Goal: Task Accomplishment & Management: Use online tool/utility

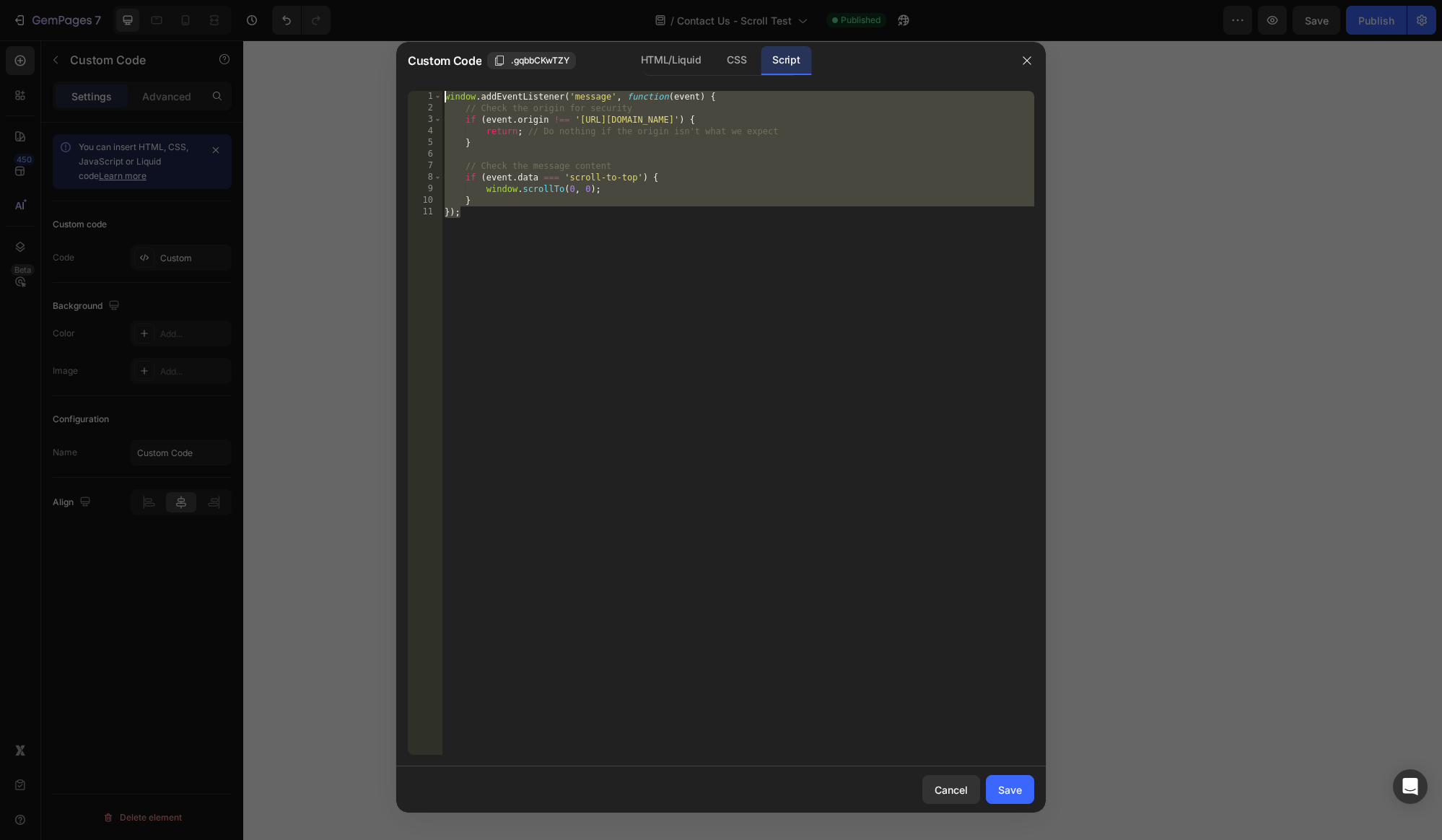
drag, startPoint x: 508, startPoint y: 222, endPoint x: 420, endPoint y: 97, distance: 152.9
click at [420, 97] on div "}); 1 2 3 4 5 6 7 8 9 10 11 window . addEventListener ( 'message' , function ( …" at bounding box center [721, 423] width 626 height 664
type textarea "window.addEventListener('message', function(event) { // Check the origin for se…"
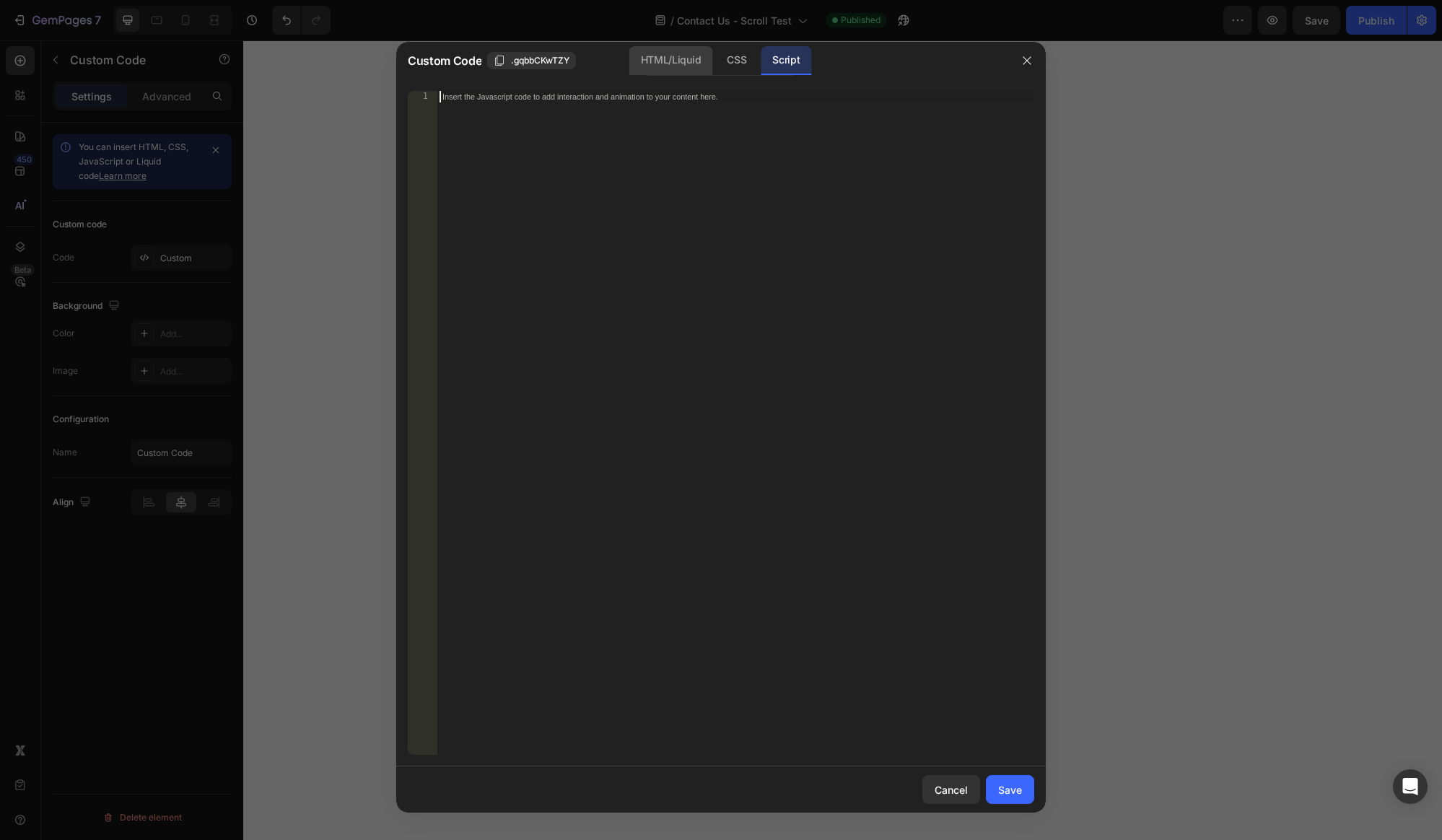
click at [715, 62] on div "HTML/Liquid" at bounding box center [736, 60] width 43 height 29
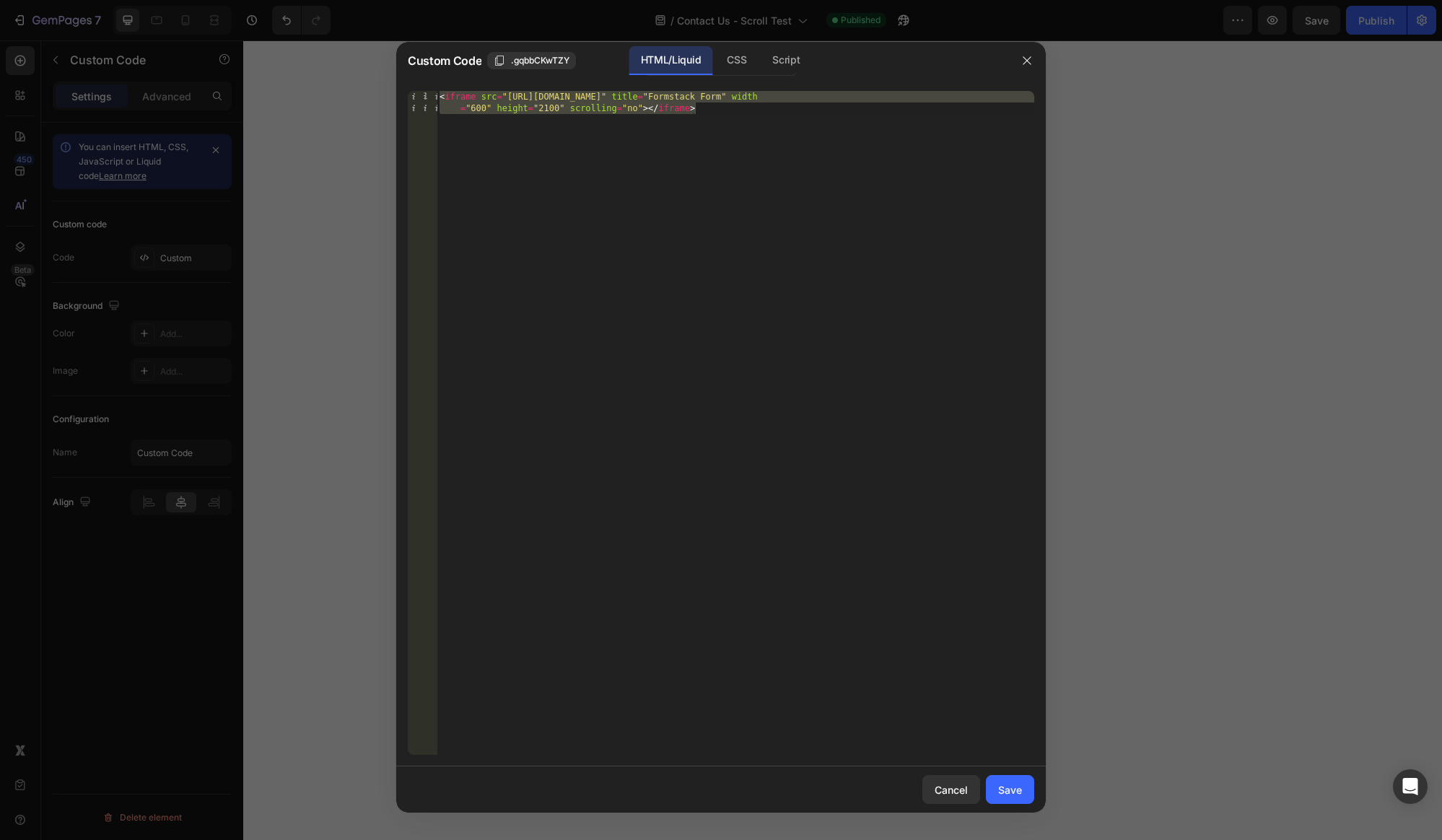
type textarea "<iframe src="https://jrskincdbaaway.formstack.com/forms/away_contact_us_test_fo…"
click at [710, 111] on div "< iframe src = "https://jrskincdbaaway.formstack.com/forms/away_contact_us_test…" at bounding box center [735, 446] width 597 height 710
drag, startPoint x: 659, startPoint y: 112, endPoint x: 381, endPoint y: 83, distance: 279.5
click at [381, 83] on div "Custom Code .gqbbCKwTZY HTML/Liquid CSS Script <iframe src="https://jrskincdbaa…" at bounding box center [721, 420] width 1442 height 840
click at [774, 65] on div "Script" at bounding box center [785, 60] width 51 height 29
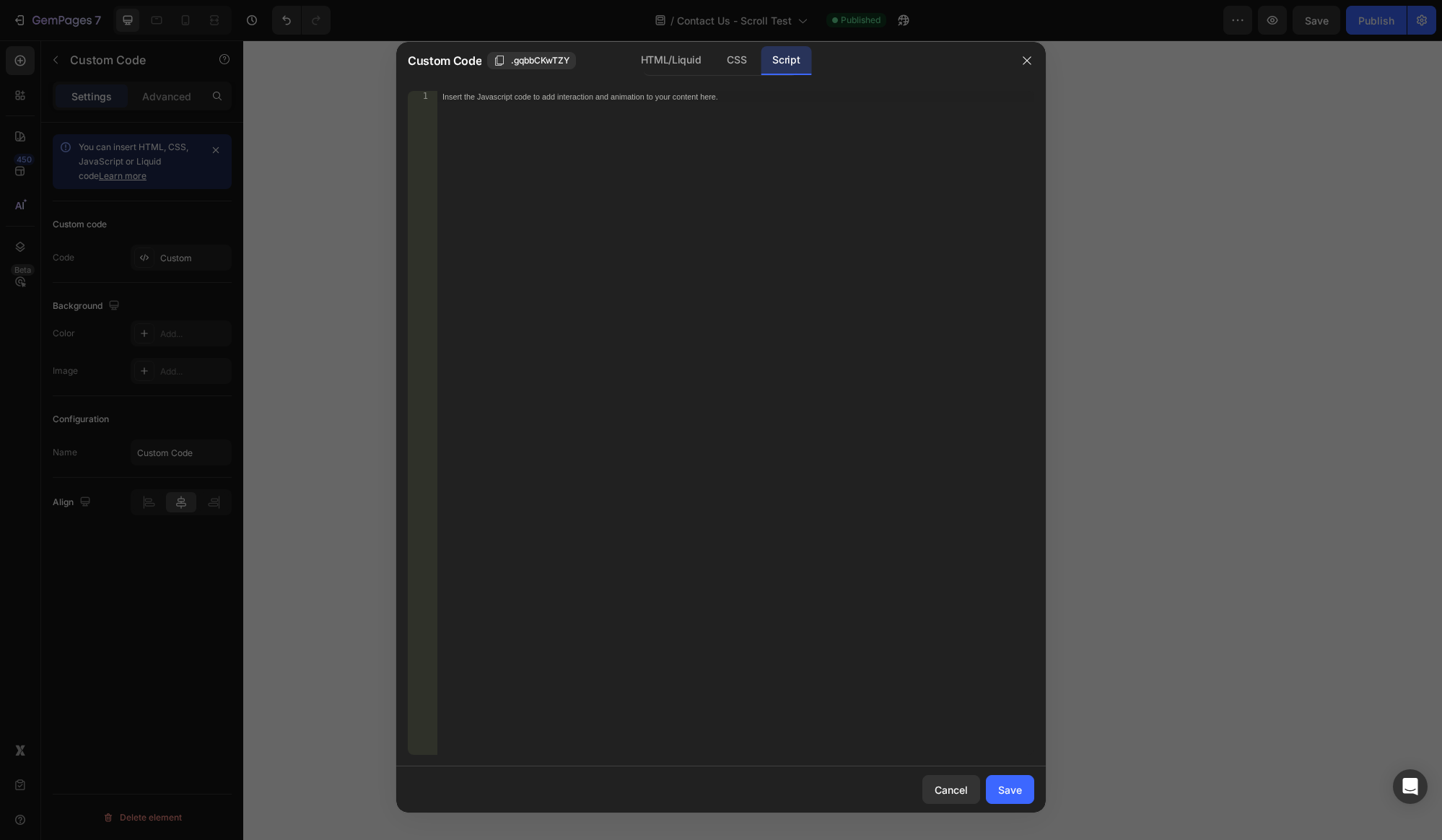
click at [657, 116] on div "Insert the Javascript code to add interaction and animation to your content her…" at bounding box center [735, 434] width 597 height 687
paste textarea "<script type="text/javascript" src="https://jrskincdbaaway.formstack.com/forms/…"
type textarea "<script type="text/javascript" src="https://jrskincdbaaway.formstack.com/forms/…"
click at [1017, 789] on div "Save" at bounding box center [1010, 789] width 24 height 15
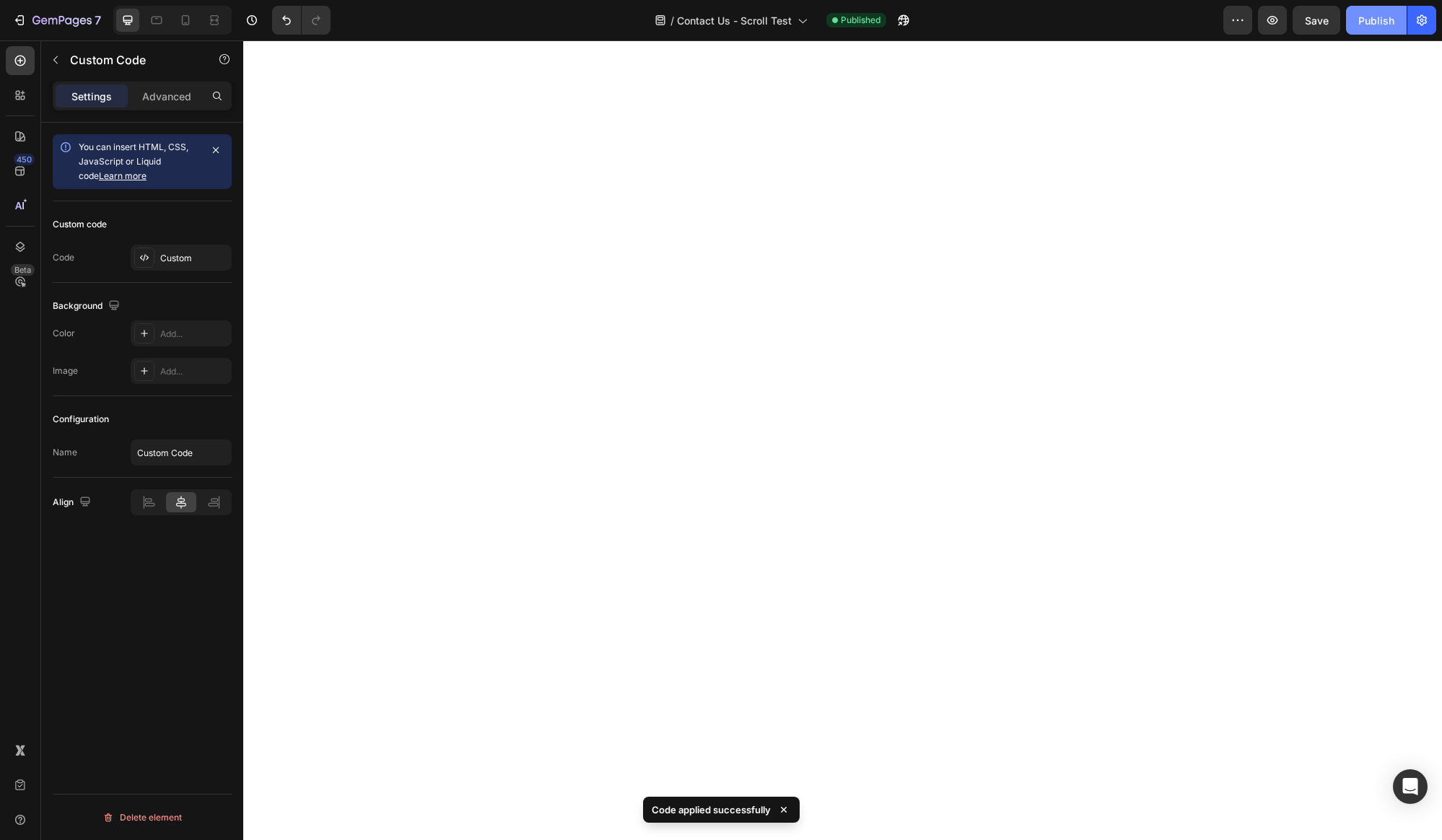
click at [1385, 15] on div "Publish" at bounding box center [1376, 20] width 36 height 15
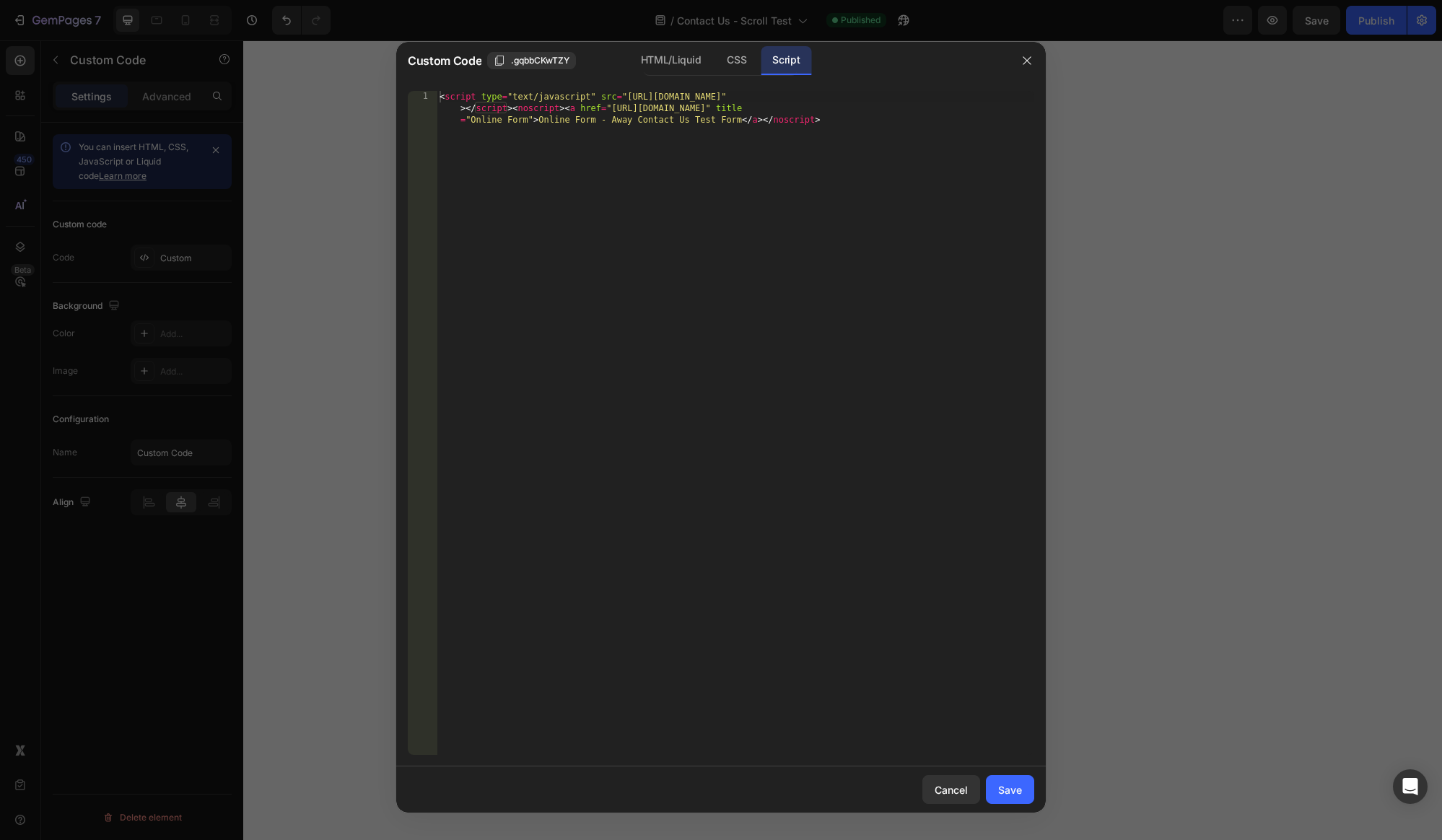
click at [492, 145] on div "< script type = "text/javascript" src = "https://jrskincdbaaway.formstack.com/f…" at bounding box center [735, 458] width 597 height 733
type textarea "<script type="text/javascript" src="https://jrskincdbaaway.formstack.com/forms/…"
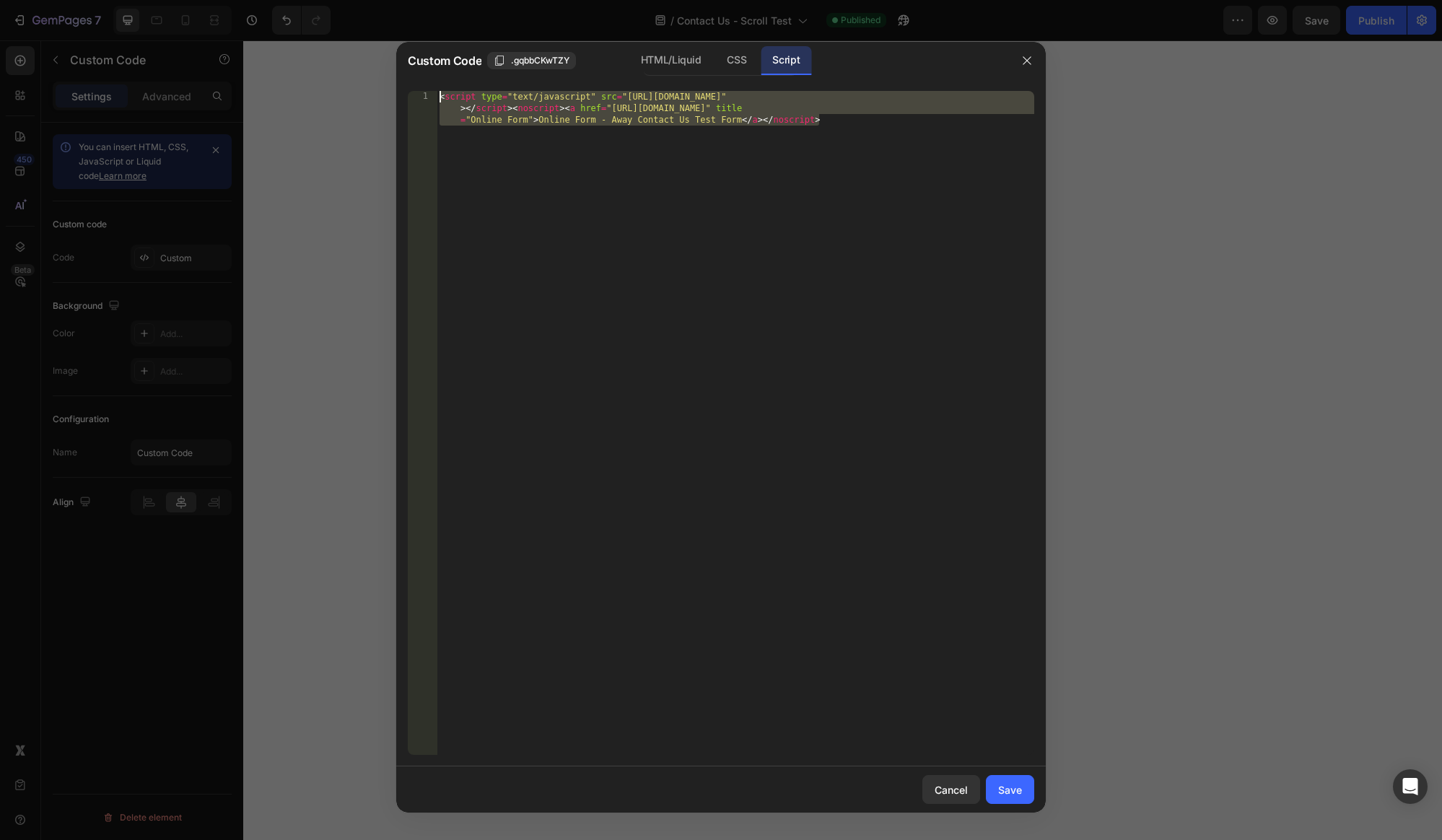
drag, startPoint x: 820, startPoint y: 123, endPoint x: 420, endPoint y: 95, distance: 401.0
click at [420, 95] on div "<script type="text/javascript" src="https://jrskincdbaaway.formstack.com/forms/…" at bounding box center [721, 423] width 626 height 664
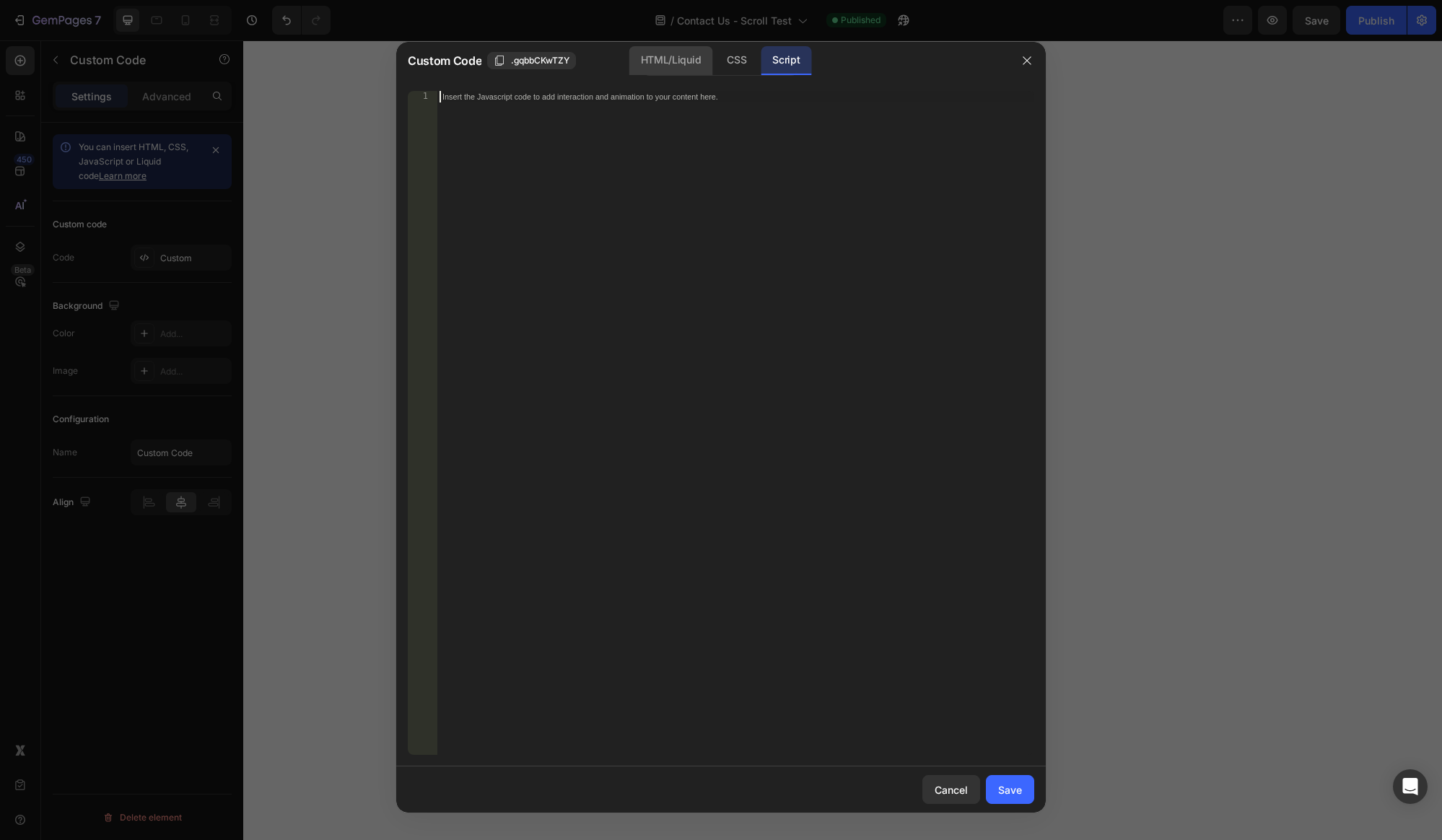
click at [715, 58] on div "HTML/Liquid" at bounding box center [736, 60] width 43 height 29
click at [589, 105] on div "Insert the custom Liquid code, add snippets, or third-party installation code h…" at bounding box center [735, 434] width 597 height 687
paste textarea "<script type="text/javascript" src="https://jrskincdbaaway.formstack.com/forms/…"
type textarea "<script type="text/javascript" src="https://jrskincdbaaway.formstack.com/forms/…"
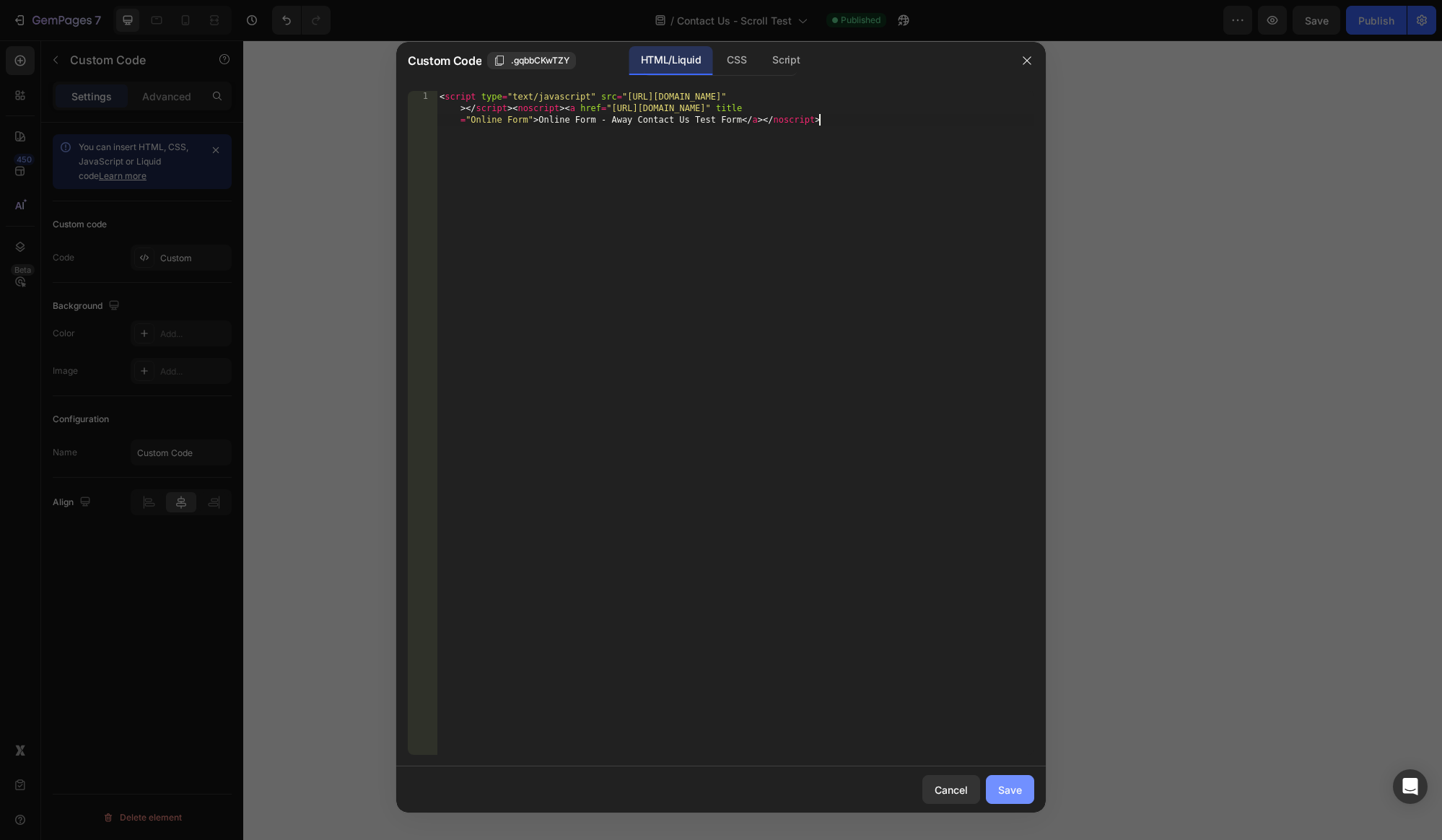
click at [1019, 796] on div "Save" at bounding box center [1010, 789] width 24 height 15
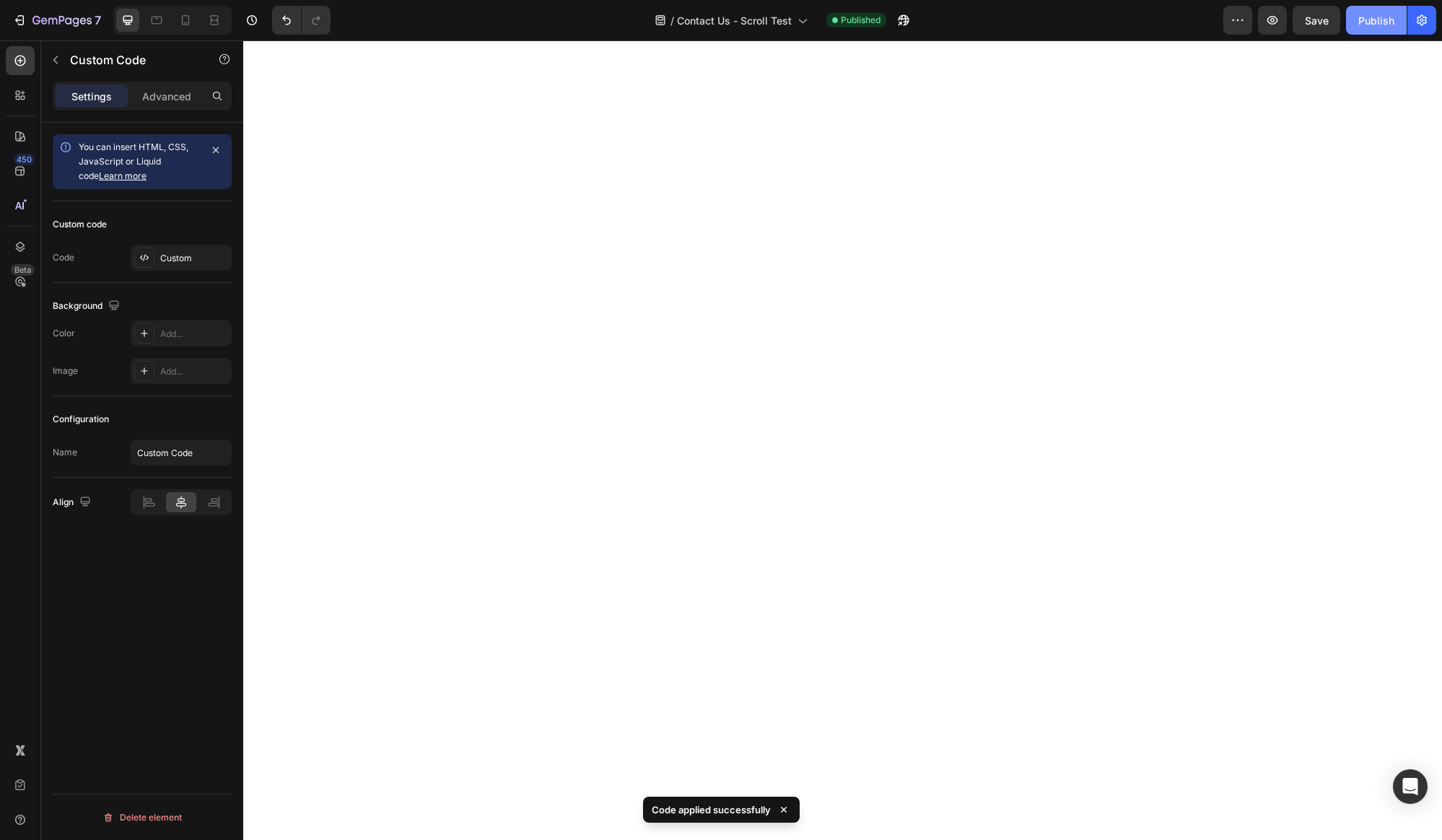
click at [1374, 23] on div "Publish" at bounding box center [1376, 20] width 36 height 15
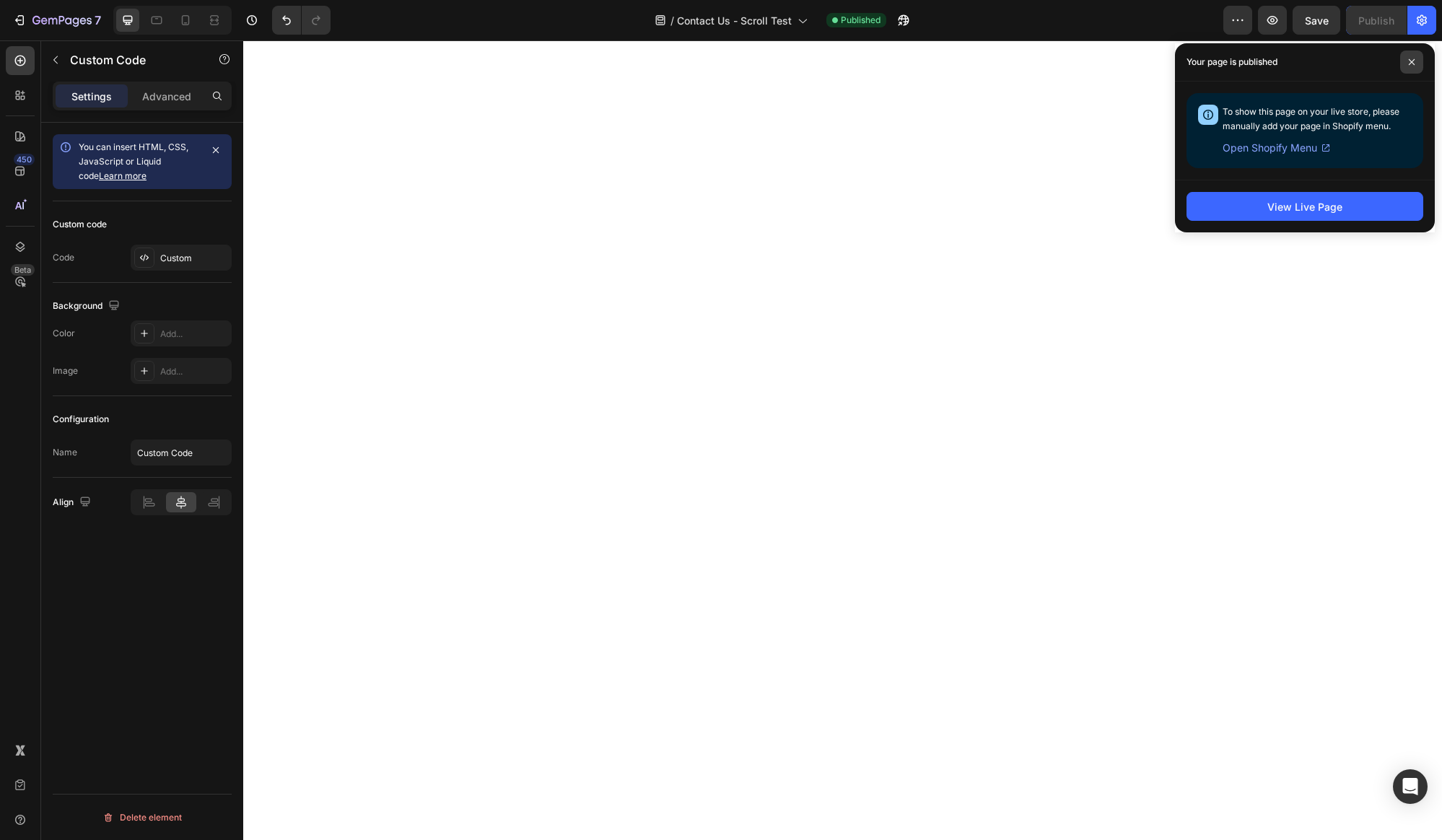
click at [1409, 66] on span at bounding box center [1412, 62] width 23 height 23
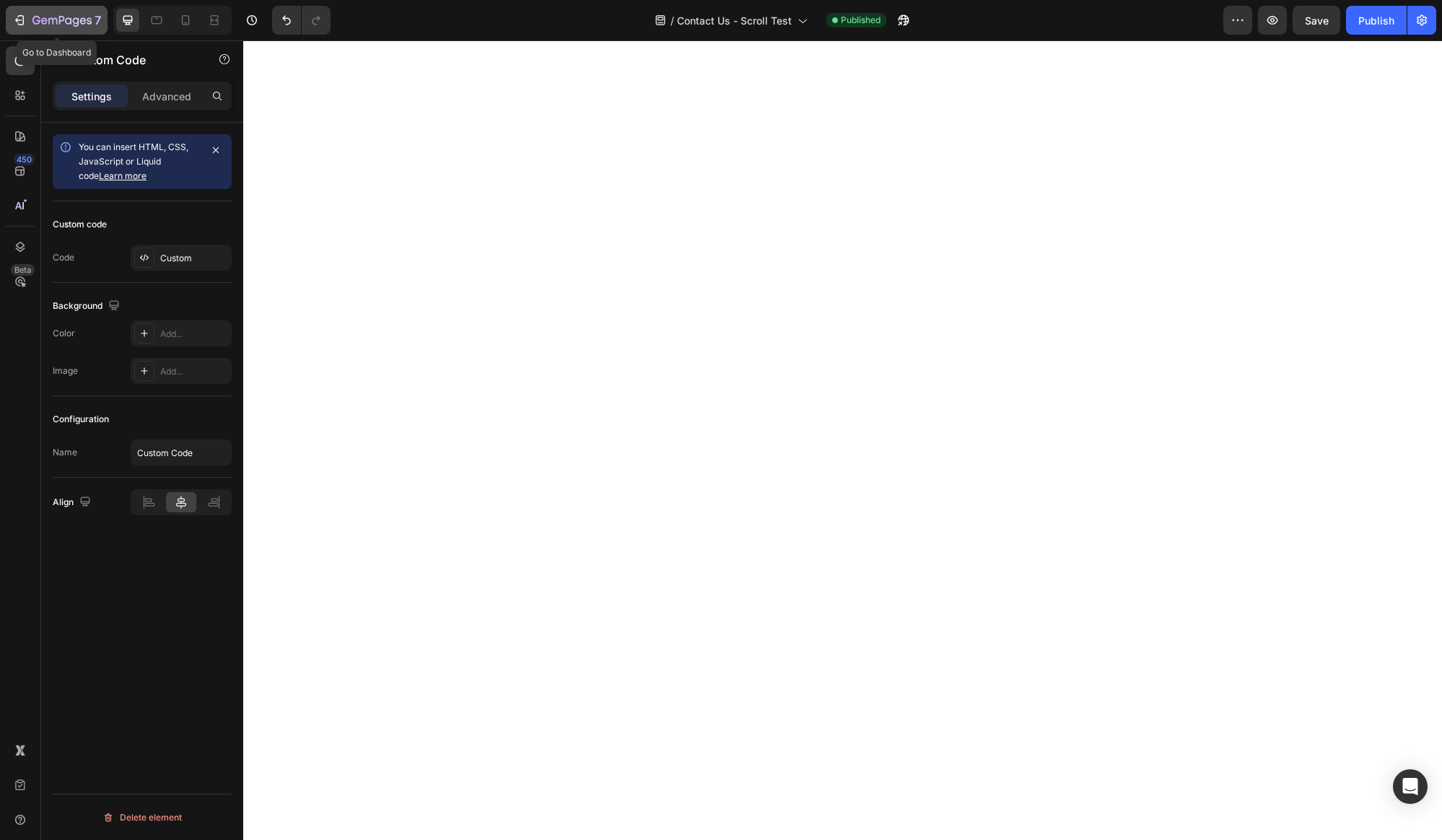
click at [19, 21] on icon "button" at bounding box center [19, 20] width 15 height 15
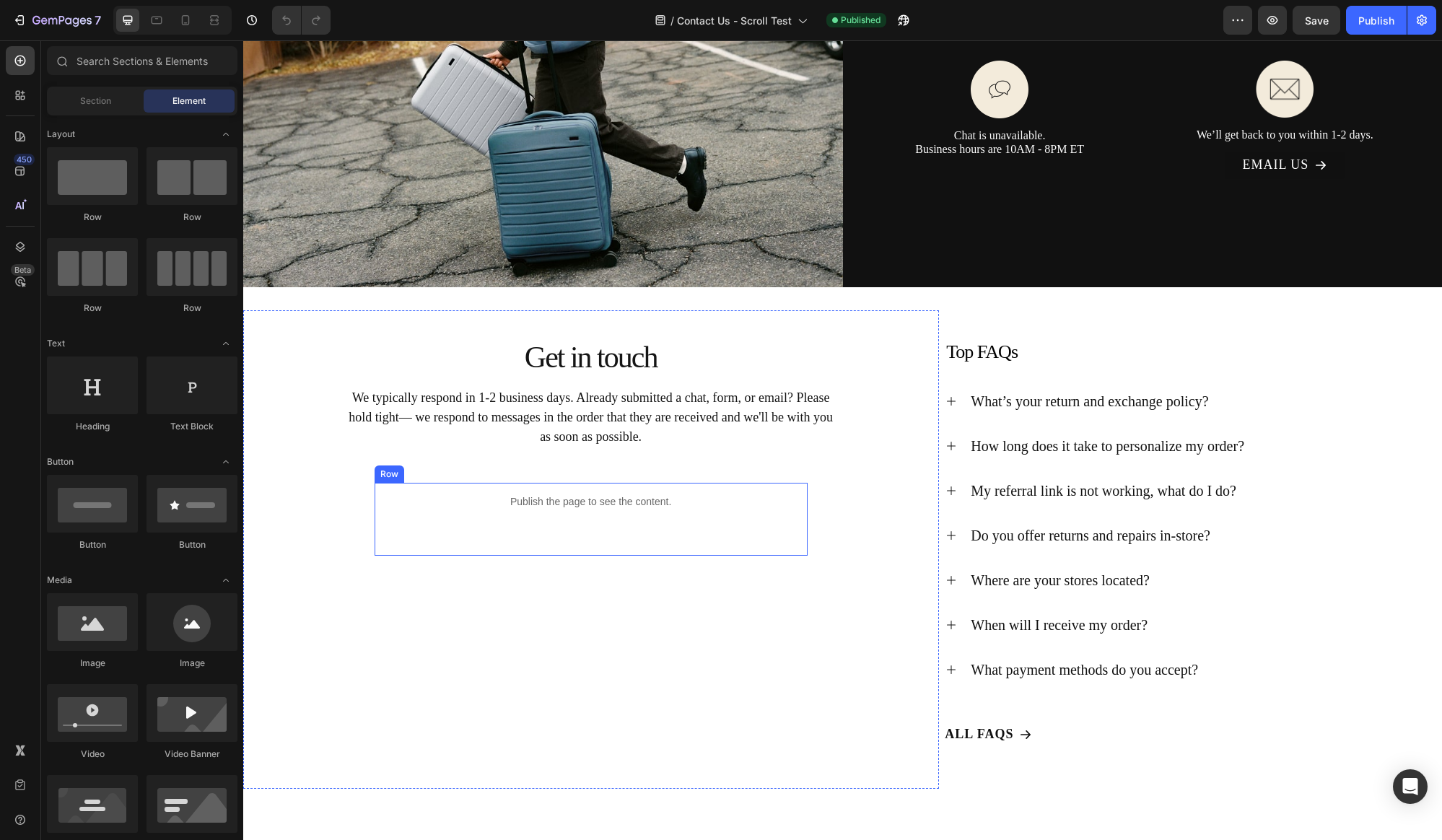
click at [611, 527] on div "Publish the page to see the content. Custom Code" at bounding box center [590, 519] width 433 height 73
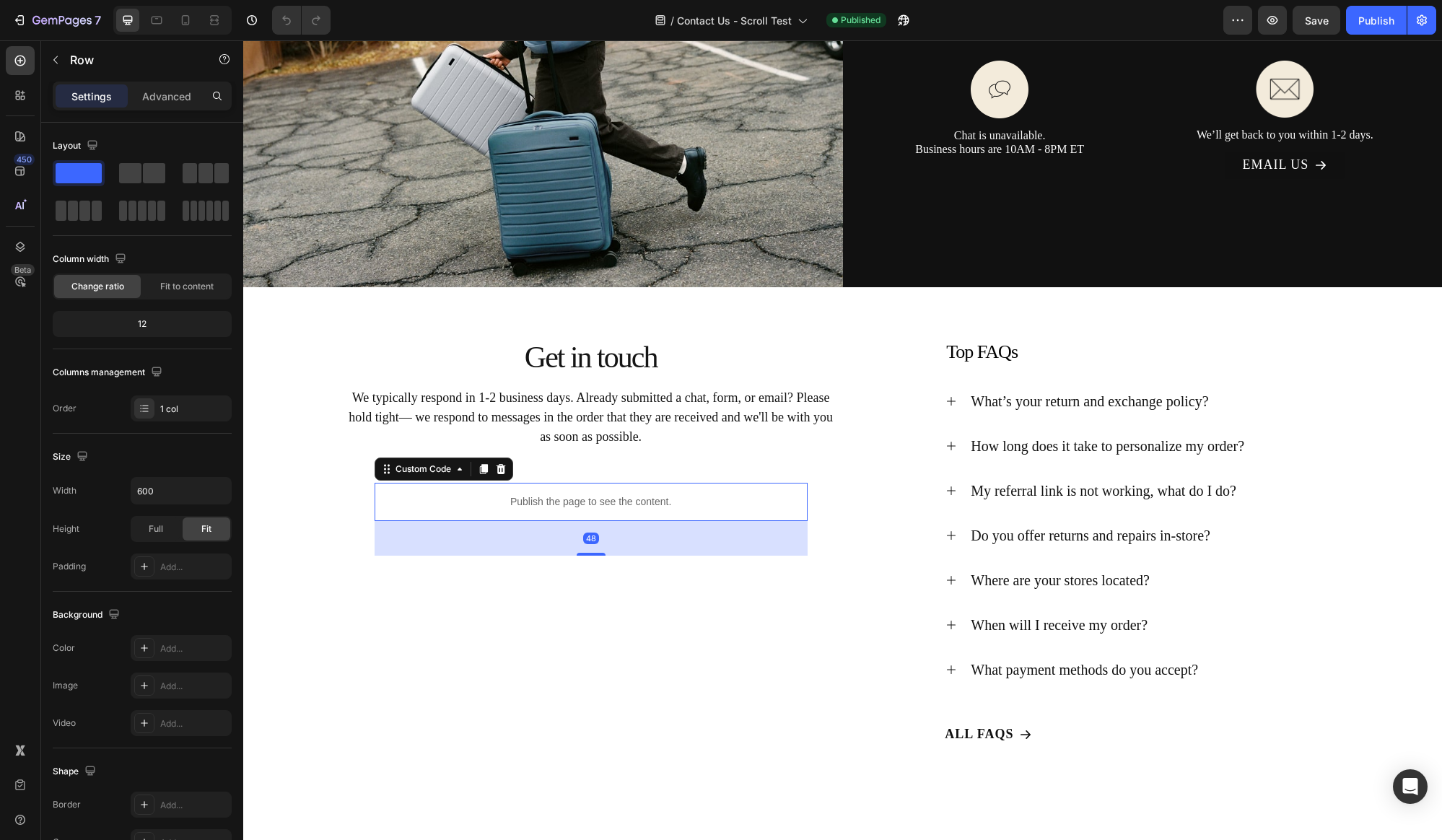
click at [593, 502] on p "Publish the page to see the content." at bounding box center [590, 502] width 433 height 15
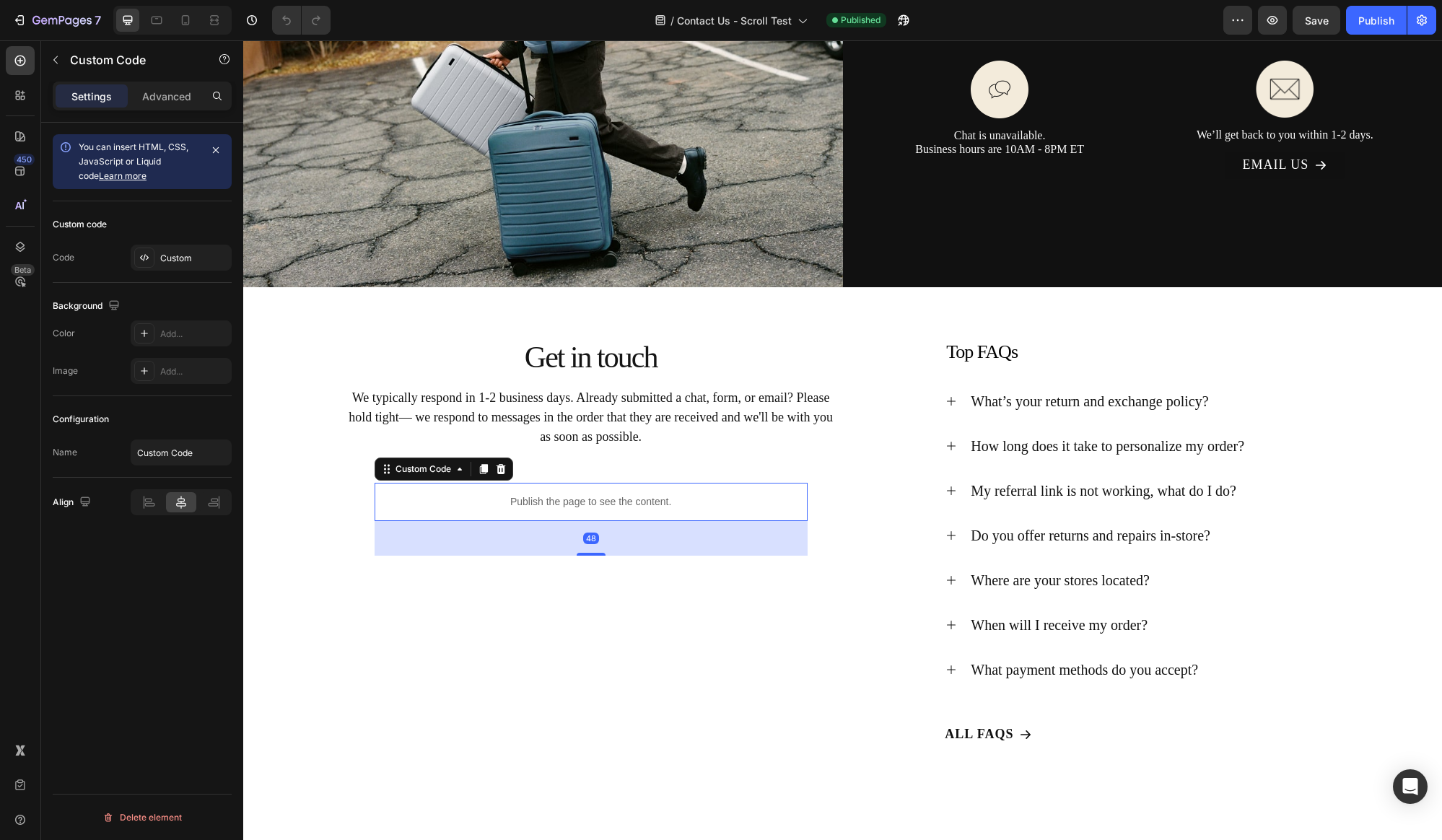
click at [597, 507] on p "Publish the page to see the content." at bounding box center [590, 502] width 433 height 15
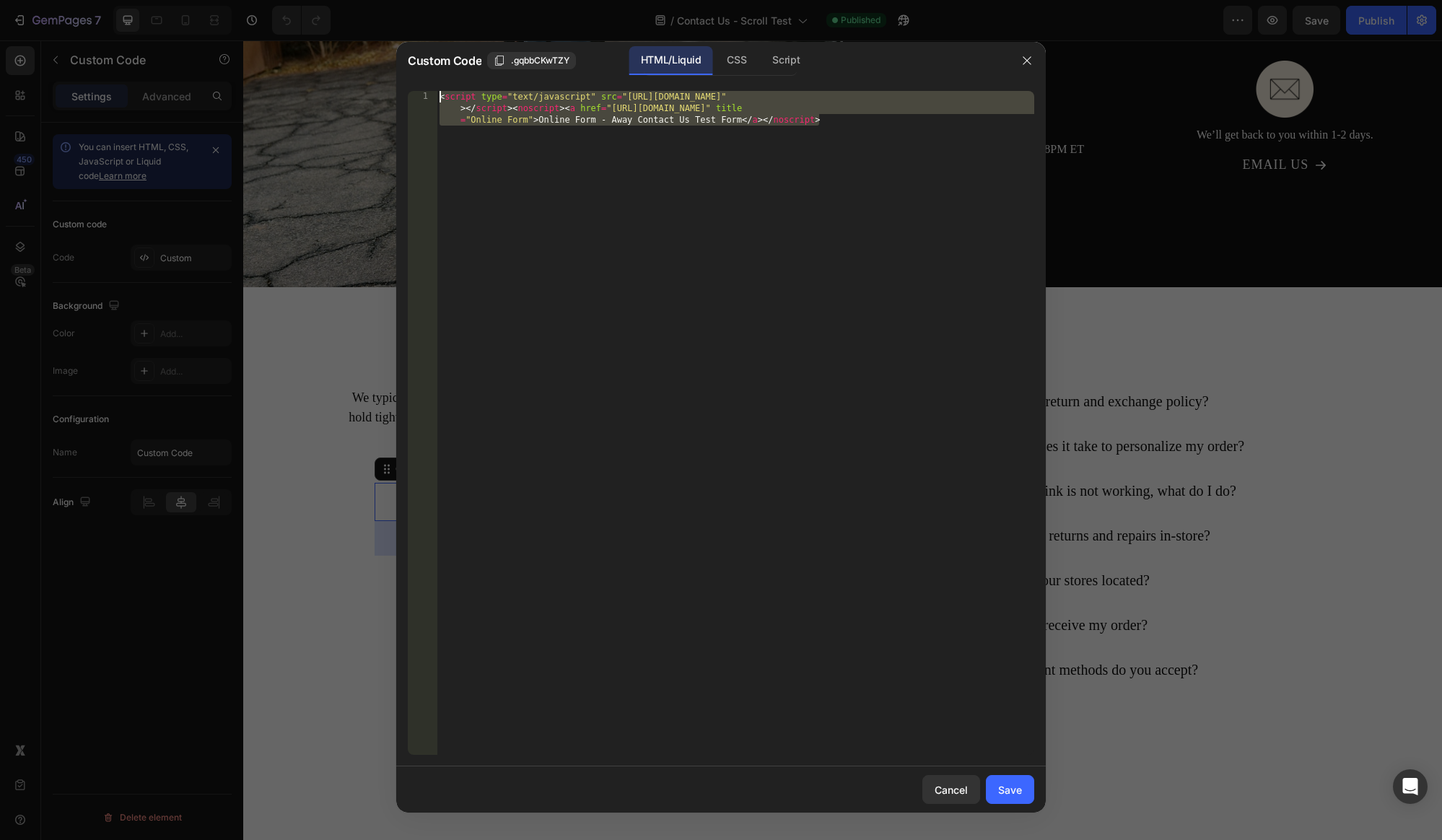
drag, startPoint x: 873, startPoint y: 121, endPoint x: 428, endPoint y: 96, distance: 445.7
click at [428, 96] on div "<script type="text/javascript" src="https://jrskincdbaaway.formstack.com/forms/…" at bounding box center [721, 423] width 626 height 664
paste textarea "iframe src="https://jrskincdbaaway.formstack.com/forms/away_contact_us_test_for…"
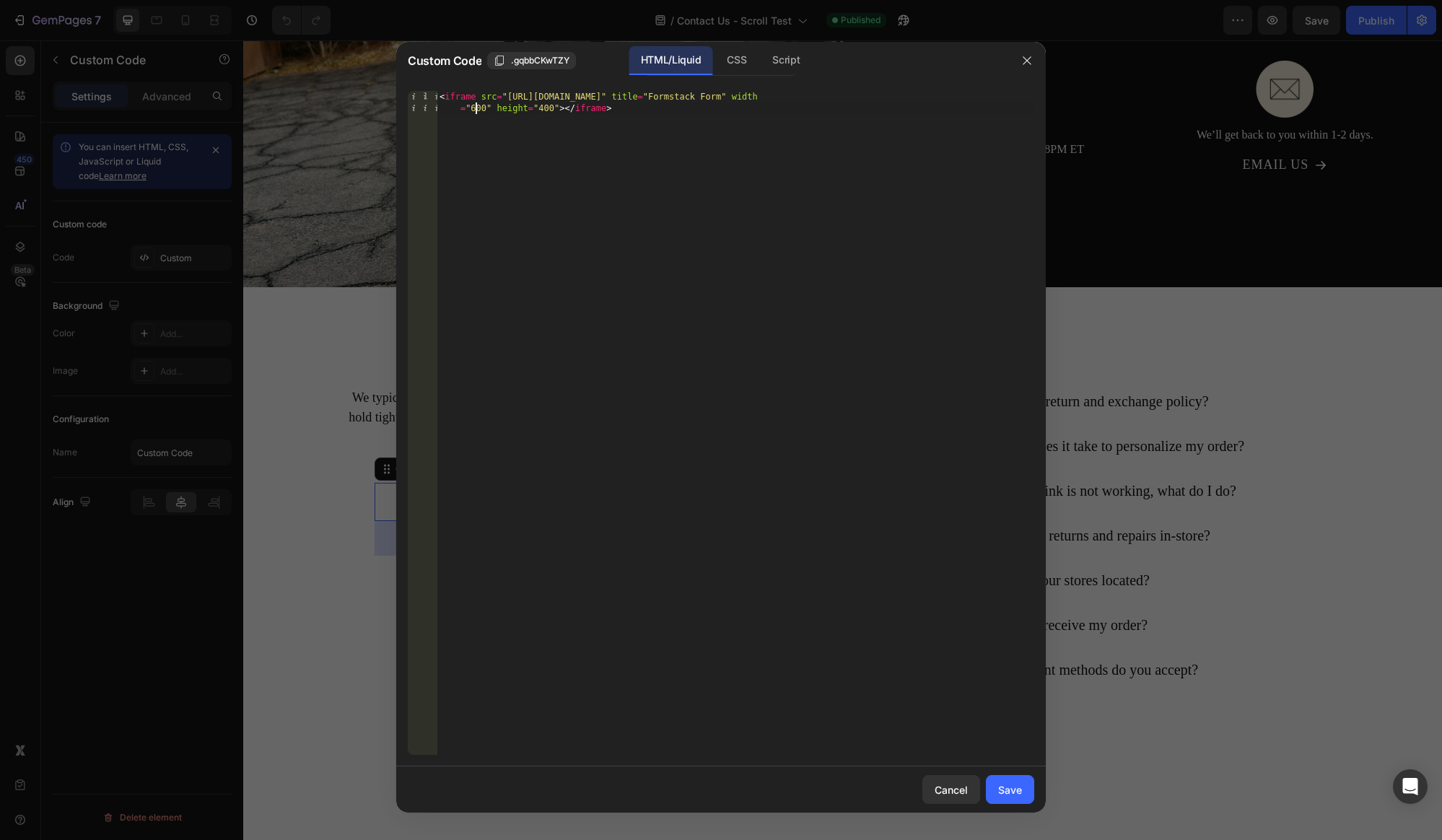
click at [478, 108] on div "< iframe src = "https://jrskincdbaaway.formstack.com/forms/away_contact_us_test…" at bounding box center [735, 446] width 597 height 710
click at [546, 112] on div "< iframe src = "https://jrskincdbaaway.formstack.com/forms/away_contact_us_test…" at bounding box center [735, 446] width 597 height 710
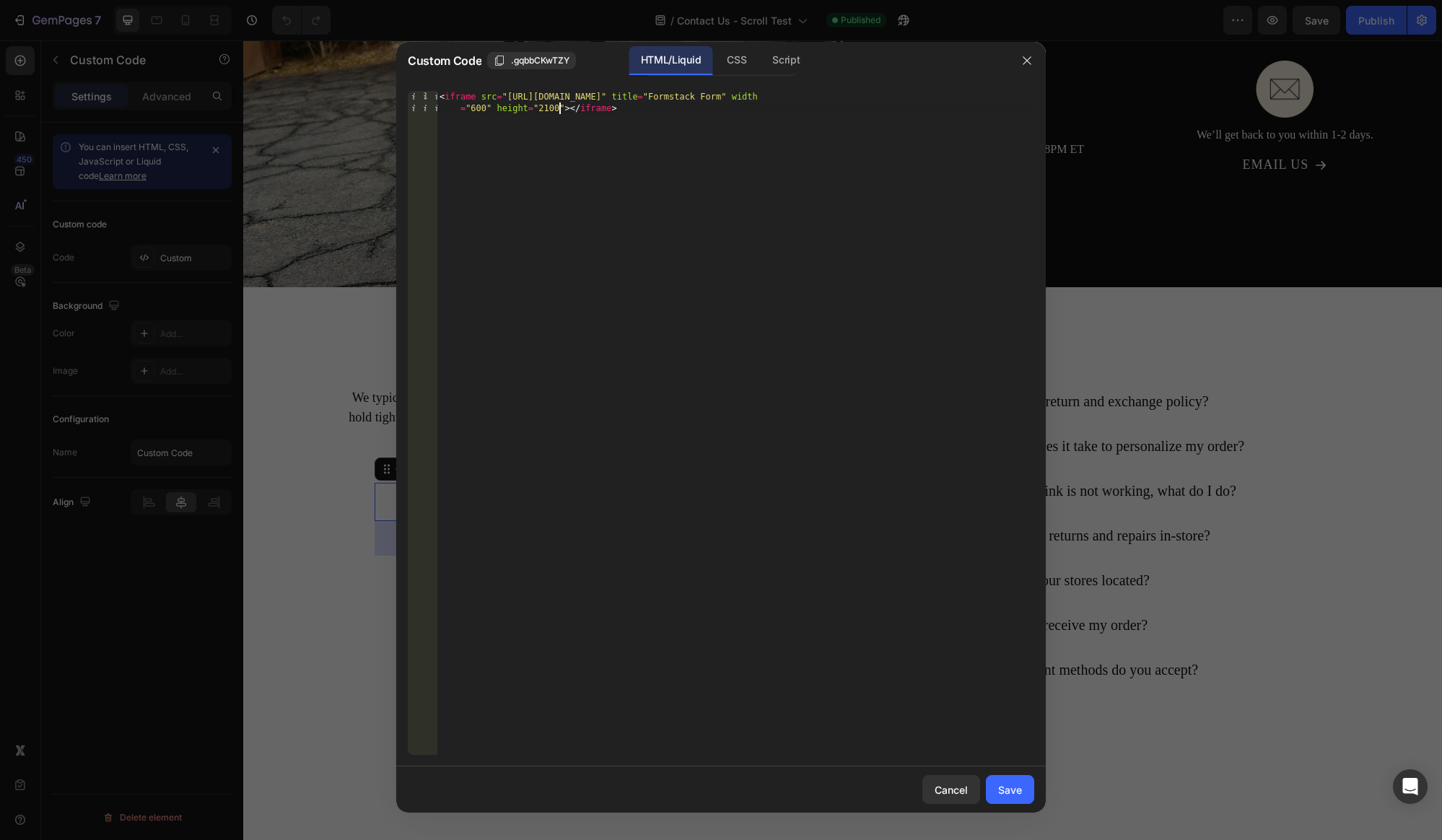
click at [640, 103] on div "< iframe src = "[URL][DOMAIN_NAME]" title = "Formstack Form" width = "600" heig…" at bounding box center [735, 446] width 597 height 710
type textarea "<iframe src="[URL][DOMAIN_NAME]" title="Formstack Form" width="600" height="210…"
click at [794, 63] on div "Script" at bounding box center [785, 60] width 51 height 29
click at [715, 62] on div "HTML/Liquid" at bounding box center [736, 60] width 43 height 29
click at [1011, 799] on button "Save" at bounding box center [1010, 789] width 48 height 29
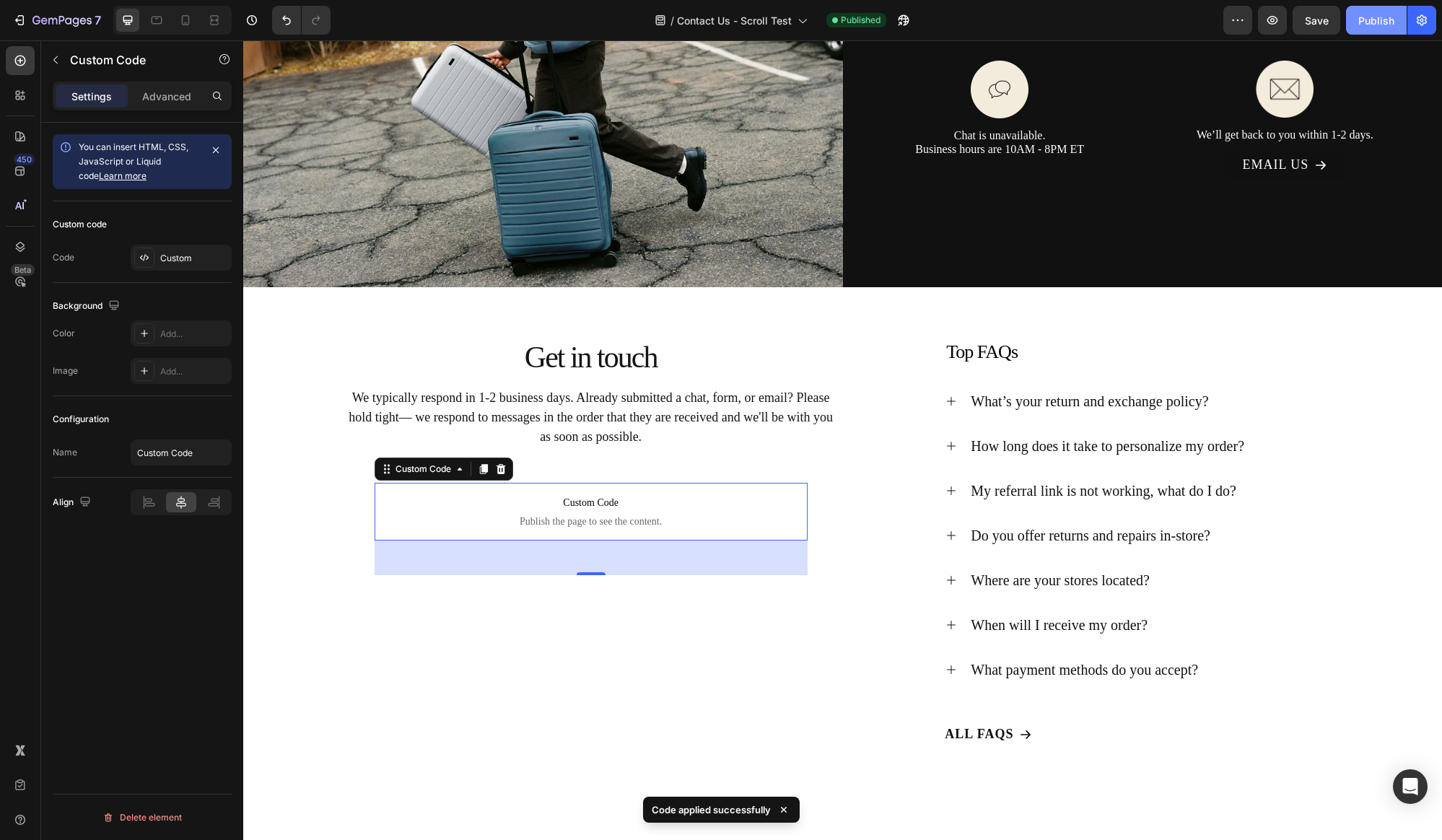
click at [1366, 25] on div "Publish" at bounding box center [1376, 20] width 36 height 15
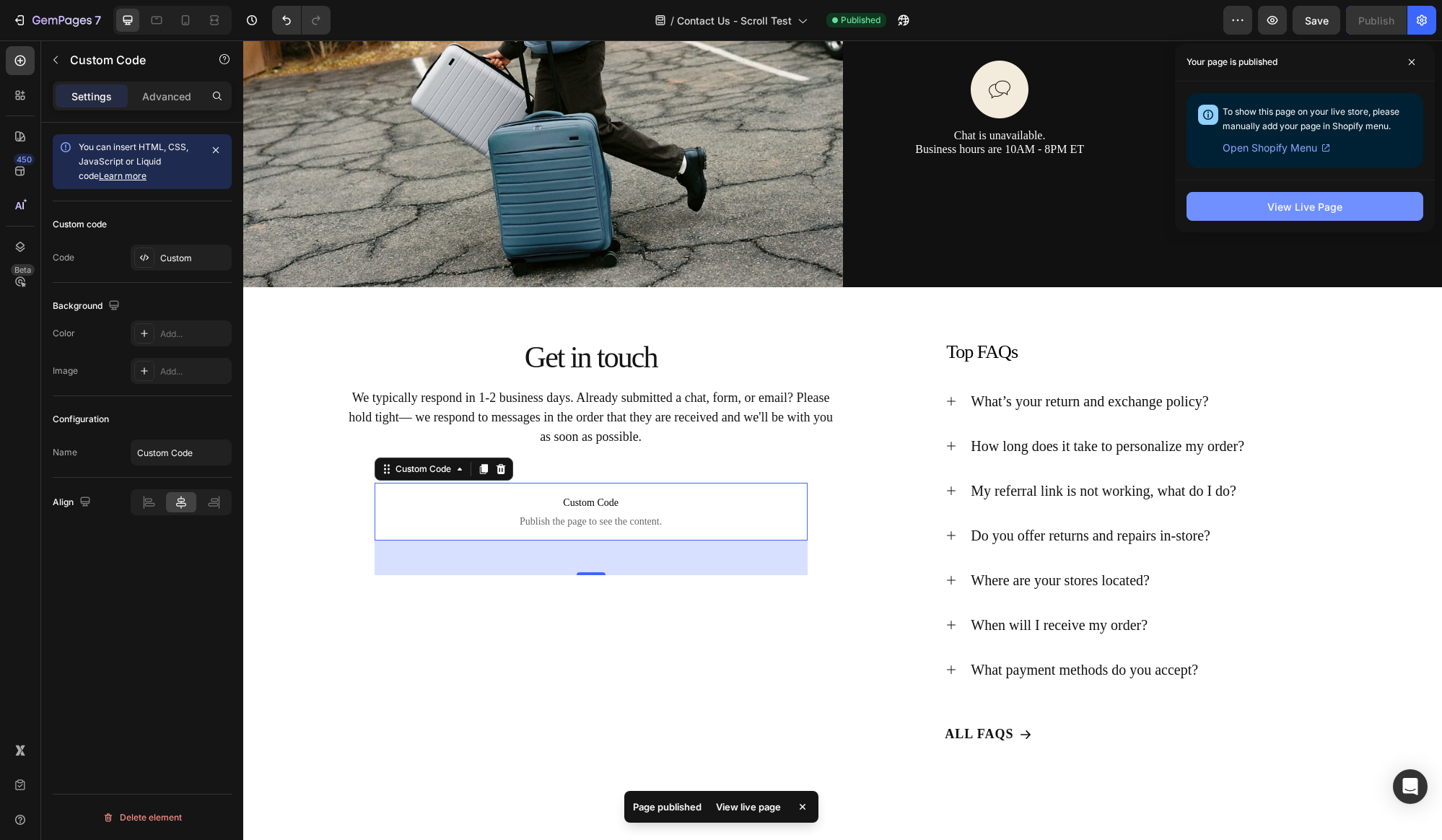
click at [1306, 202] on div "View Live Page" at bounding box center [1305, 206] width 75 height 15
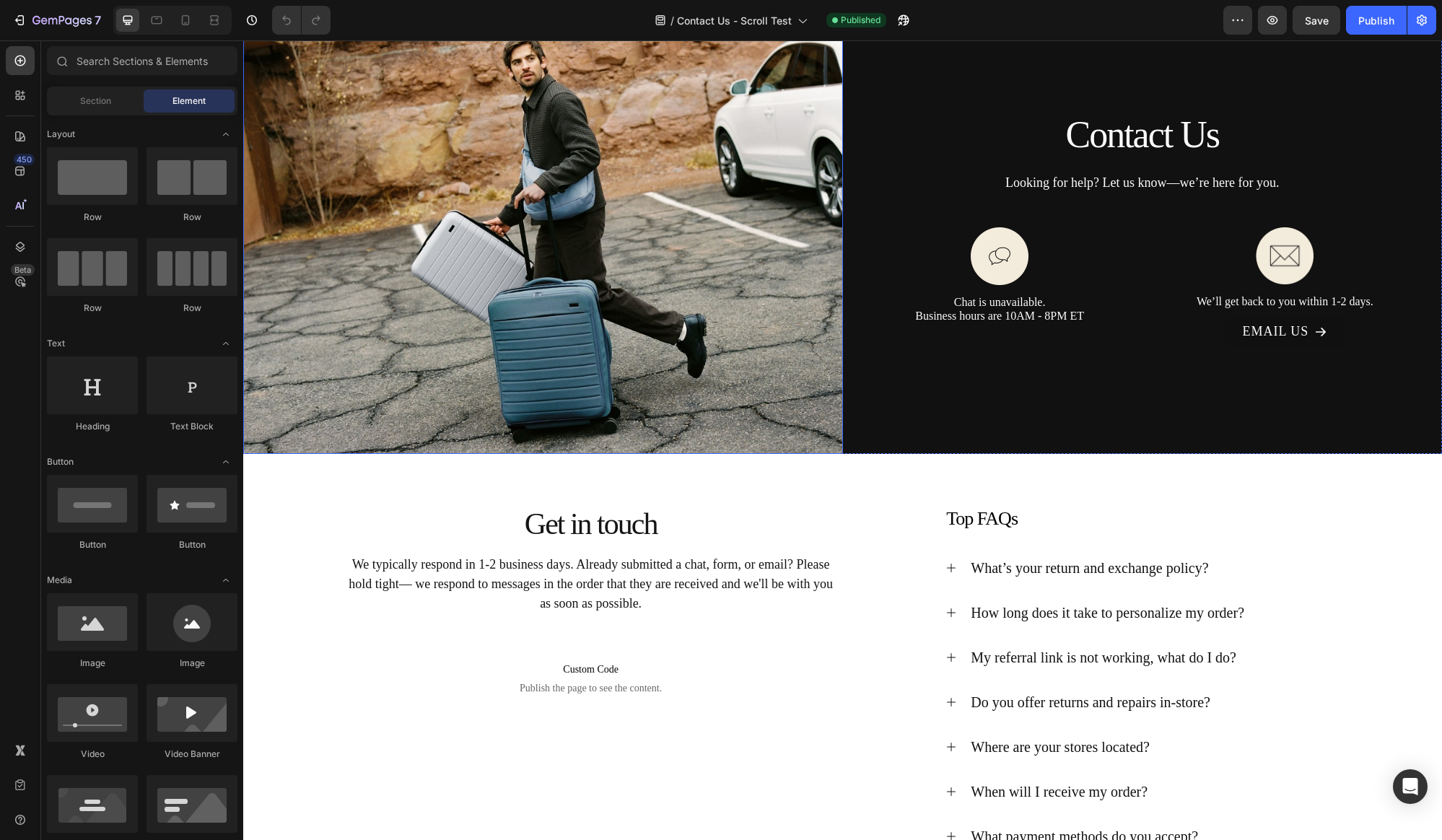
scroll to position [195, 0]
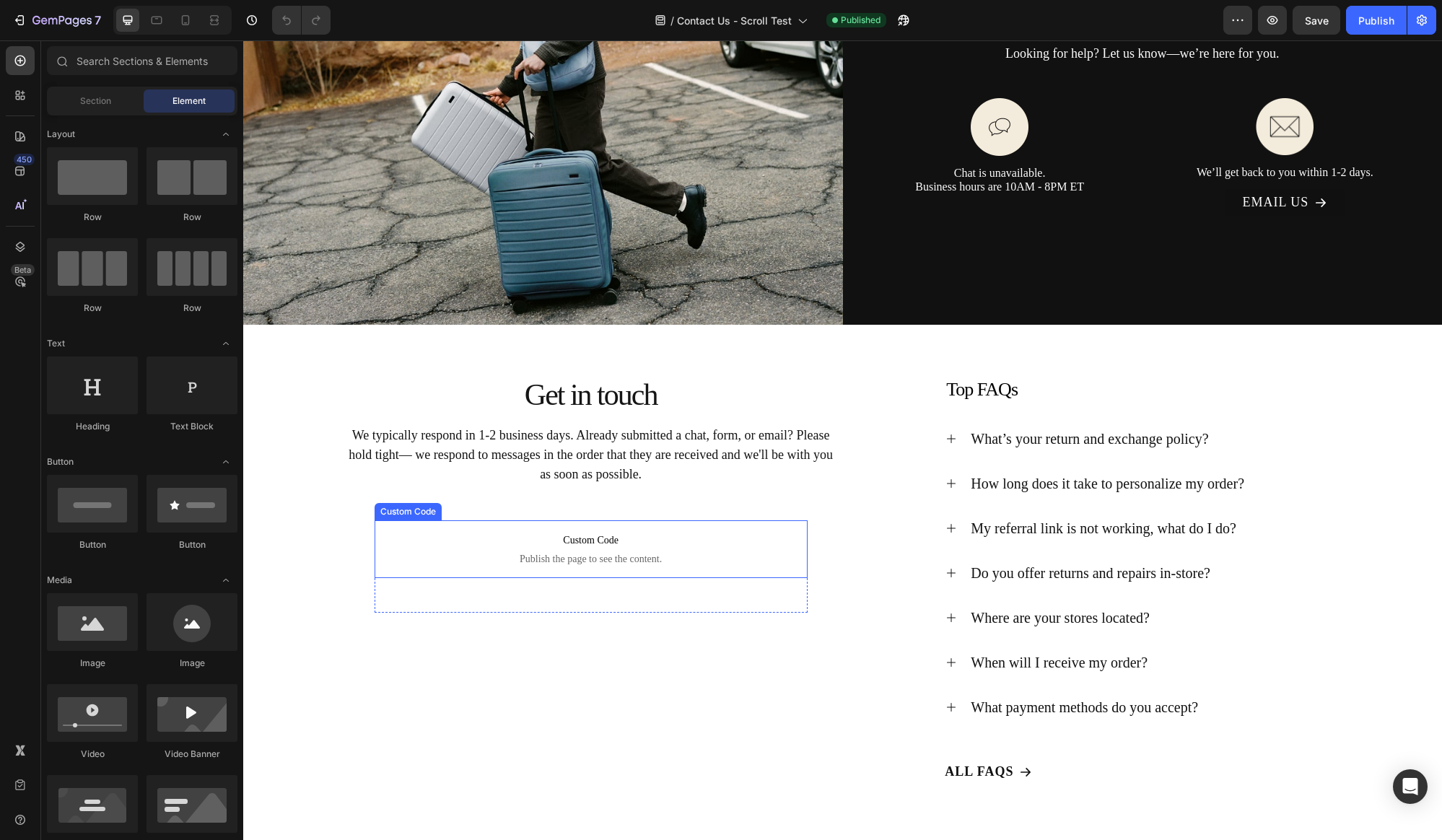
click at [598, 558] on span "Publish the page to see the content." at bounding box center [590, 559] width 433 height 15
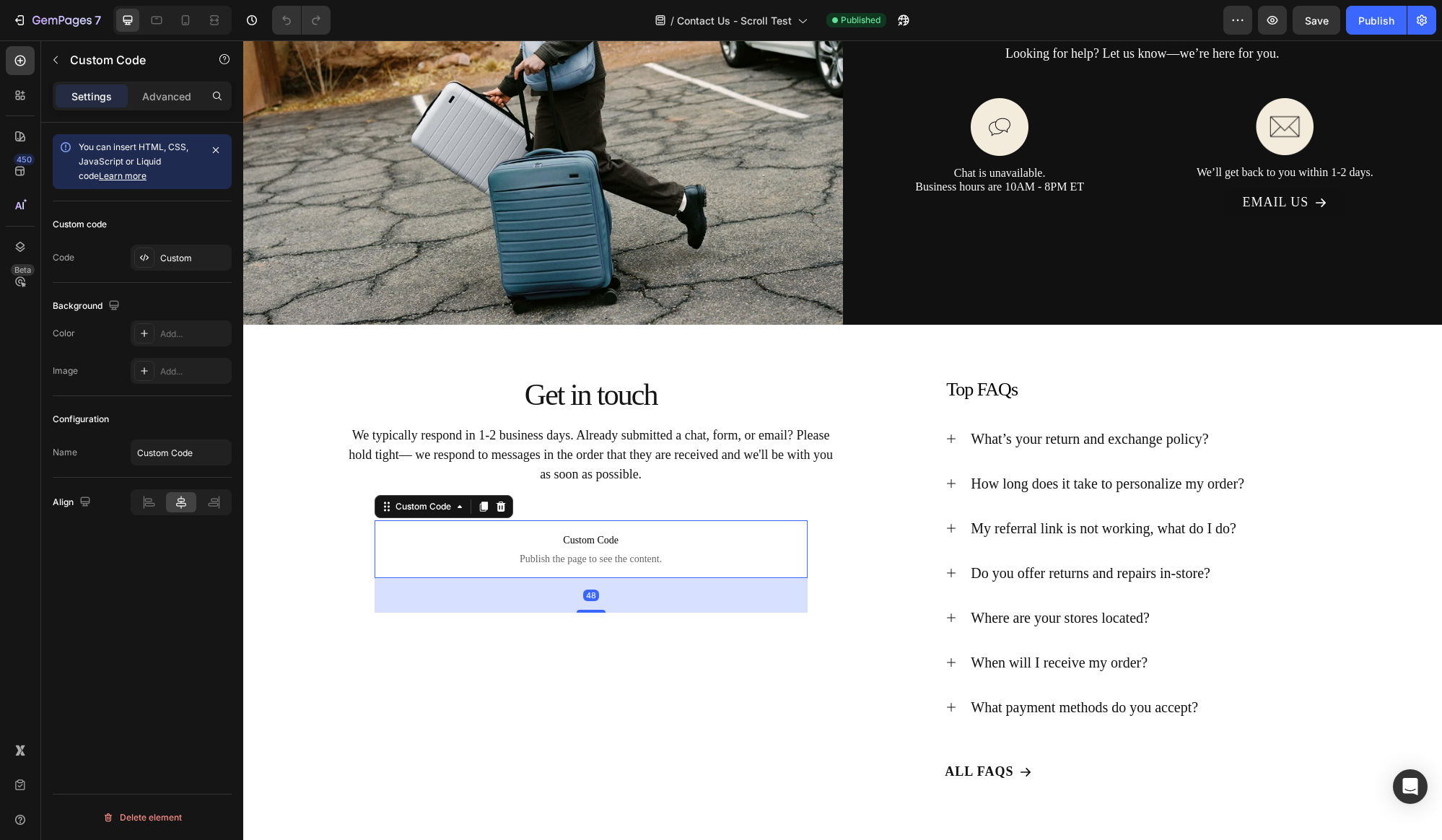
click at [597, 558] on span "Publish the page to see the content." at bounding box center [590, 559] width 433 height 15
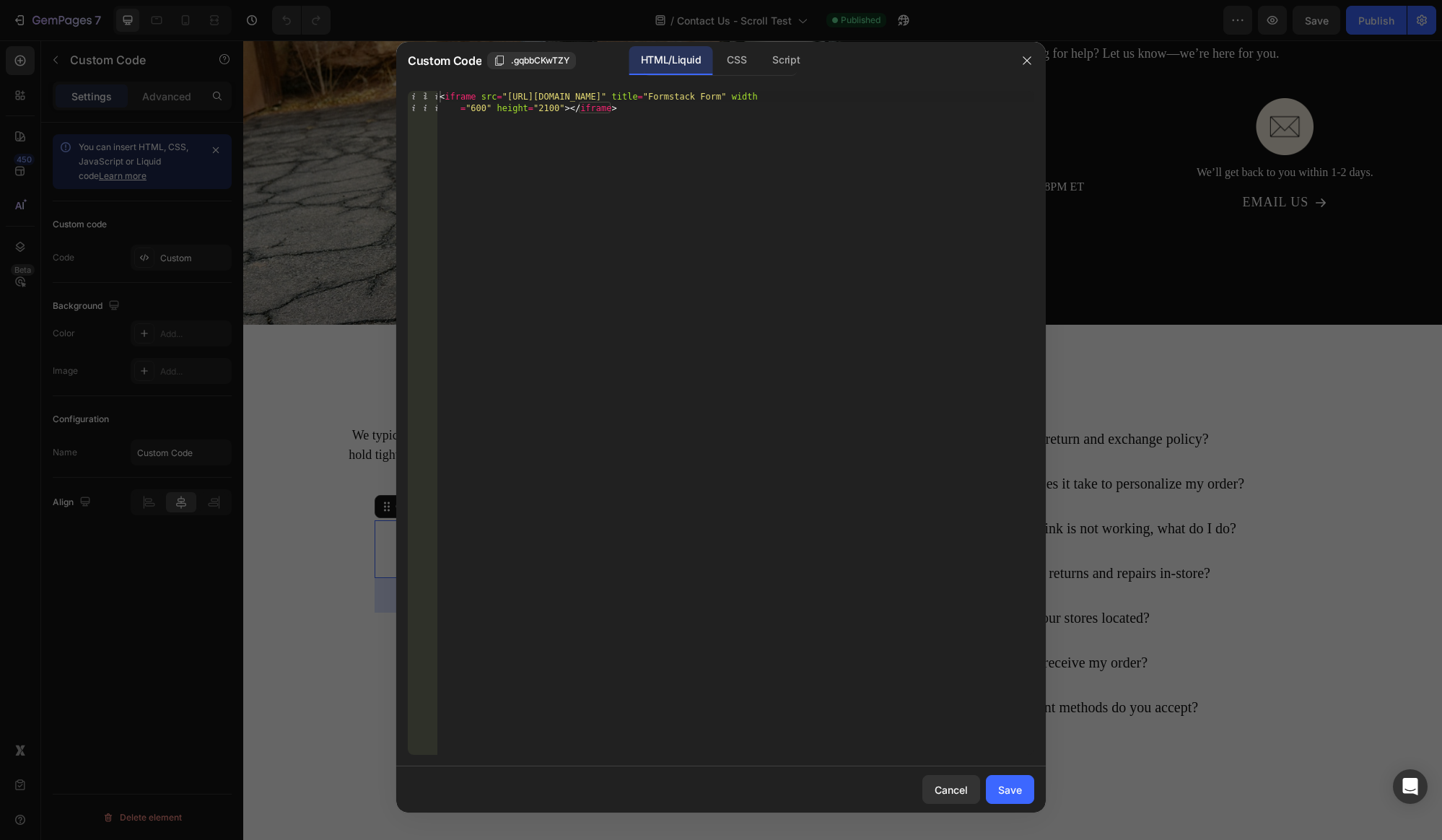
click at [478, 97] on div "< iframe src = "[URL][DOMAIN_NAME]" title = "Formstack Form" width = "600" heig…" at bounding box center [735, 446] width 597 height 710
paste textarea "andbox="allow-scripts allow-popups allow-same-origin"s"
drag, startPoint x: 604, startPoint y: 98, endPoint x: 661, endPoint y: 97, distance: 57.0
click at [661, 97] on div "< iframe sandbox = "allow-scripts allow-popups allow-same-origin" src = "[URL][…" at bounding box center [735, 446] width 597 height 710
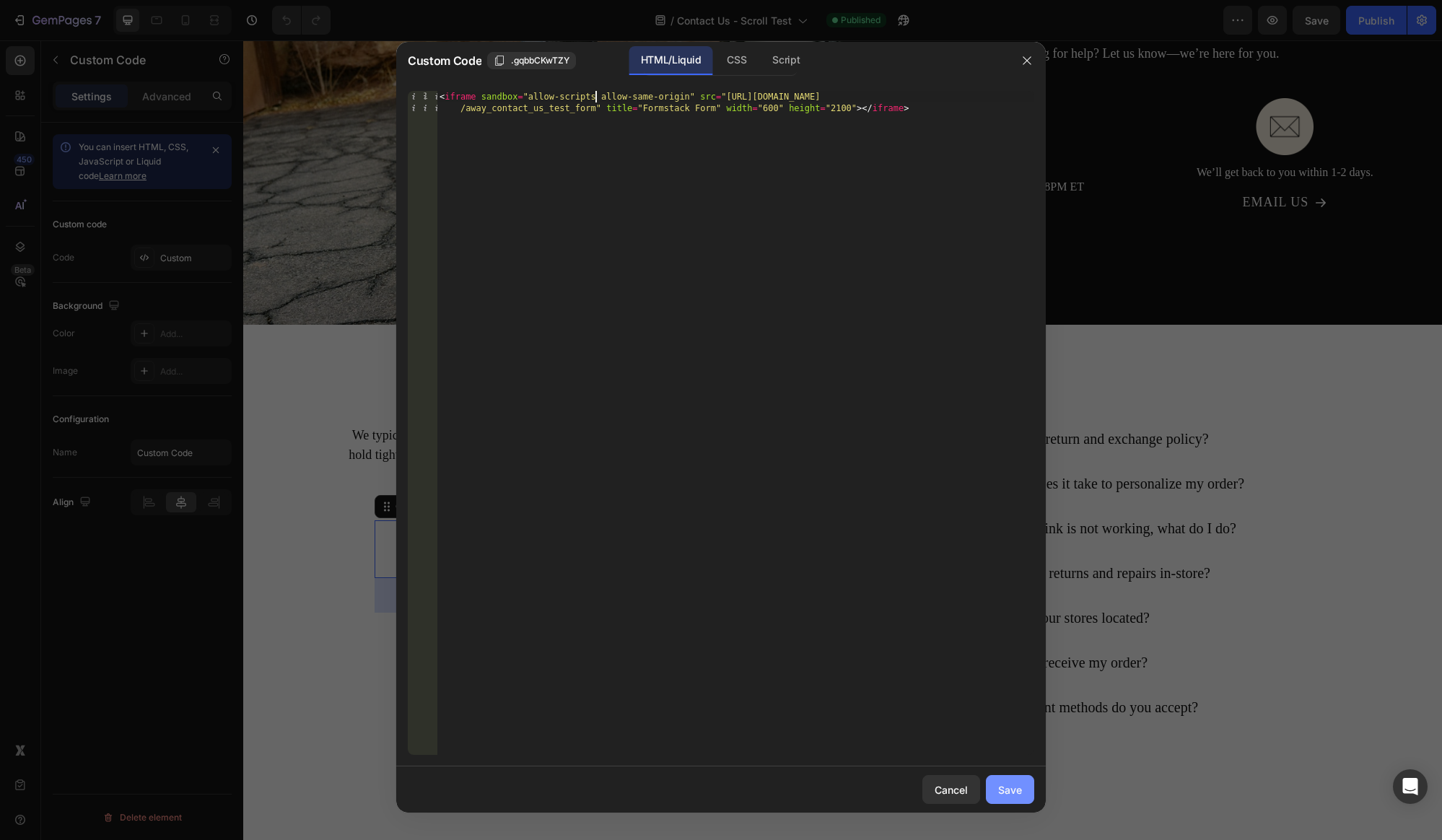
type textarea "<iframe sandbox="allow-scripts allow-same-origin" src="[URL][DOMAIN_NAME]" titl…"
click at [1022, 787] on button "Save" at bounding box center [1010, 789] width 48 height 29
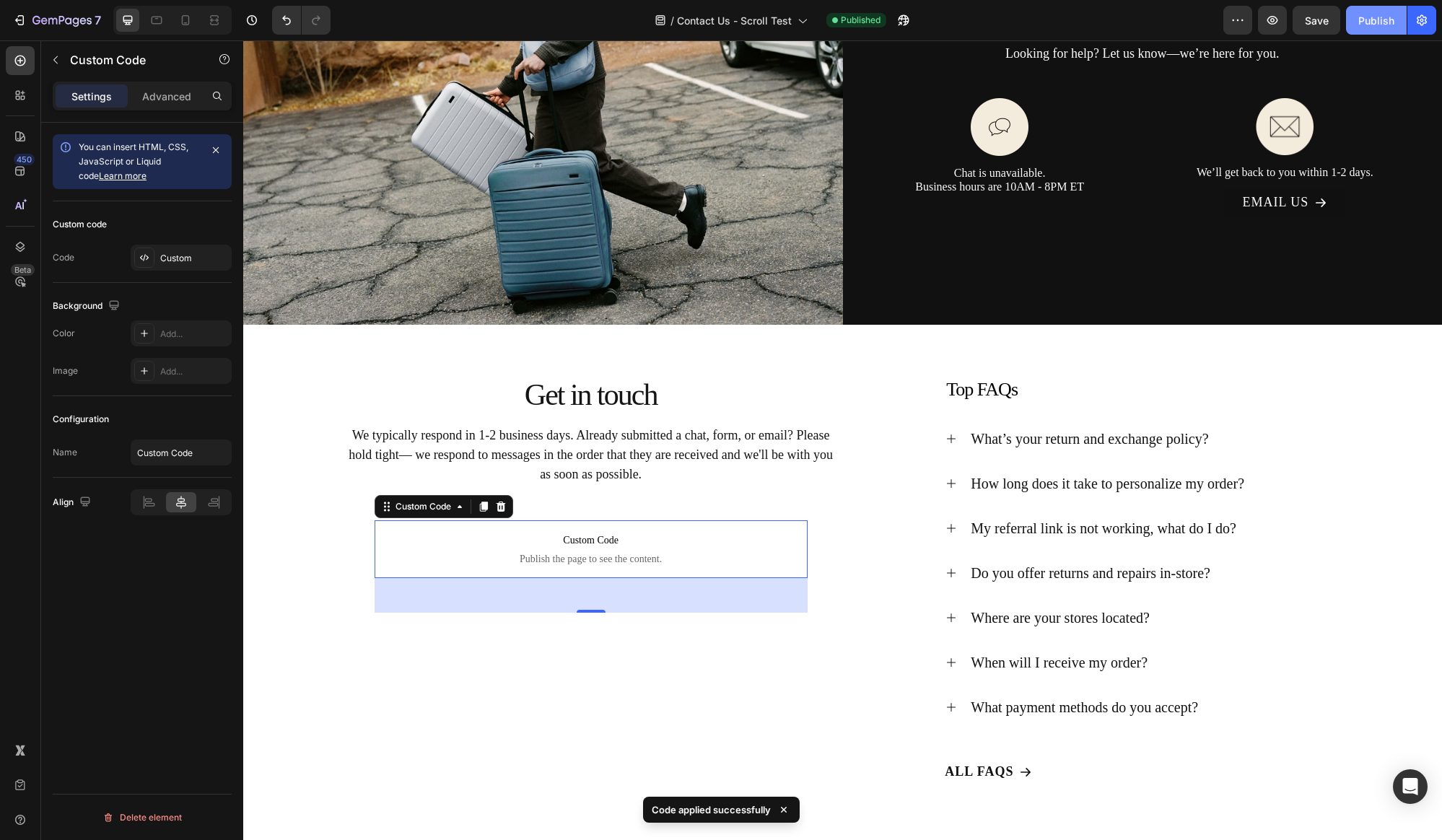
click at [1368, 24] on div "Publish" at bounding box center [1376, 20] width 36 height 15
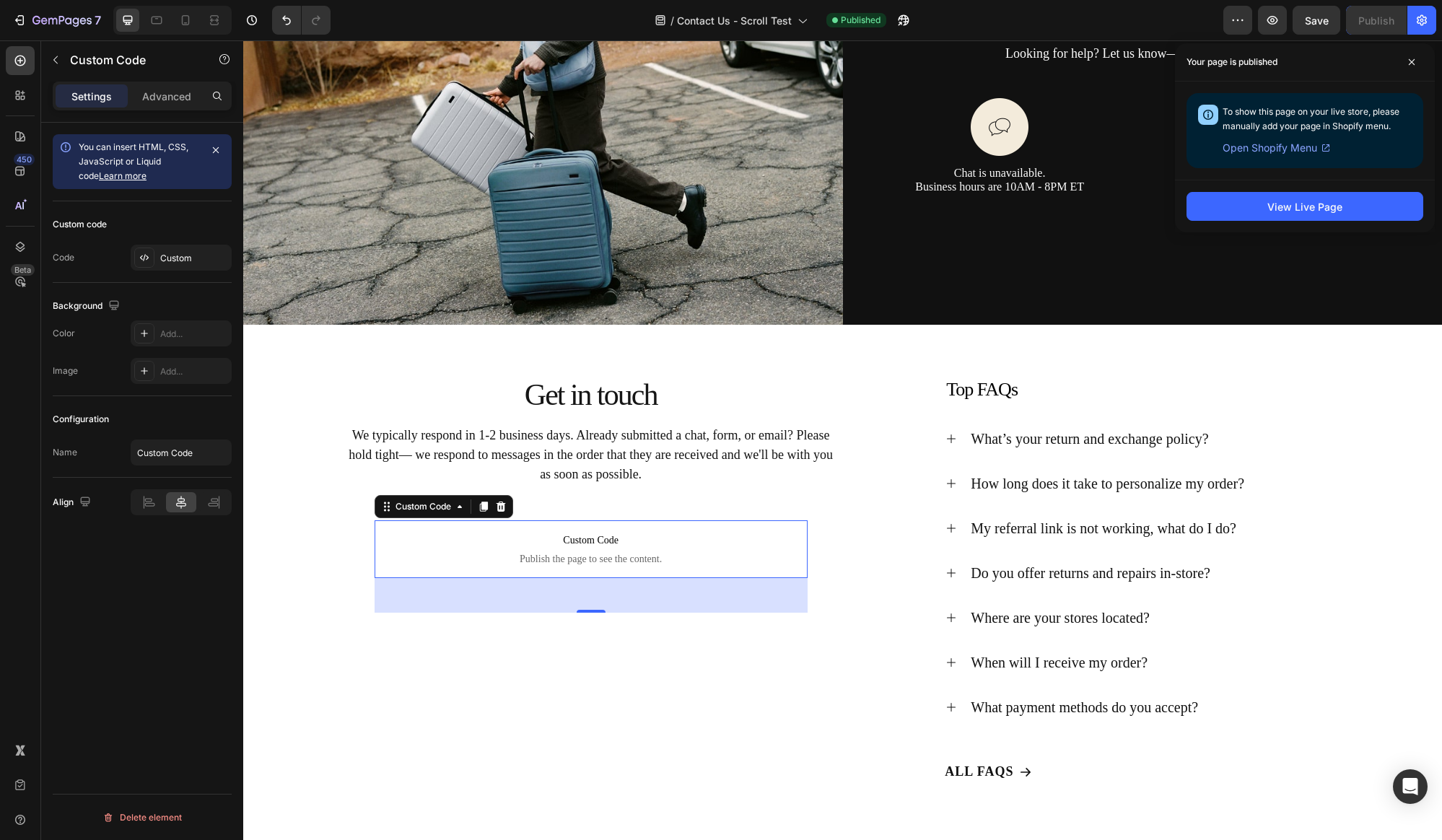
click at [607, 539] on span "Custom Code" at bounding box center [590, 541] width 433 height 17
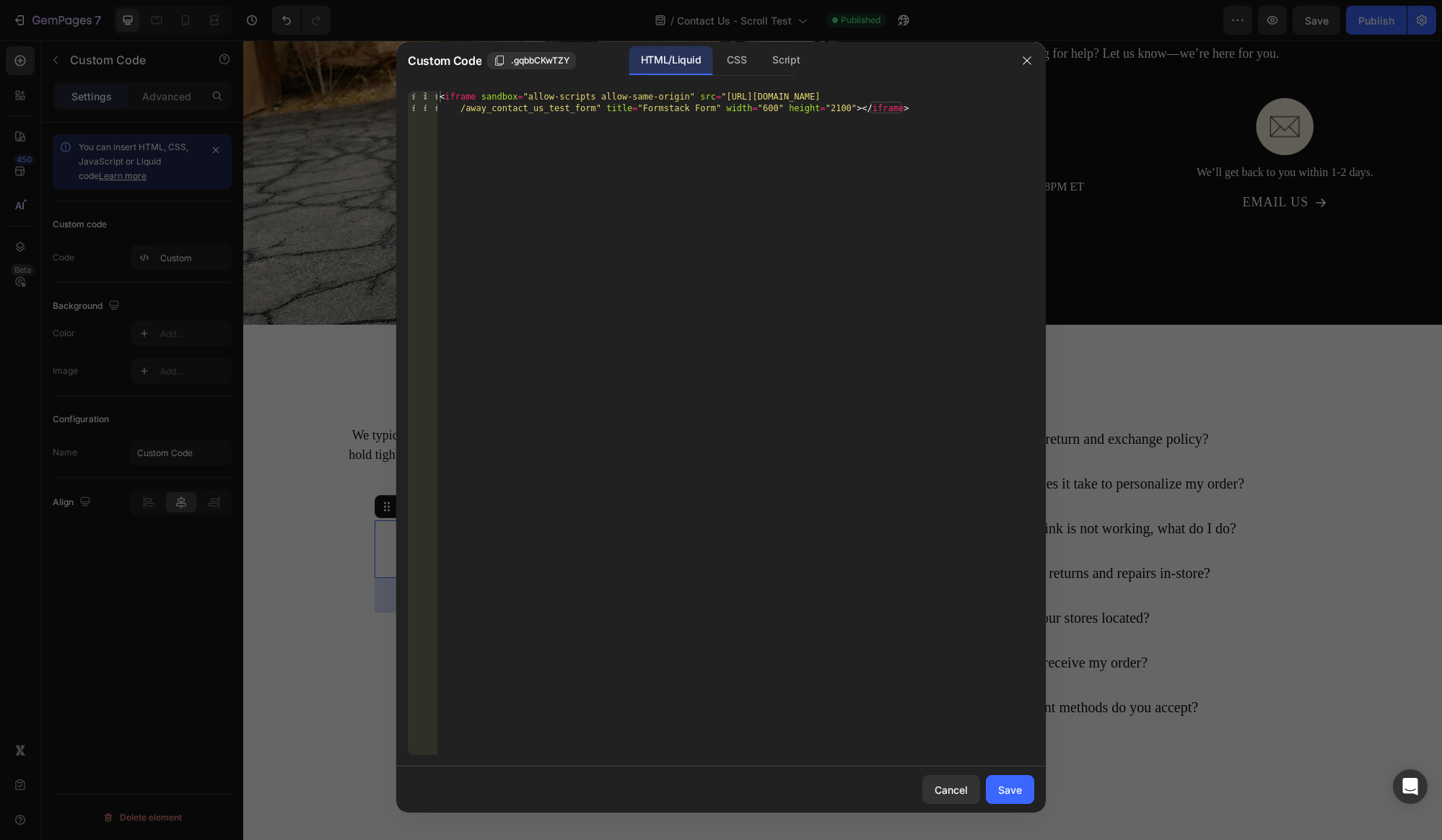
click at [687, 98] on div "< iframe sandbox = "allow-scripts allow-same-origin" src = "[URL][DOMAIN_NAME] …" at bounding box center [735, 446] width 597 height 710
click at [763, 111] on div "allow -forms attribute value allow -same-origin attribute value allow -scripts …" at bounding box center [799, 153] width 215 height 98
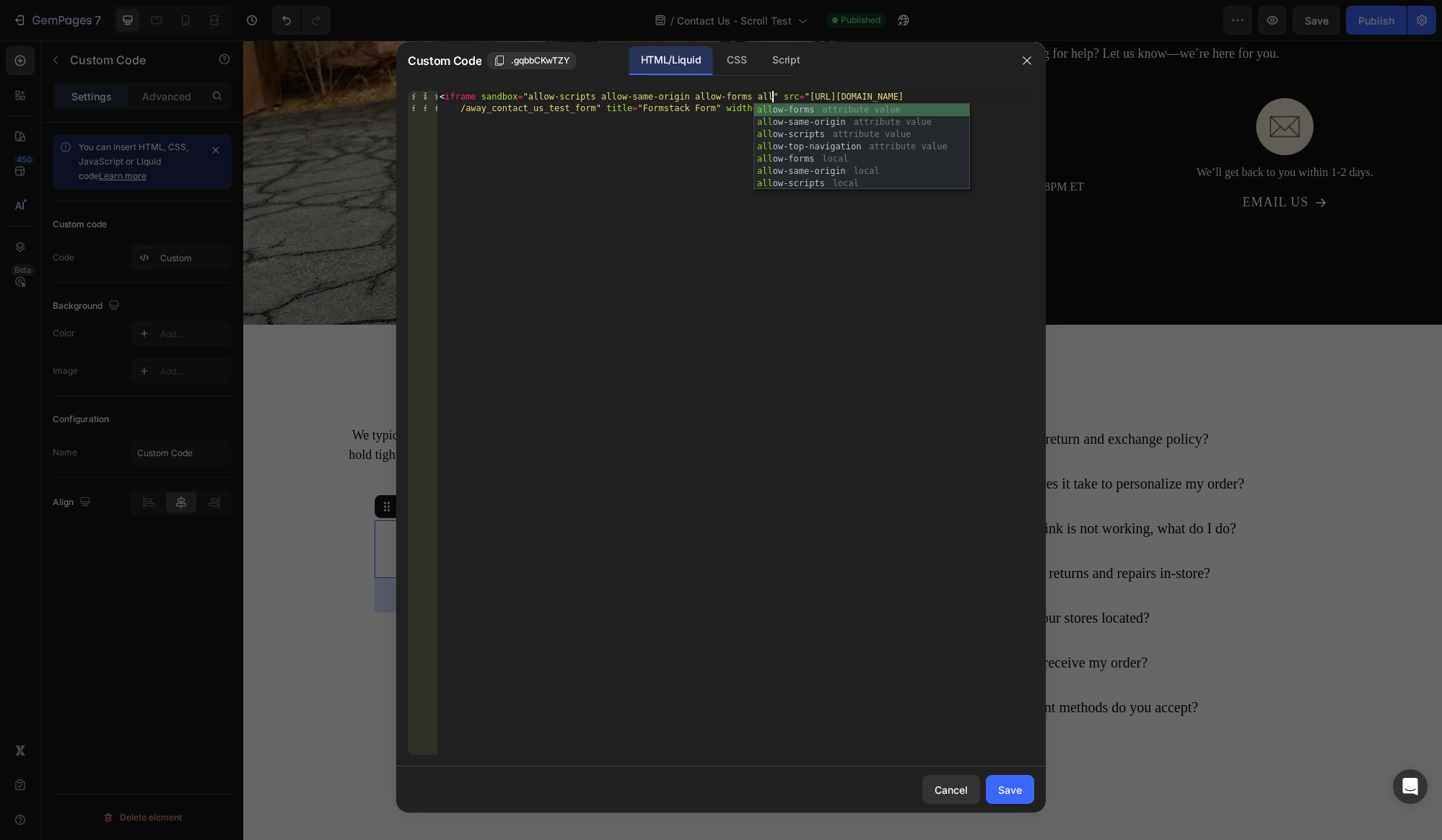
scroll to position [0, 27]
click at [576, 197] on div "< iframe sandbox = "allow-scripts allow-same-origin allow-forms allo" src = "[U…" at bounding box center [735, 446] width 597 height 710
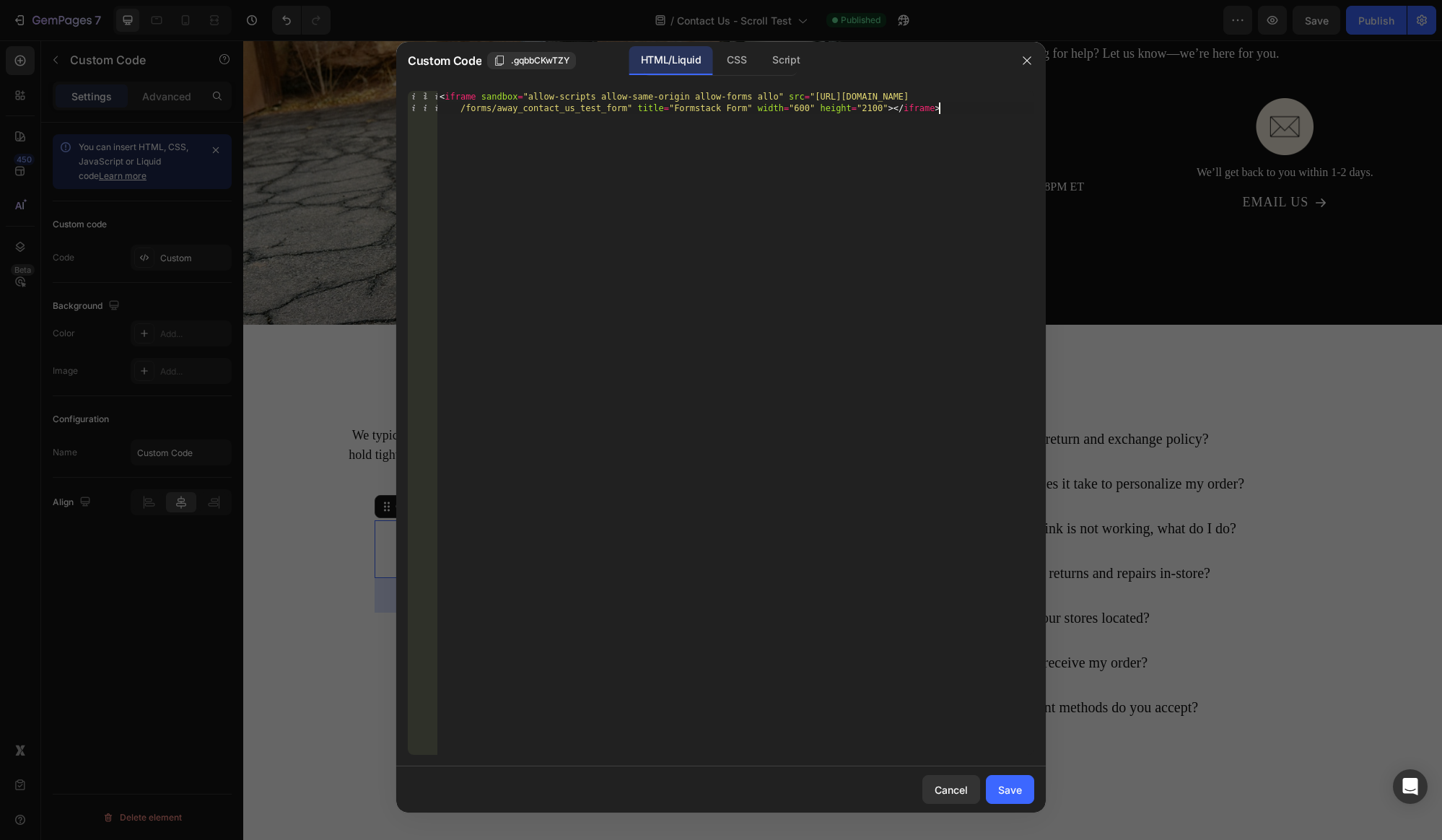
click at [785, 100] on div "< iframe sandbox = "allow-scripts allow-same-origin allow-forms allo" src = "[U…" at bounding box center [735, 446] width 597 height 710
type textarea "<iframe sandbox="allow-scripts allow-same-origin allow-forms" src="[URL][DOMAIN…"
click at [1011, 782] on div "Save" at bounding box center [1010, 789] width 24 height 15
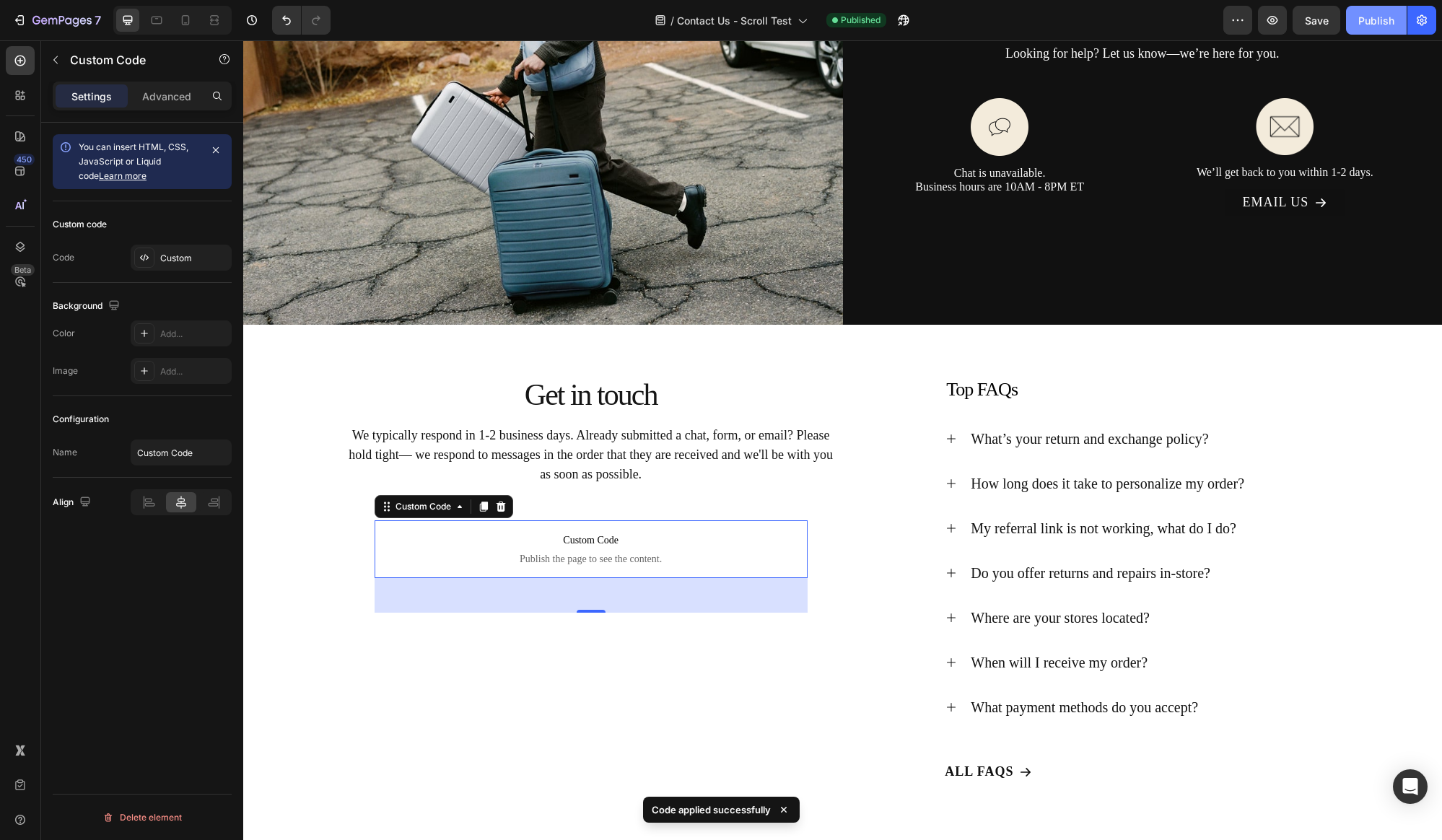
click at [1373, 23] on div "Publish" at bounding box center [1376, 20] width 36 height 15
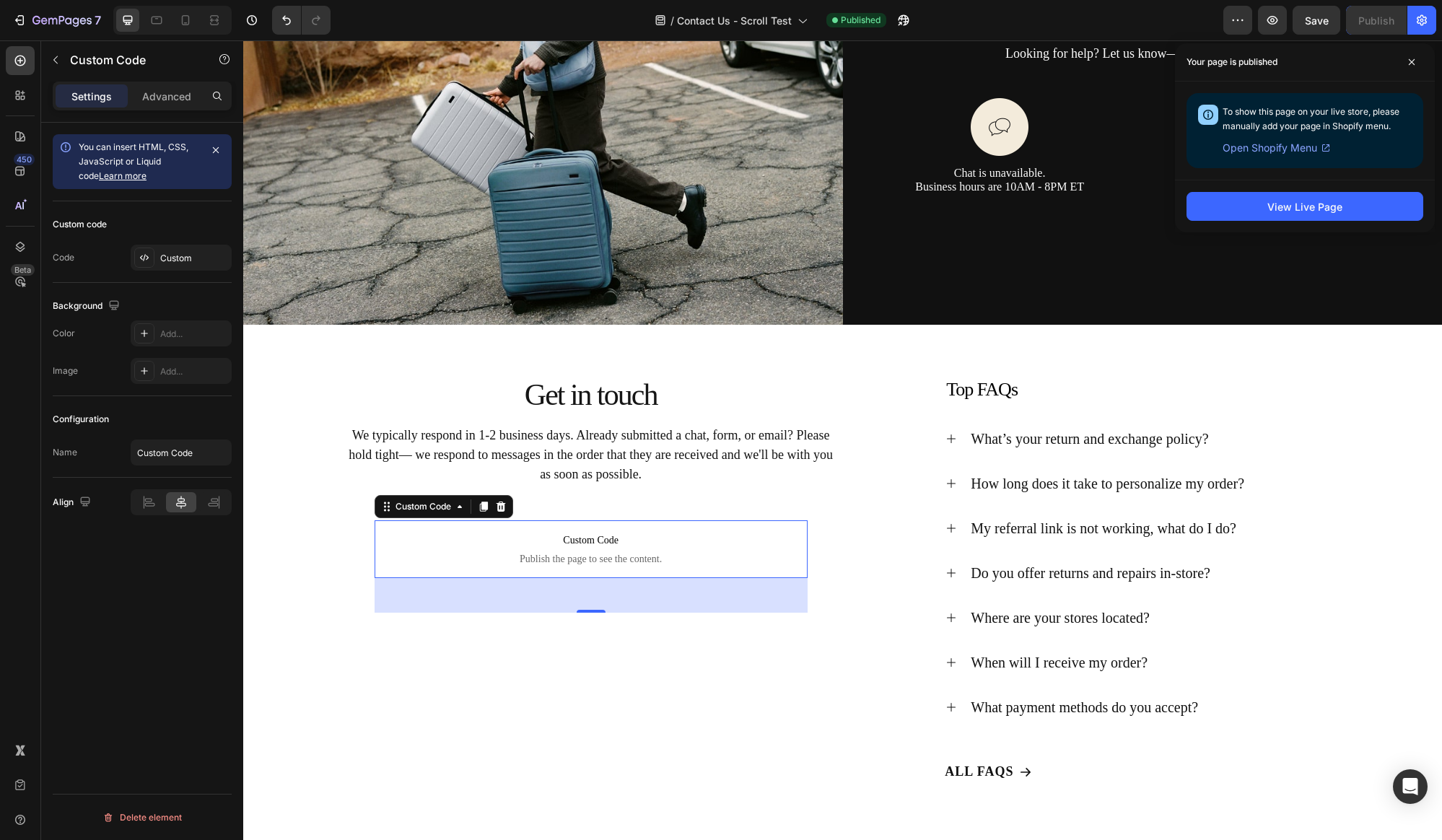
click at [515, 548] on span "Custom Code" at bounding box center [590, 541] width 433 height 17
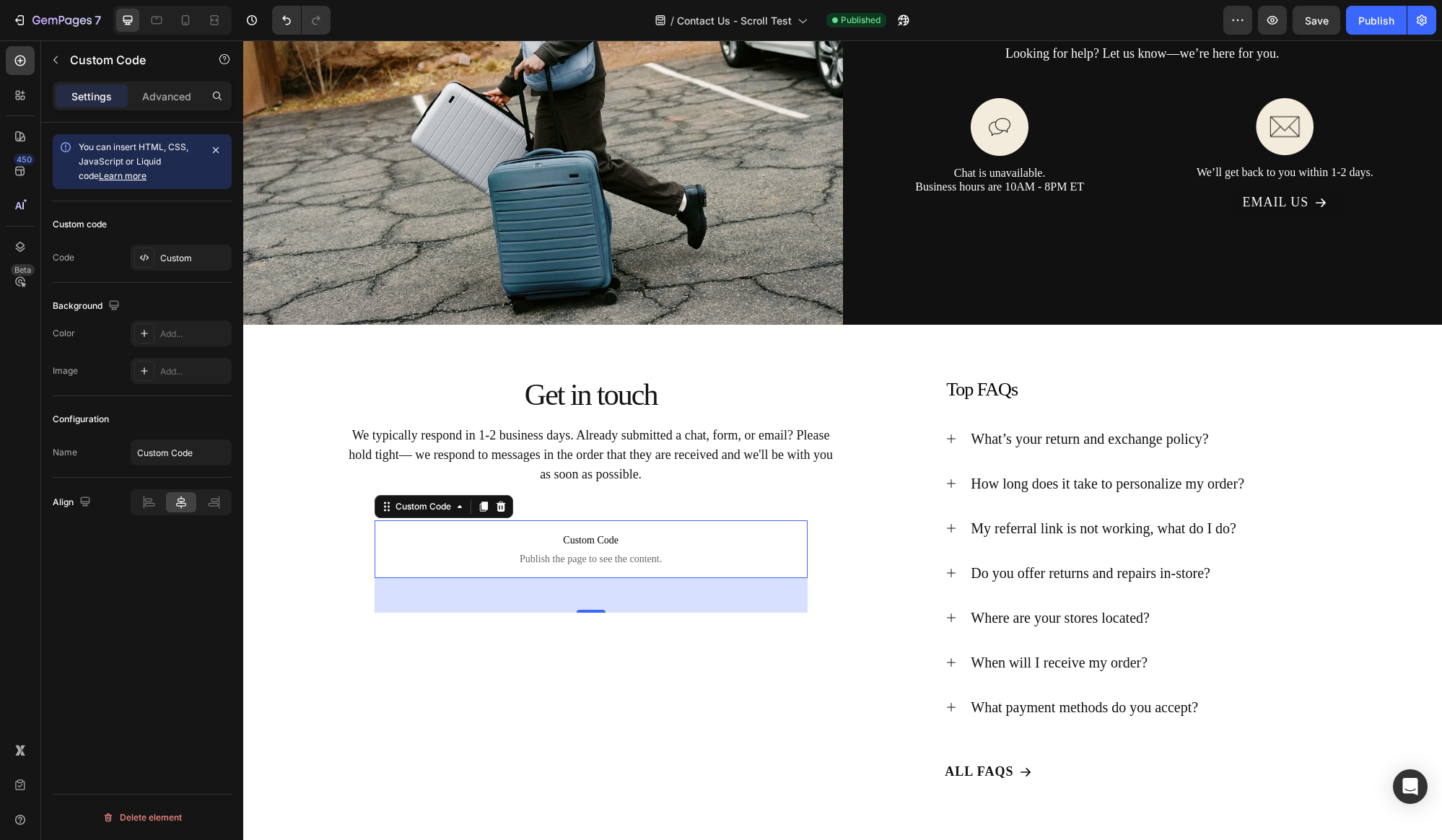
click at [515, 548] on span "Custom Code" at bounding box center [590, 541] width 433 height 17
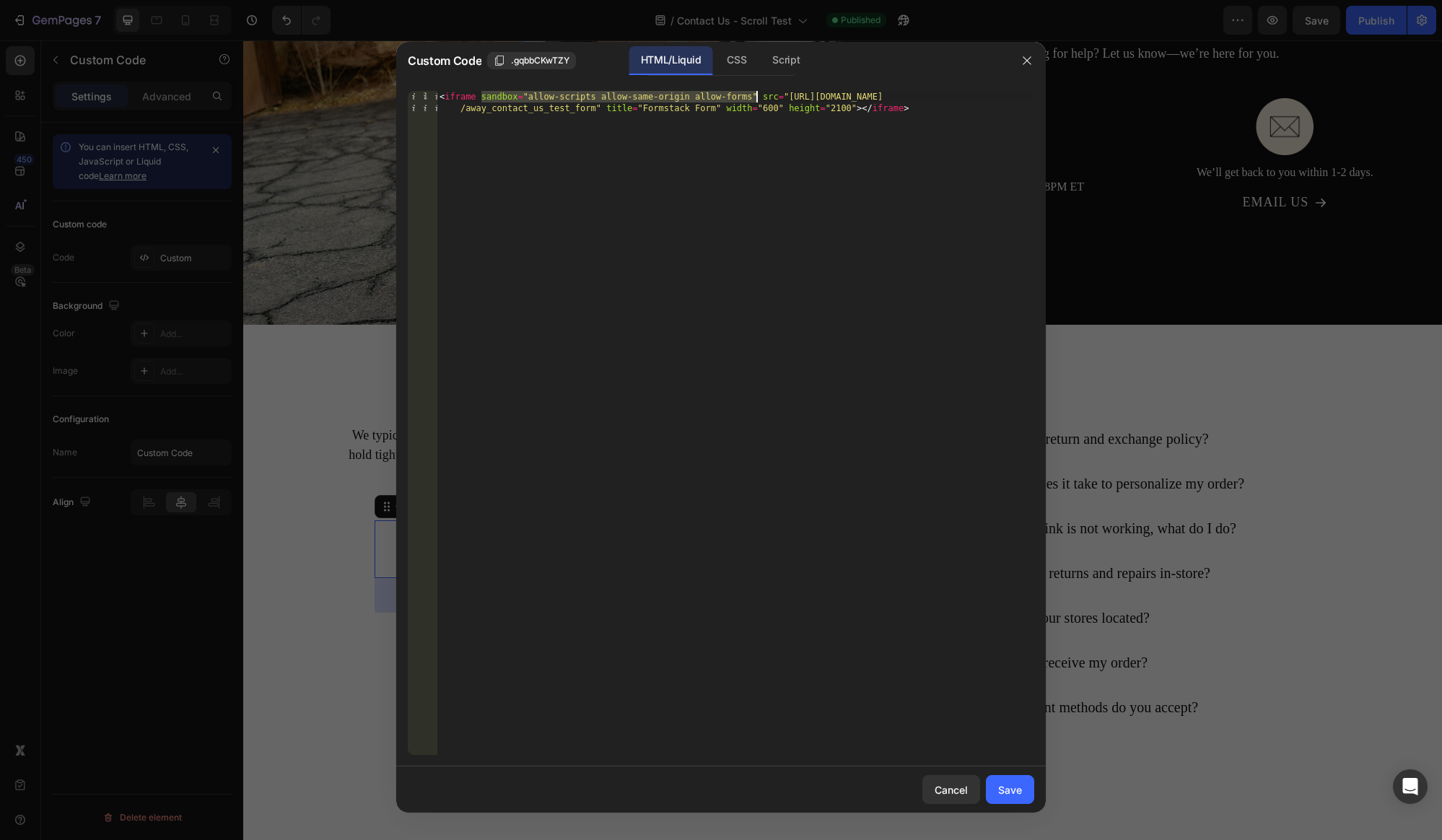
drag, startPoint x: 483, startPoint y: 98, endPoint x: 756, endPoint y: 94, distance: 273.0
click at [756, 94] on div "< iframe sandbox = "allow-scripts allow-same-origin allow-forms" src = "[URL][D…" at bounding box center [735, 446] width 597 height 710
type textarea "<iframe src="[URL][DOMAIN_NAME]" title="Formstack Form" width="600" height="210…"
click at [765, 59] on div "Script" at bounding box center [785, 60] width 51 height 29
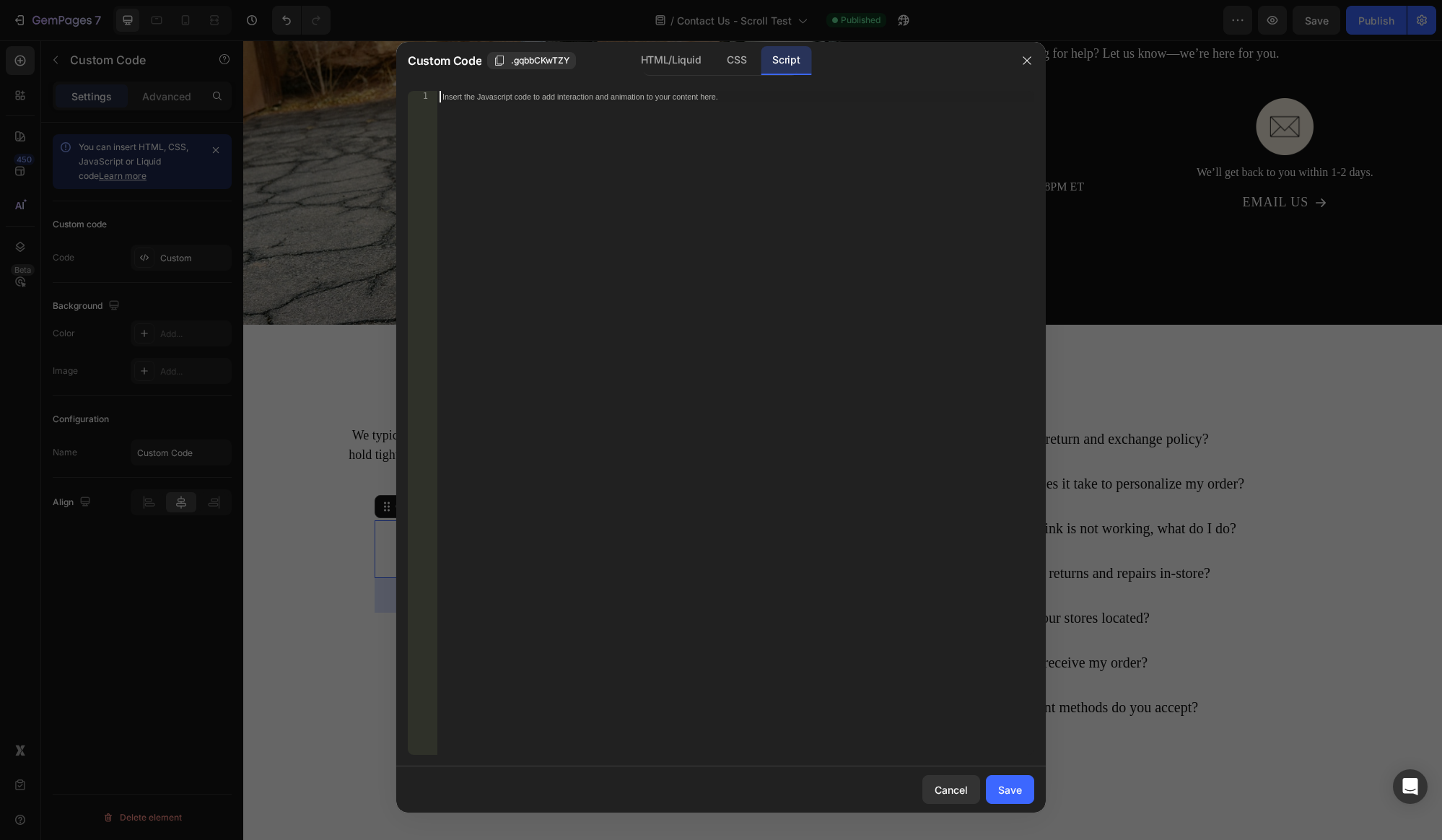
click at [557, 108] on div "Insert the Javascript code to add interaction and animation to your content her…" at bounding box center [735, 434] width 597 height 687
paste textarea "window.addEventListener("message", receiveMessage, false);"
type textarea "window.addEventListener("message", receiveMessage, false);"
paste textarea "}"
drag, startPoint x: 666, startPoint y: 132, endPoint x: 460, endPoint y: 129, distance: 206.0
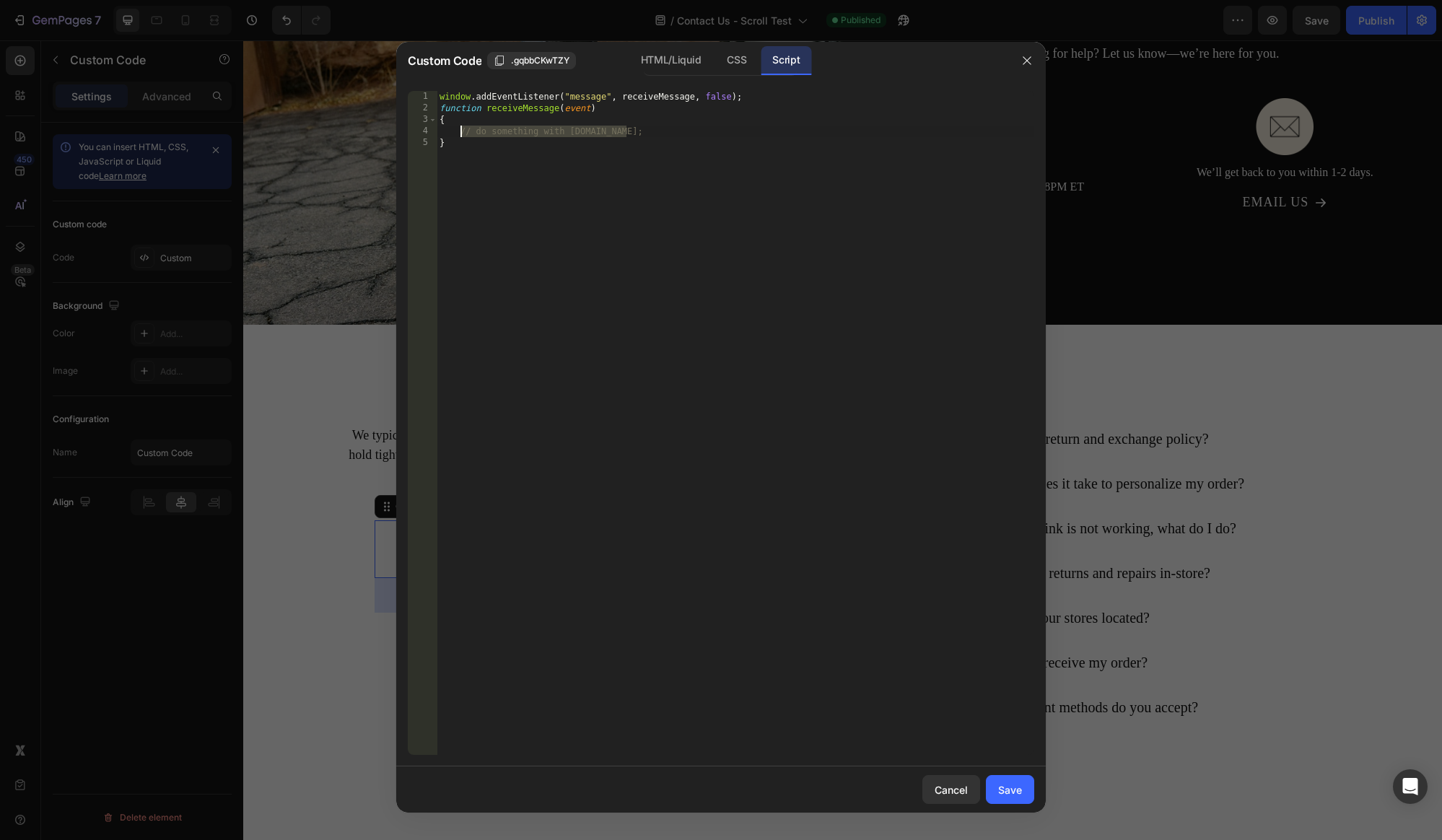
click at [460, 129] on div "window . addEventListener ( "message" , receiveMessage , false ) ; function rec…" at bounding box center [735, 434] width 597 height 687
click at [583, 98] on div "window . addEventListener ( "message" , receiveMessage , false ) ; function rec…" at bounding box center [735, 434] width 597 height 687
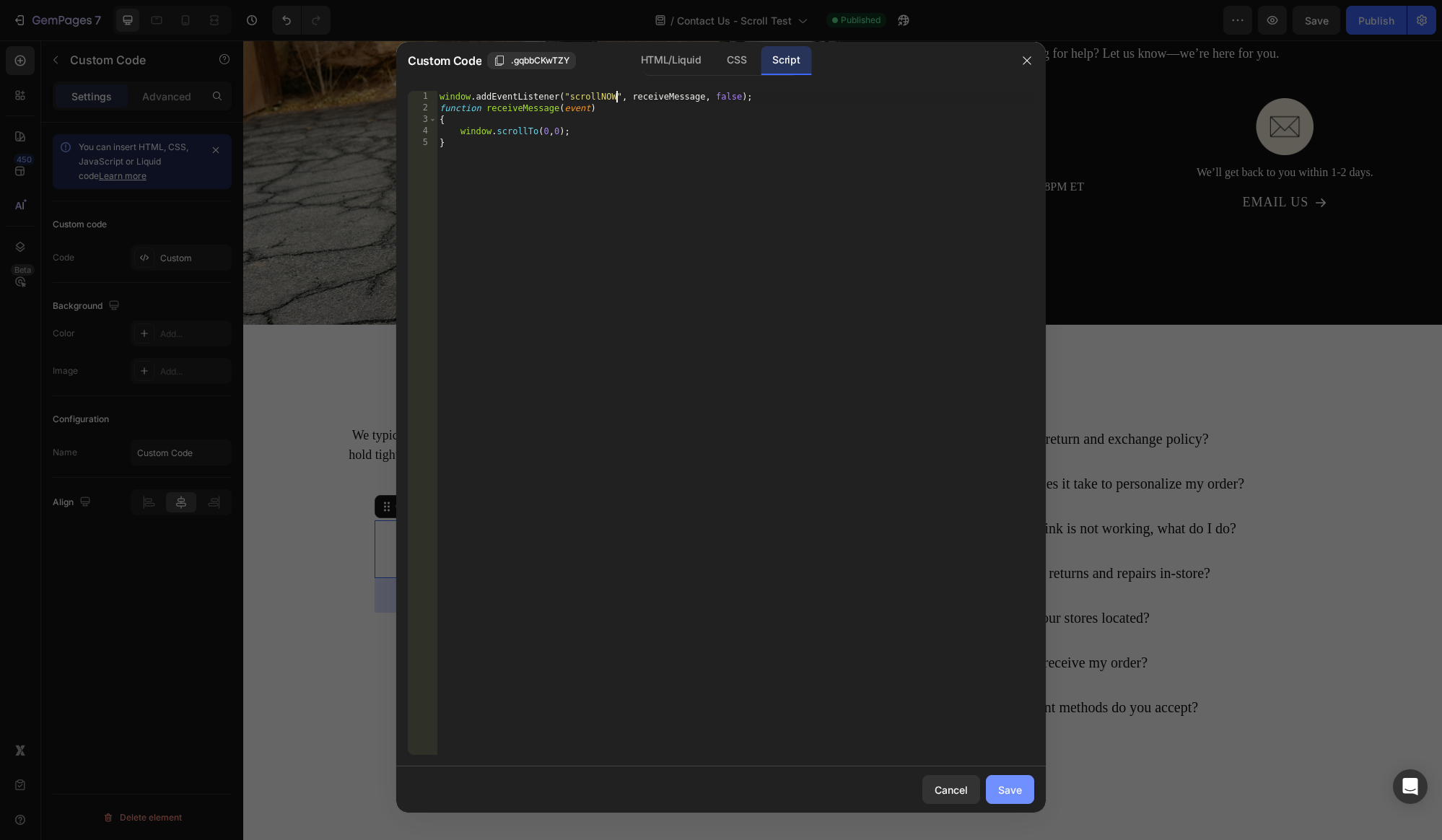
type textarea "window.addEventListener("scrollNOW", receiveMessage, false);"
click at [1009, 792] on div "Save" at bounding box center [1010, 789] width 24 height 15
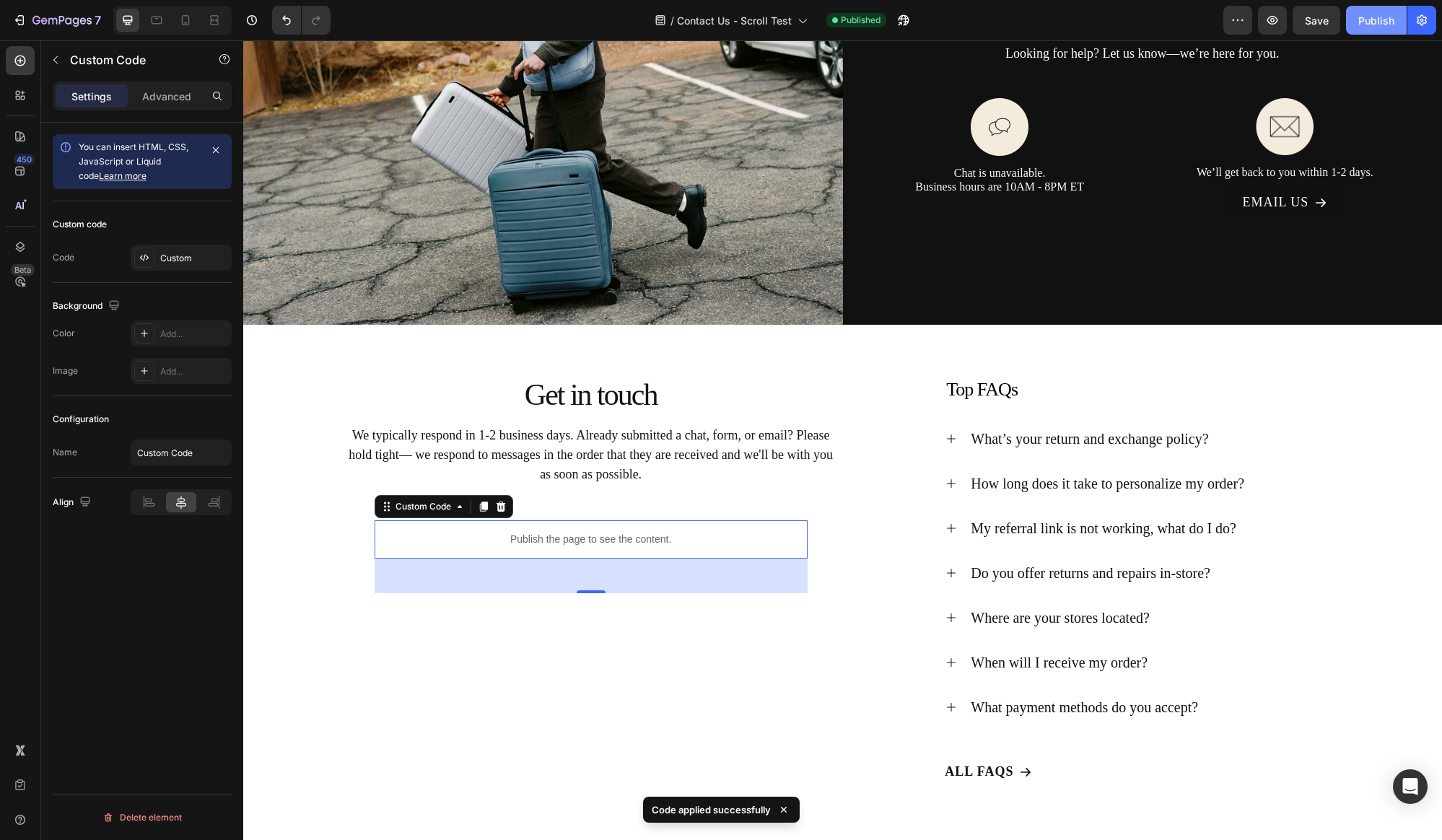
click at [1366, 11] on button "Publish" at bounding box center [1376, 19] width 61 height 29
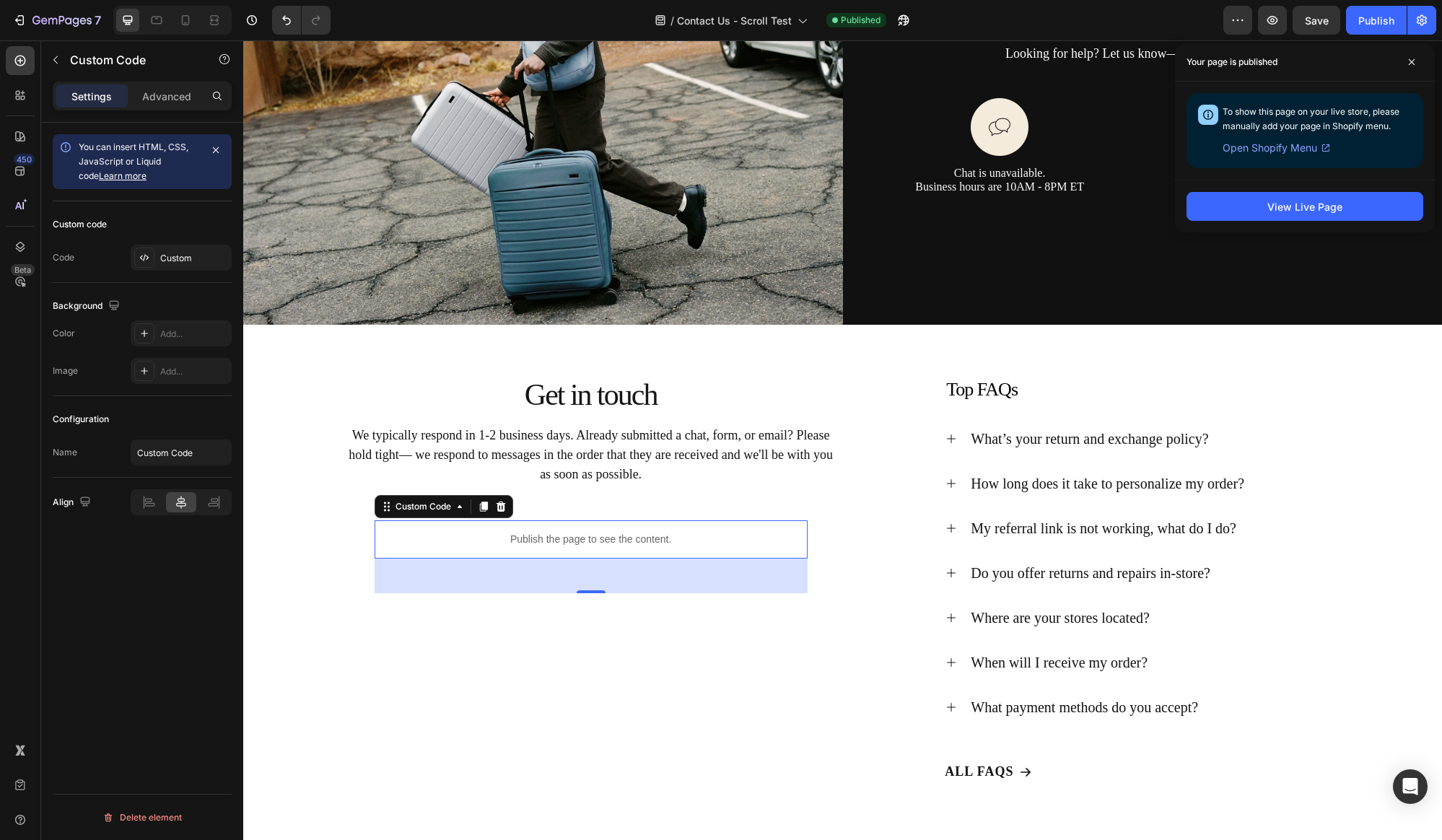
click at [659, 526] on div "Publish the page to see the content." at bounding box center [590, 539] width 433 height 38
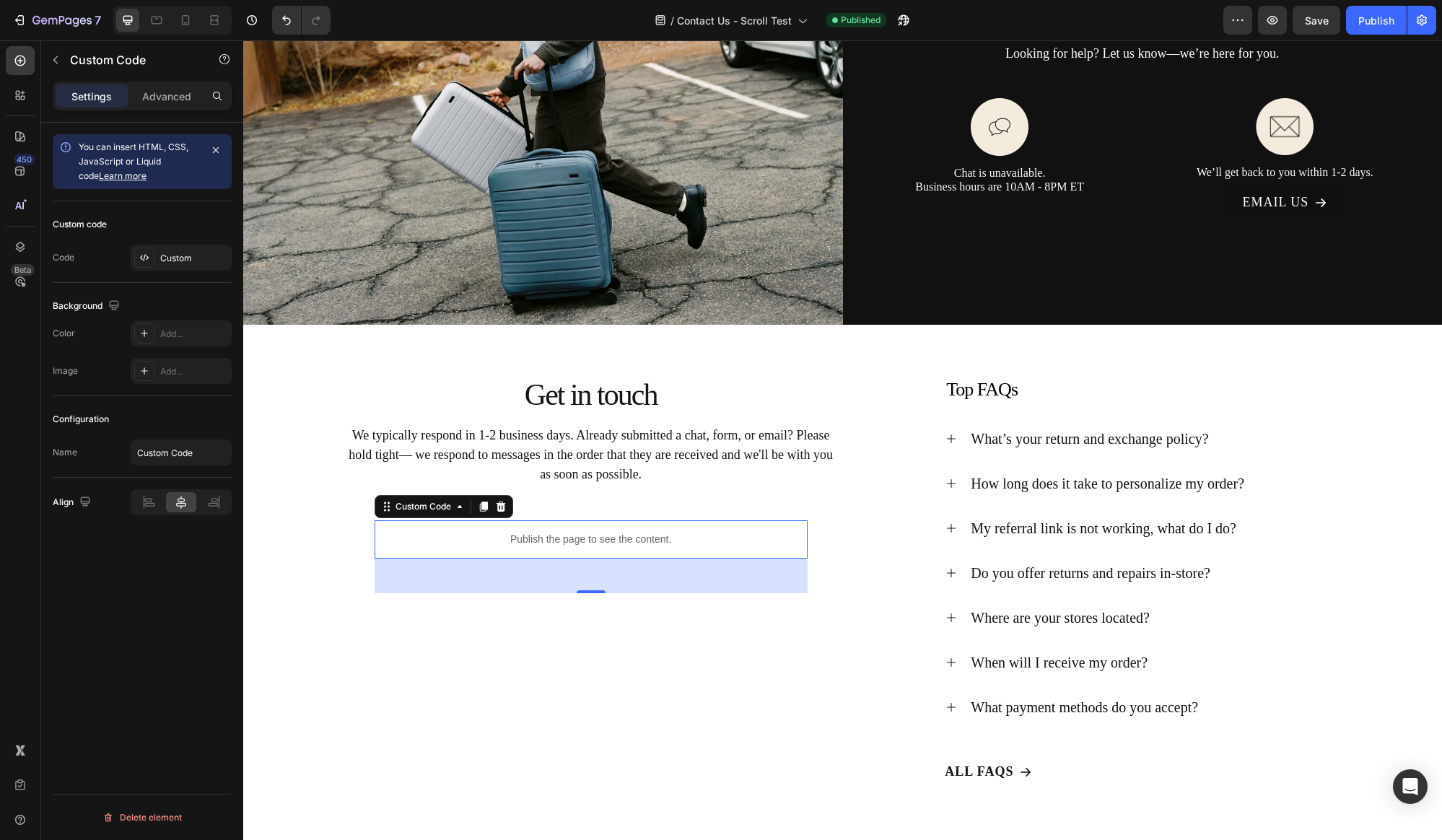
click at [658, 526] on div "Publish the page to see the content." at bounding box center [590, 539] width 433 height 38
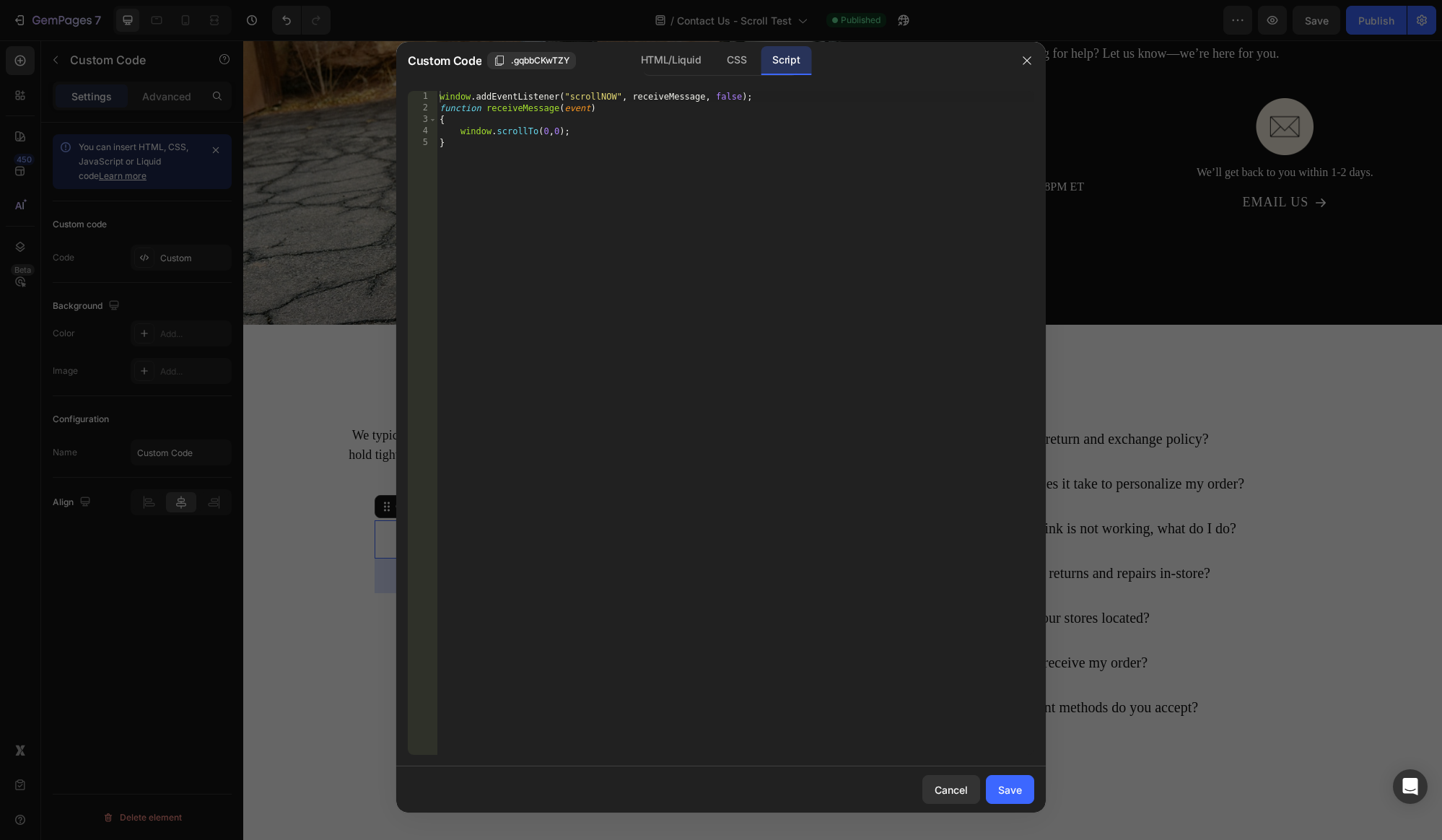
click at [597, 94] on div "window . addEventListener ( "scrollNOW" , receiveMessage , false ) ; function r…" at bounding box center [735, 434] width 597 height 687
click at [701, 152] on div "window . addEventListener ( "message" , receiveMessage , false ) ; function rec…" at bounding box center [735, 434] width 597 height 687
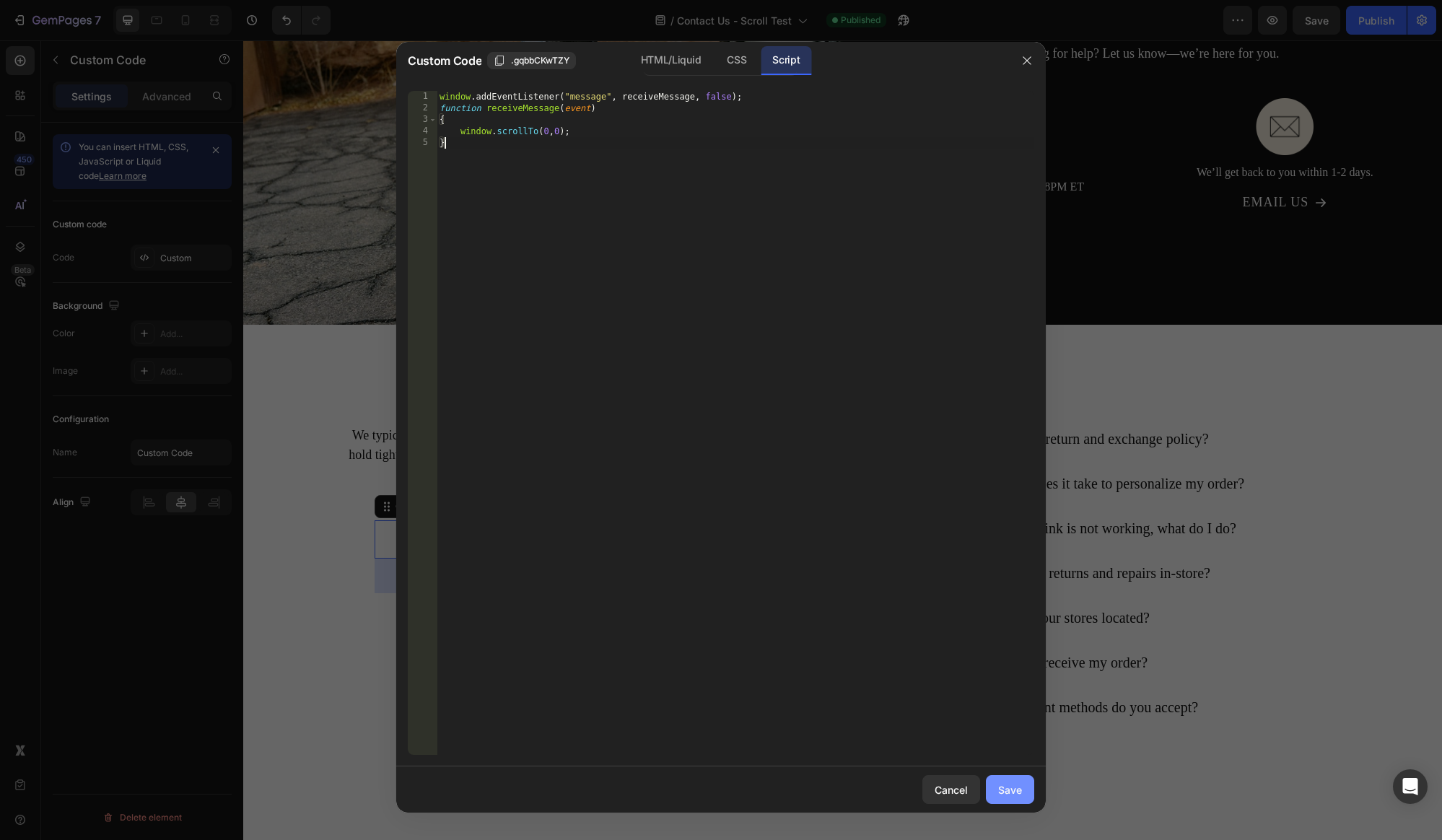
type textarea "}"
click at [1009, 784] on div "Save" at bounding box center [1010, 789] width 24 height 15
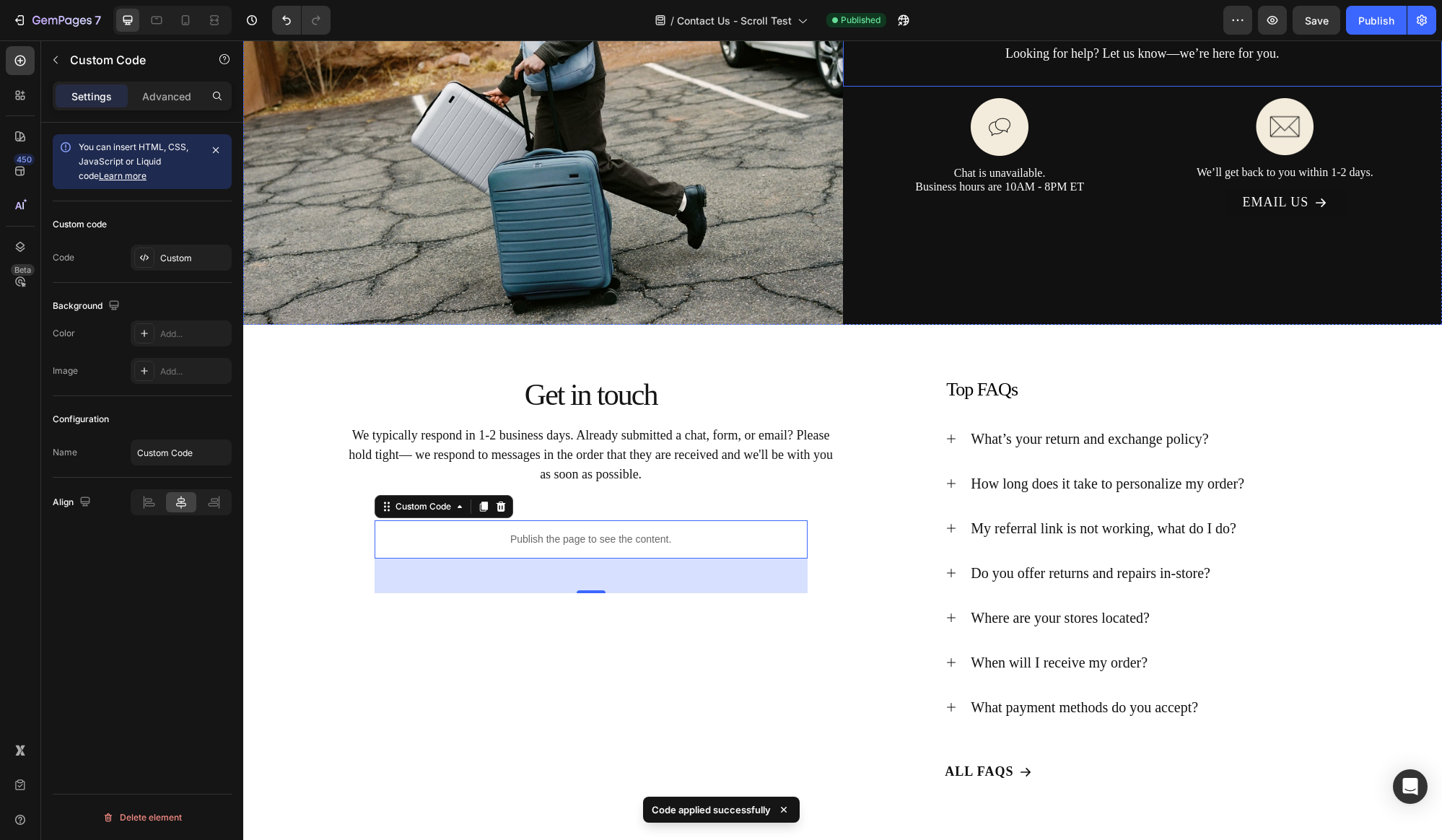
click at [1376, 37] on div "7 Version history / Contact Us - Scroll Test Published Preview Save Publish" at bounding box center [721, 20] width 1442 height 41
click at [1376, 28] on button "Publish" at bounding box center [1376, 19] width 61 height 29
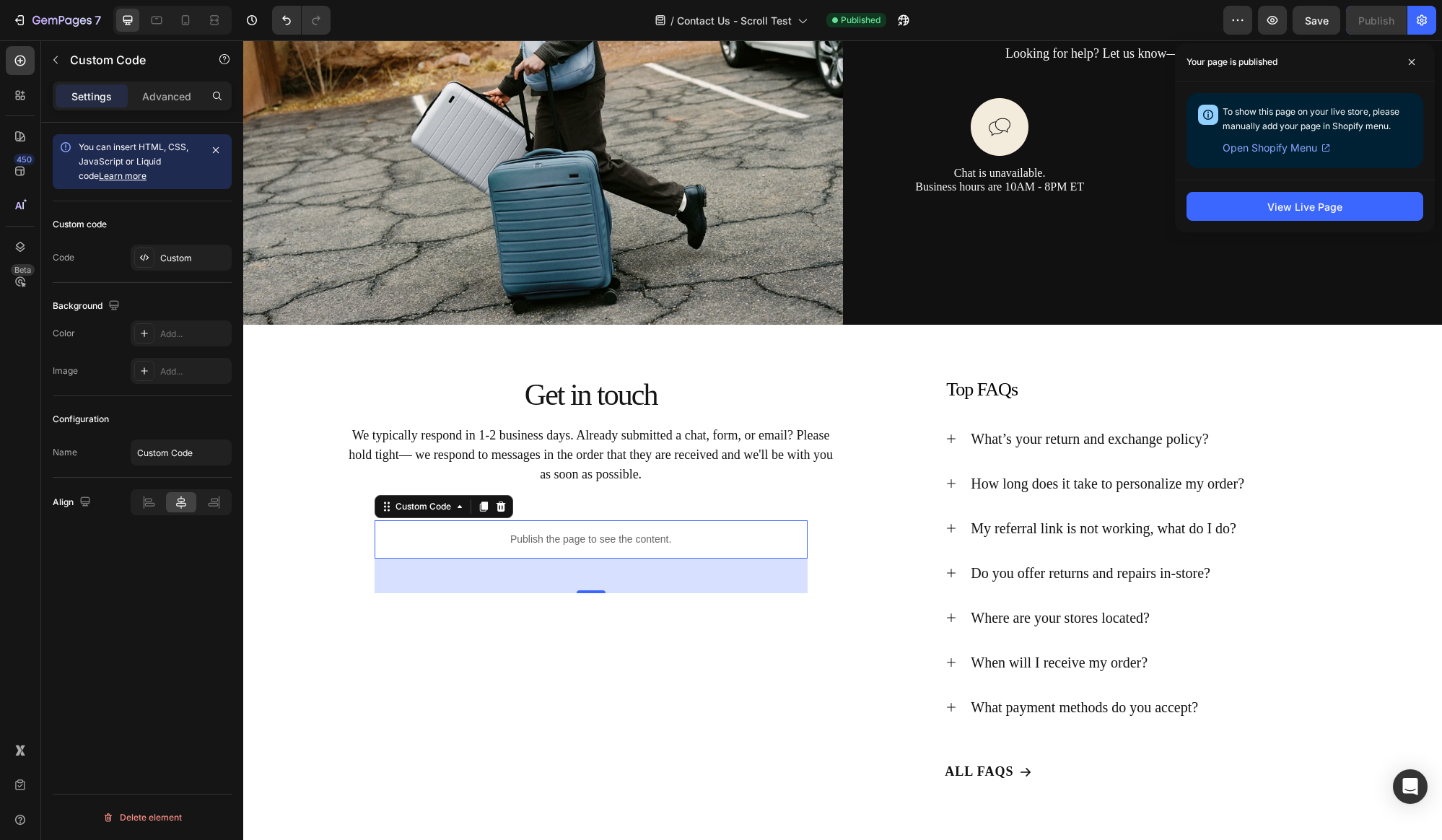
click at [498, 533] on p "Publish the page to see the content." at bounding box center [590, 539] width 433 height 15
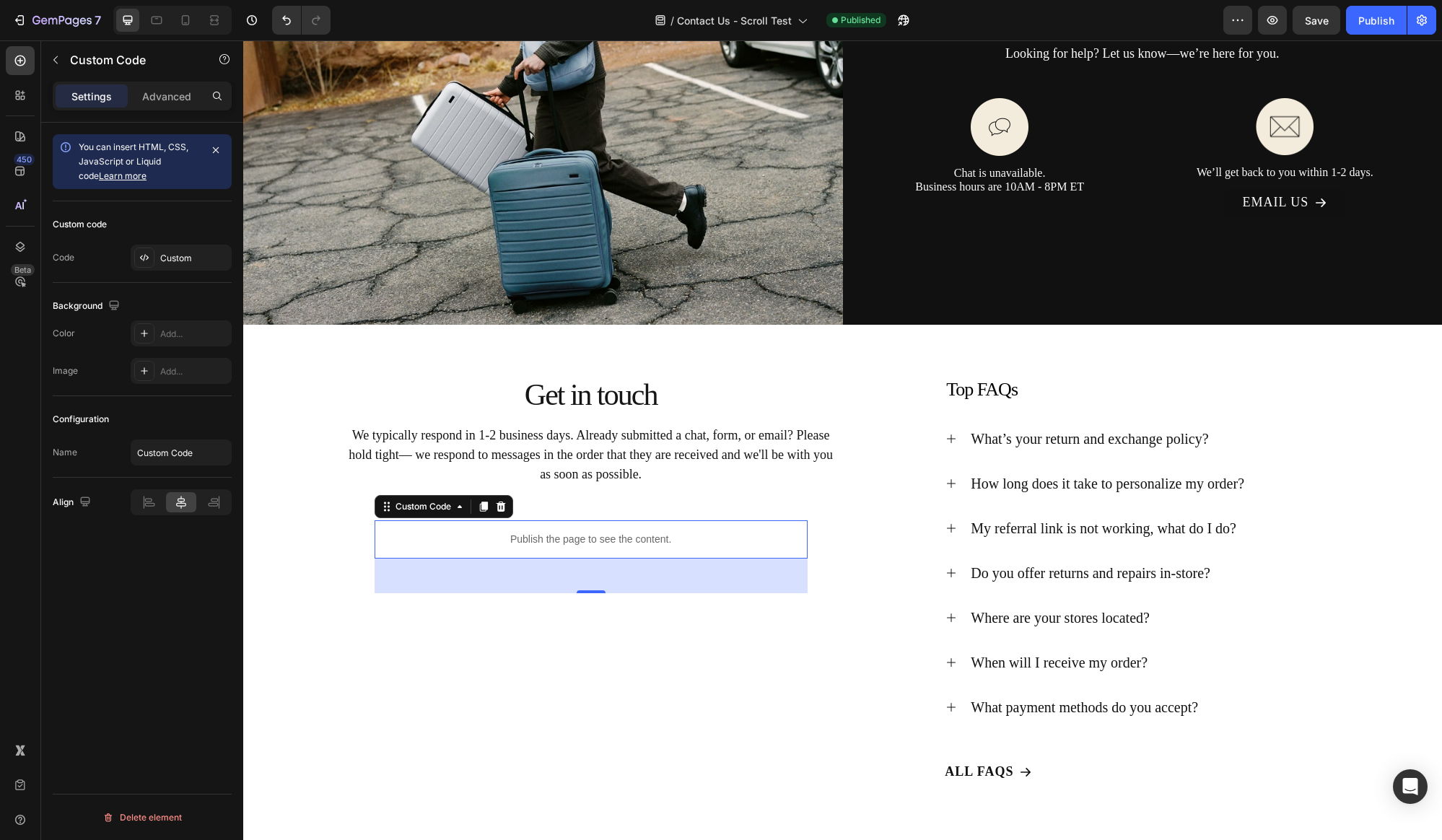
click at [498, 533] on p "Publish the page to see the content." at bounding box center [590, 539] width 433 height 15
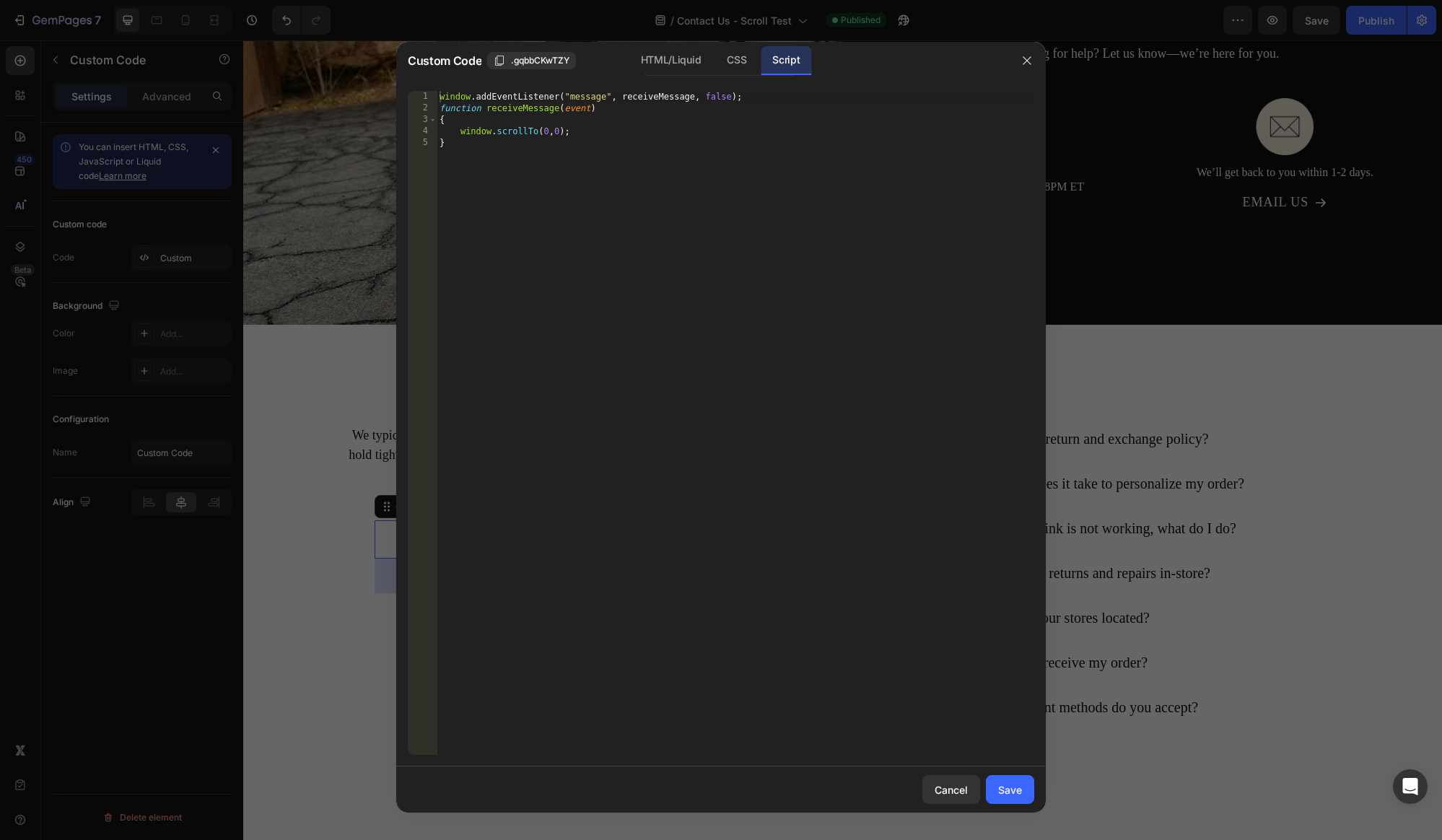
click at [552, 134] on div "window . addEventListener ( "message" , receiveMessage , false ) ; function rec…" at bounding box center [735, 434] width 597 height 687
click at [639, 148] on div "window . addEventListener ( "message" , receiveMessage , false ) ; function rec…" at bounding box center [735, 434] width 597 height 687
click at [559, 133] on div "window . addEventListener ( "message" , receiveMessage , false ) ; function rec…" at bounding box center [735, 434] width 597 height 687
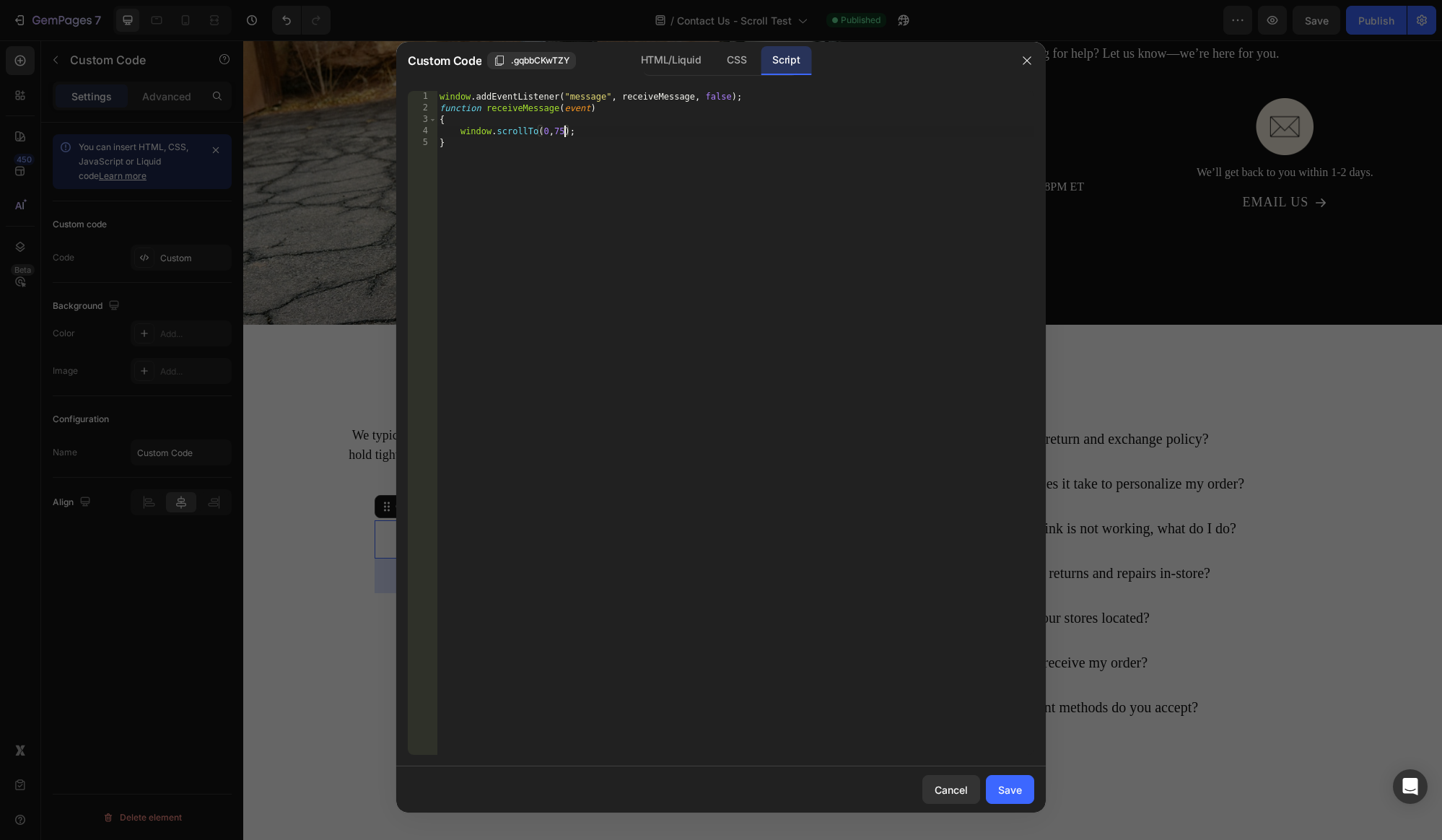
type textarea "window.scrollTo(0,75);"
click at [1027, 66] on icon "button" at bounding box center [1026, 60] width 12 height 12
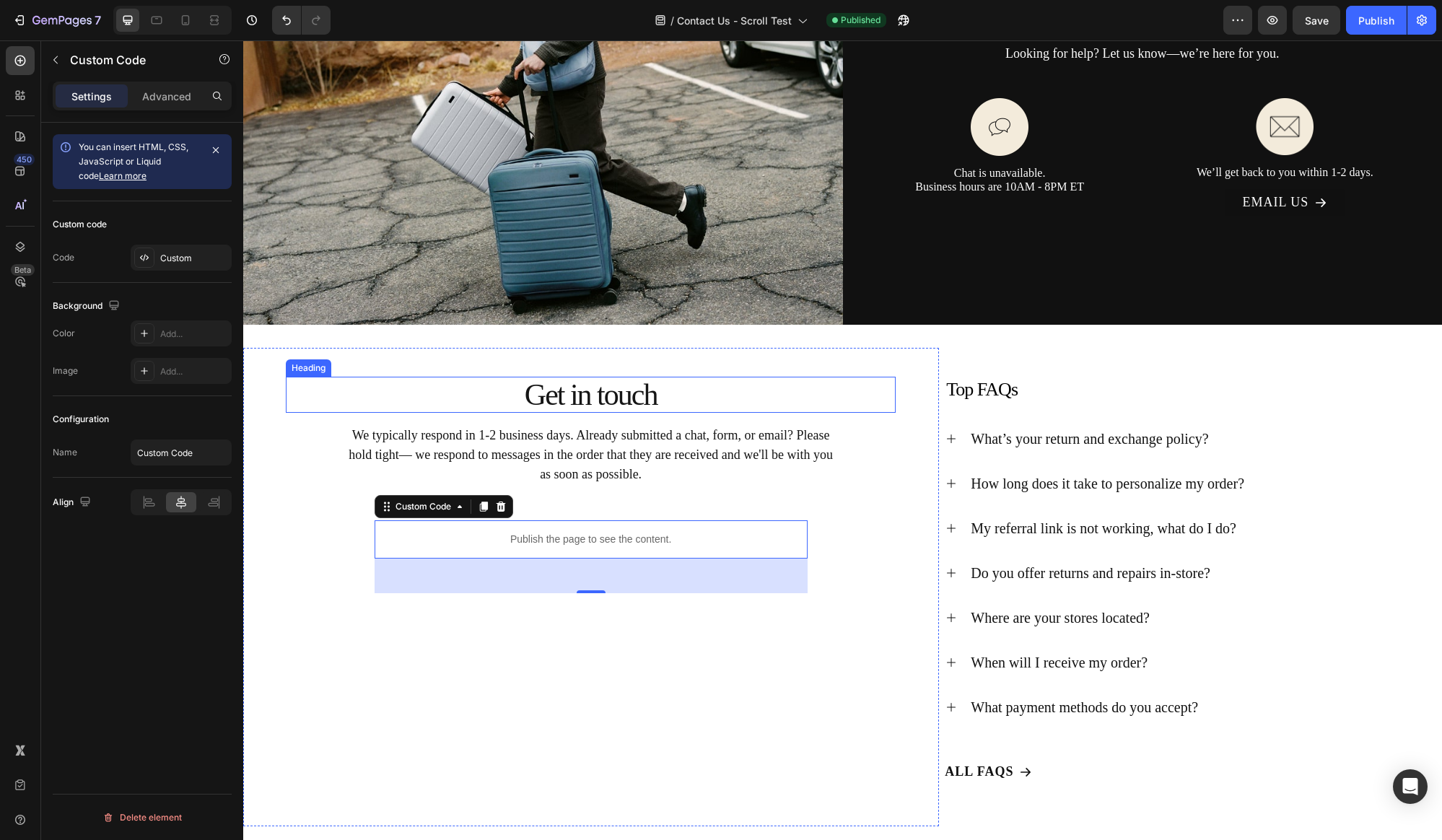
click at [611, 399] on h2 "Get in touch" at bounding box center [590, 395] width 610 height 36
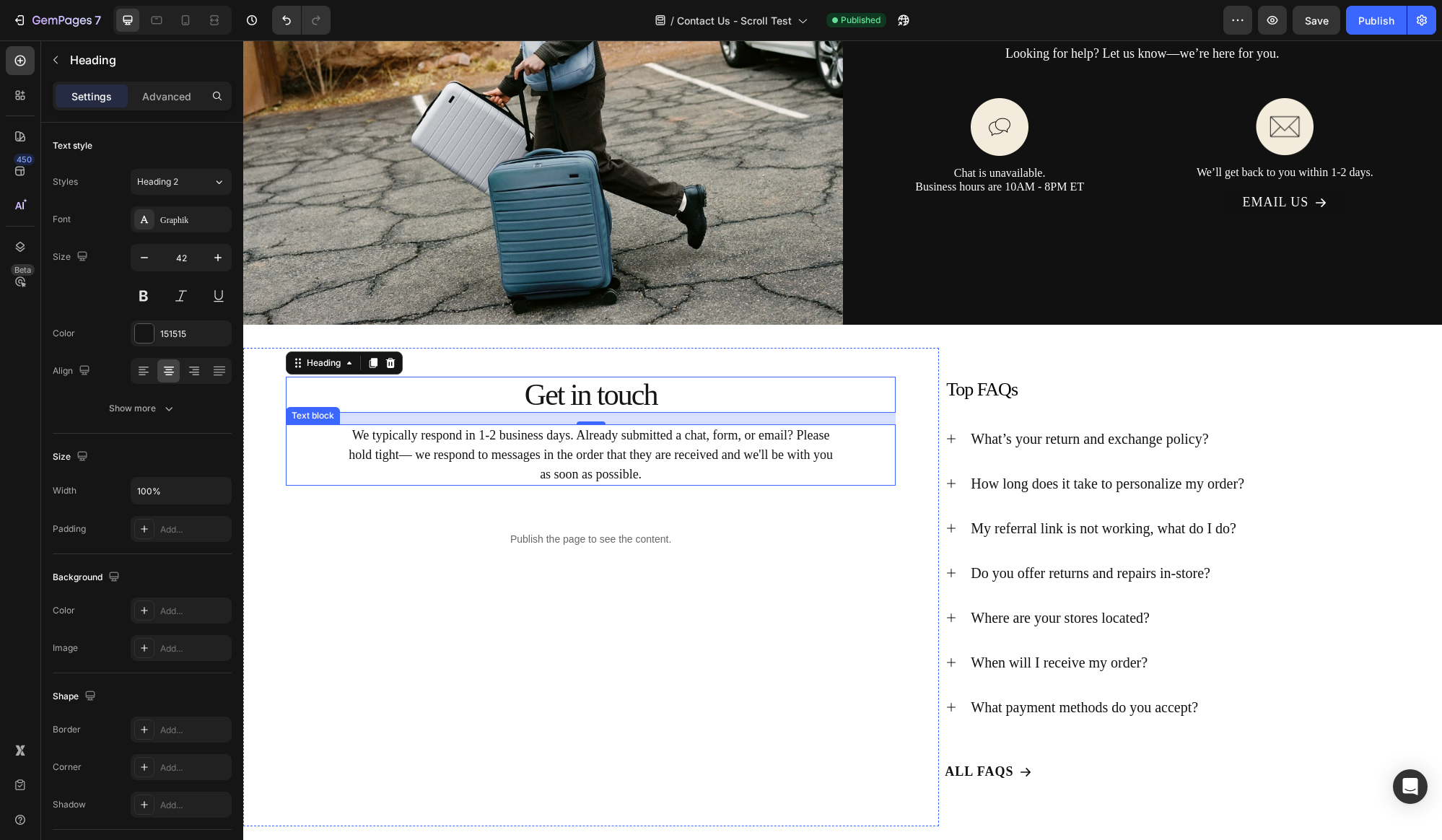
click at [643, 449] on p "We typically respond in 1-2 business days. Already submitted a chat, form, or e…" at bounding box center [591, 455] width 485 height 58
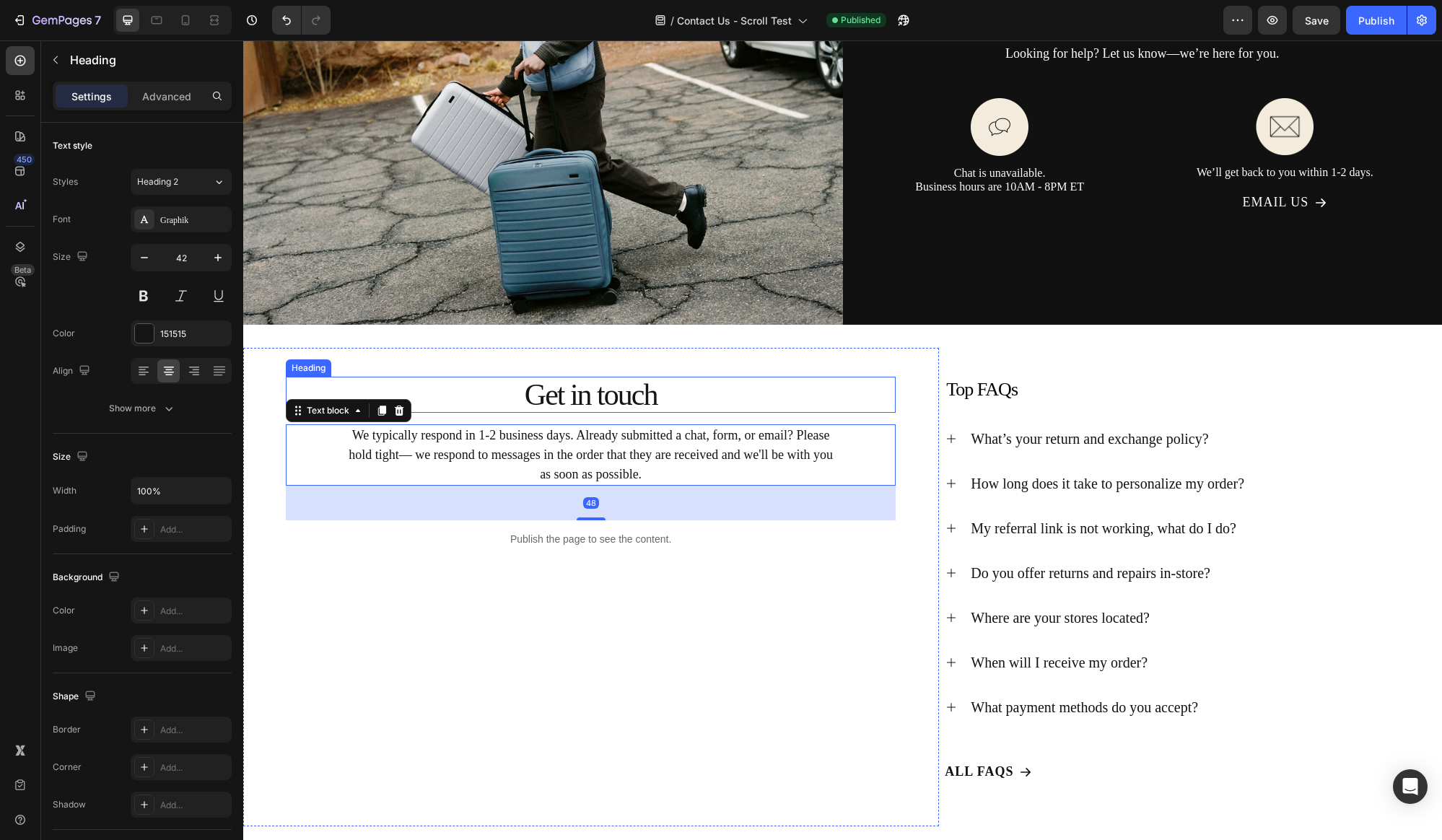
click at [574, 393] on h2 "Get in touch" at bounding box center [590, 395] width 610 height 36
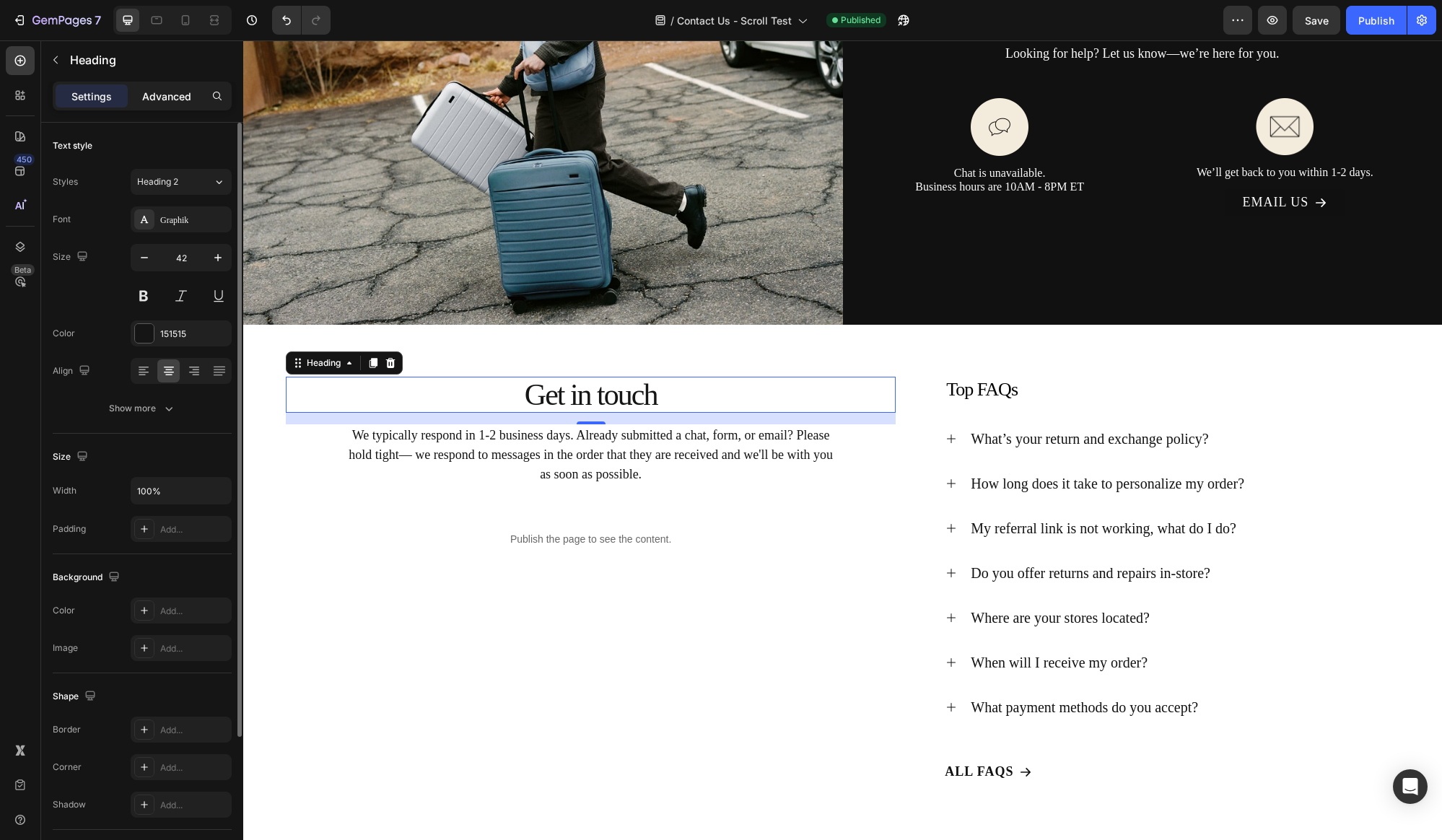
click at [179, 101] on p "Advanced" at bounding box center [166, 96] width 49 height 15
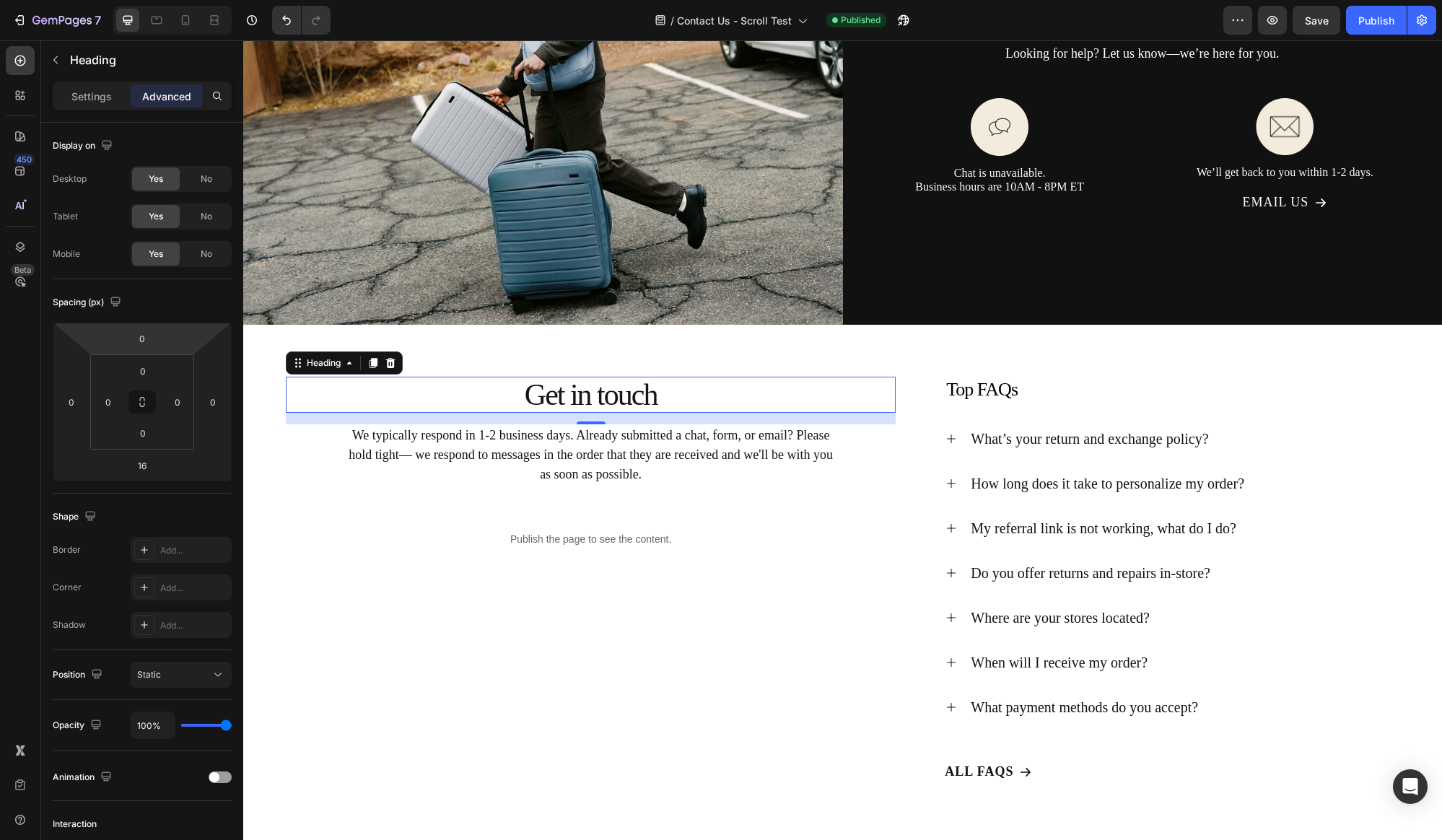
click at [588, 401] on h2 "Get in touch" at bounding box center [590, 395] width 610 height 36
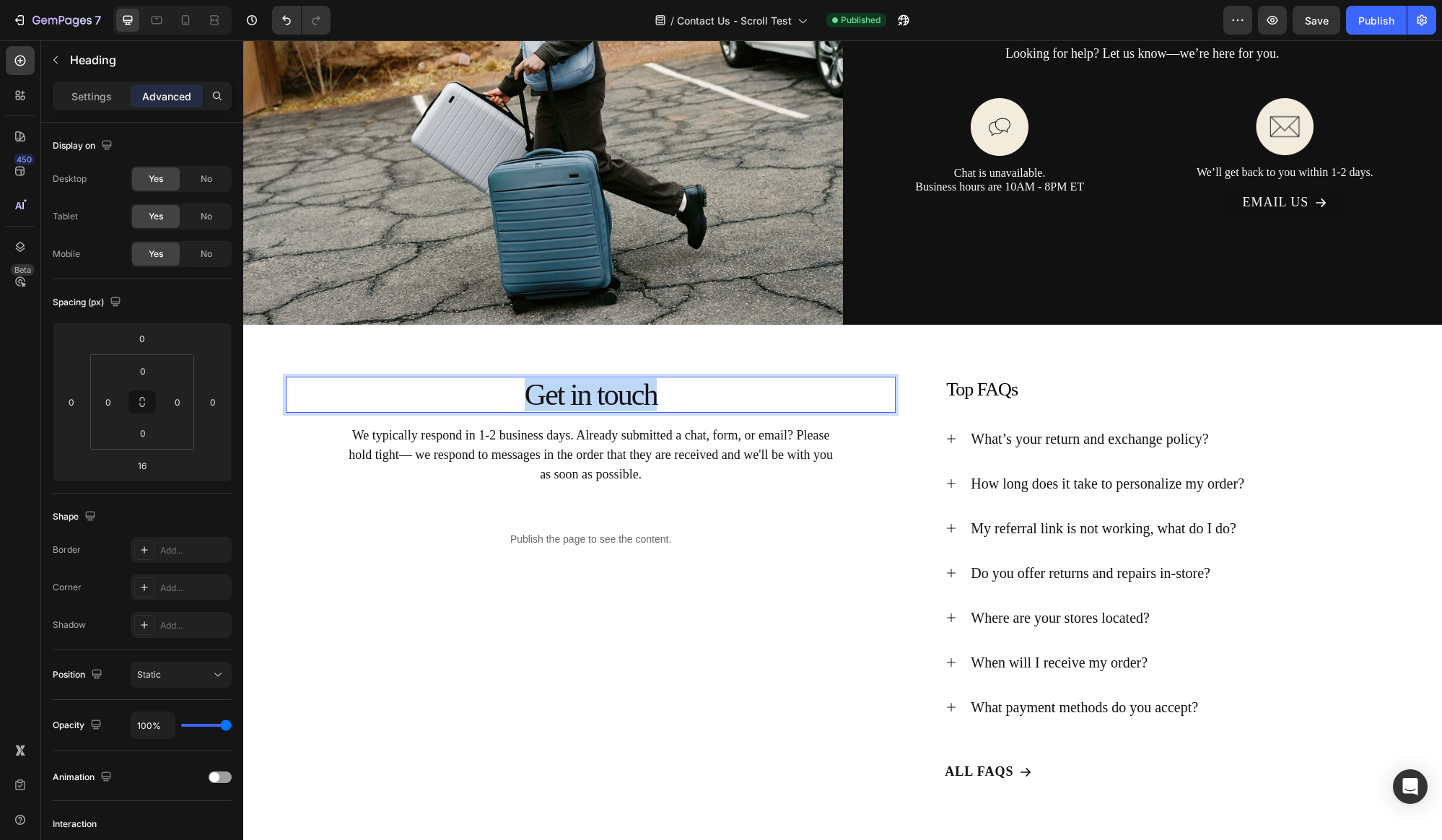
drag, startPoint x: 662, startPoint y: 388, endPoint x: 484, endPoint y: 389, distance: 178.0
click at [484, 389] on p "Get in touch" at bounding box center [590, 395] width 607 height 34
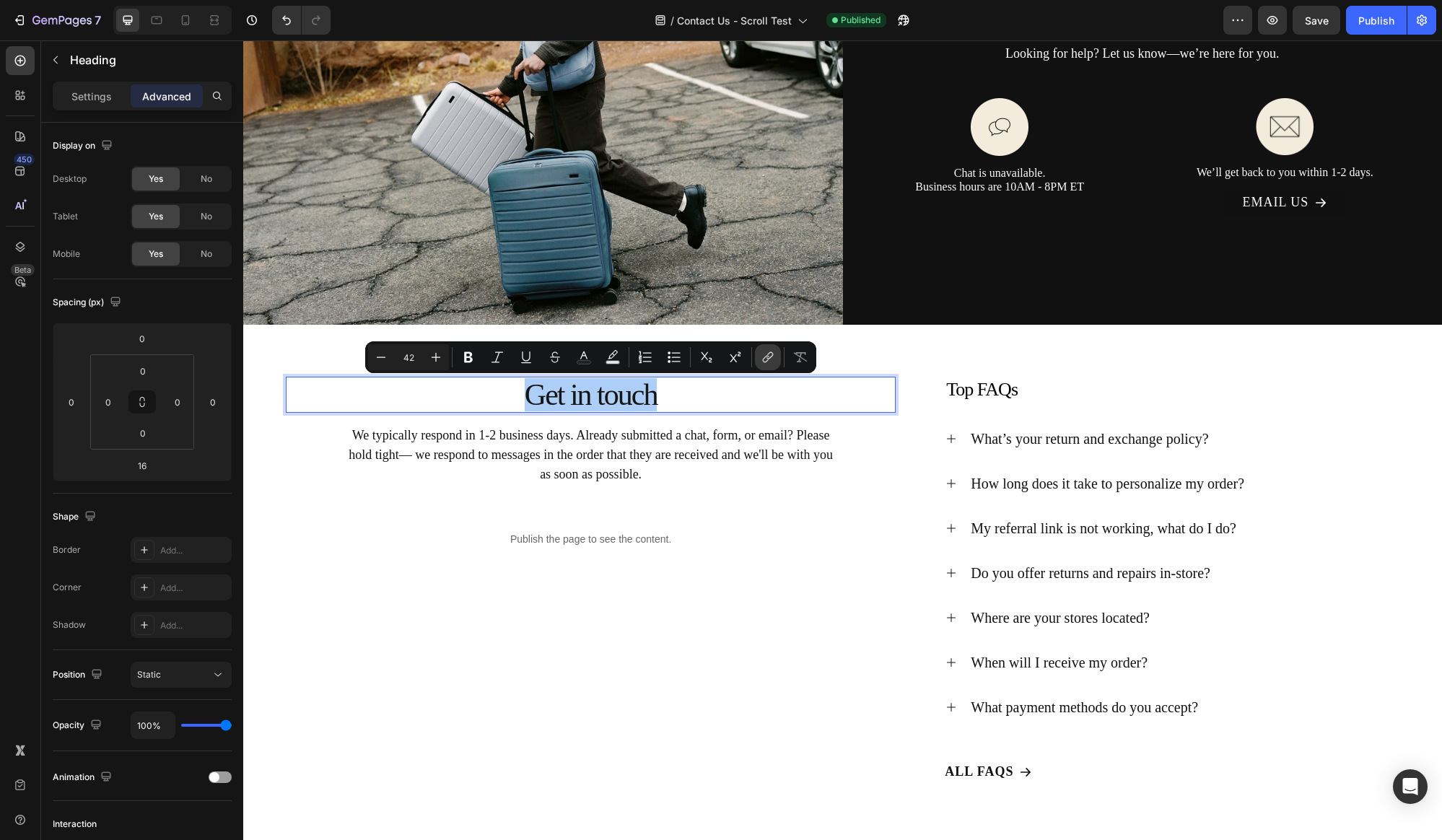
click at [764, 360] on icon "Editor contextual toolbar" at bounding box center [767, 357] width 15 height 15
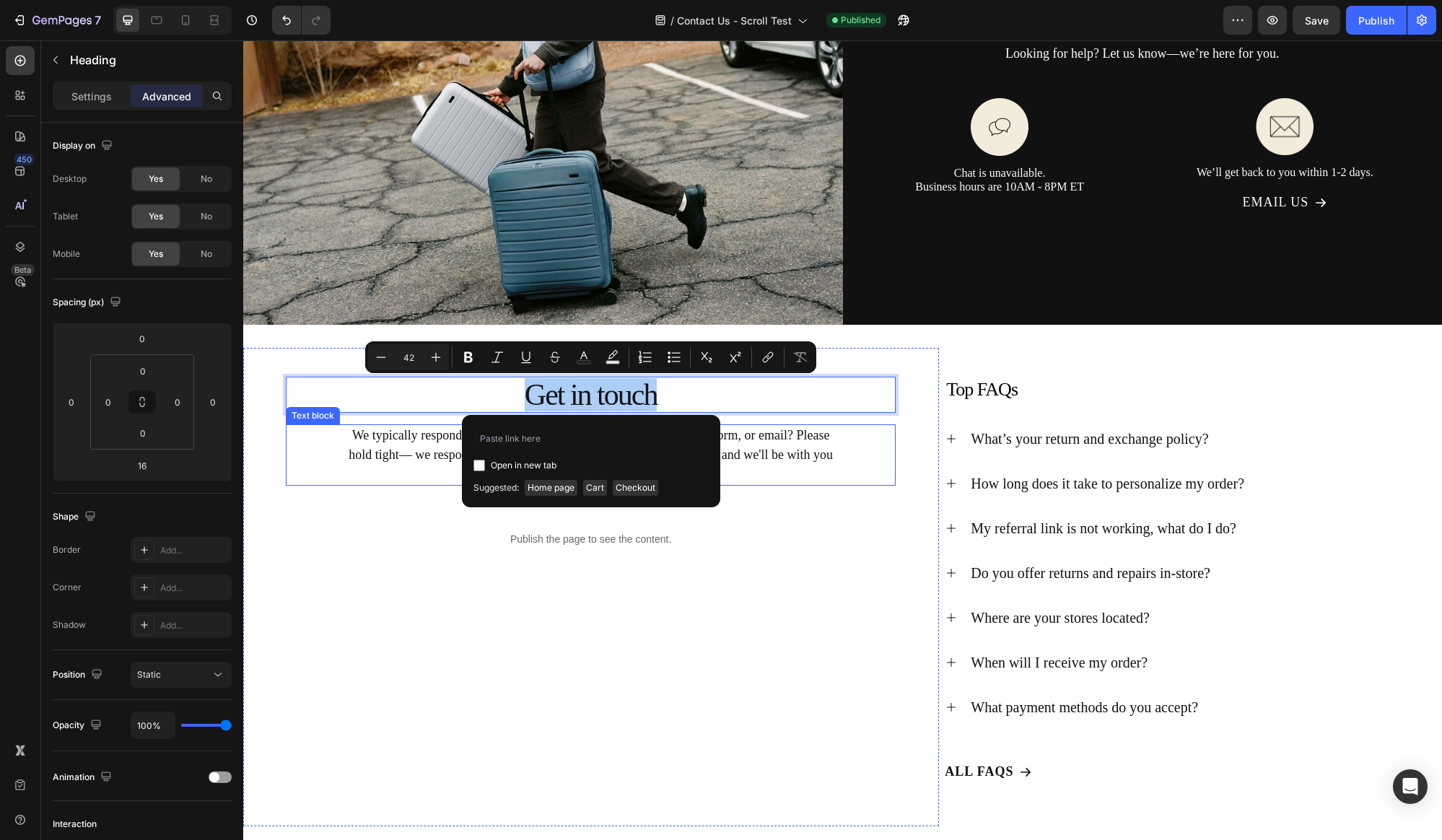
click at [786, 478] on p "We typically respond in 1-2 business days. Already submitted a chat, form, or e…" at bounding box center [591, 455] width 485 height 58
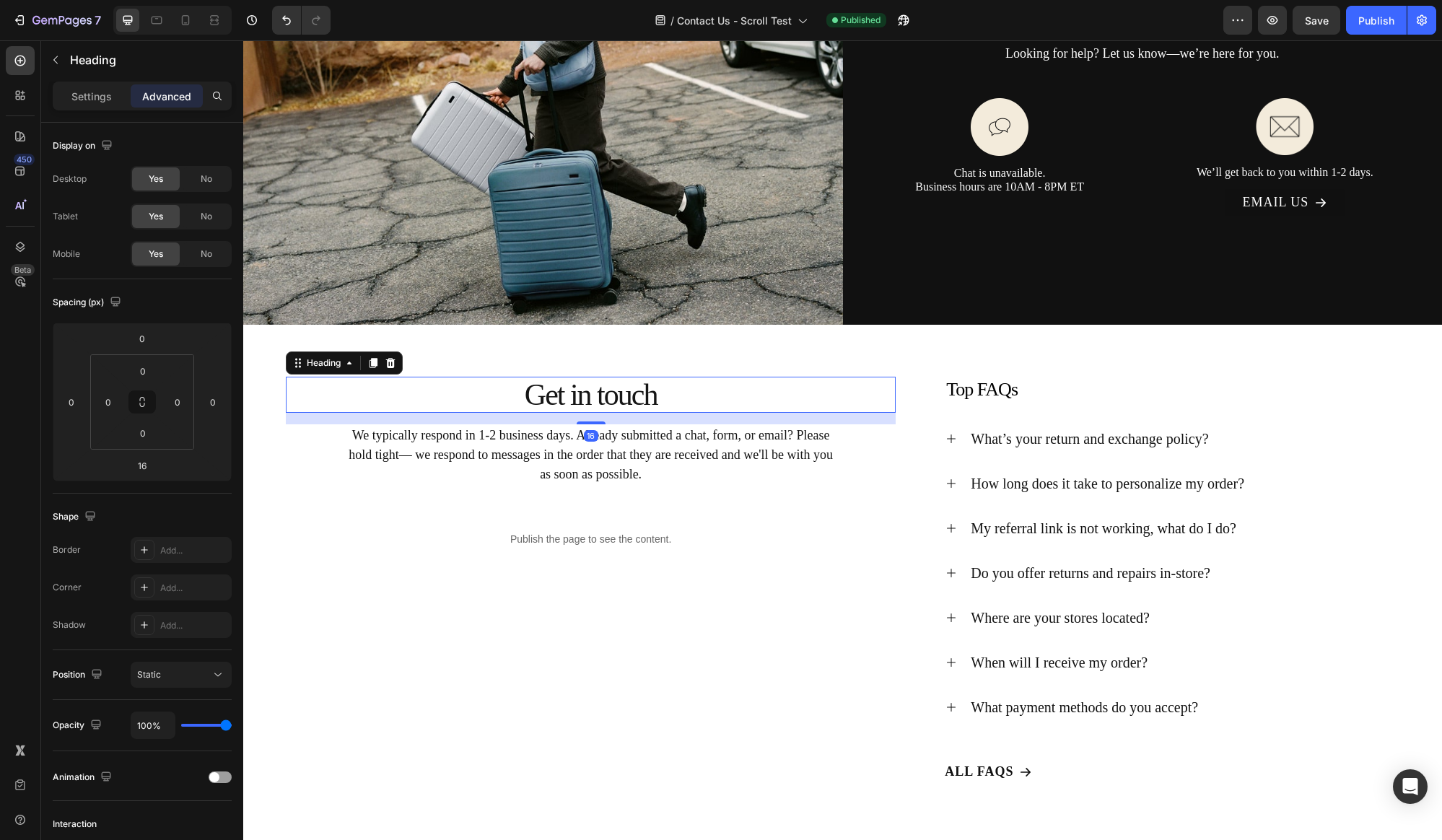
click at [700, 398] on p "Get in touch" at bounding box center [590, 395] width 607 height 34
click at [89, 96] on p "Settings" at bounding box center [92, 96] width 41 height 15
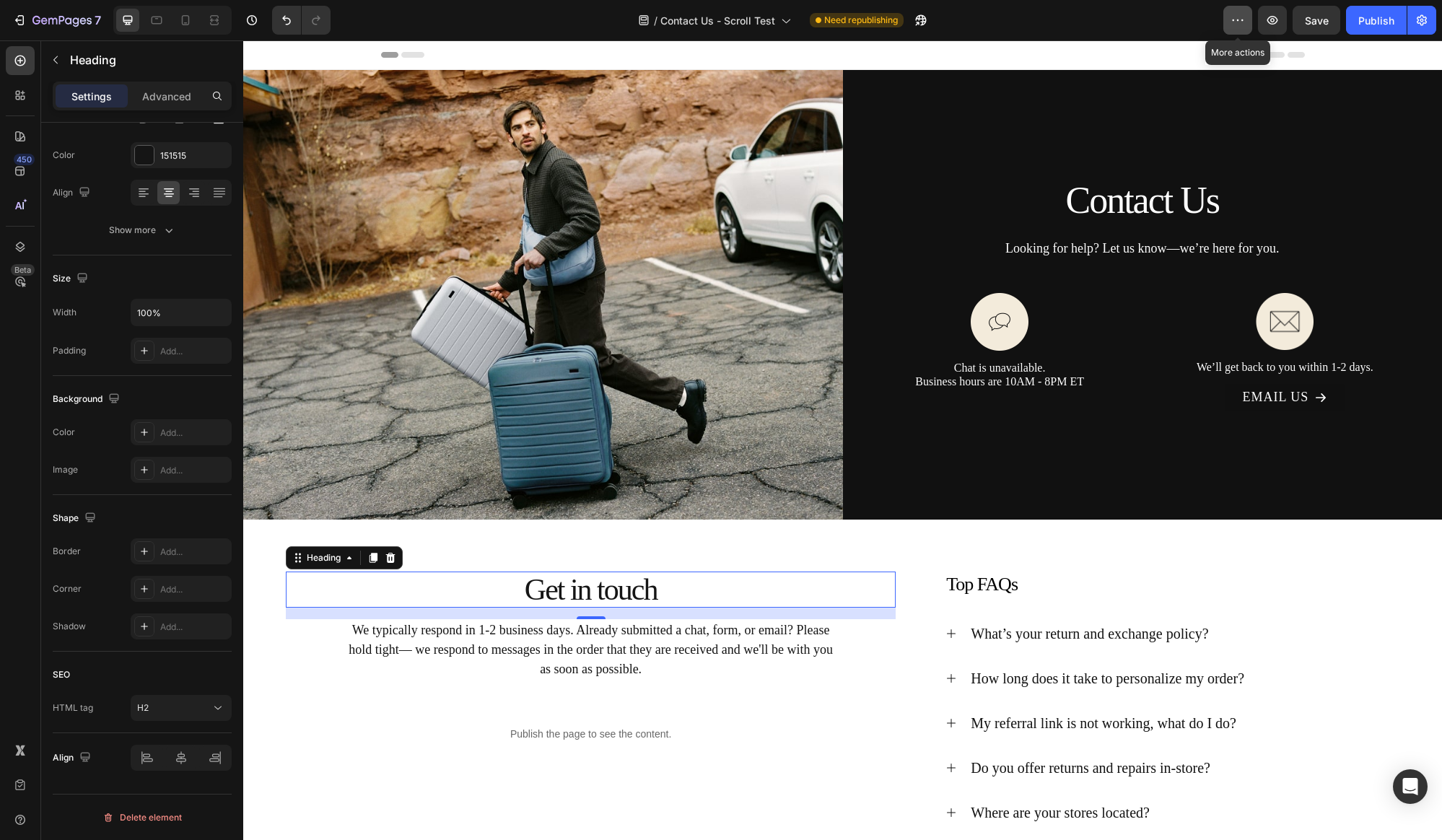
click at [1238, 25] on icon "button" at bounding box center [1238, 20] width 15 height 15
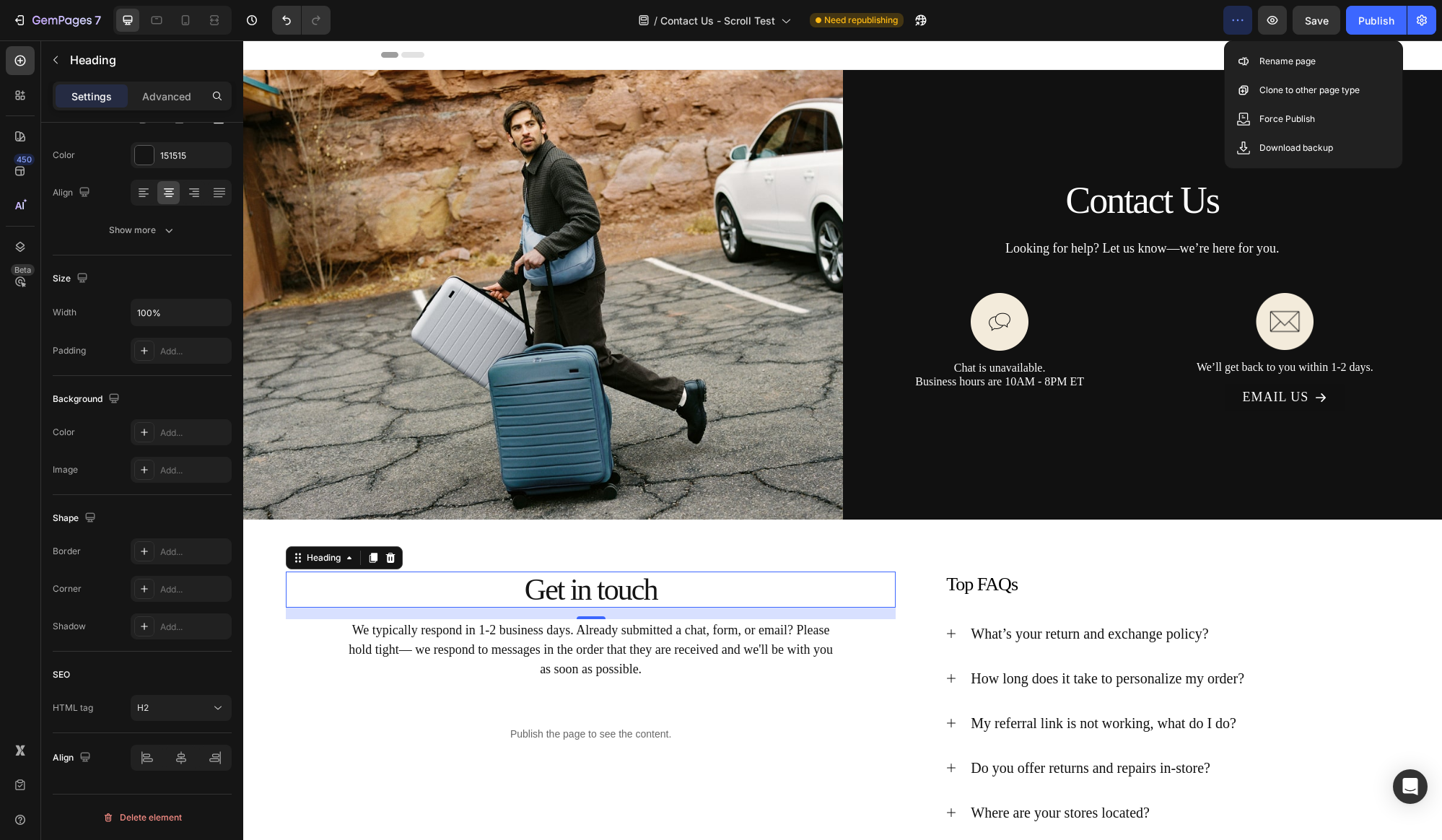
click at [1238, 24] on icon "button" at bounding box center [1238, 20] width 15 height 15
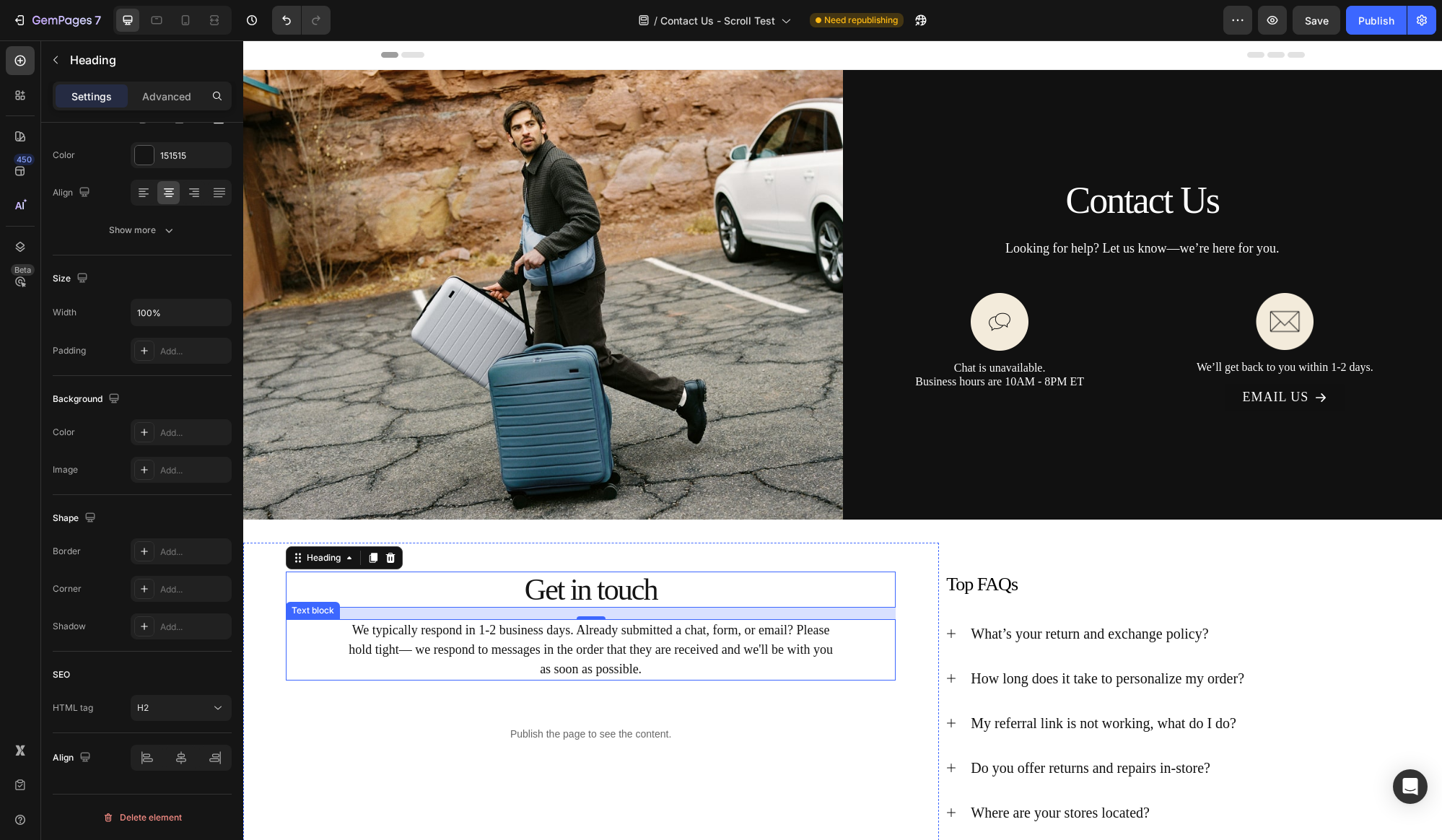
click at [537, 641] on p "We typically respond in 1-2 business days. Already submitted a chat, form, or e…" at bounding box center [591, 650] width 485 height 58
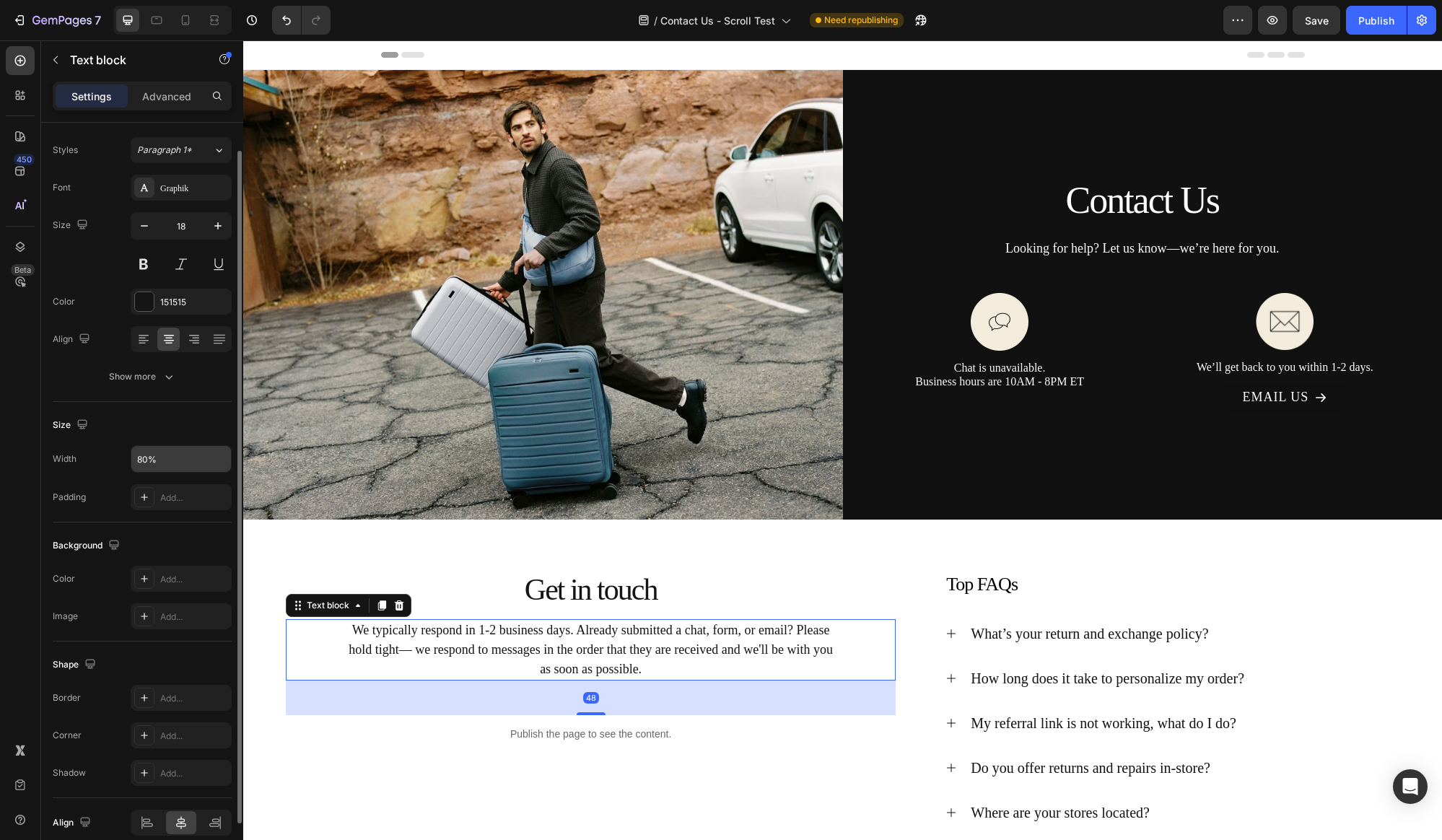
scroll to position [97, 0]
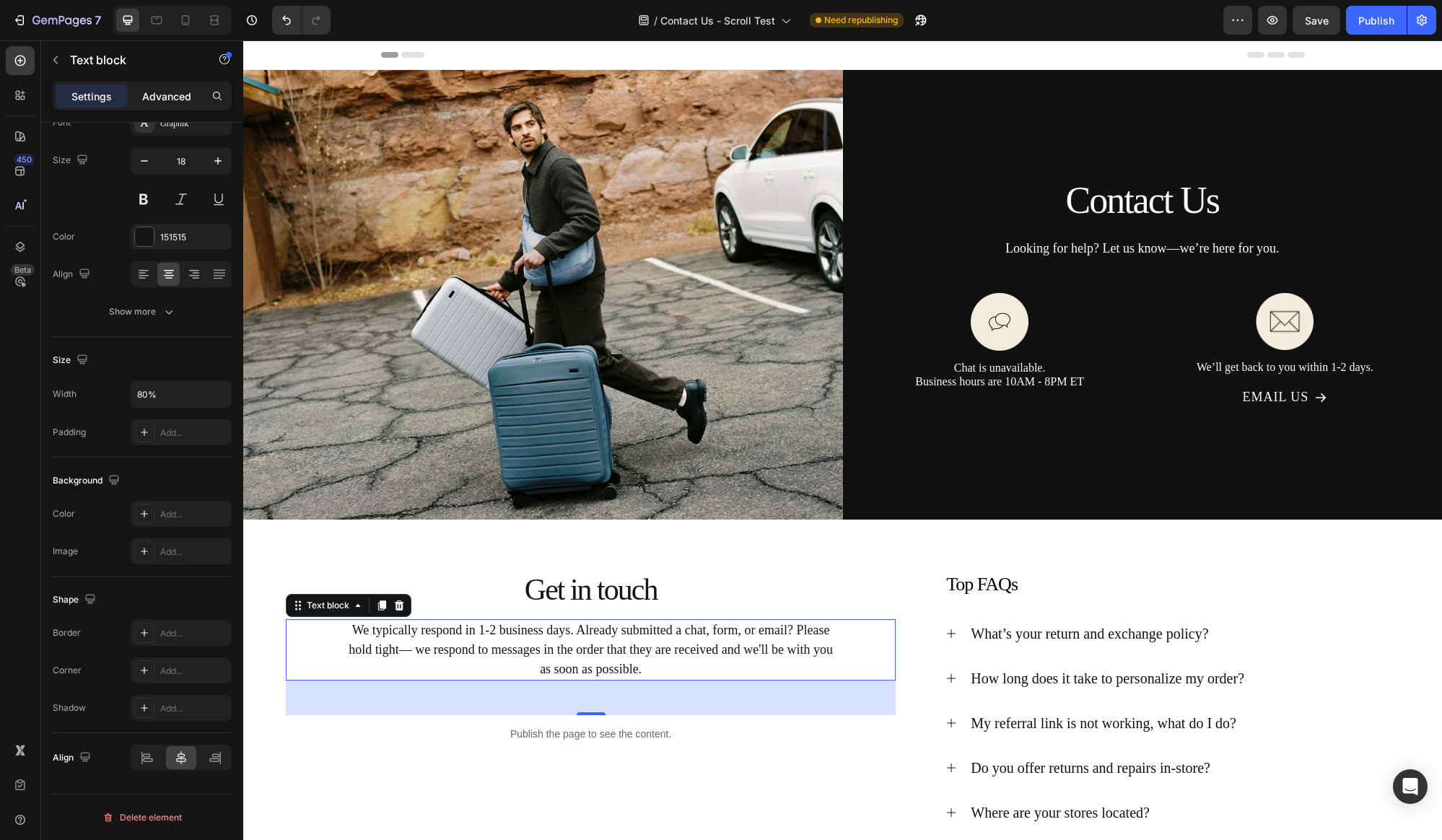
click at [172, 94] on p "Advanced" at bounding box center [166, 96] width 49 height 15
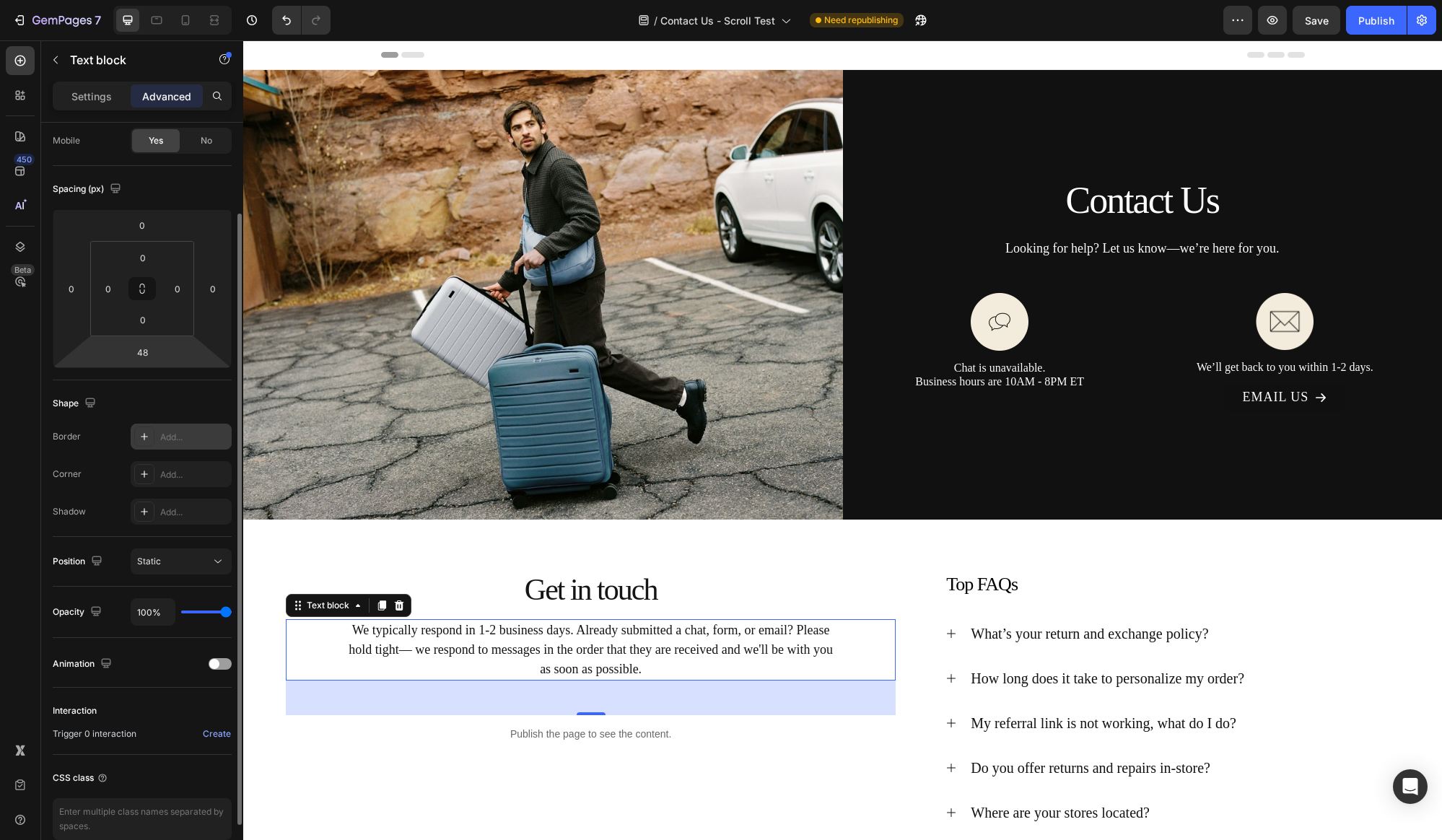
scroll to position [183, 0]
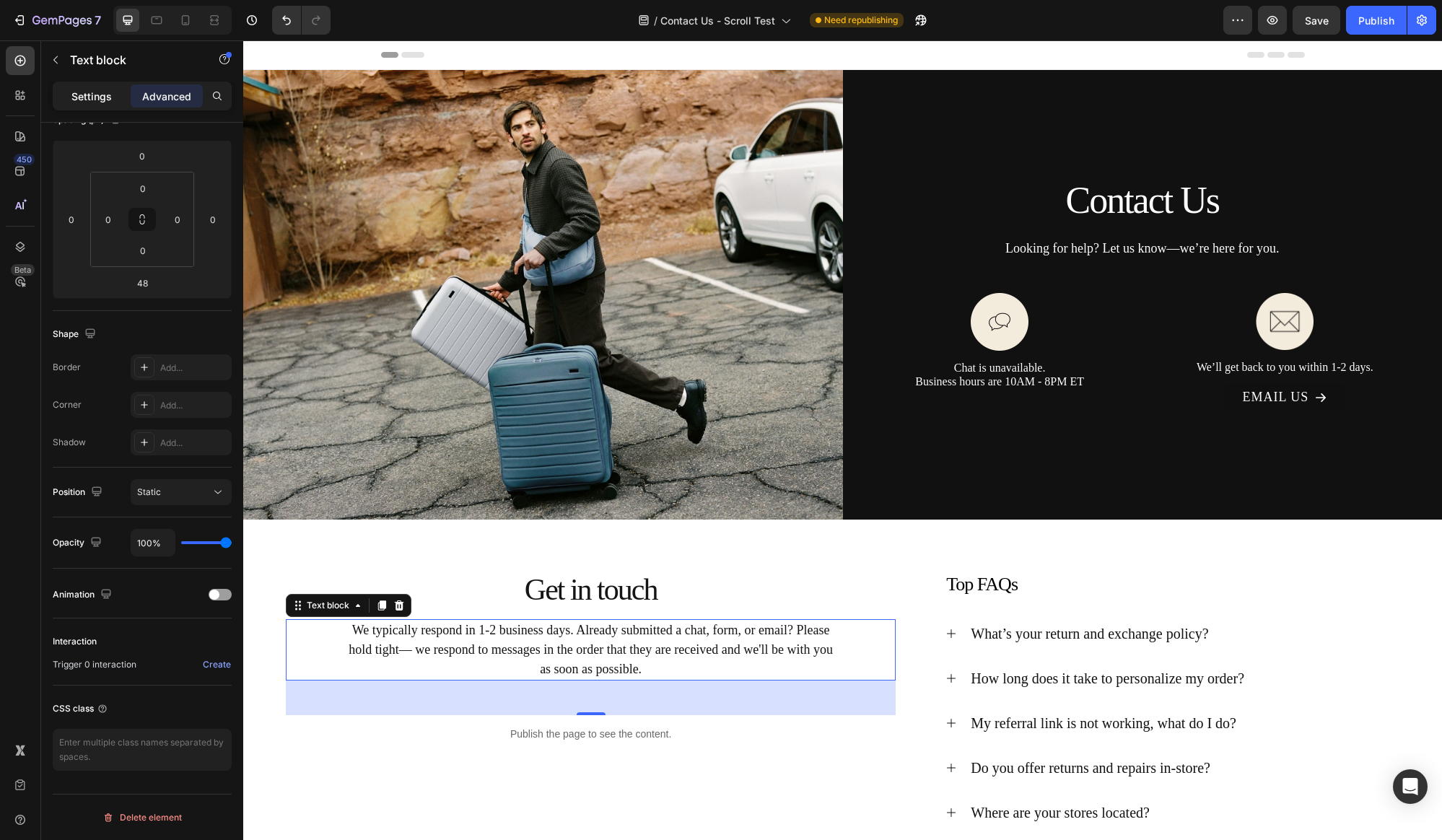
click at [94, 97] on p "Settings" at bounding box center [92, 96] width 41 height 15
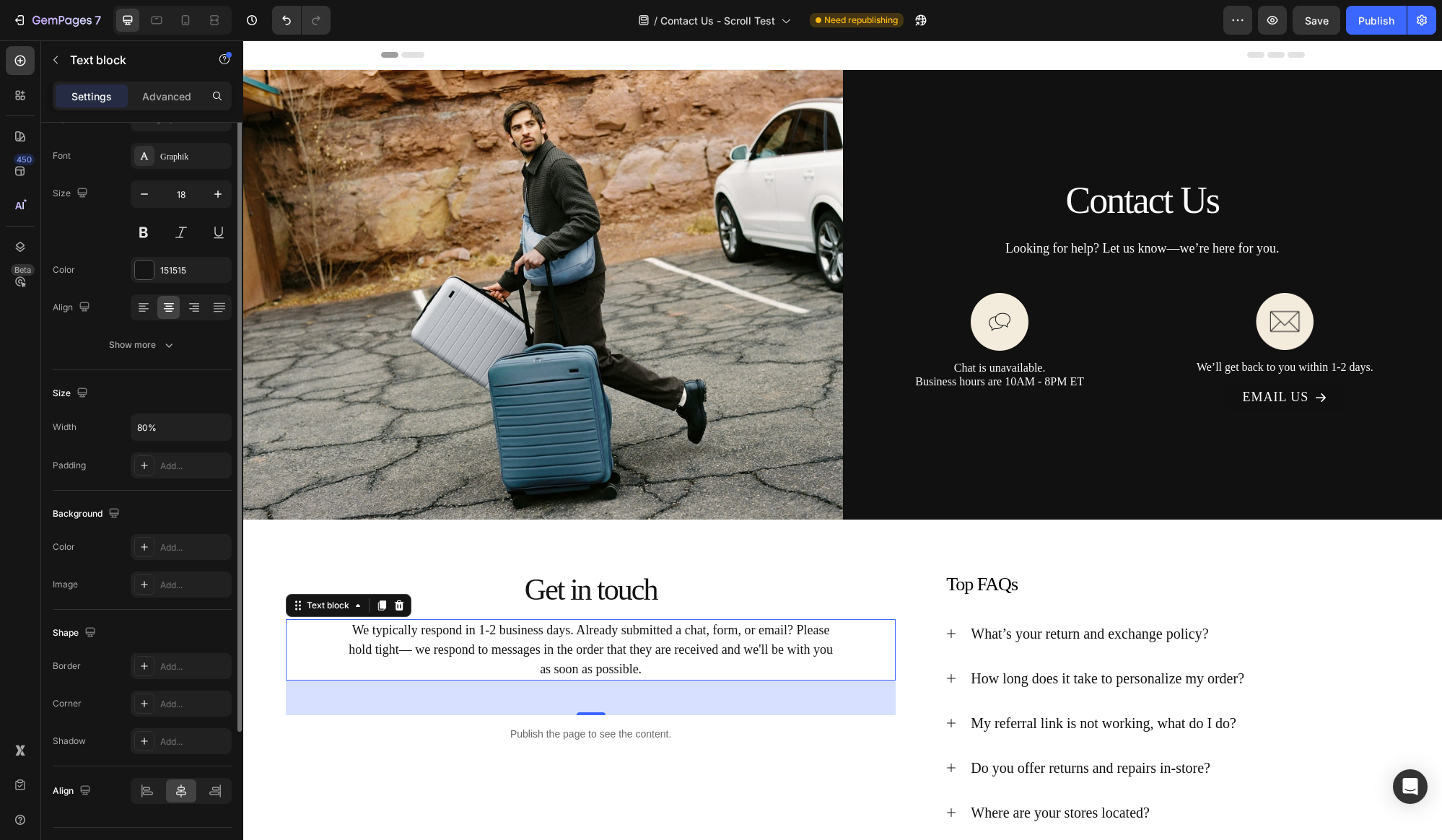
scroll to position [0, 0]
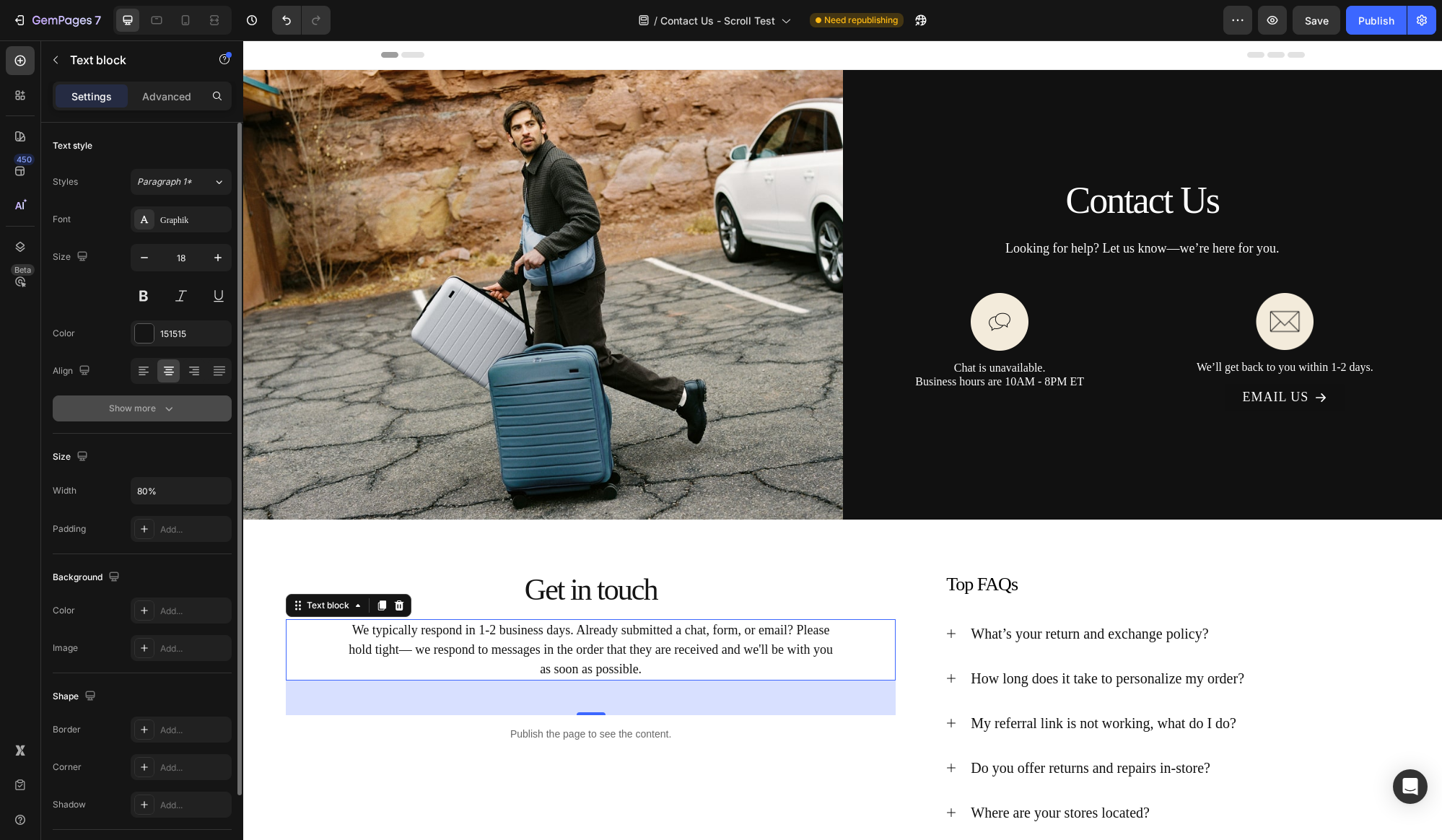
click at [162, 410] on icon "button" at bounding box center [168, 408] width 15 height 15
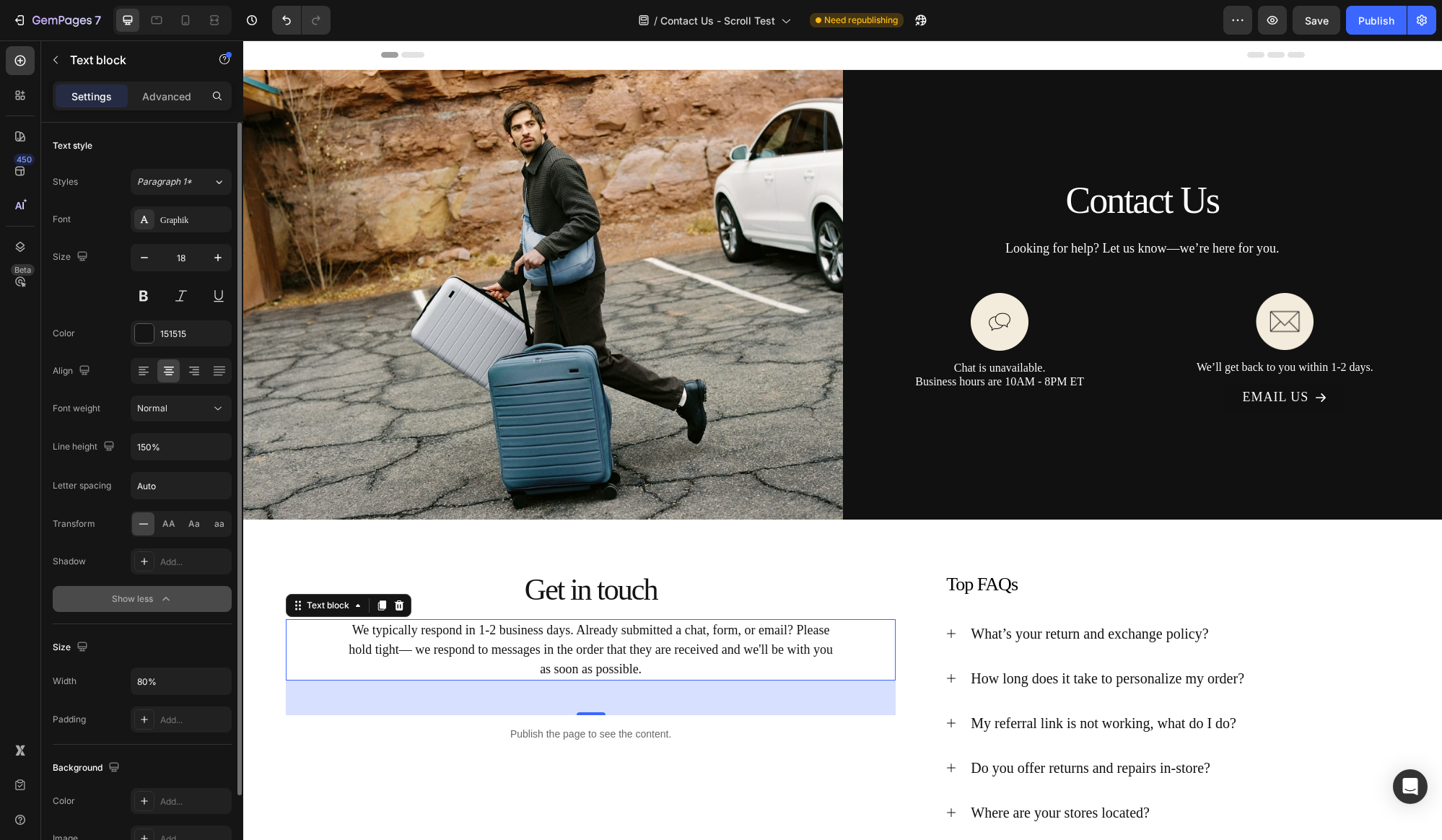
click at [170, 598] on icon "button" at bounding box center [166, 599] width 15 height 15
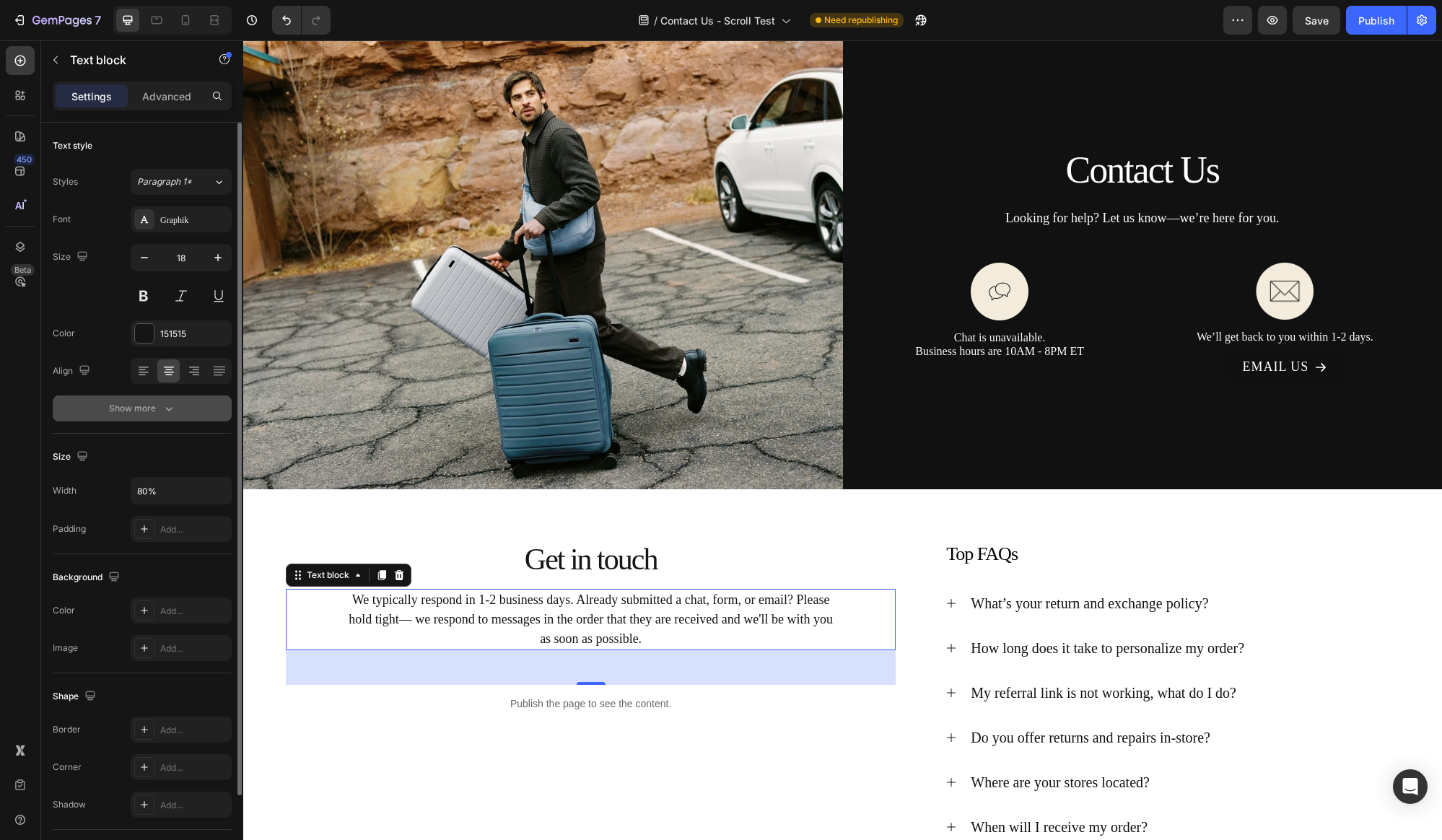
scroll to position [35, 0]
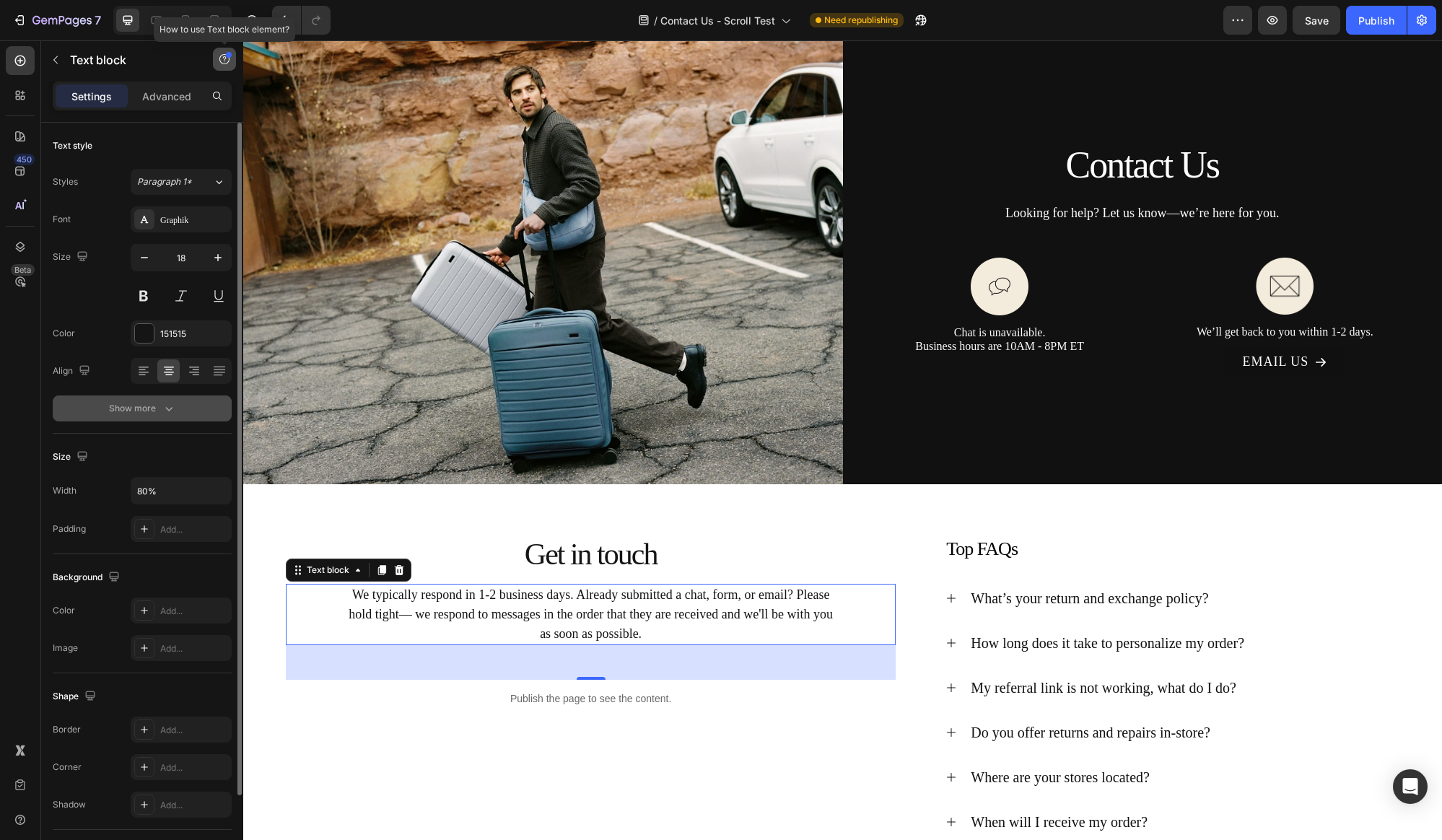
click at [226, 58] on icon "button" at bounding box center [224, 58] width 12 height 12
click at [225, 62] on icon "button" at bounding box center [225, 62] width 1 height 1
click at [553, 557] on p "Get in touch" at bounding box center [590, 554] width 607 height 34
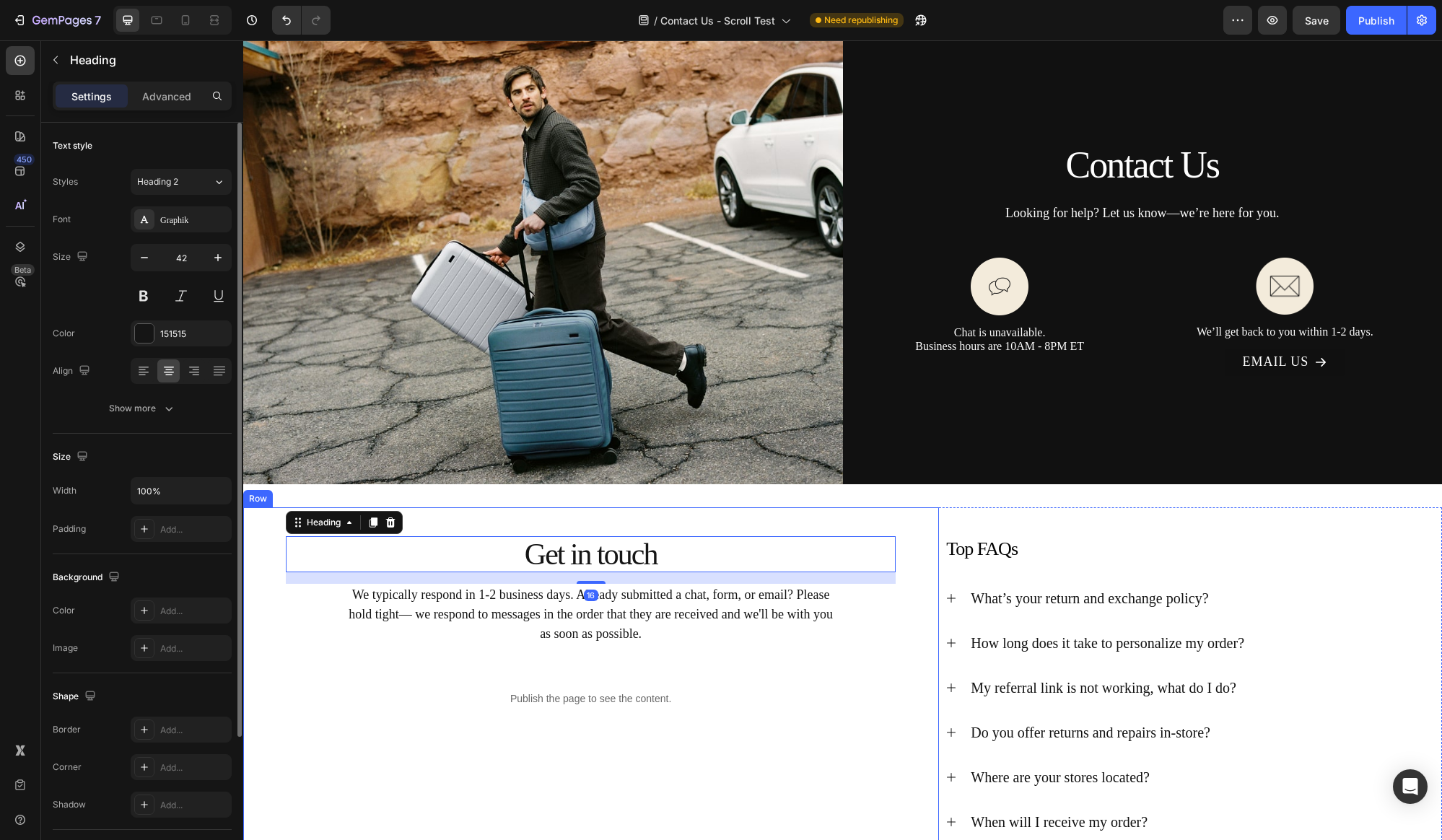
click at [272, 530] on div "Get in touch Heading 16 We typically respond in 1-2 business days. Already subm…" at bounding box center [591, 629] width 696 height 246
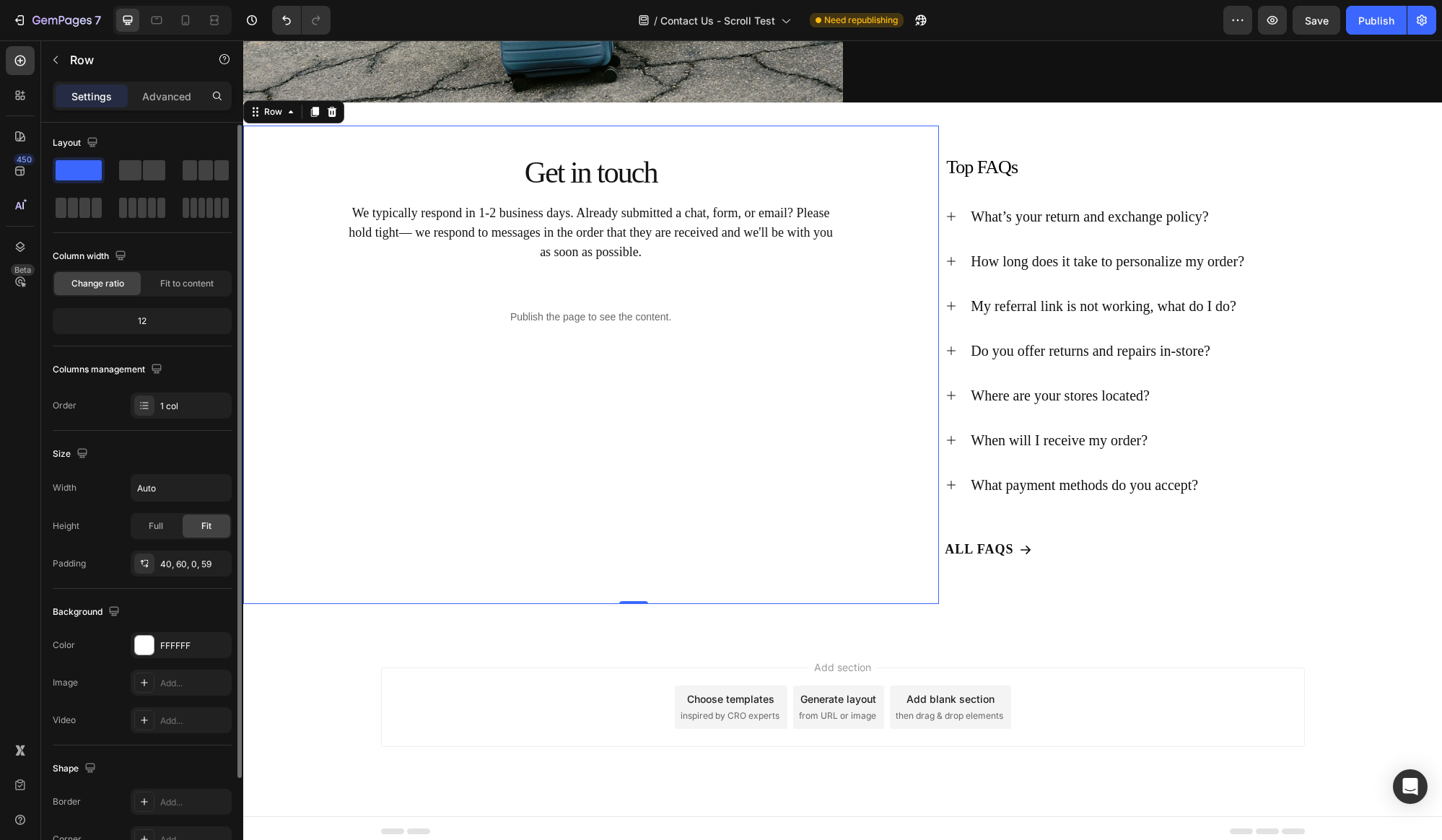
scroll to position [0, 0]
click at [182, 100] on p "Advanced" at bounding box center [166, 96] width 49 height 15
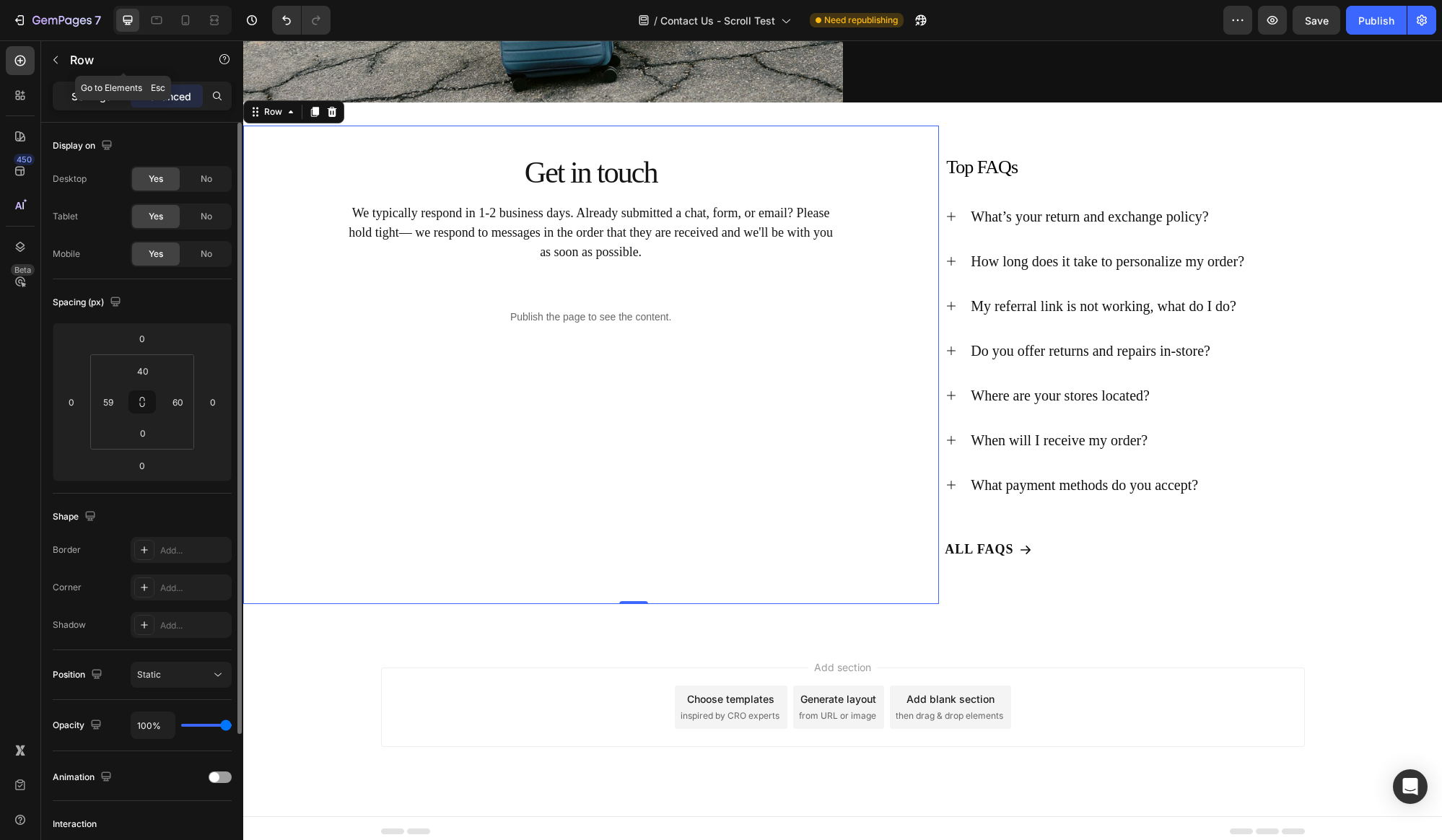
click at [81, 101] on p "Settings" at bounding box center [92, 96] width 41 height 15
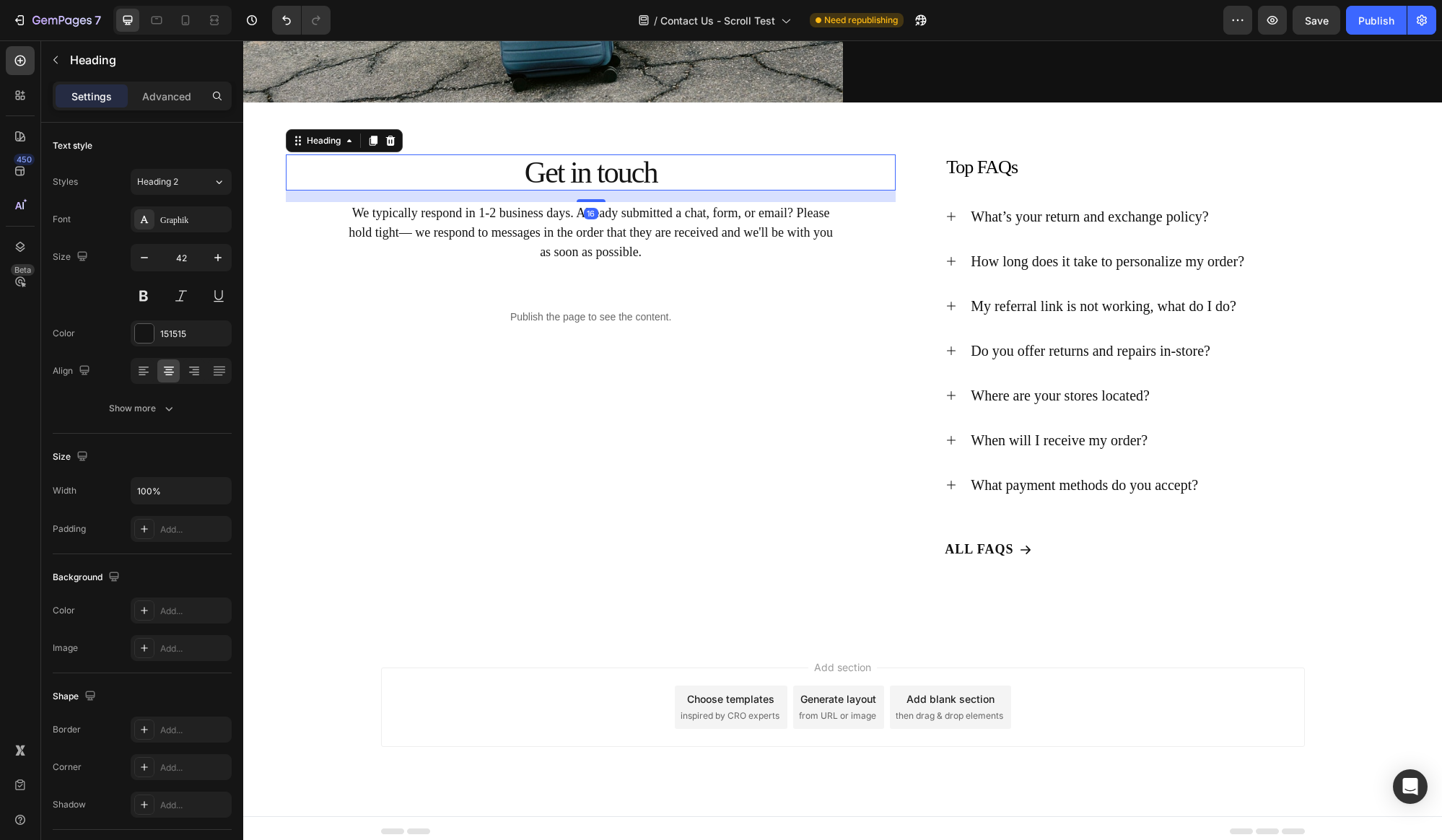
click at [510, 188] on p "Get in touch" at bounding box center [590, 172] width 607 height 34
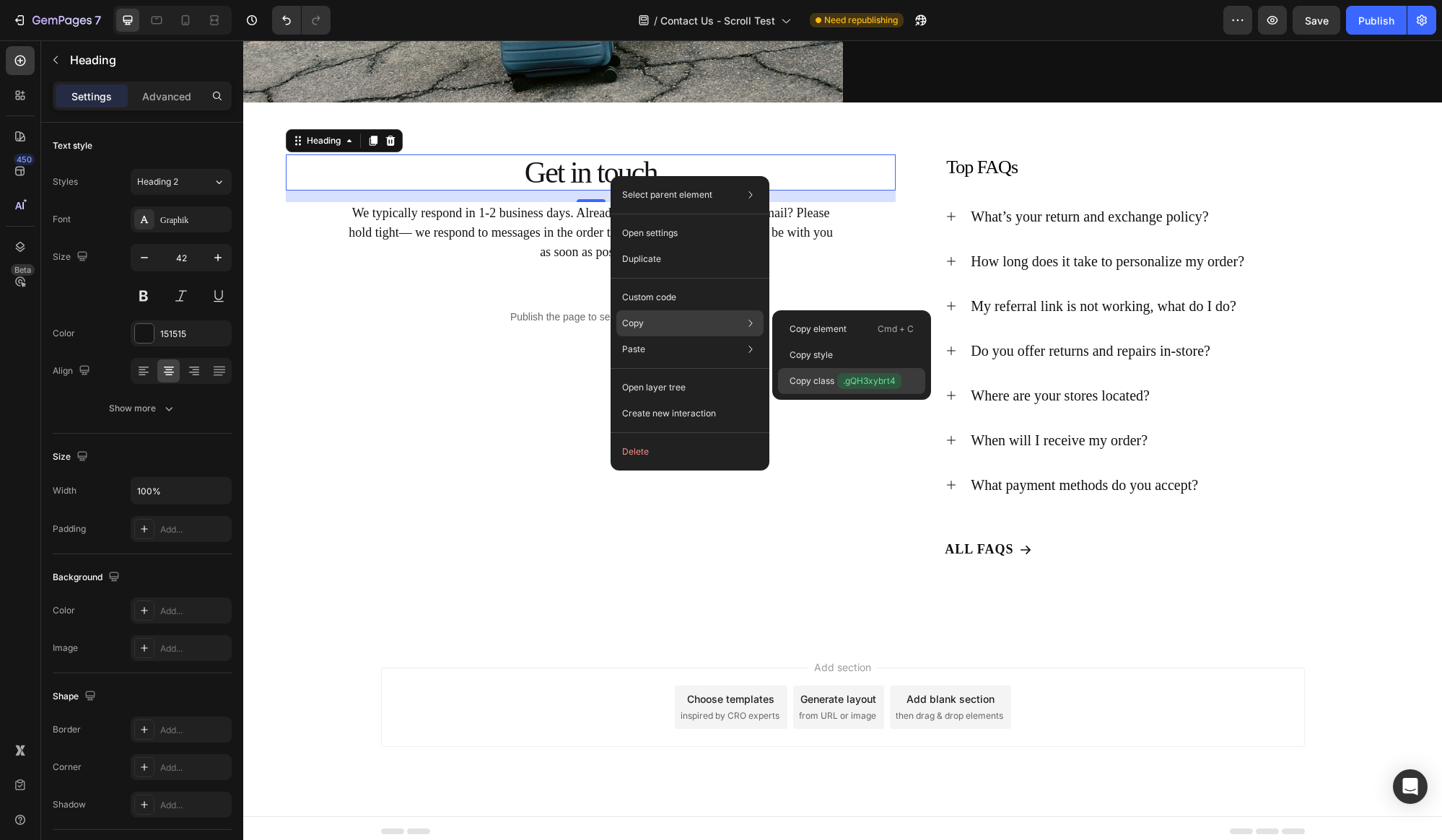
click at [817, 381] on p "Copy class .gQH3xybrt4" at bounding box center [845, 381] width 112 height 16
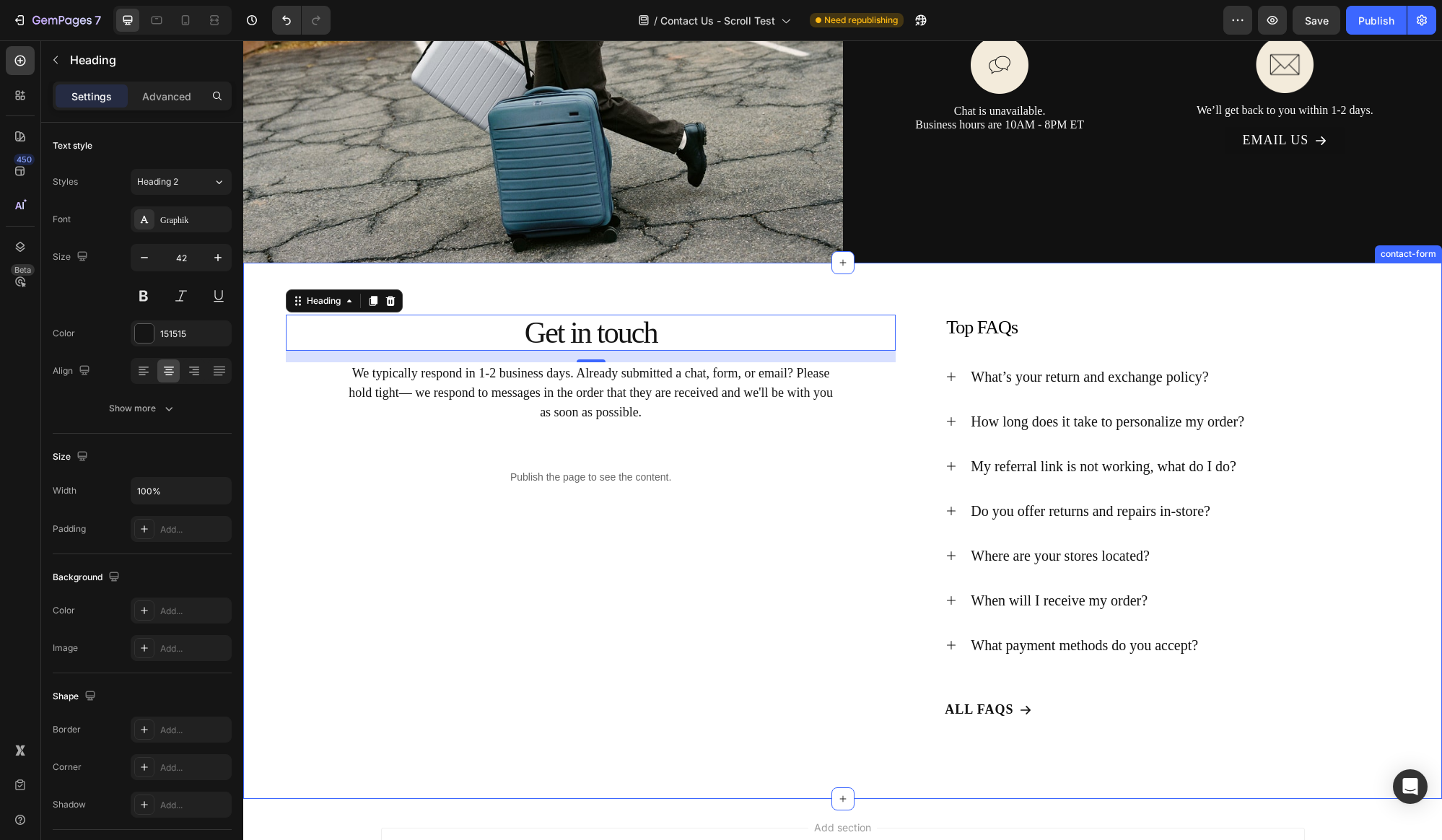
scroll to position [169, 0]
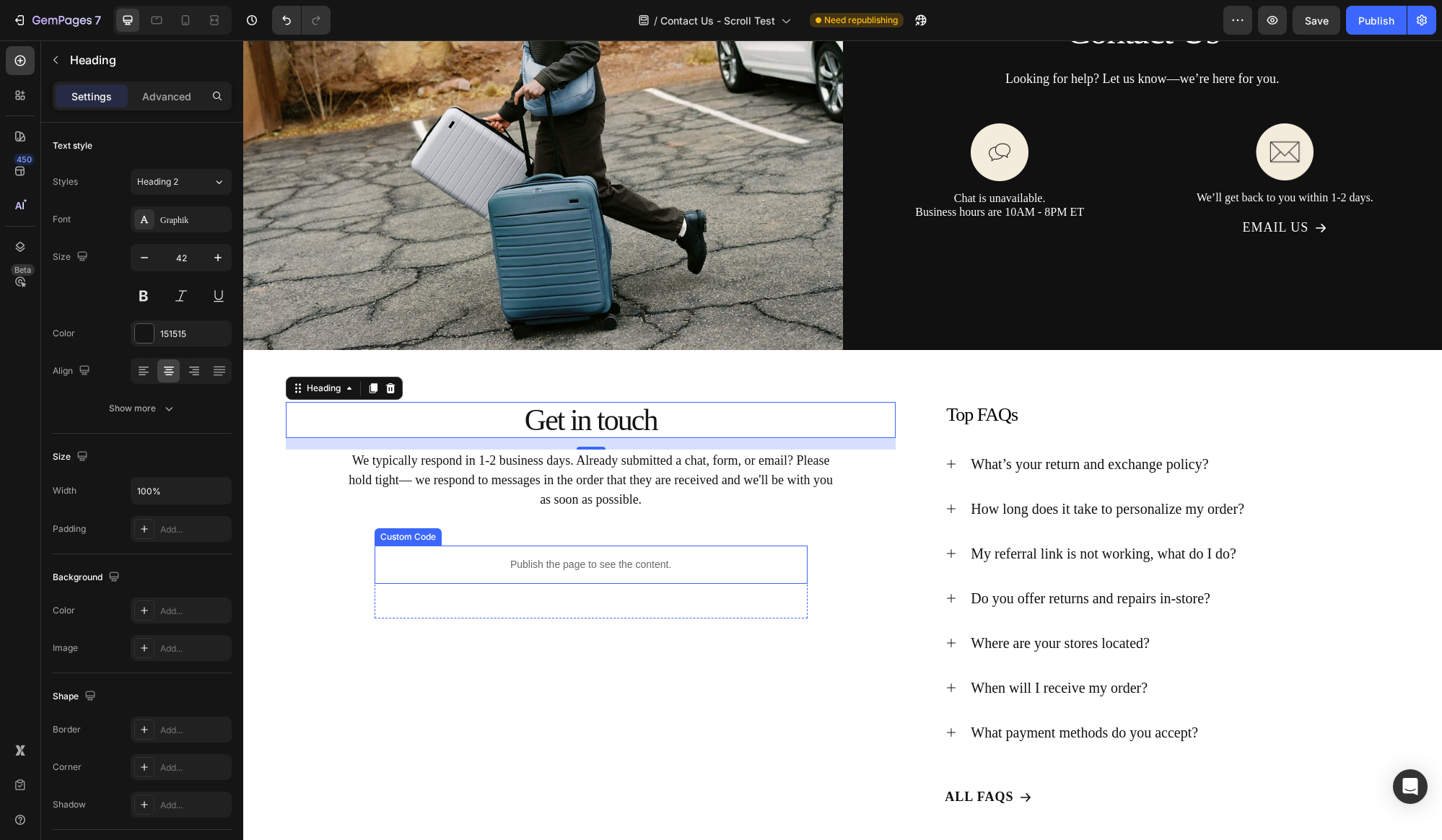
click at [637, 566] on p "Publish the page to see the content." at bounding box center [590, 564] width 433 height 15
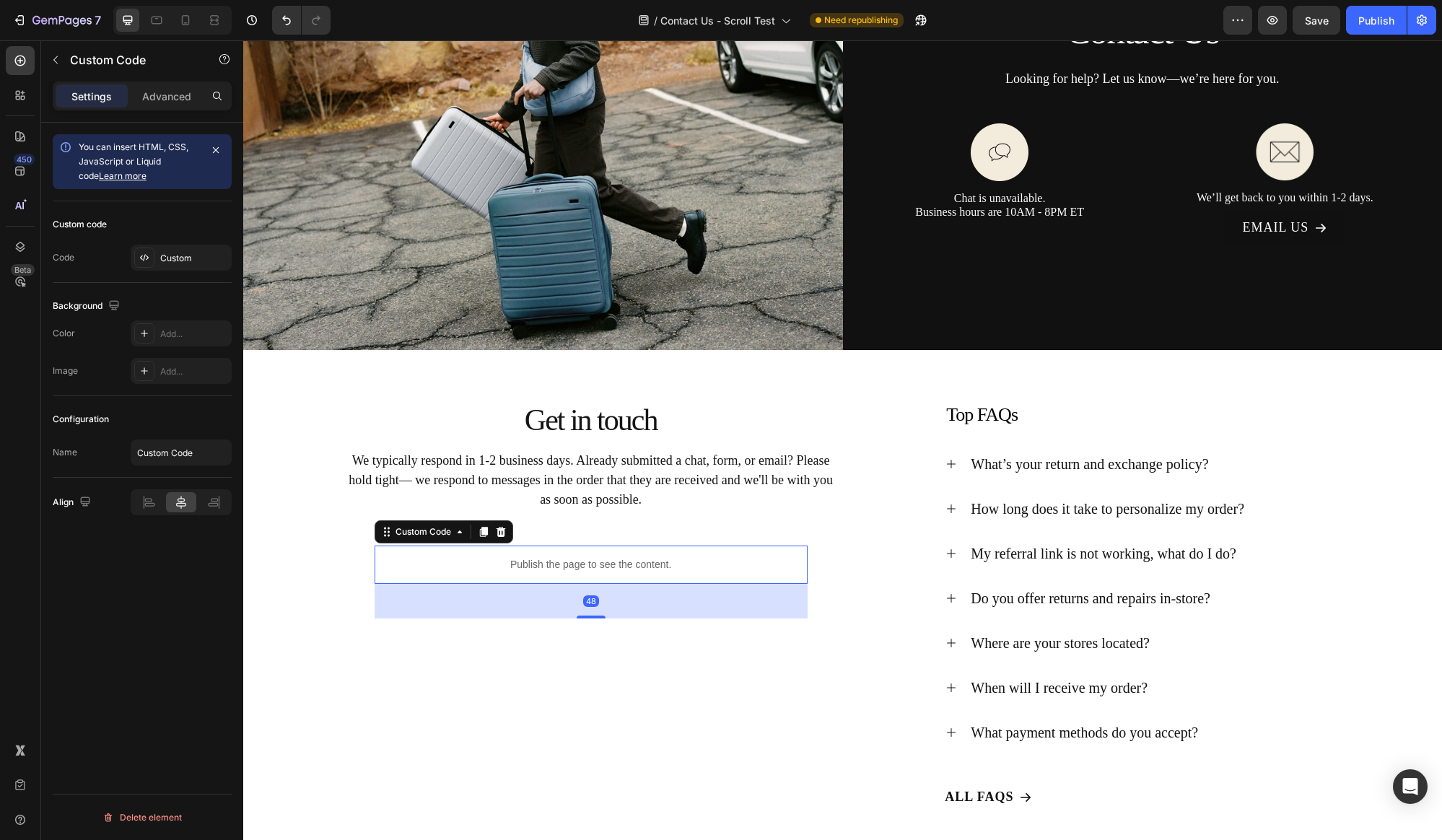
click at [636, 567] on p "Publish the page to see the content." at bounding box center [590, 564] width 433 height 15
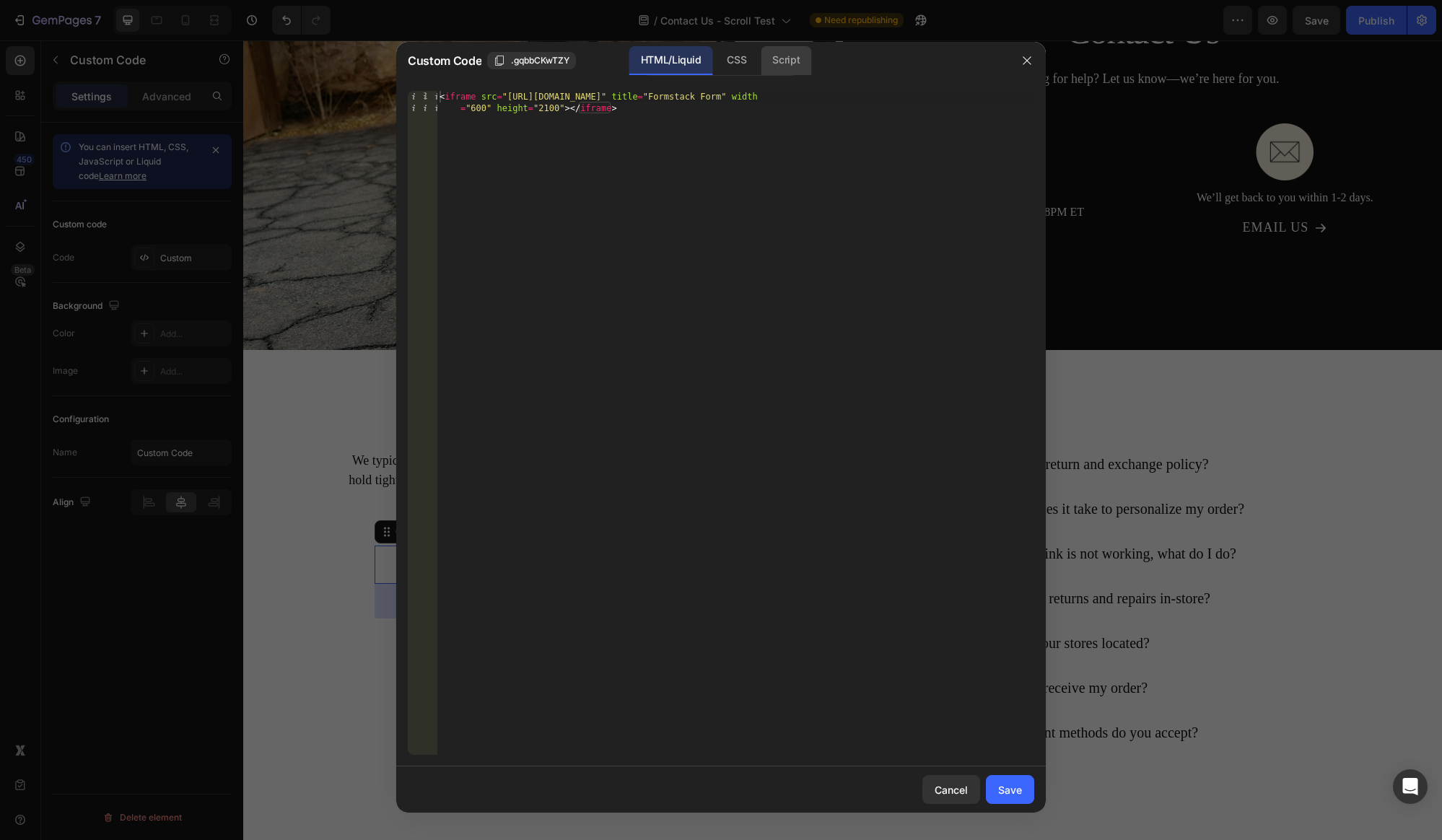
click at [810, 62] on div "Script" at bounding box center [785, 60] width 51 height 29
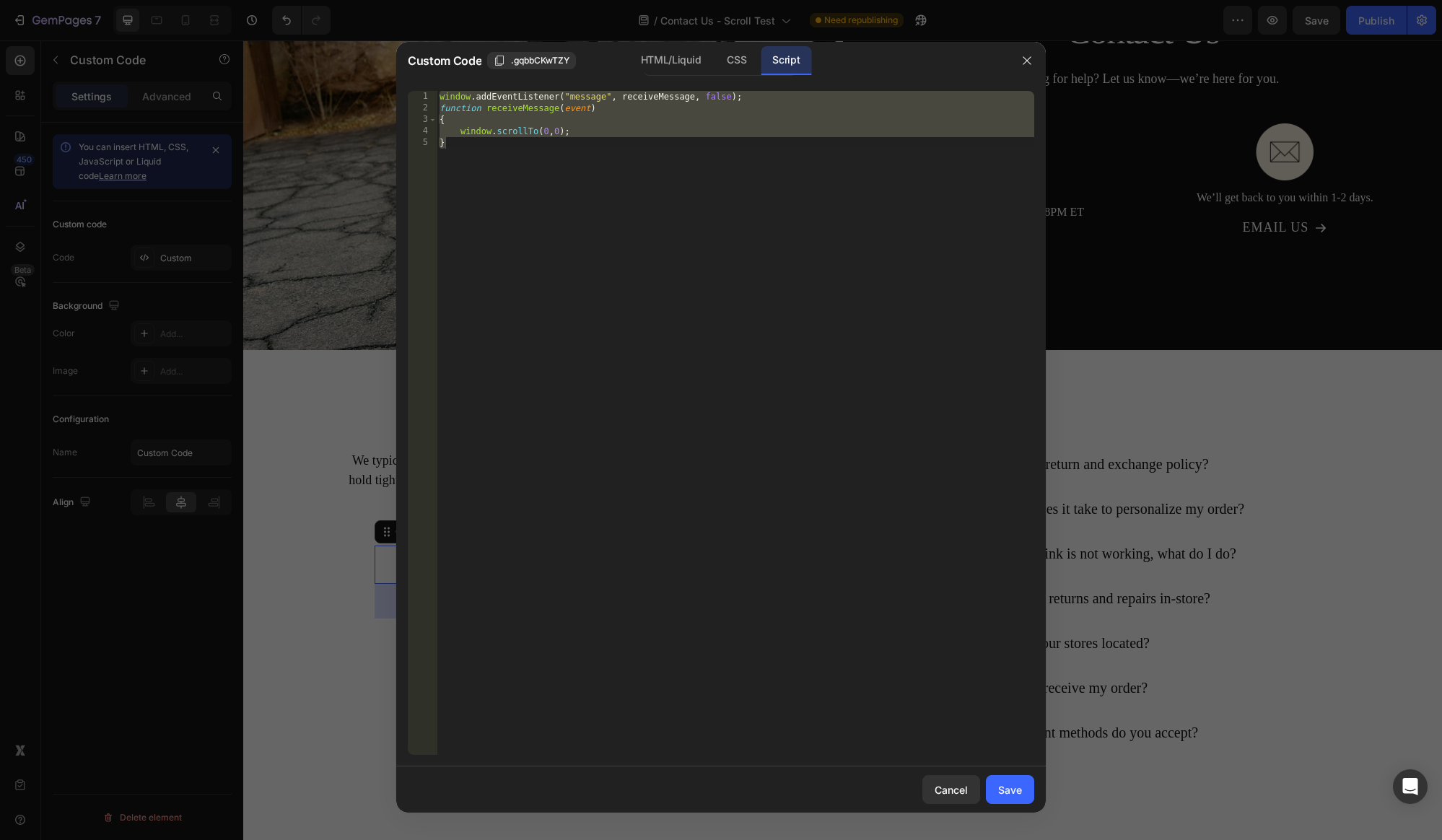
click at [590, 136] on div "window . addEventListener ( "message" , receiveMessage , false ) ; function rec…" at bounding box center [735, 434] width 597 height 687
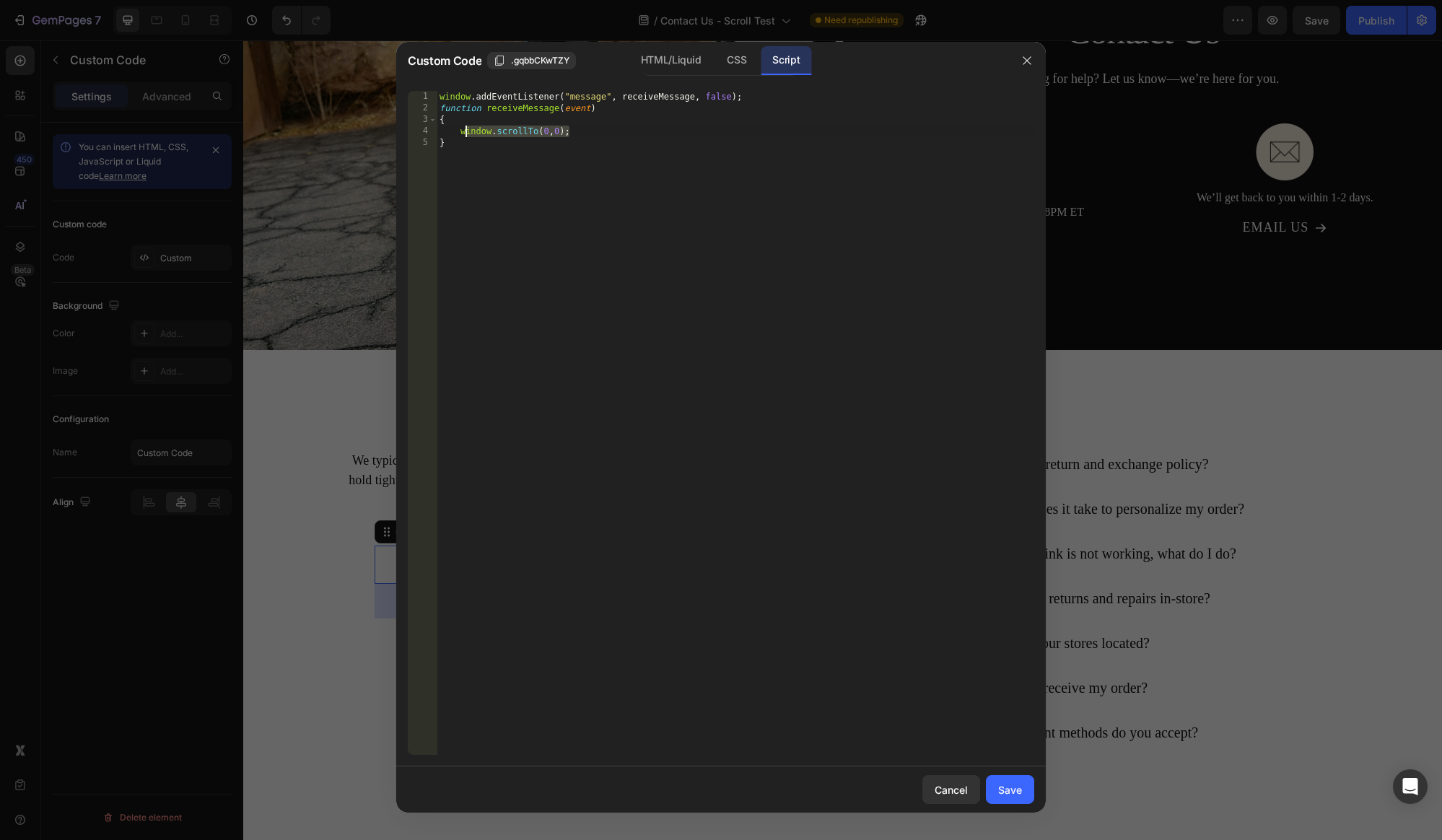
drag, startPoint x: 593, startPoint y: 133, endPoint x: 464, endPoint y: 135, distance: 129.0
click at [464, 135] on div "window . addEventListener ( "message" , receiveMessage , false ) ; function rec…" at bounding box center [735, 434] width 597 height 687
paste textarea ".gQH3xybrt4"
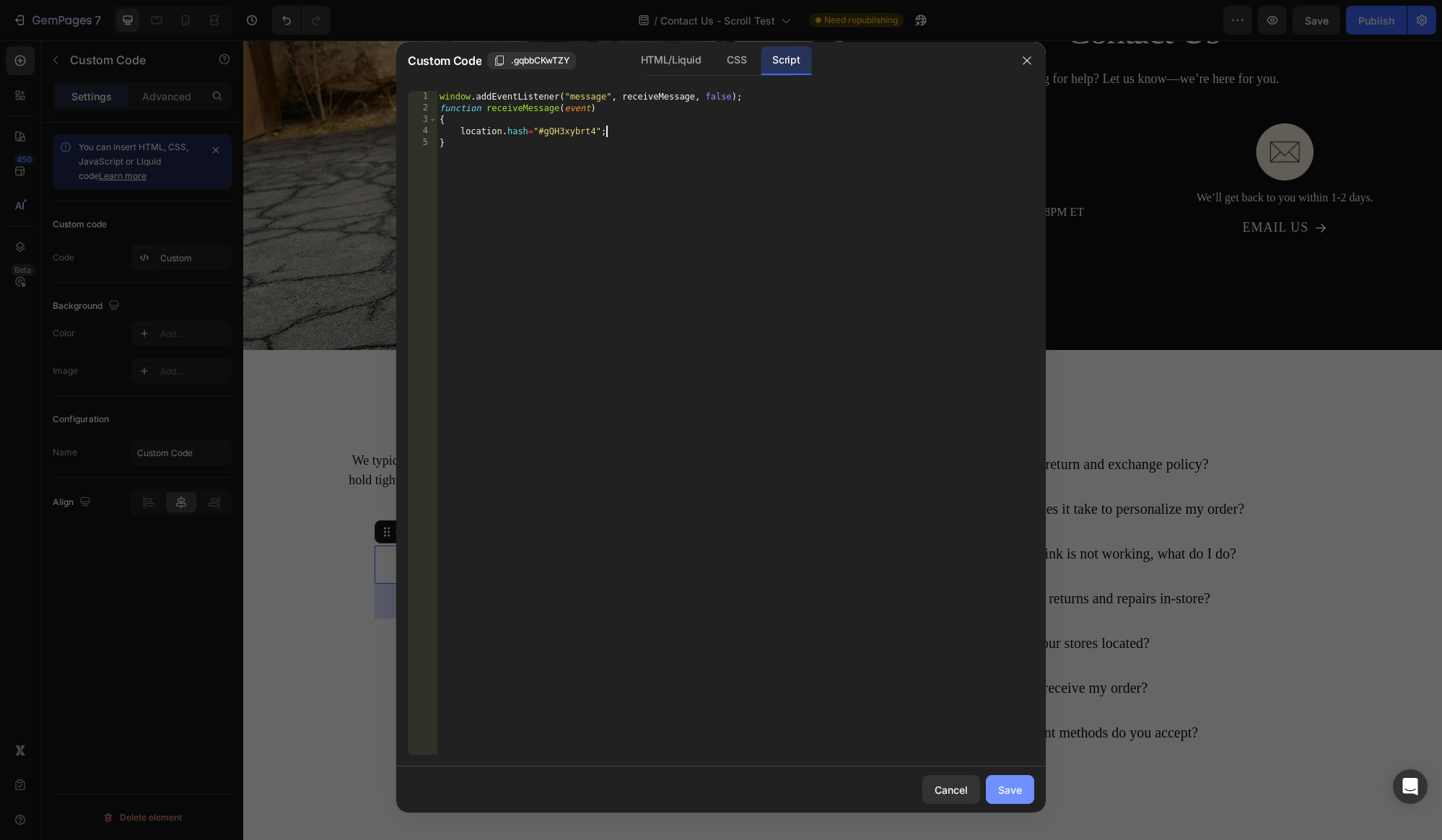
type textarea "location.hash="#gQH3xybrt4";"
click at [1021, 787] on div "Save" at bounding box center [1010, 789] width 24 height 15
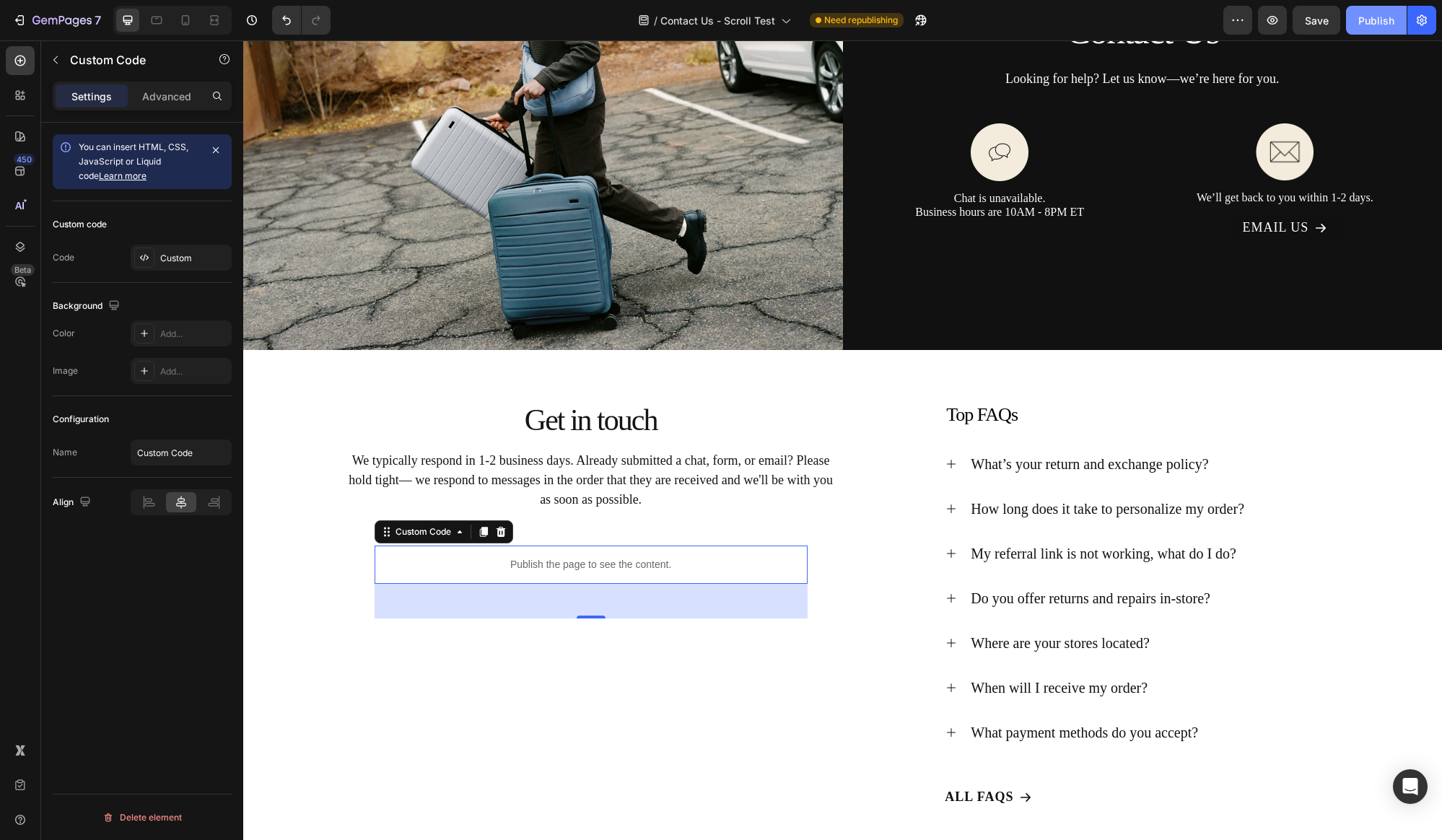
click at [1381, 26] on div "Publish" at bounding box center [1376, 20] width 36 height 15
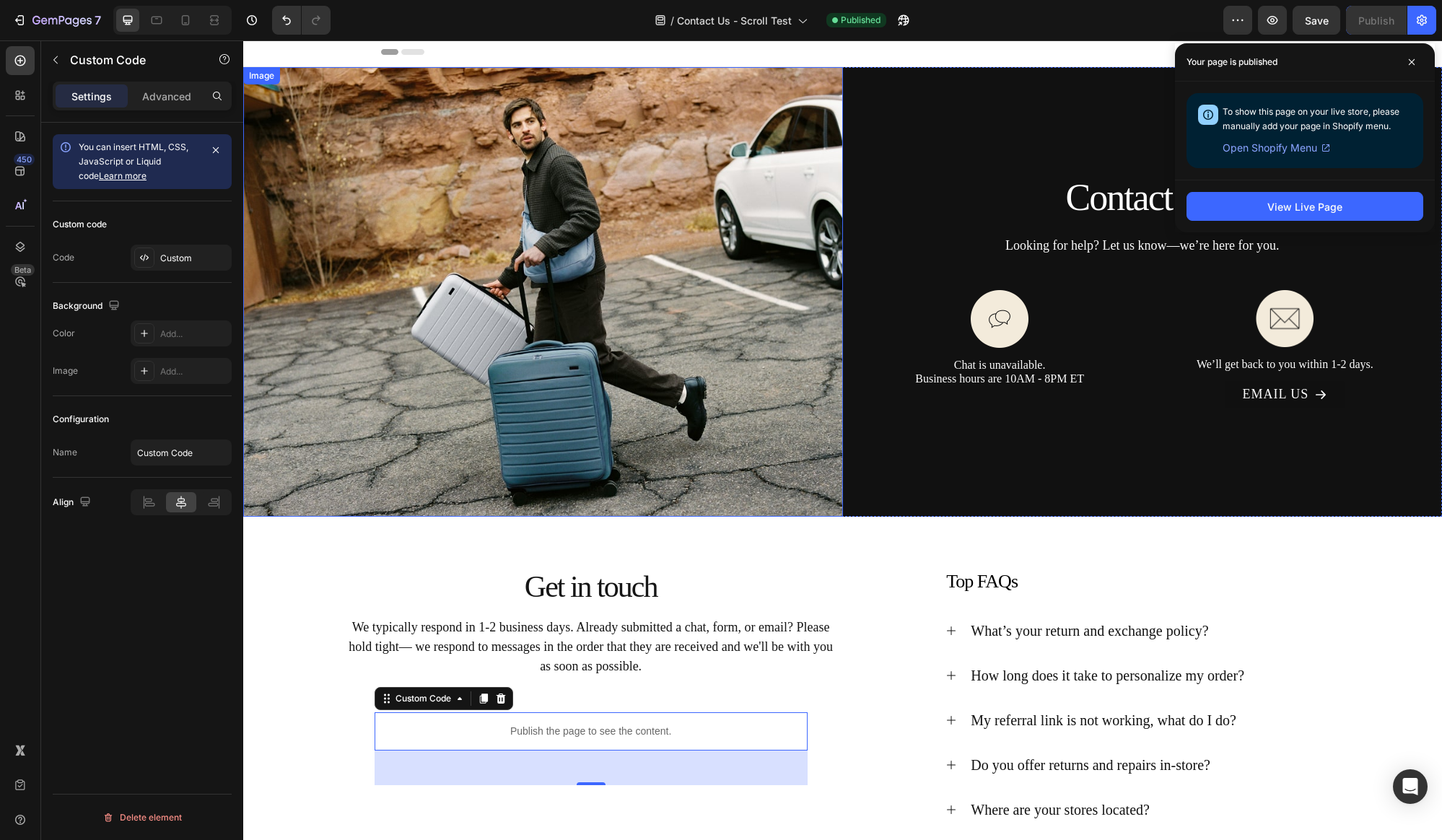
scroll to position [0, 0]
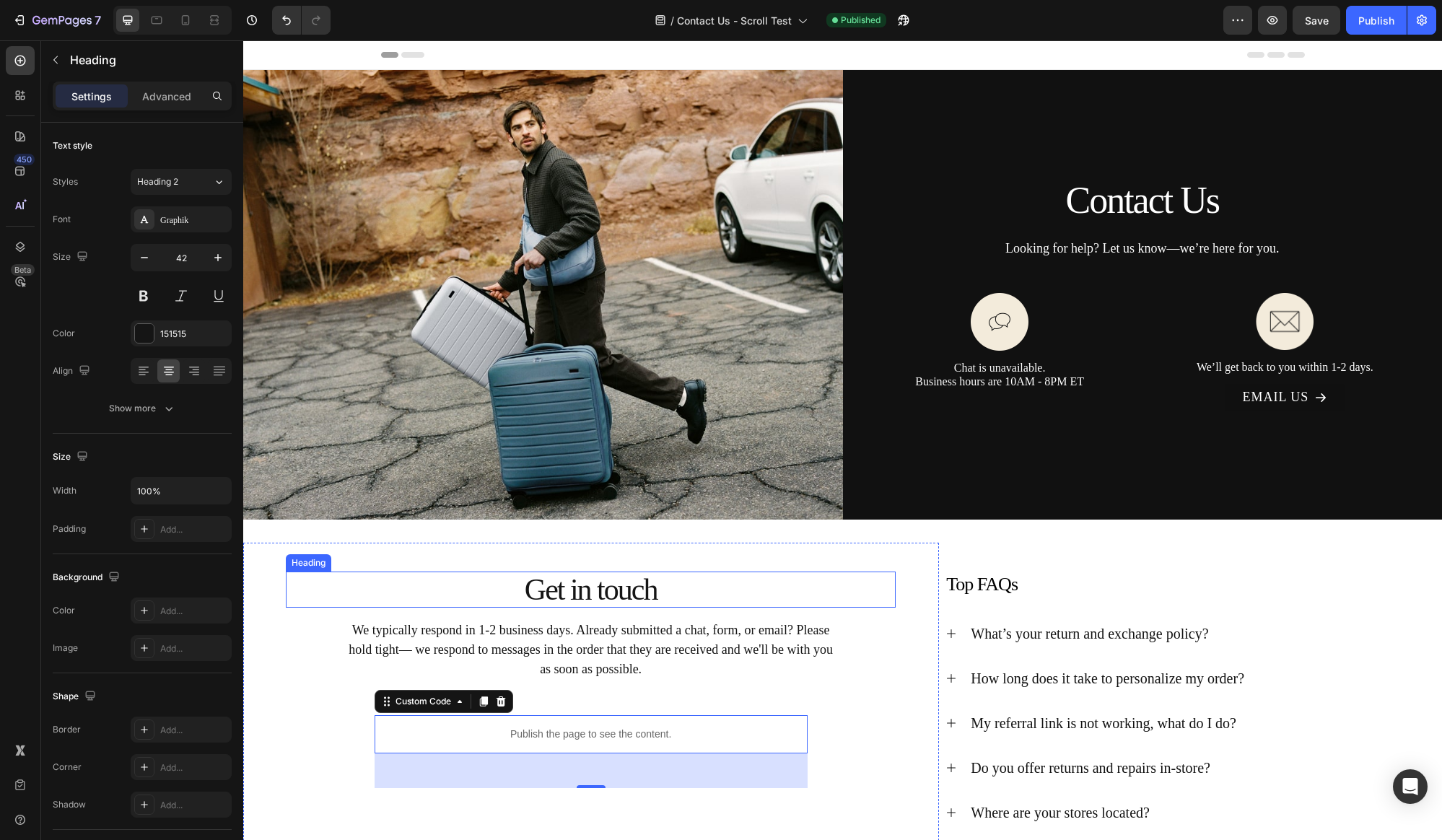
click at [607, 587] on p "Get in touch" at bounding box center [590, 590] width 607 height 34
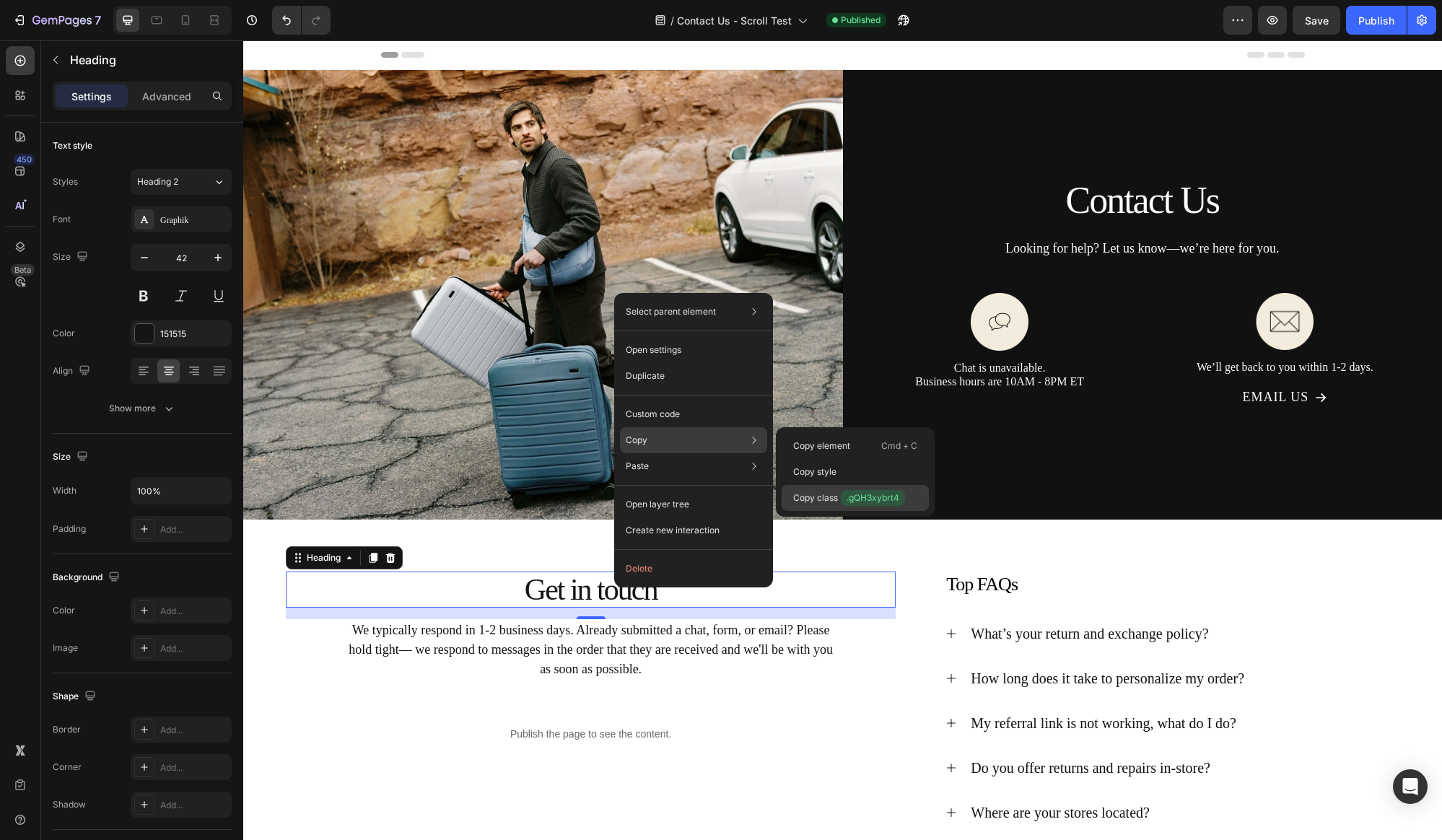
click at [813, 502] on p "Copy class .gQH3xybrt4" at bounding box center [849, 498] width 112 height 16
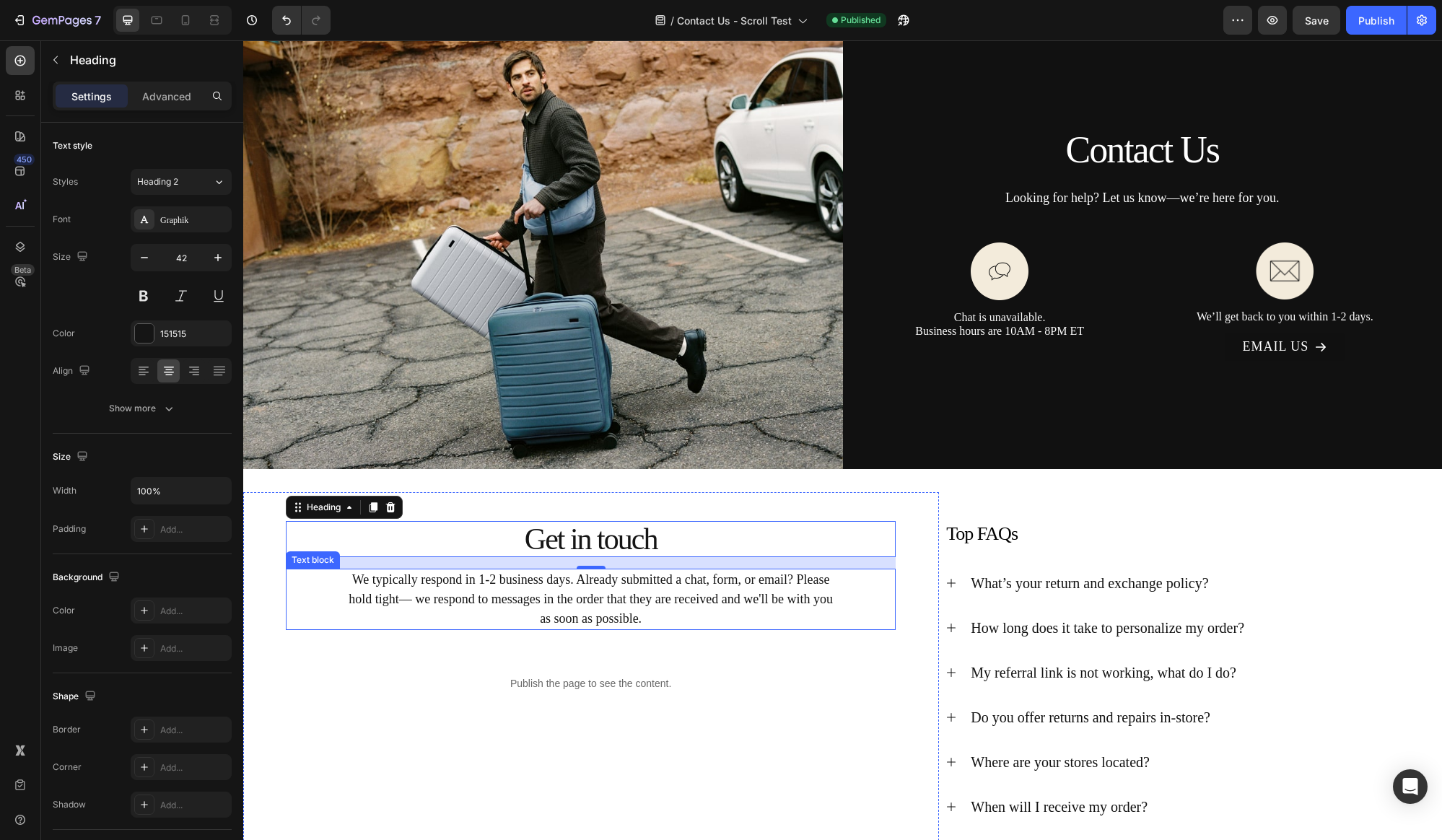
scroll to position [394, 0]
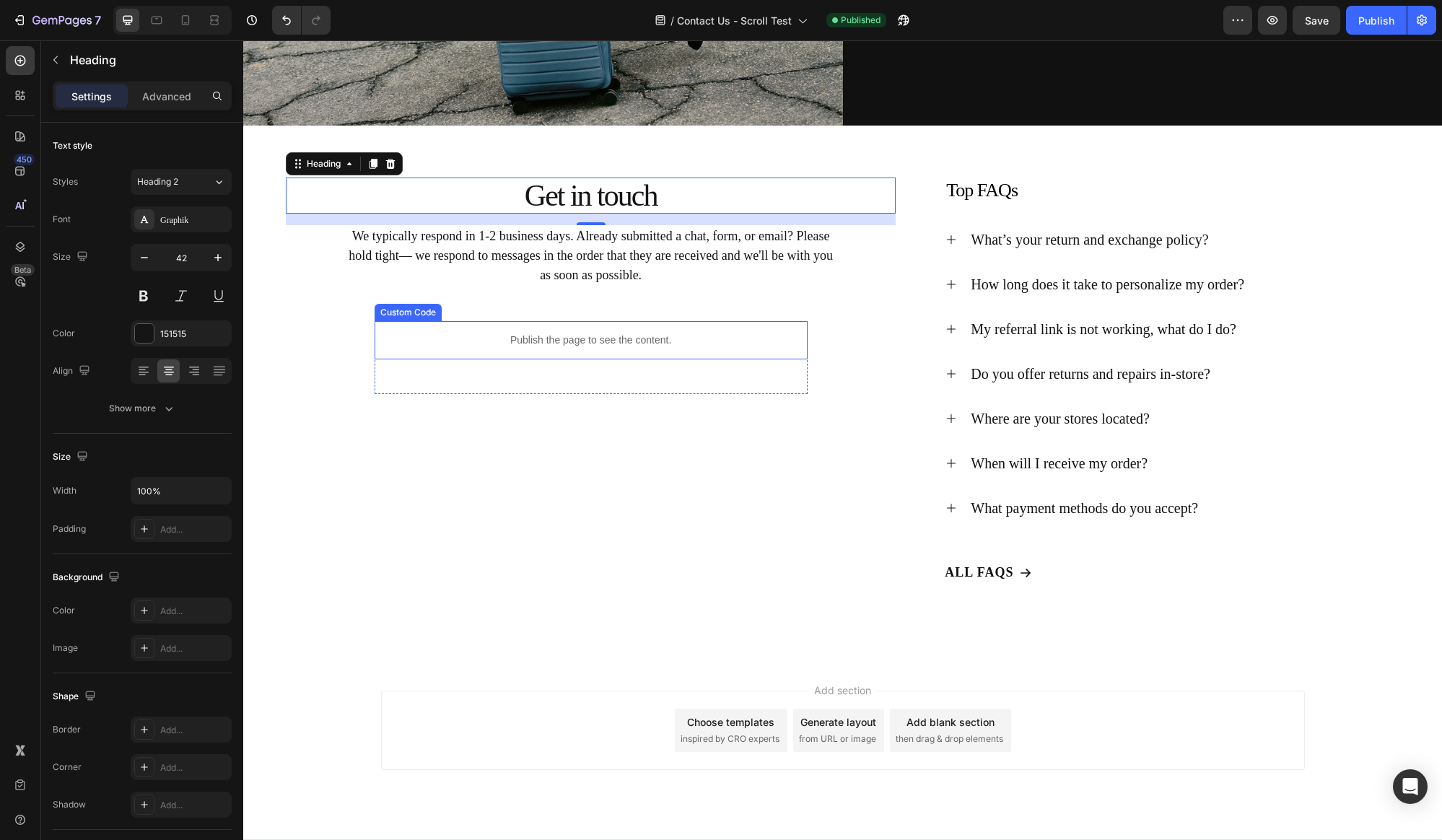
click at [623, 343] on p "Publish the page to see the content." at bounding box center [590, 340] width 433 height 15
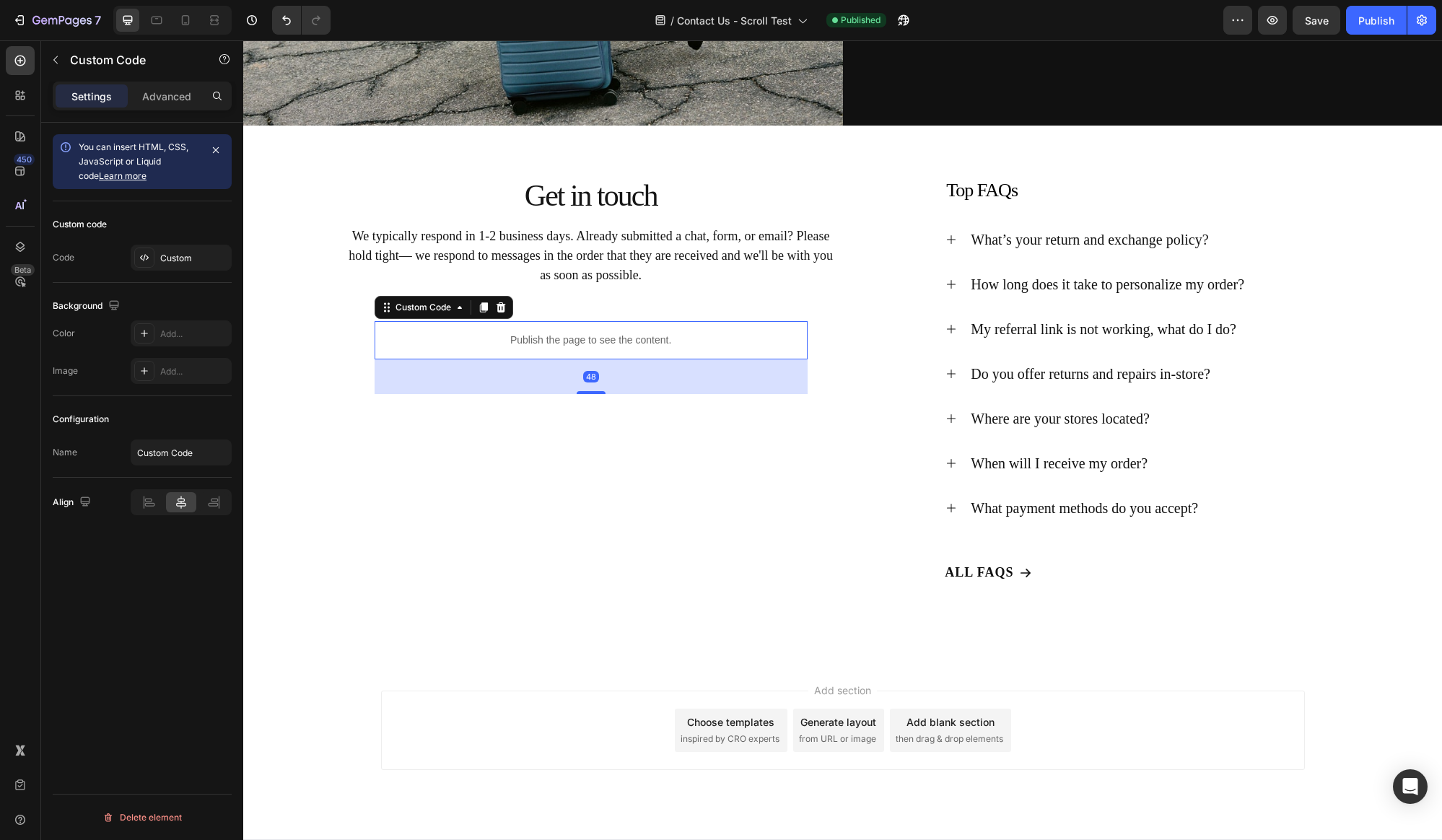
click at [609, 342] on p "Publish the page to see the content." at bounding box center [590, 340] width 433 height 15
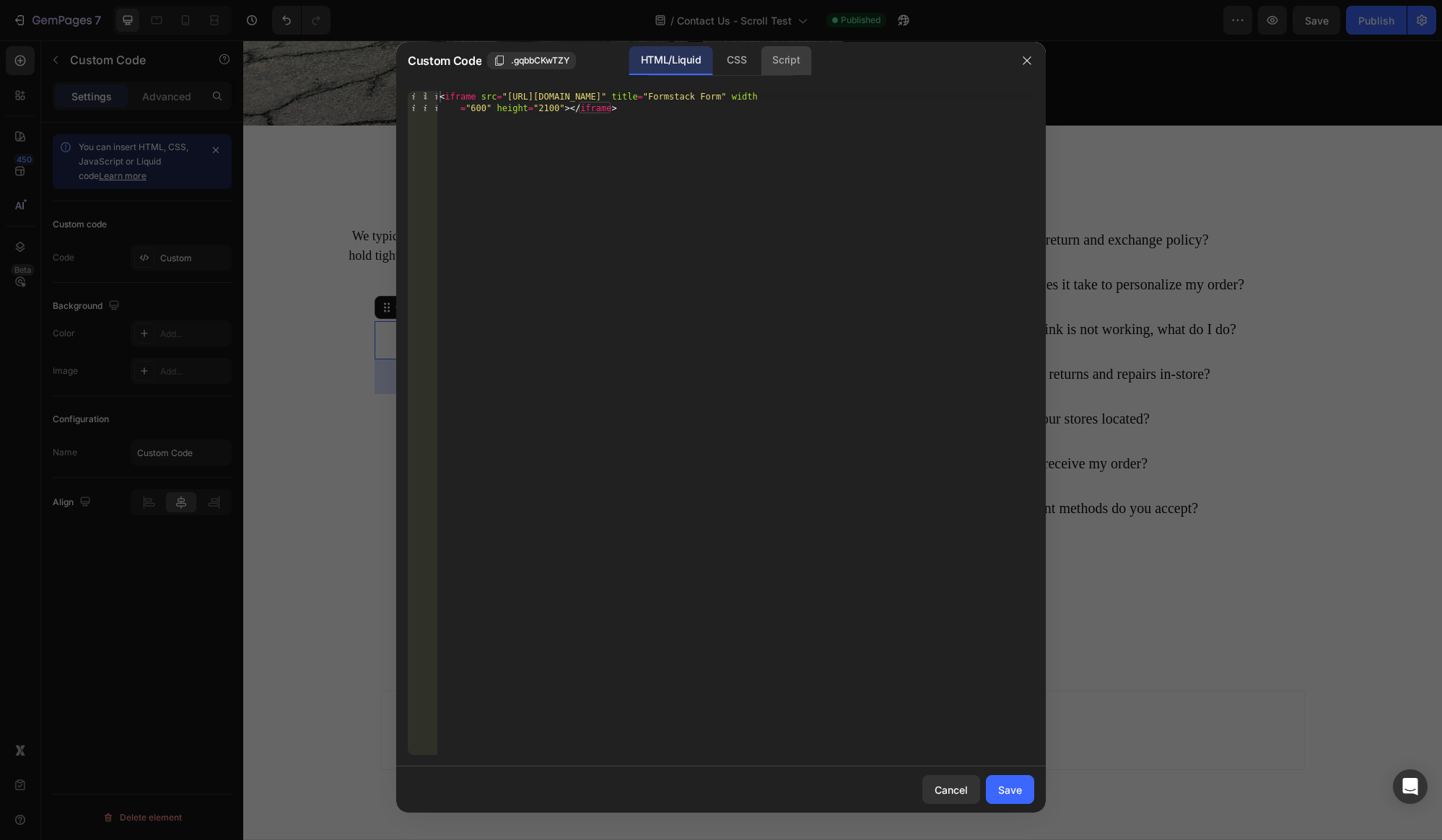
click at [795, 65] on div "Script" at bounding box center [785, 60] width 51 height 29
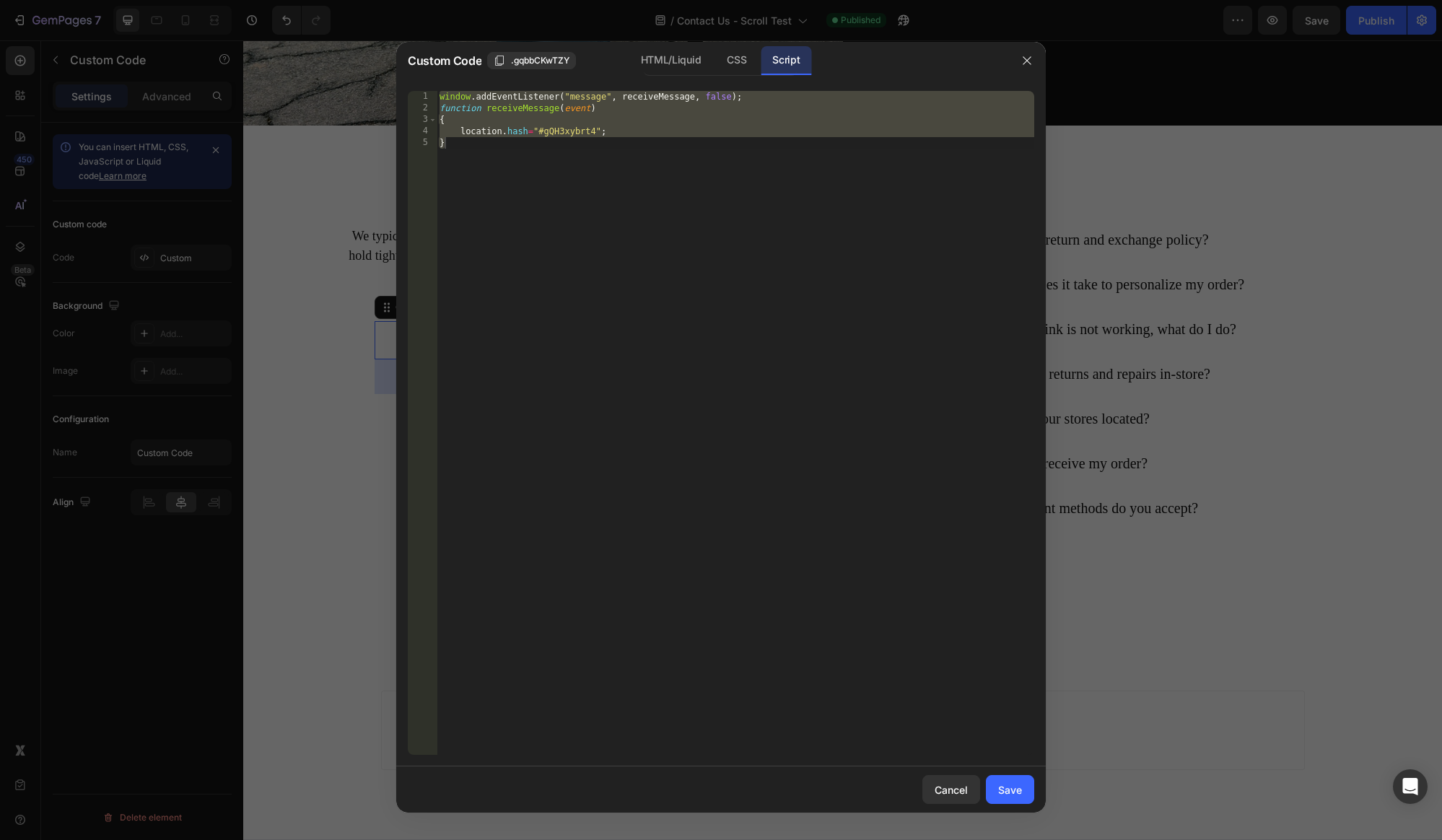
click at [570, 135] on div "window . addEventListener ( "message" , receiveMessage , false ) ; function rec…" at bounding box center [735, 434] width 597 height 687
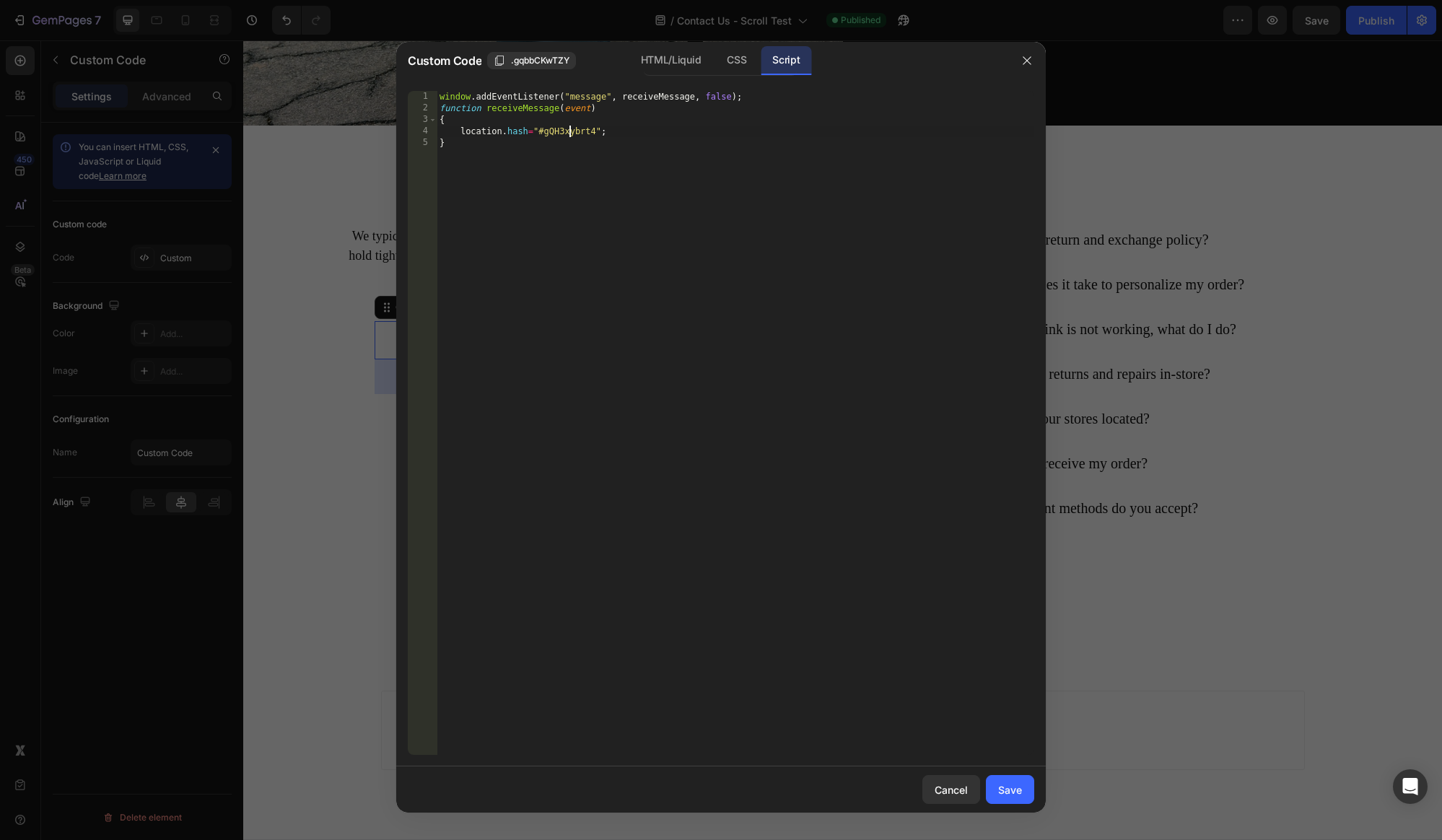
click at [570, 136] on div "window . addEventListener ( "message" , receiveMessage , false ) ; function rec…" at bounding box center [735, 434] width 597 height 687
paste textarea "zjfoWxRIm"
type textarea "location.hash="#gzjfoWxRIm";"
drag, startPoint x: 611, startPoint y: 134, endPoint x: 461, endPoint y: 134, distance: 150.0
click at [461, 134] on div "window . addEventListener ( "message" , receiveMessage , false ) ; function rec…" at bounding box center [735, 434] width 597 height 687
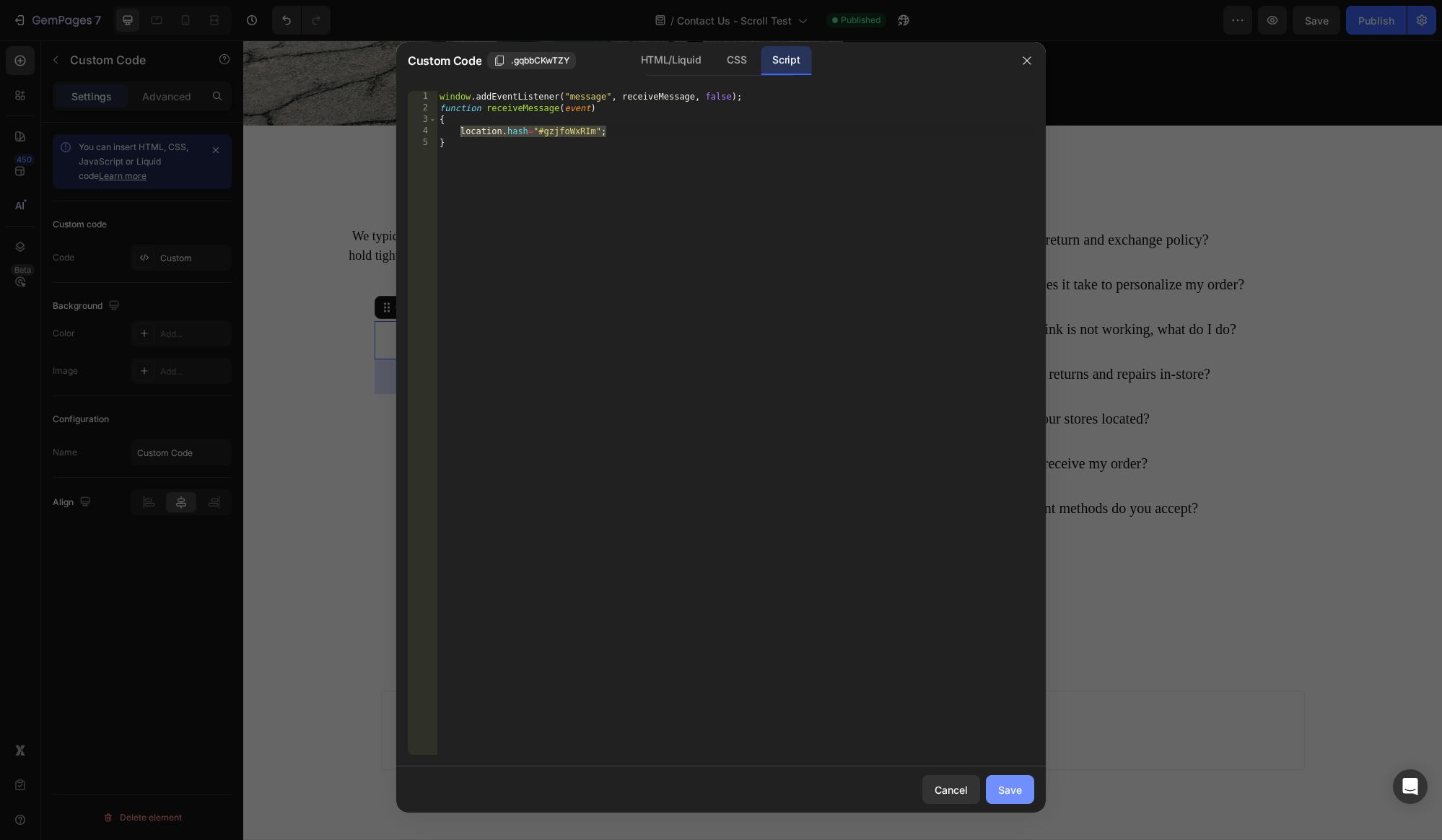
click at [1020, 792] on div "Save" at bounding box center [1010, 789] width 24 height 15
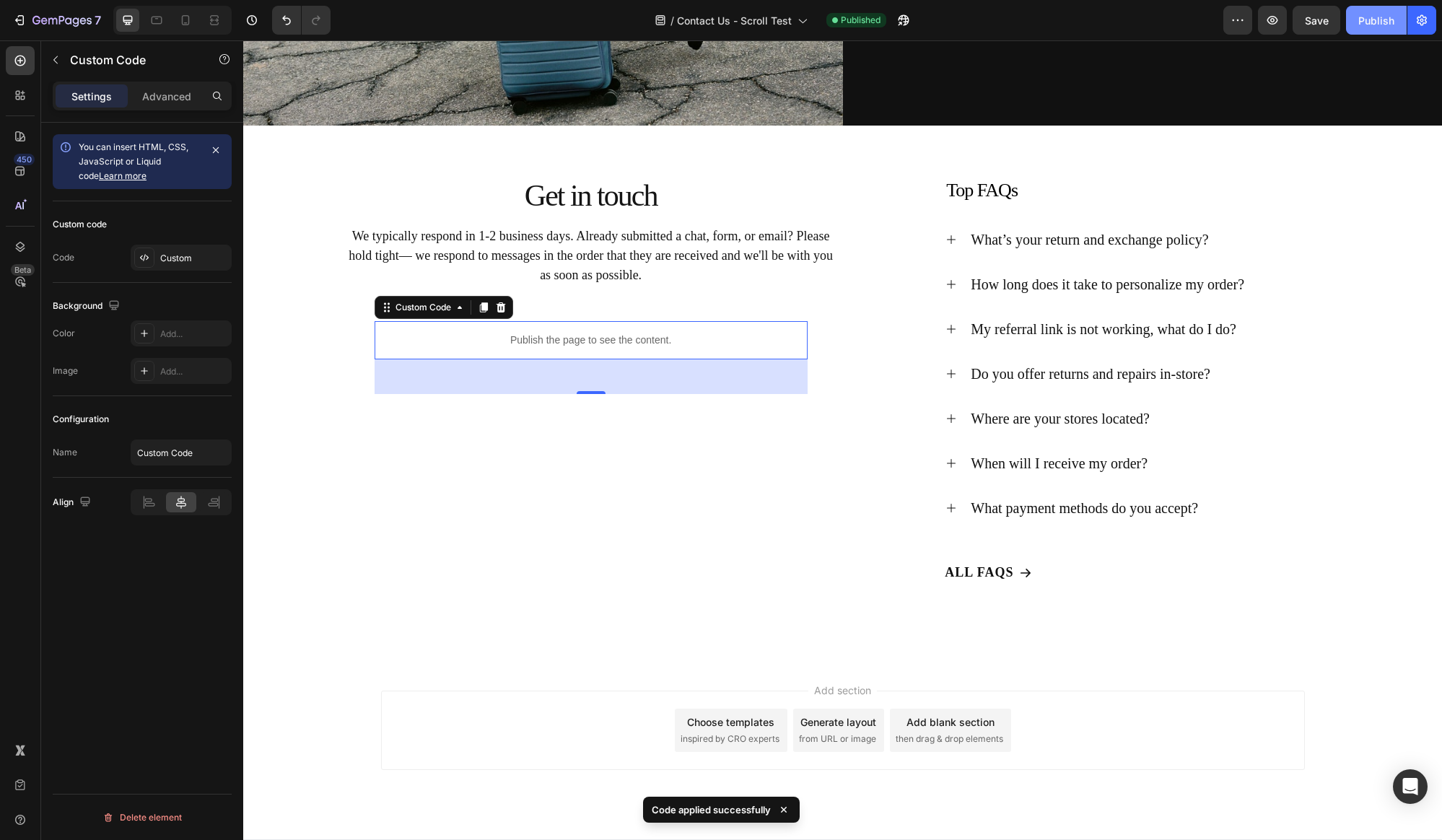
click at [1371, 19] on div "Publish" at bounding box center [1376, 20] width 36 height 15
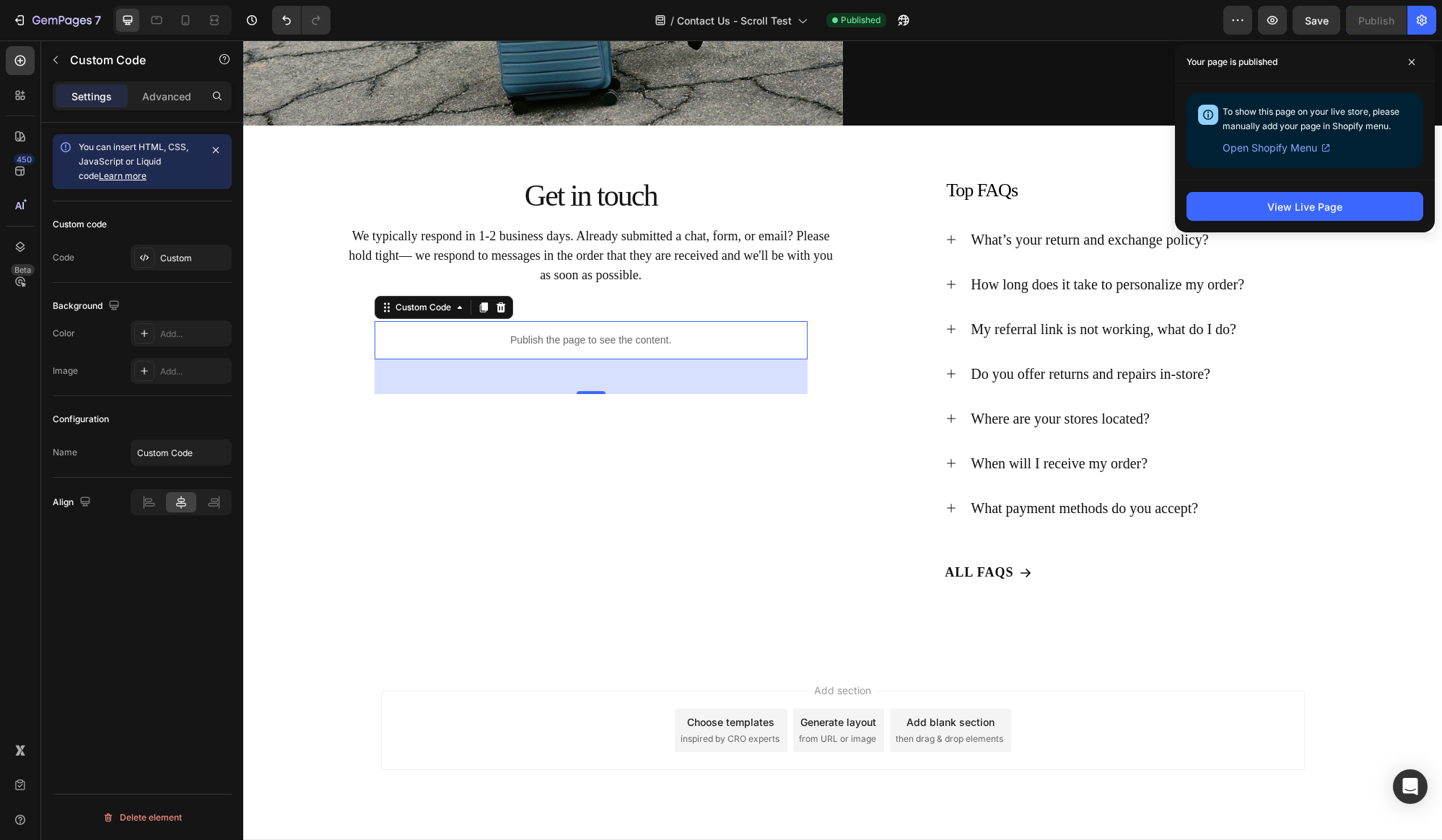
click at [613, 332] on div "Publish the page to see the content." at bounding box center [590, 340] width 433 height 38
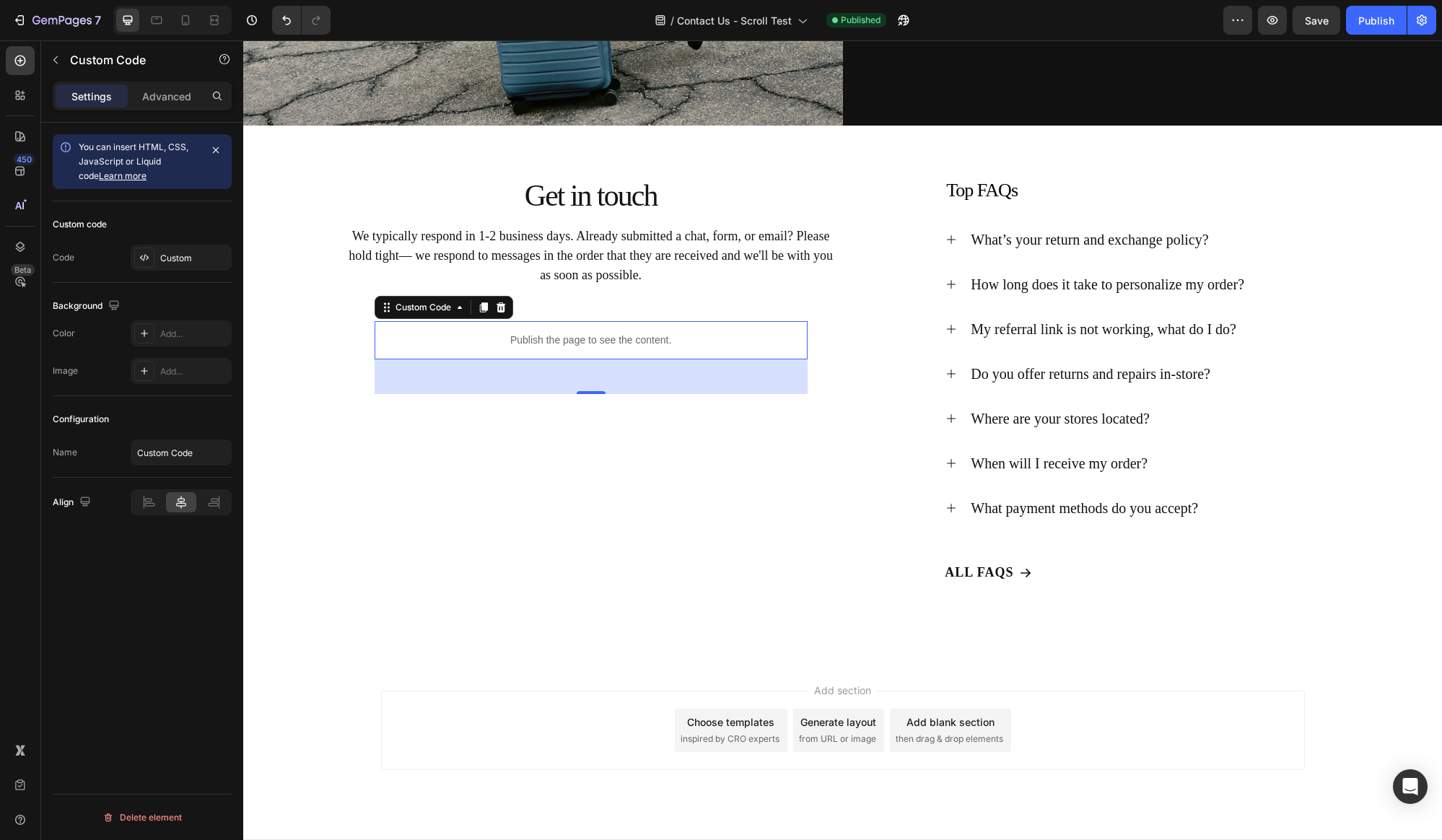
click at [613, 333] on p "Publish the page to see the content." at bounding box center [590, 340] width 433 height 15
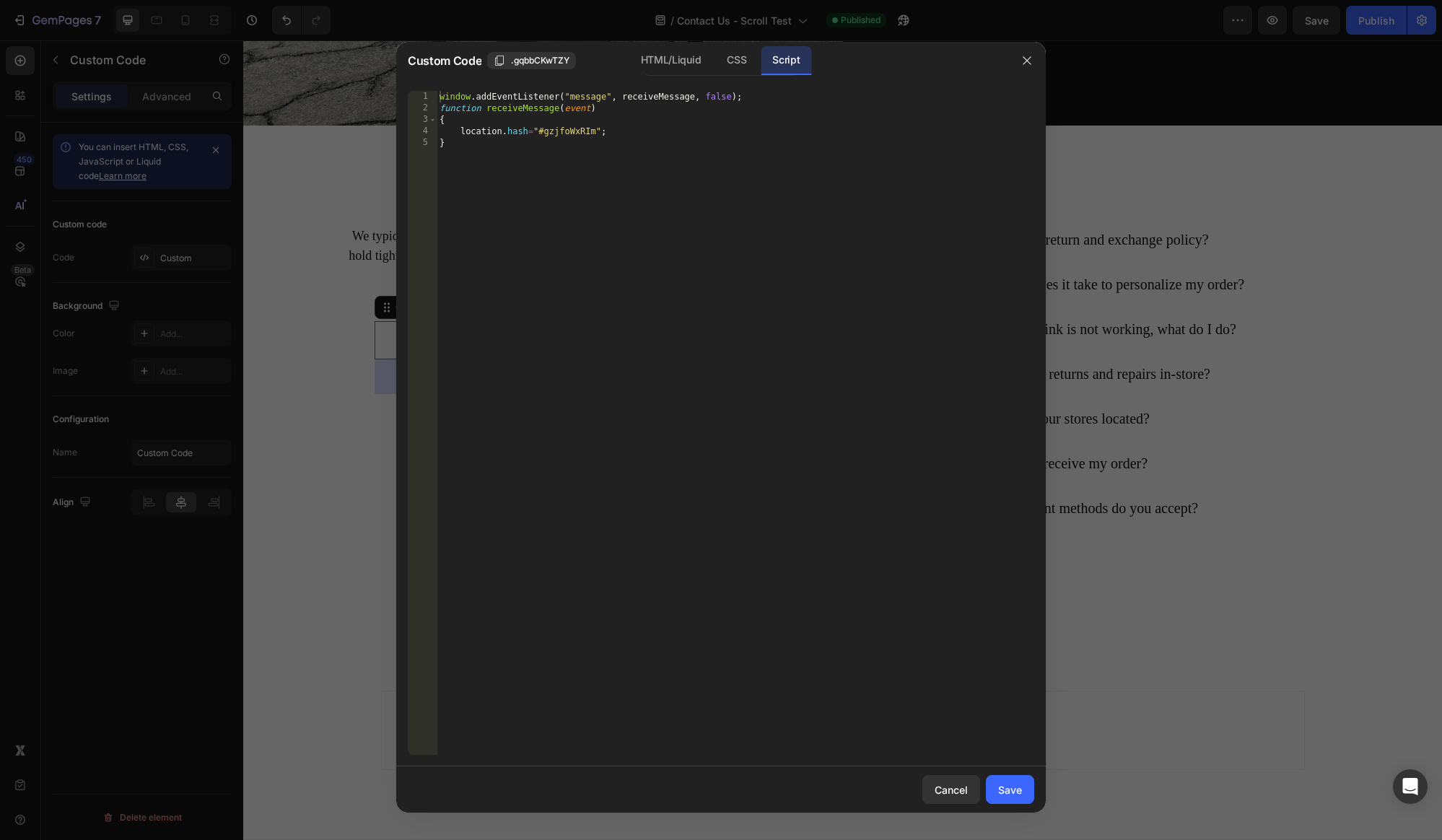
type textarea "window.addEventListener("message", receiveMessage, false);"
click at [770, 101] on div "window . addEventListener ( "message" , receiveMessage , false ) ; function rec…" at bounding box center [735, 434] width 597 height 687
type textarea "location.hash="#gzjfoWxRIm";"
paste textarea "}"
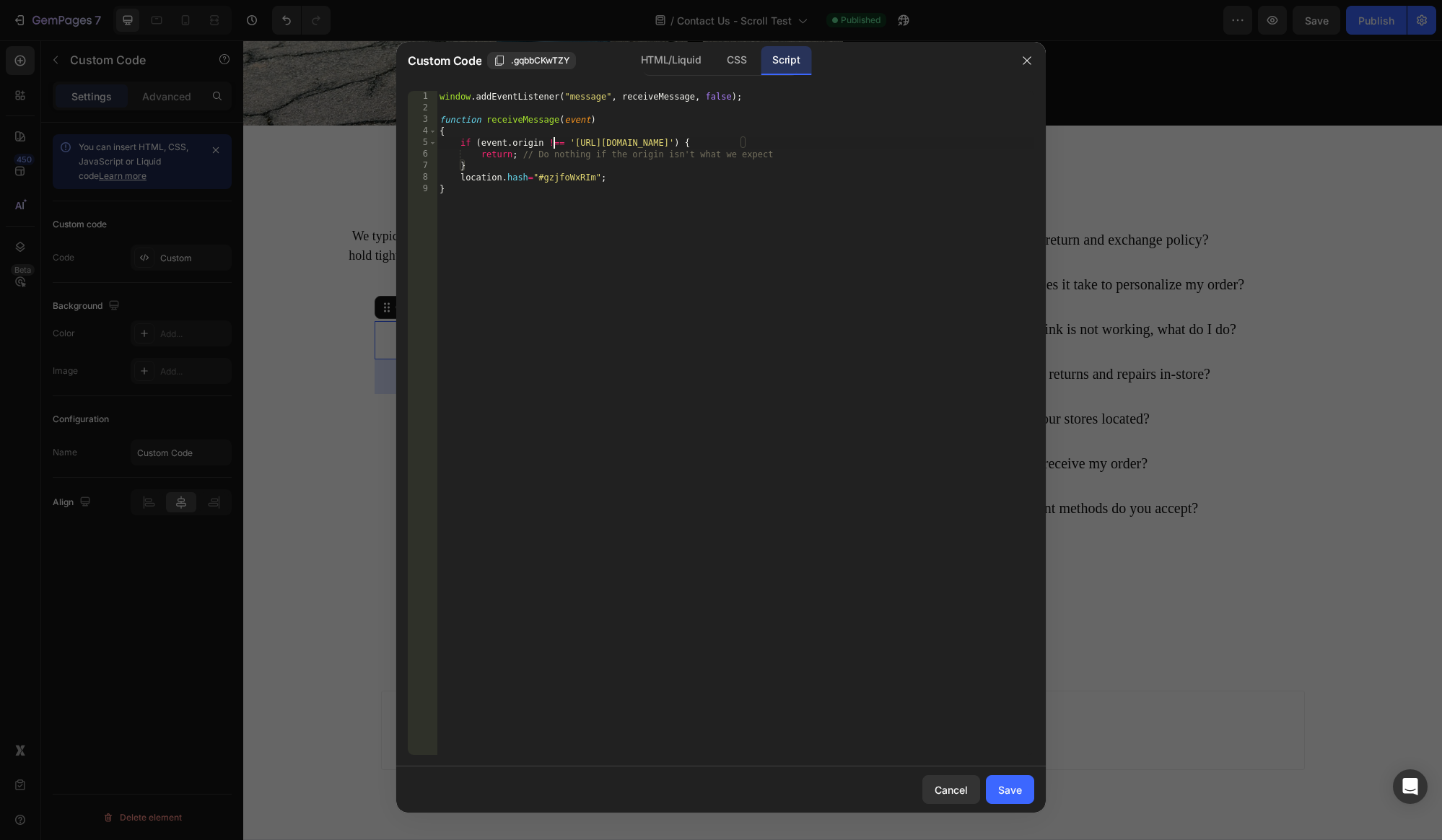
click at [554, 142] on div "window . addEventListener ( "message" , receiveMessage , false ) ; function rec…" at bounding box center [735, 434] width 597 height 687
drag, startPoint x: 459, startPoint y: 178, endPoint x: 604, endPoint y: 178, distance: 145.0
click at [604, 178] on div "window . addEventListener ( "message" , receiveMessage , false ) ; function rec…" at bounding box center [735, 434] width 597 height 687
type textarea "location.hash="#gzjfoWxRIm";"
drag, startPoint x: 480, startPoint y: 155, endPoint x: 781, endPoint y: 154, distance: 301.0
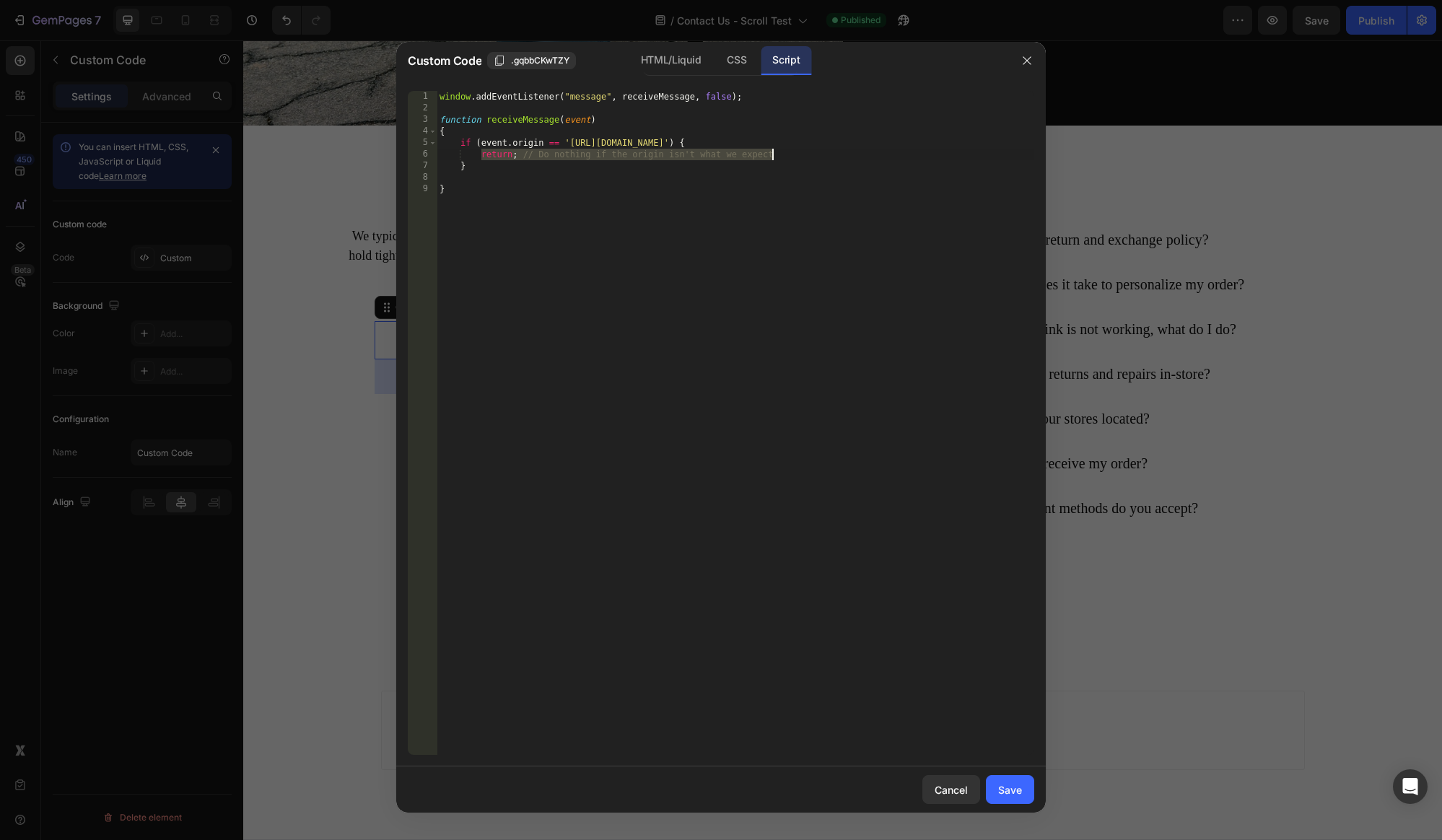
click at [781, 154] on div "window . addEventListener ( "message" , receiveMessage , false ) ; function rec…" at bounding box center [735, 434] width 597 height 687
paste textarea "location.hash="#gzjfoWxRIm";"
drag, startPoint x: 570, startPoint y: 144, endPoint x: 719, endPoint y: 142, distance: 149.0
click at [719, 142] on div "window . addEventListener ( "message" , receiveMessage , false ) ; function rec…" at bounding box center [735, 434] width 597 height 687
paste textarea "jrskincdbaaway.formstack"
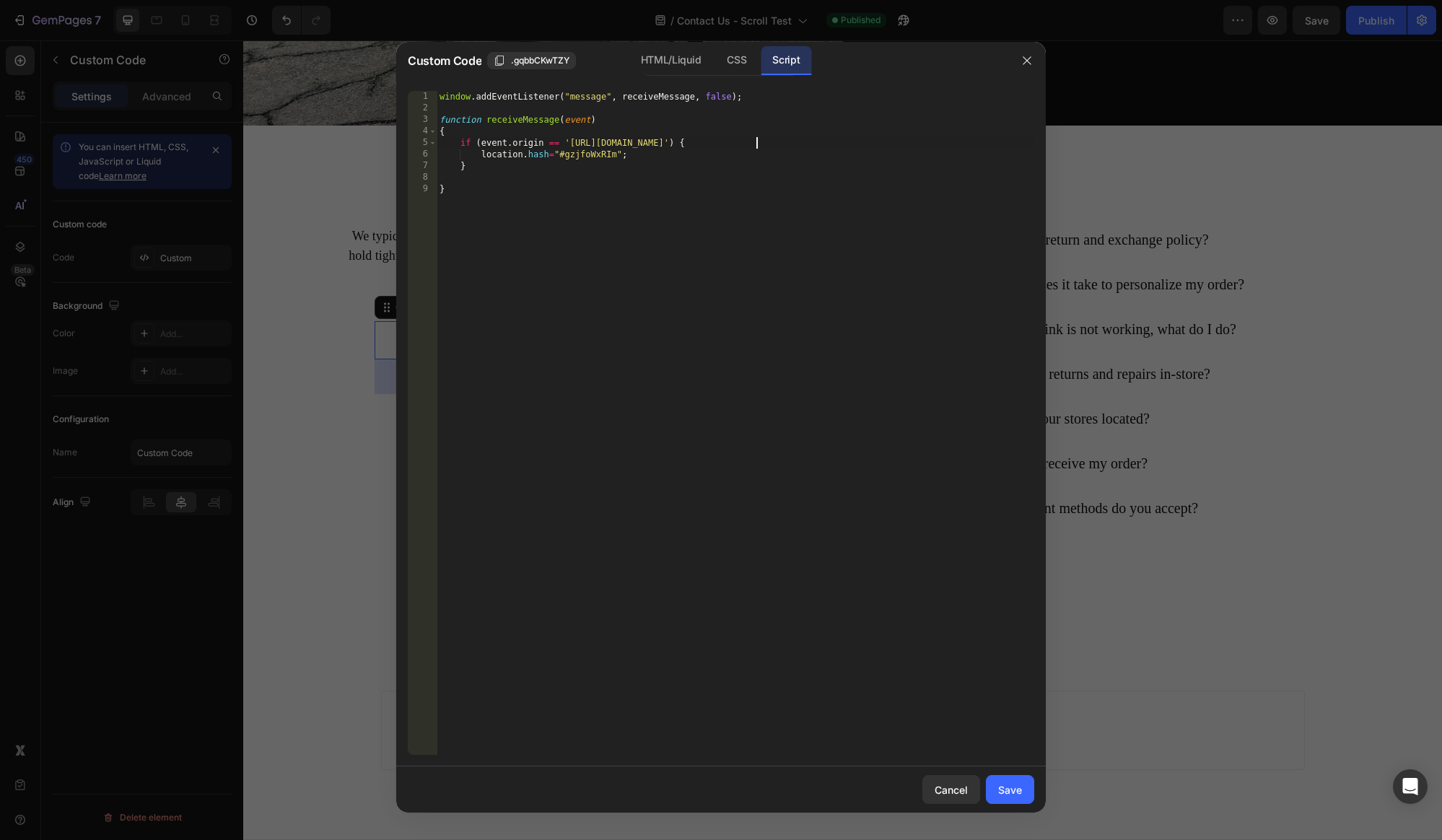
click at [732, 158] on div "window . addEventListener ( "message" , receiveMessage , false ) ; function rec…" at bounding box center [735, 434] width 597 height 687
type textarea "location.hash="#gzjfoWxRIm";"
click at [1018, 793] on div "Save" at bounding box center [1010, 789] width 24 height 15
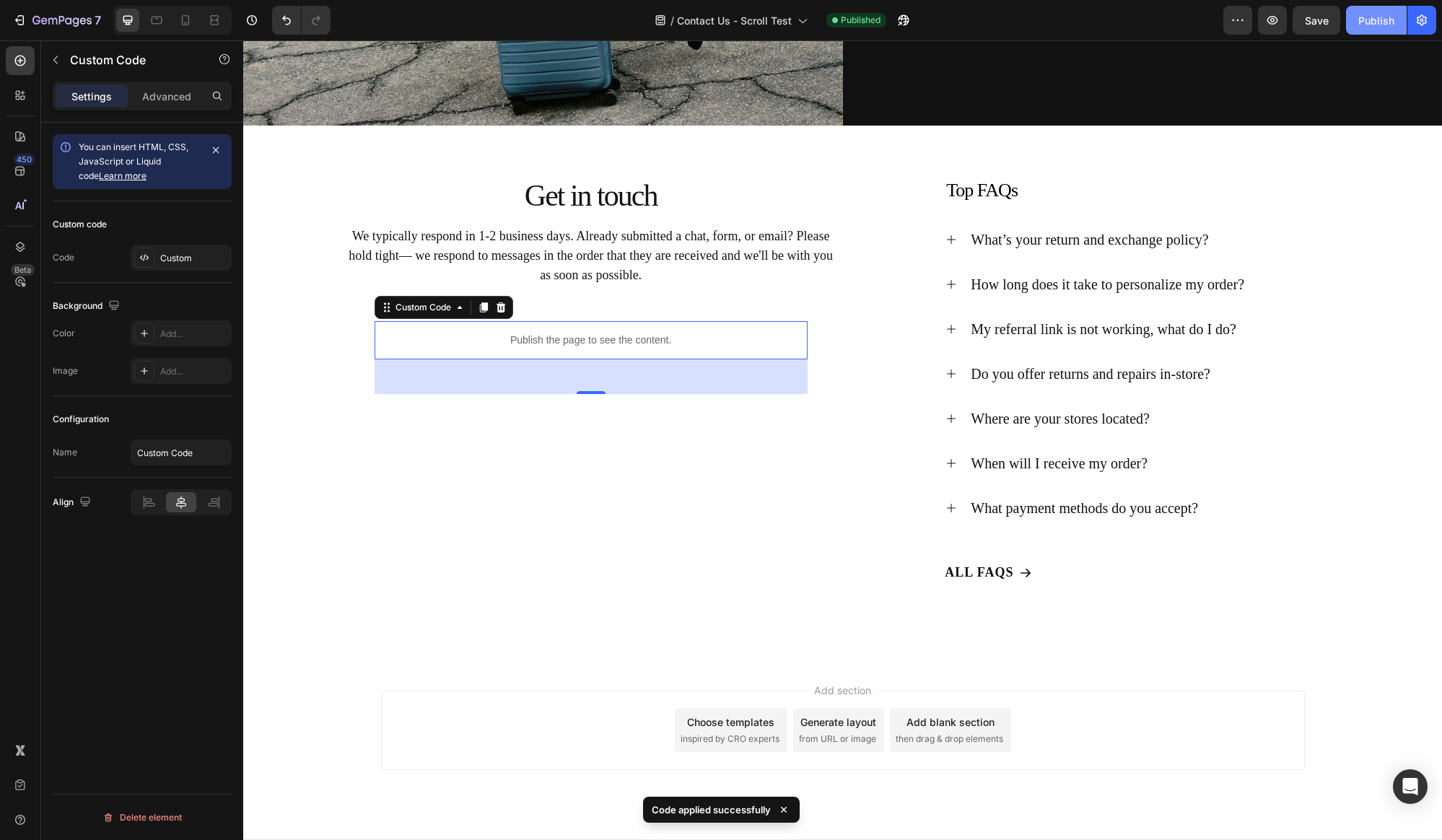
click at [1378, 26] on div "Publish" at bounding box center [1376, 20] width 36 height 15
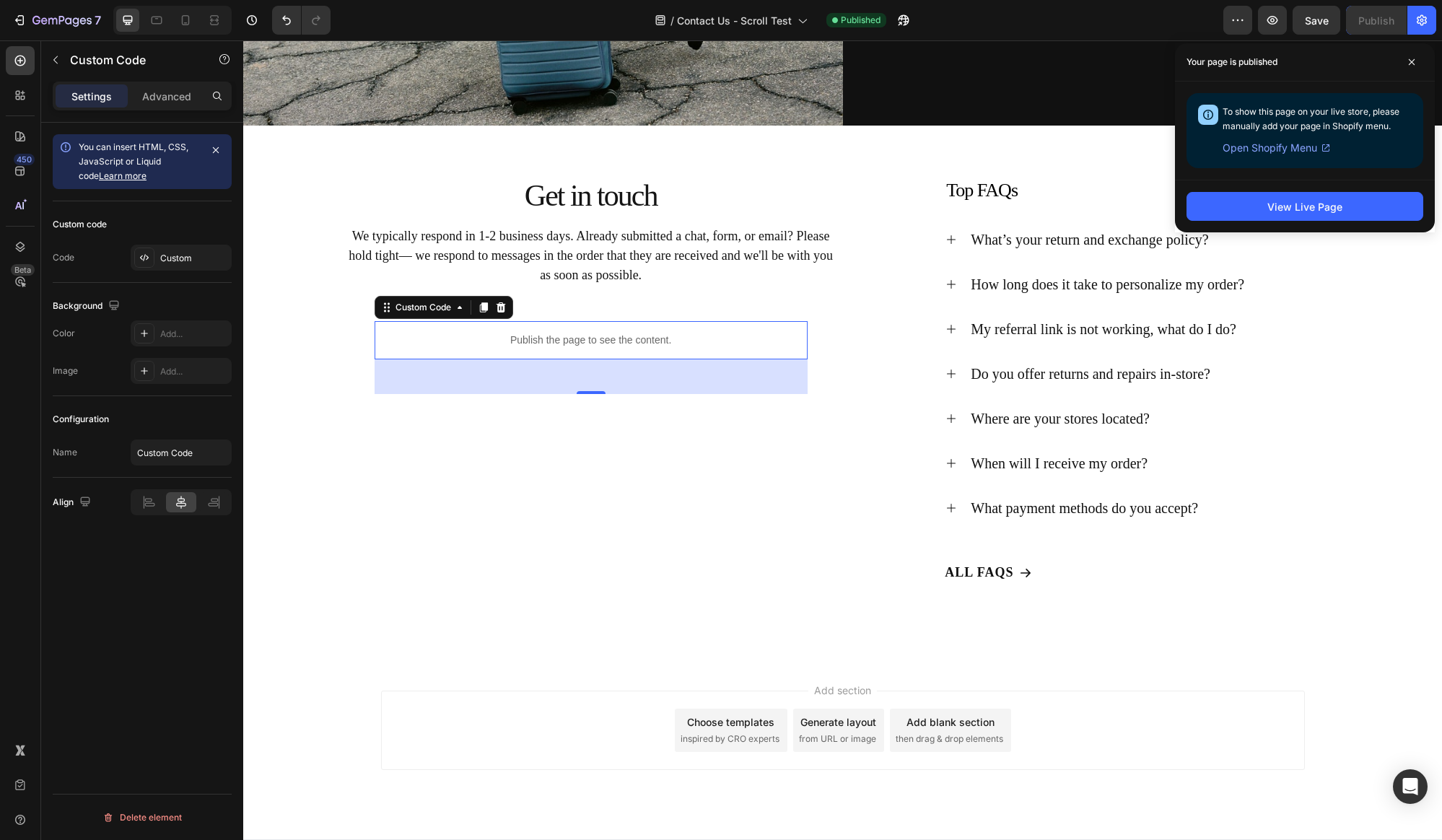
click at [565, 342] on p "Publish the page to see the content." at bounding box center [590, 340] width 433 height 15
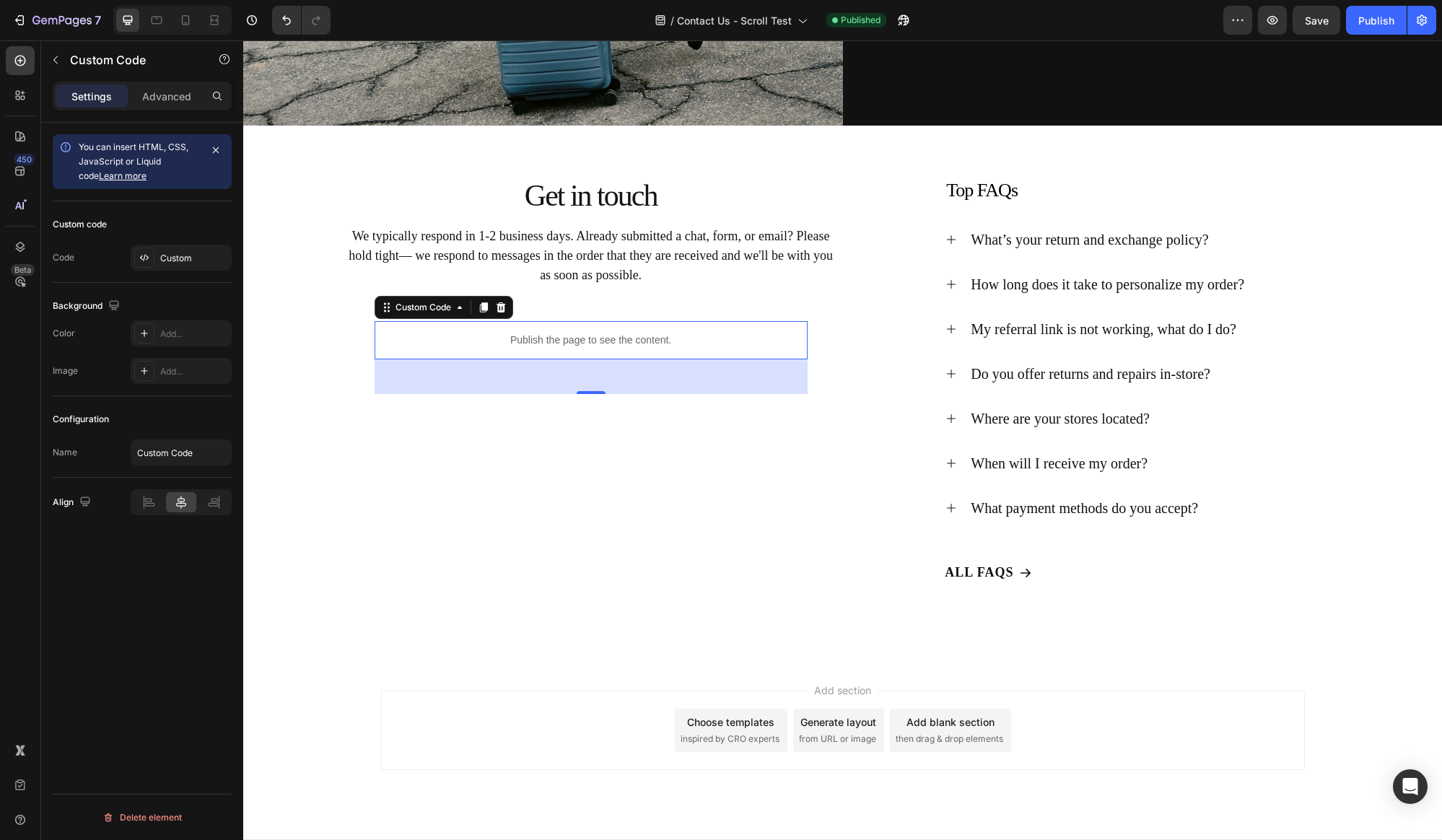
click at [565, 342] on p "Publish the page to see the content." at bounding box center [590, 340] width 433 height 15
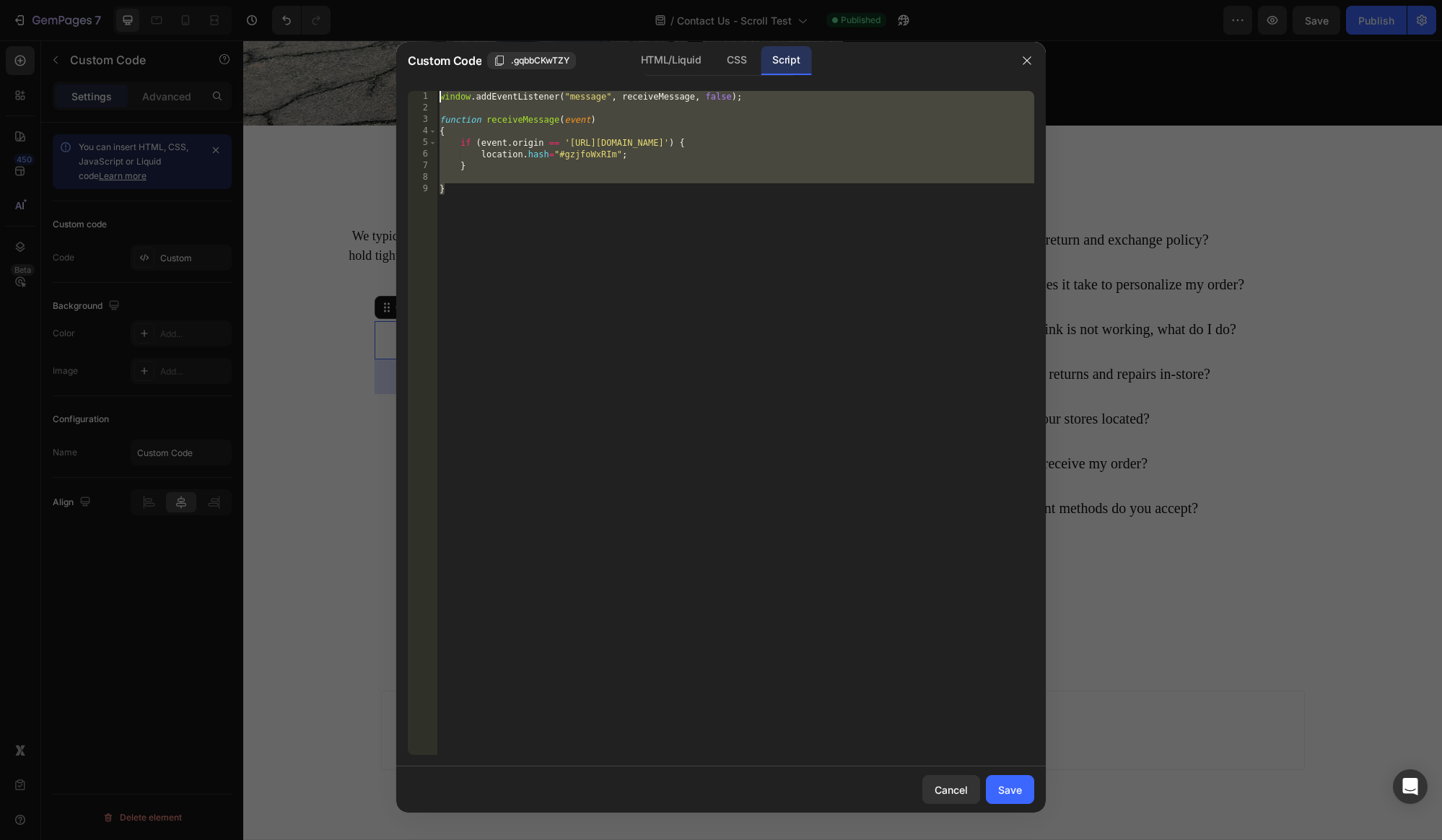
drag, startPoint x: 465, startPoint y: 196, endPoint x: 432, endPoint y: 97, distance: 104.4
click at [432, 97] on div "} 1 2 3 4 5 6 7 8 9 window . addEventListener ( "message" , receiveMessage , fa…" at bounding box center [721, 423] width 626 height 664
click at [664, 210] on div "window . addEventListener ( "message" , receiveMessage , false ) ; function rec…" at bounding box center [735, 434] width 597 height 687
type textarea "}"
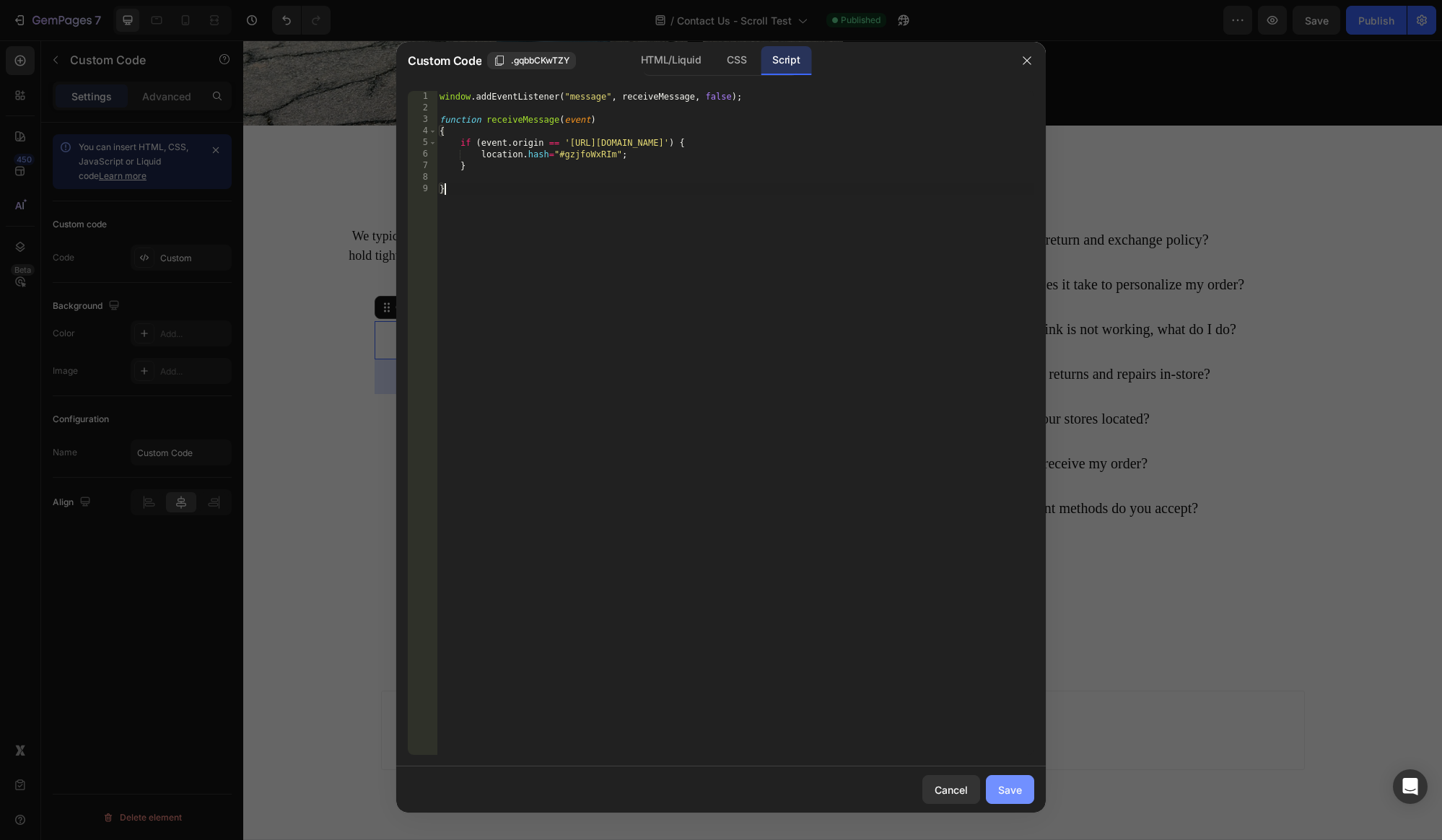
click at [999, 783] on div "Save" at bounding box center [1010, 789] width 24 height 15
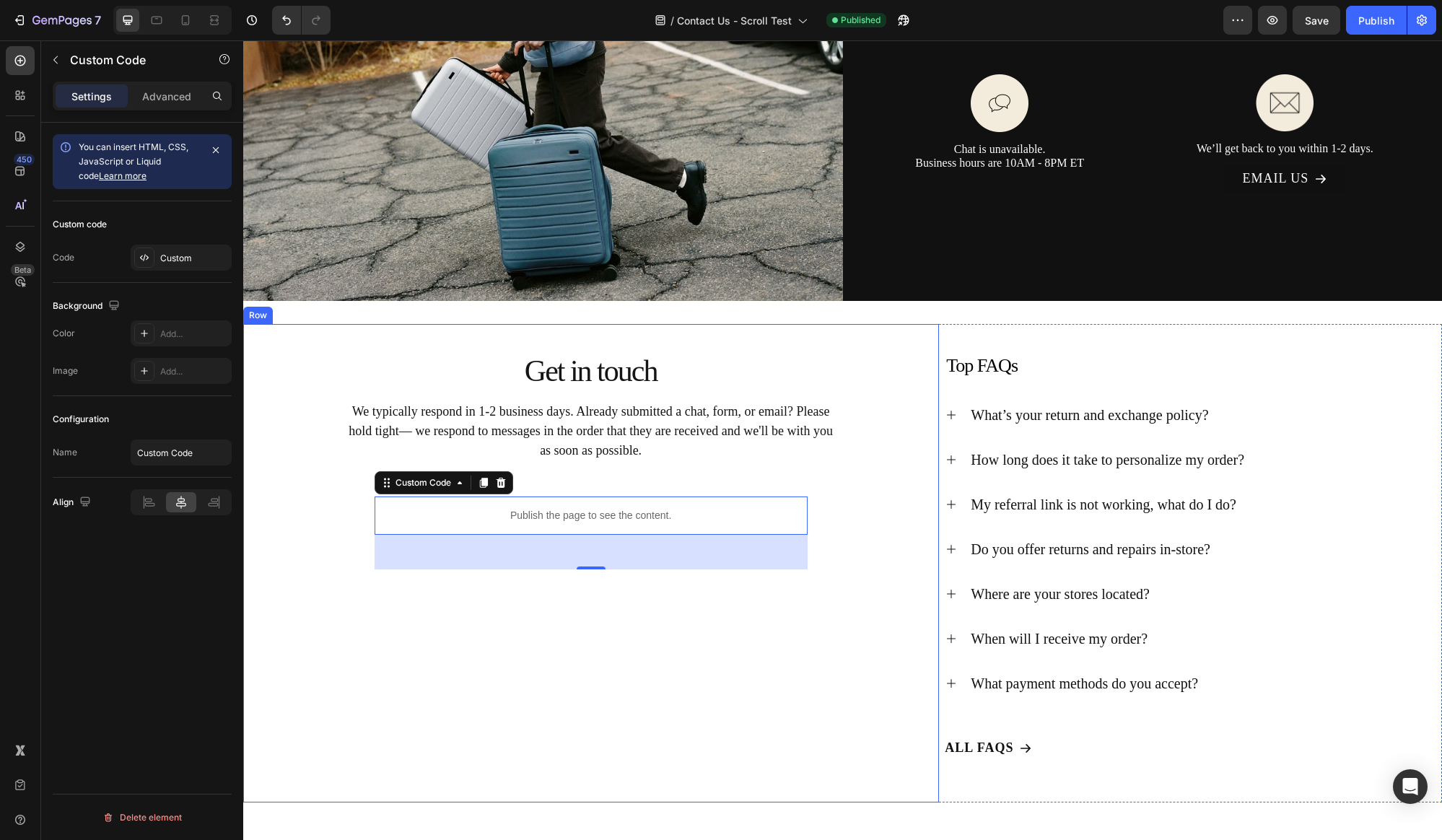
scroll to position [0, 0]
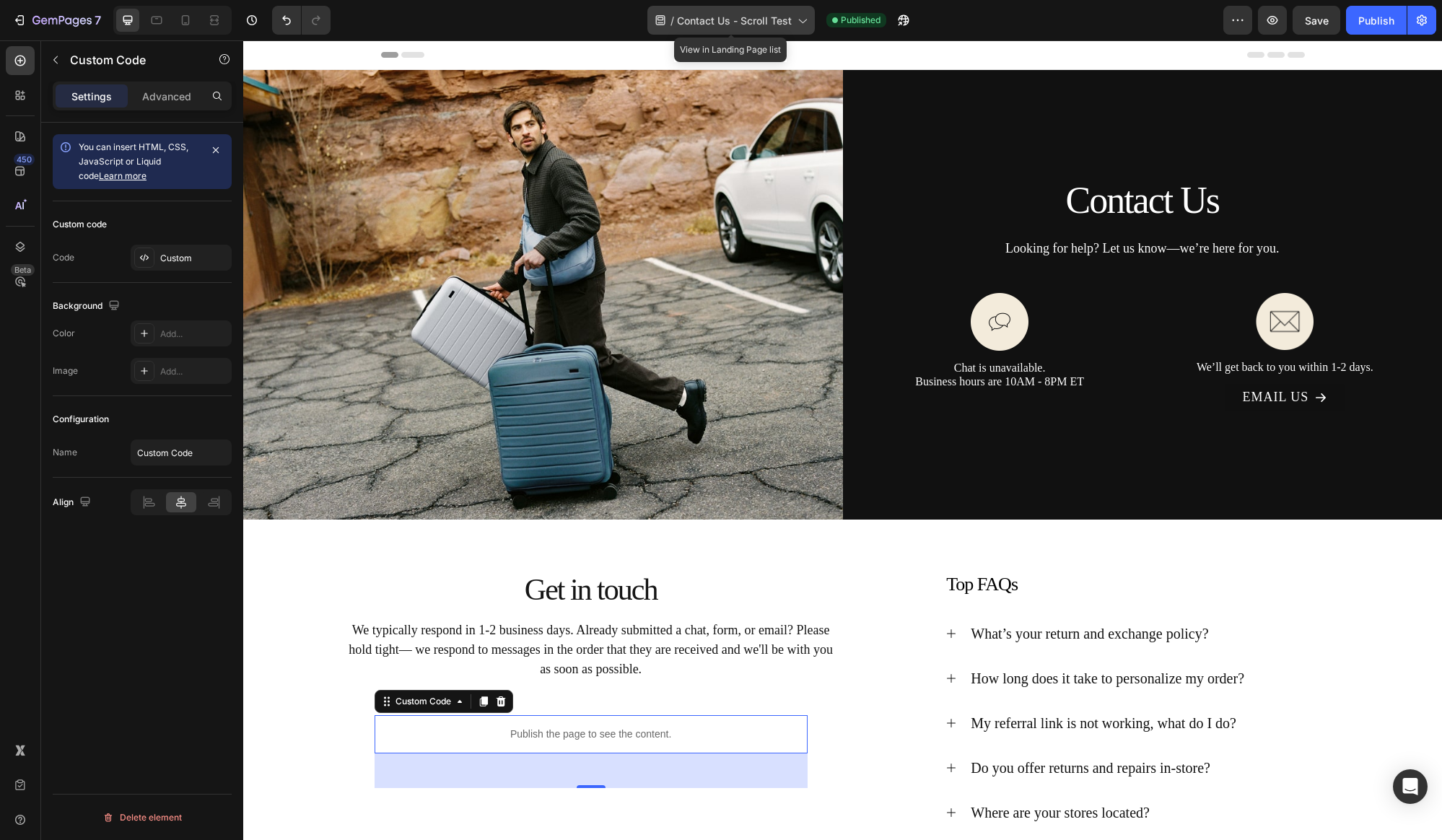
click at [762, 26] on span "Contact Us - Scroll Test" at bounding box center [734, 20] width 115 height 15
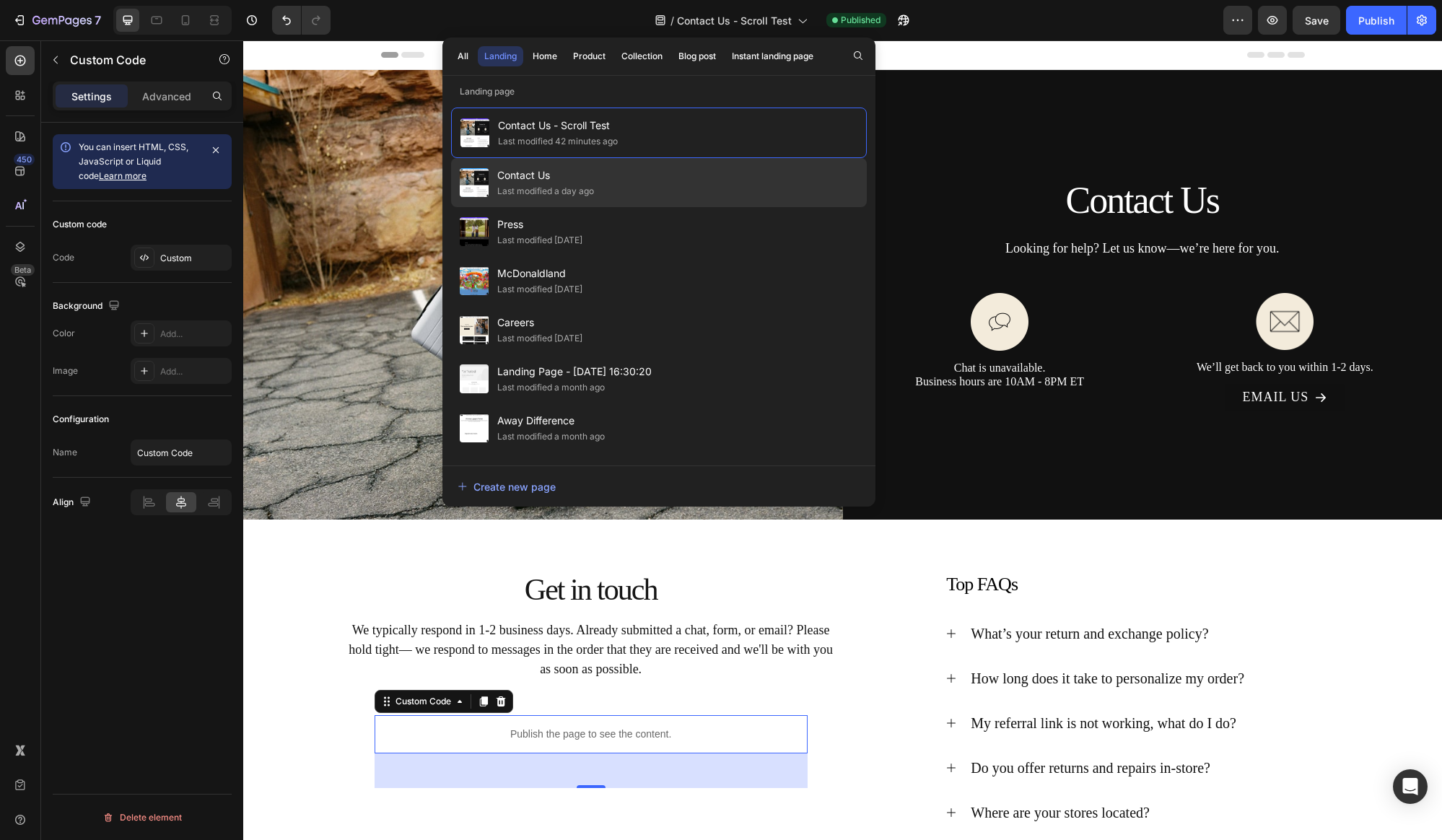
click at [581, 185] on div "Last modified a day ago" at bounding box center [545, 191] width 97 height 15
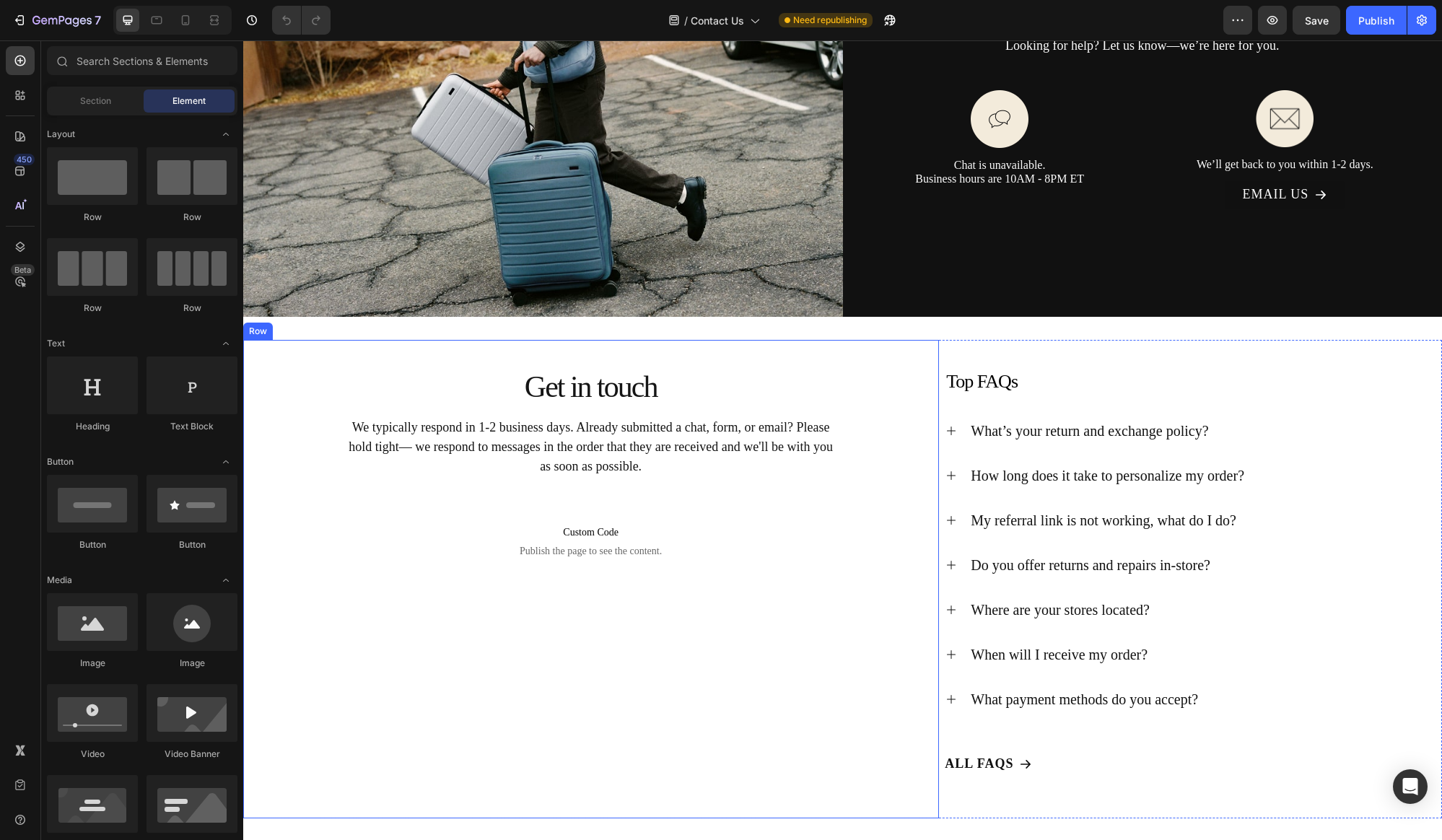
scroll to position [204, 0]
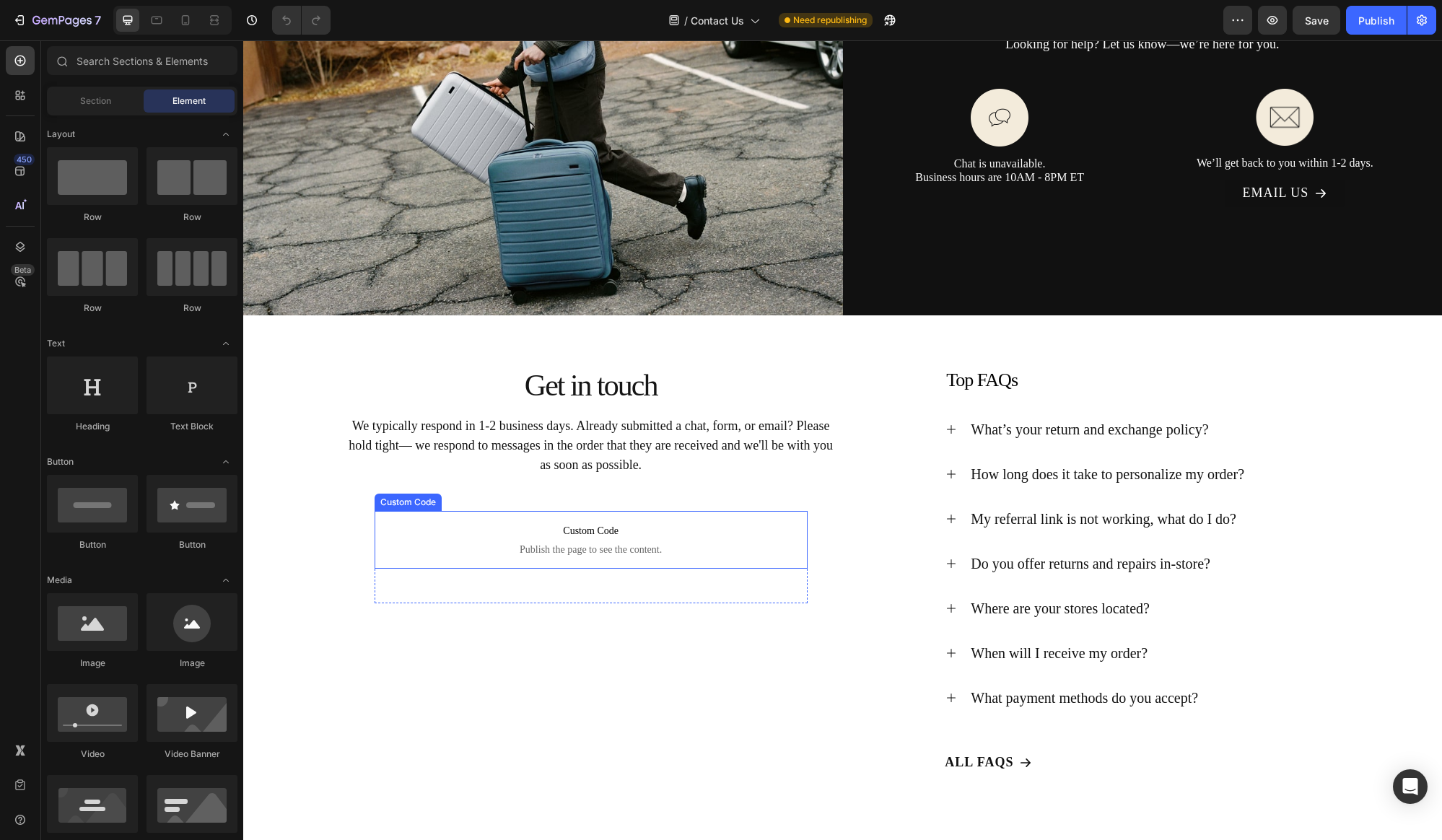
click at [617, 534] on span "Custom Code" at bounding box center [590, 531] width 433 height 17
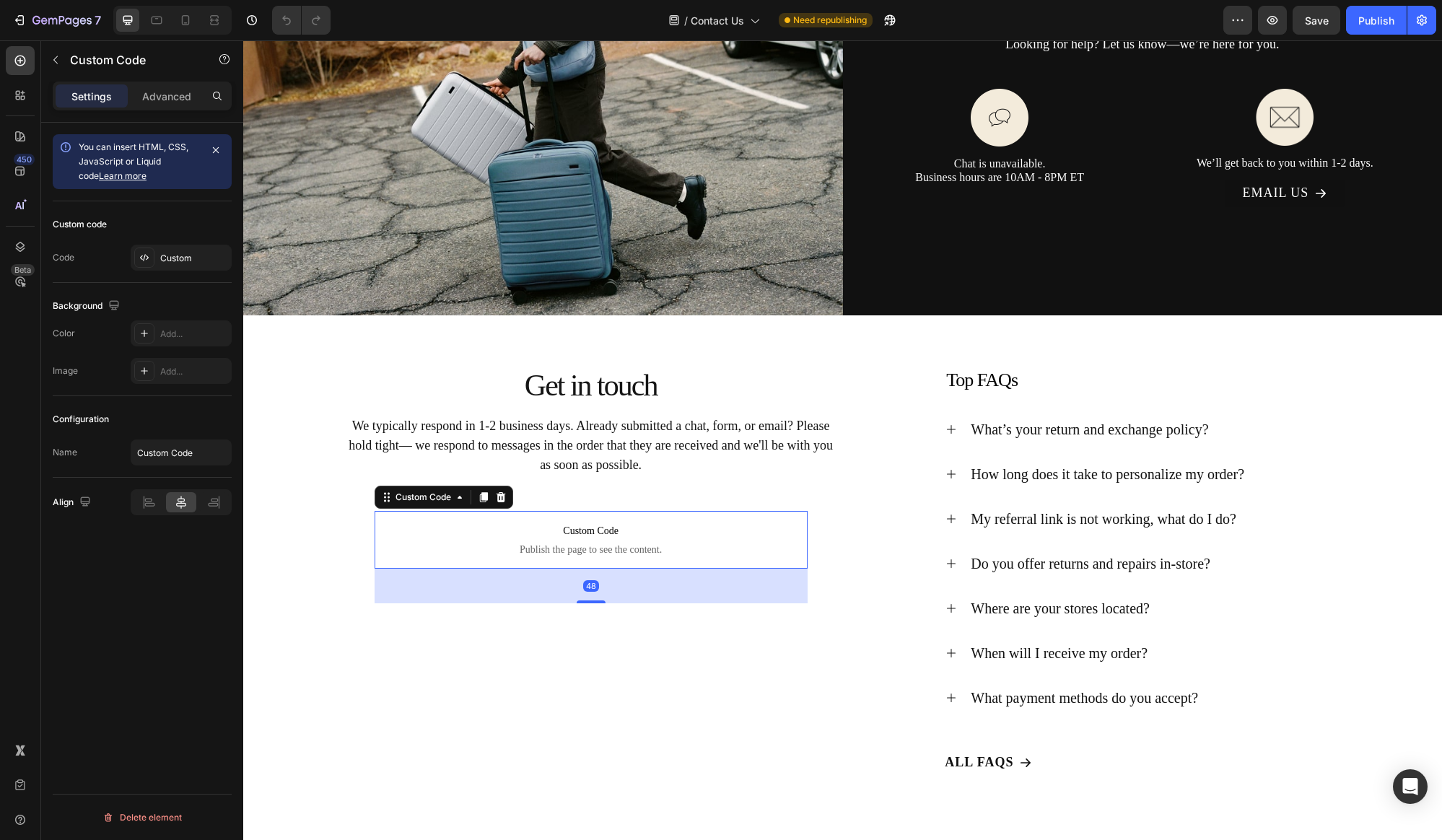
click at [617, 534] on span "Custom Code" at bounding box center [590, 531] width 433 height 17
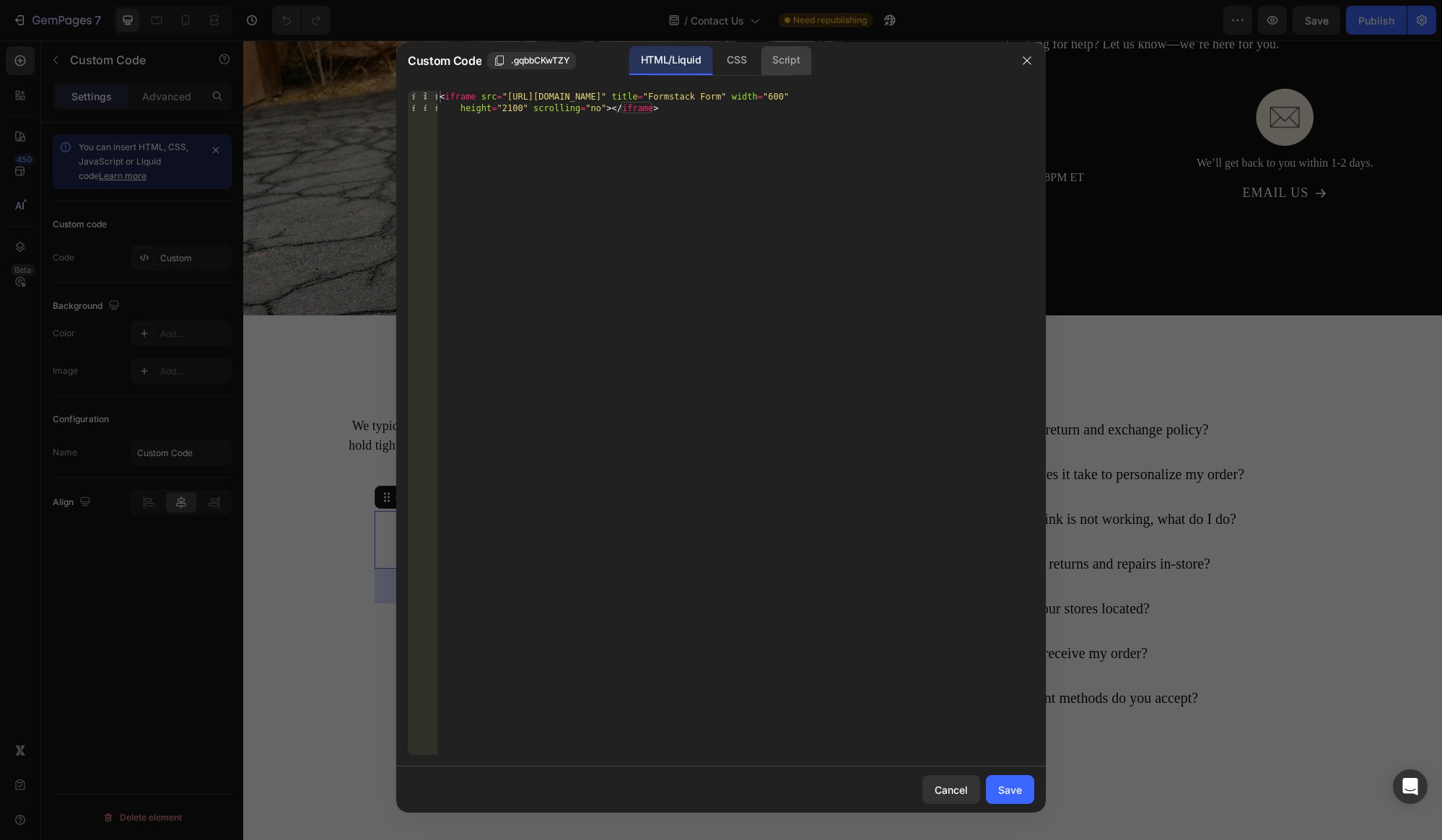
click at [795, 60] on div "Script" at bounding box center [785, 60] width 51 height 29
click at [678, 169] on div "Insert the Javascript code to add interaction and animation to your content her…" at bounding box center [735, 434] width 597 height 687
paste textarea "}"
type textarea "}"
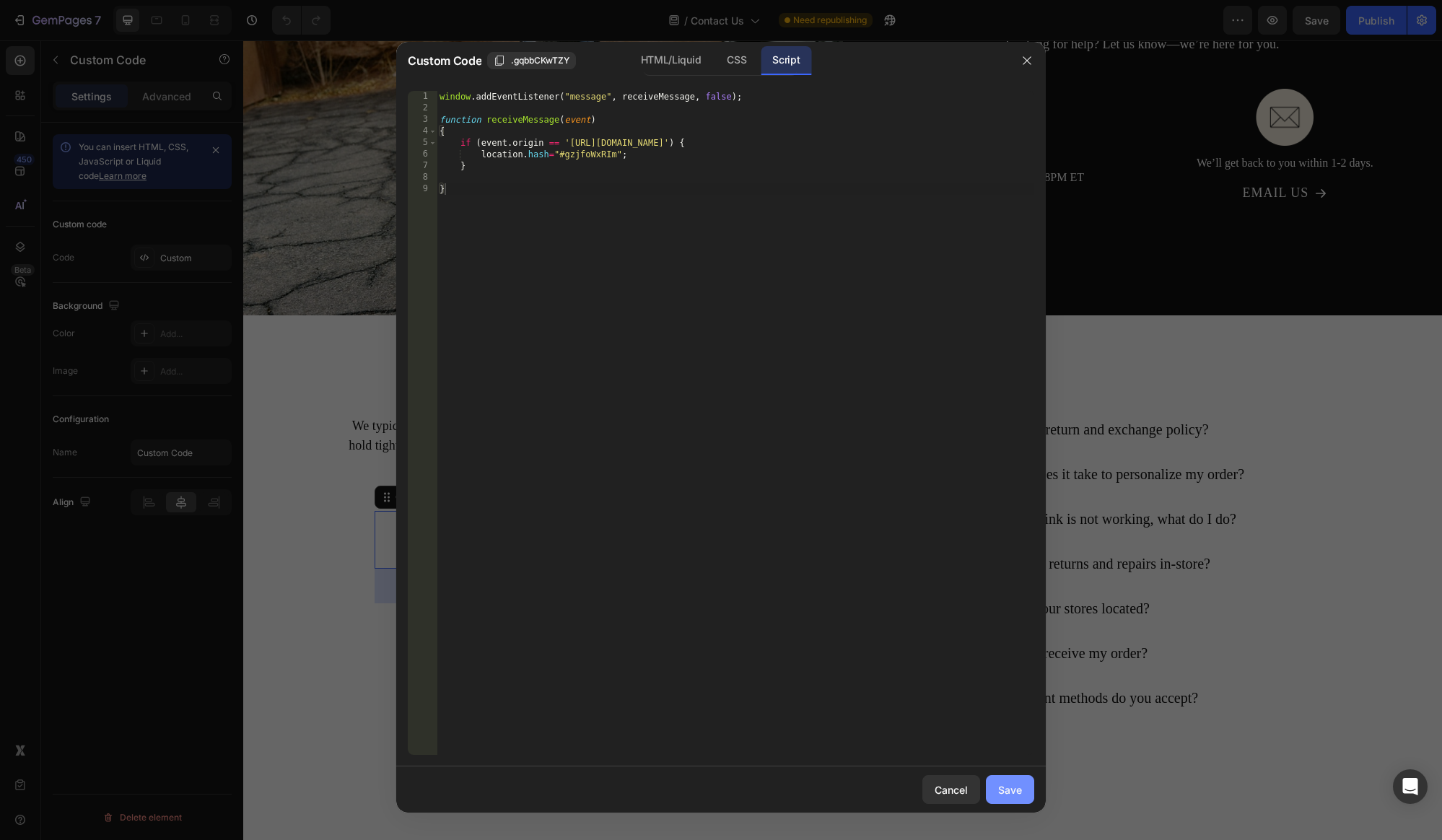
click at [1008, 787] on div "Save" at bounding box center [1010, 789] width 24 height 15
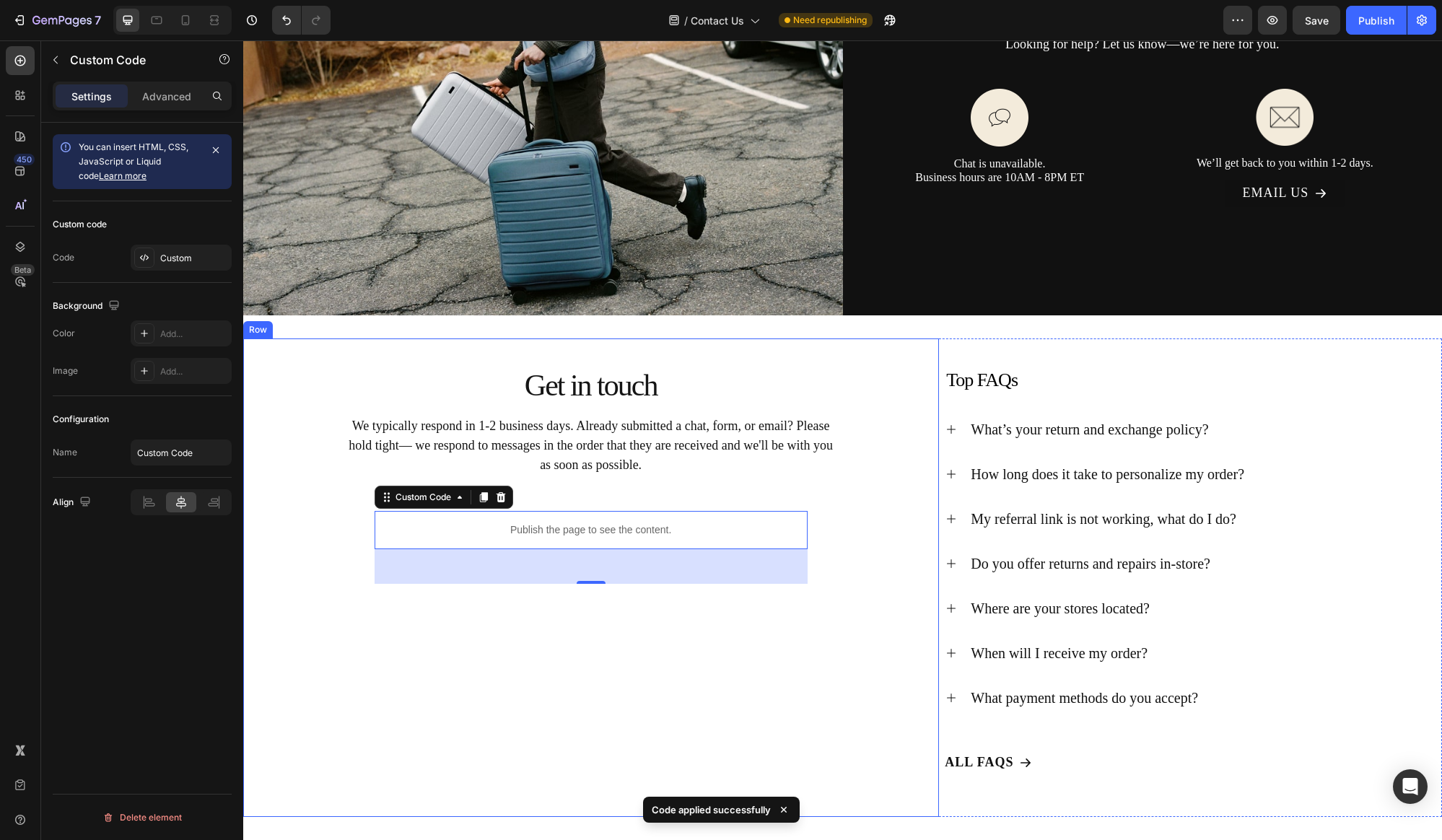
click at [457, 354] on div "Get in touch Heading We typically respond in 1-2 business days. Already submitt…" at bounding box center [591, 461] width 696 height 246
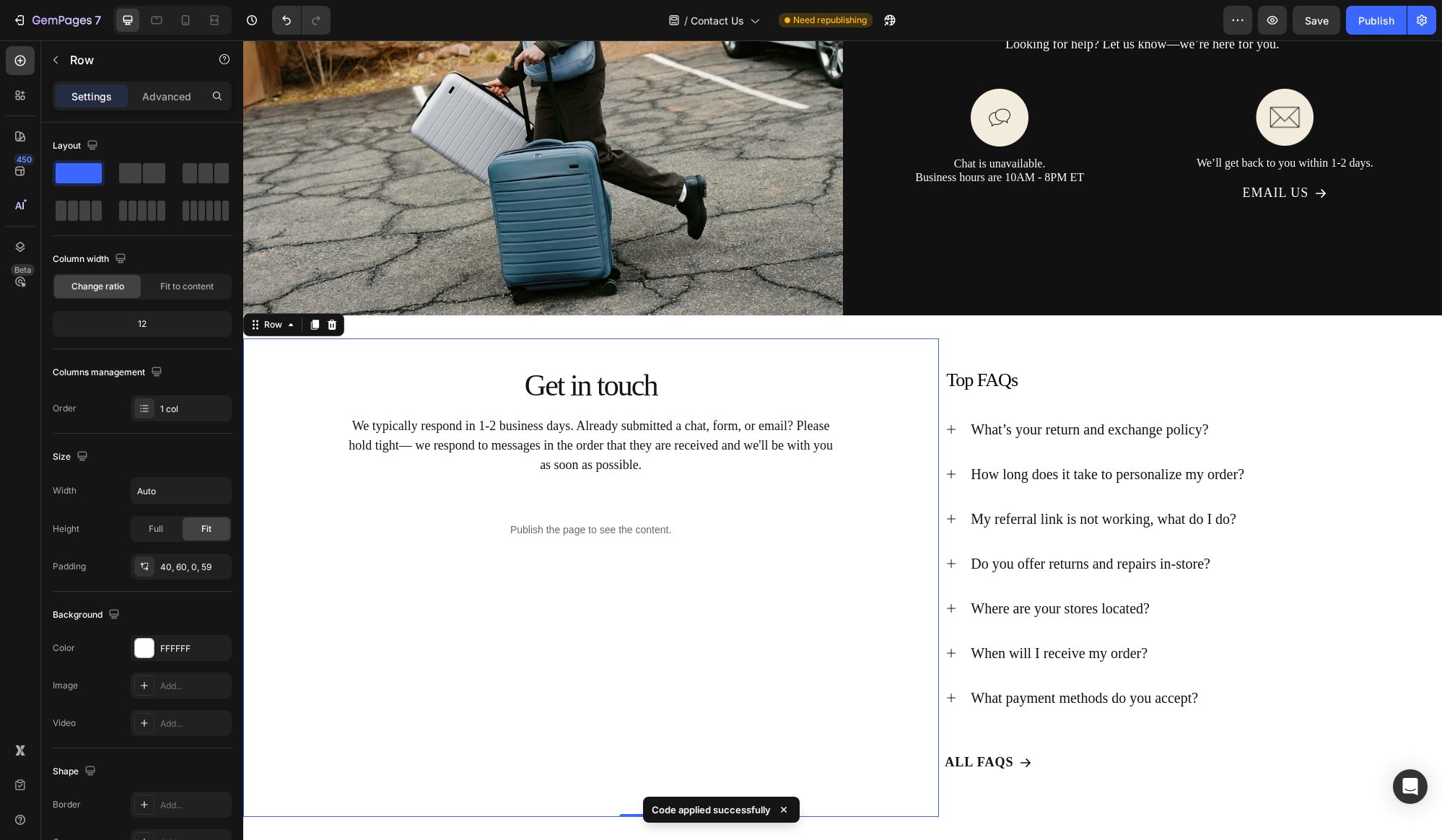
click at [559, 357] on div "Get in touch Heading We typically respond in 1-2 business days. Already submitt…" at bounding box center [591, 461] width 696 height 246
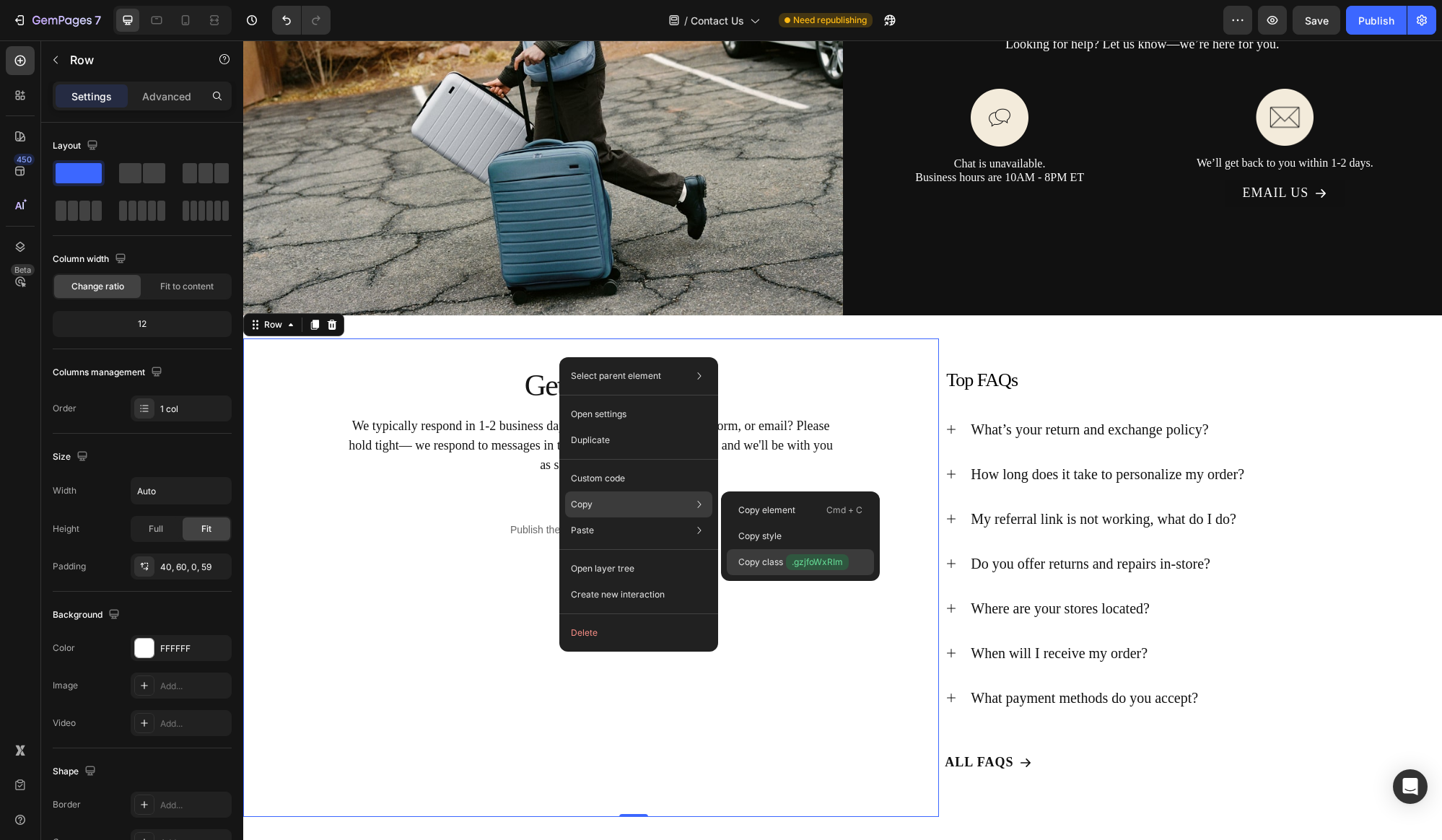
click at [785, 566] on p "Copy class .gzjfoWxRIm" at bounding box center [794, 562] width 111 height 16
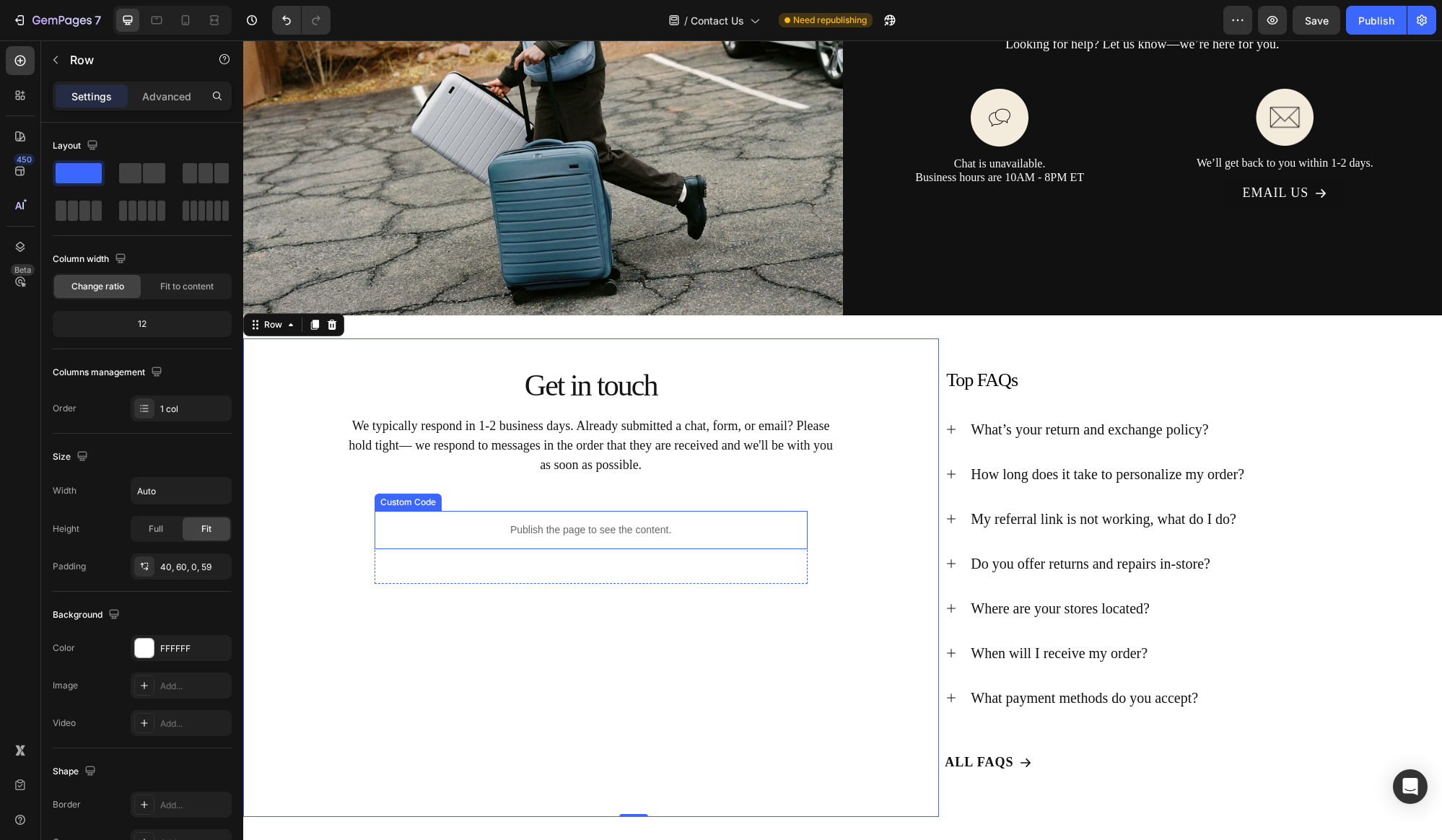
click at [604, 529] on p "Publish the page to see the content." at bounding box center [590, 530] width 433 height 15
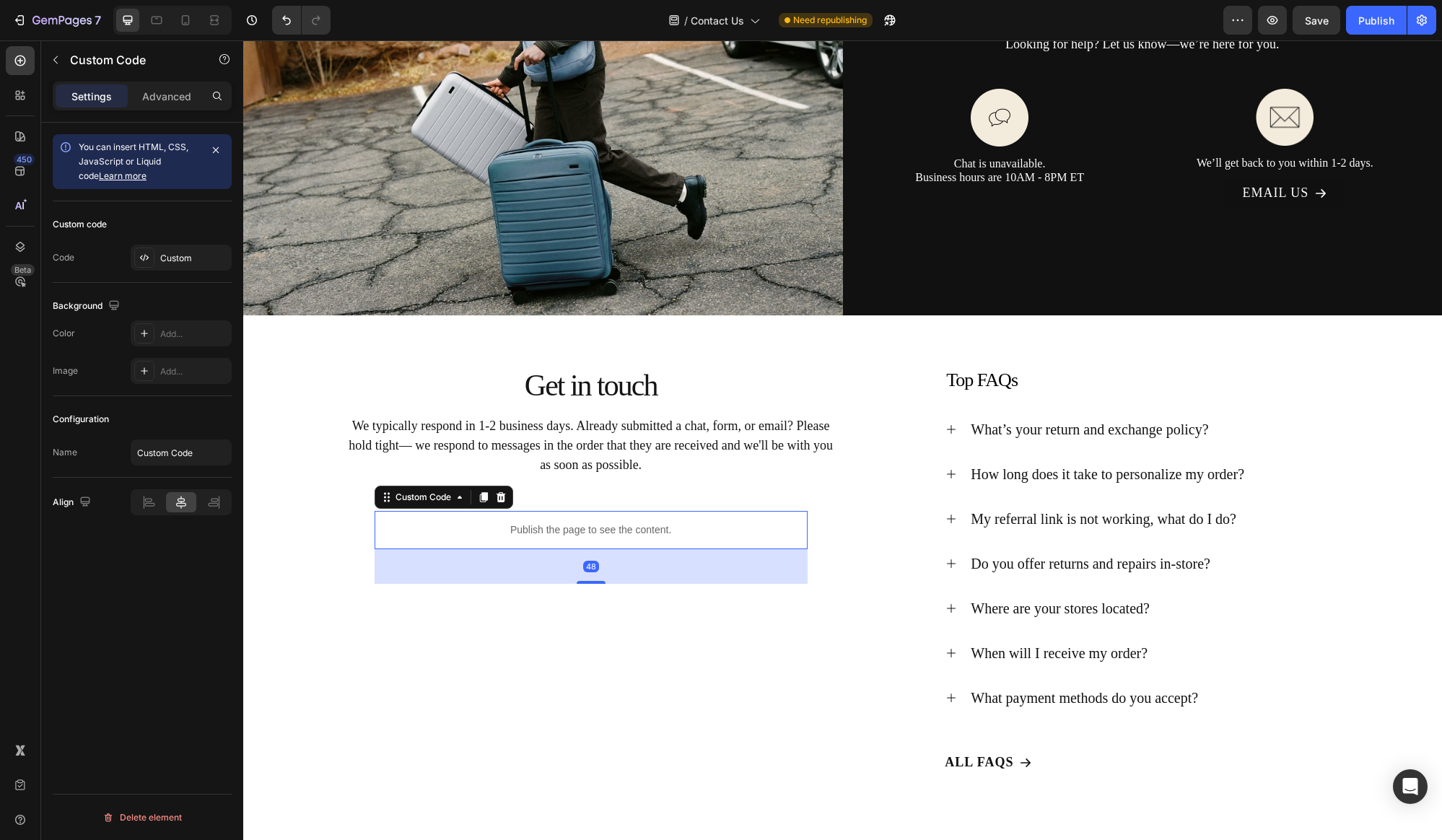
click at [604, 529] on p "Publish the page to see the content." at bounding box center [590, 530] width 433 height 15
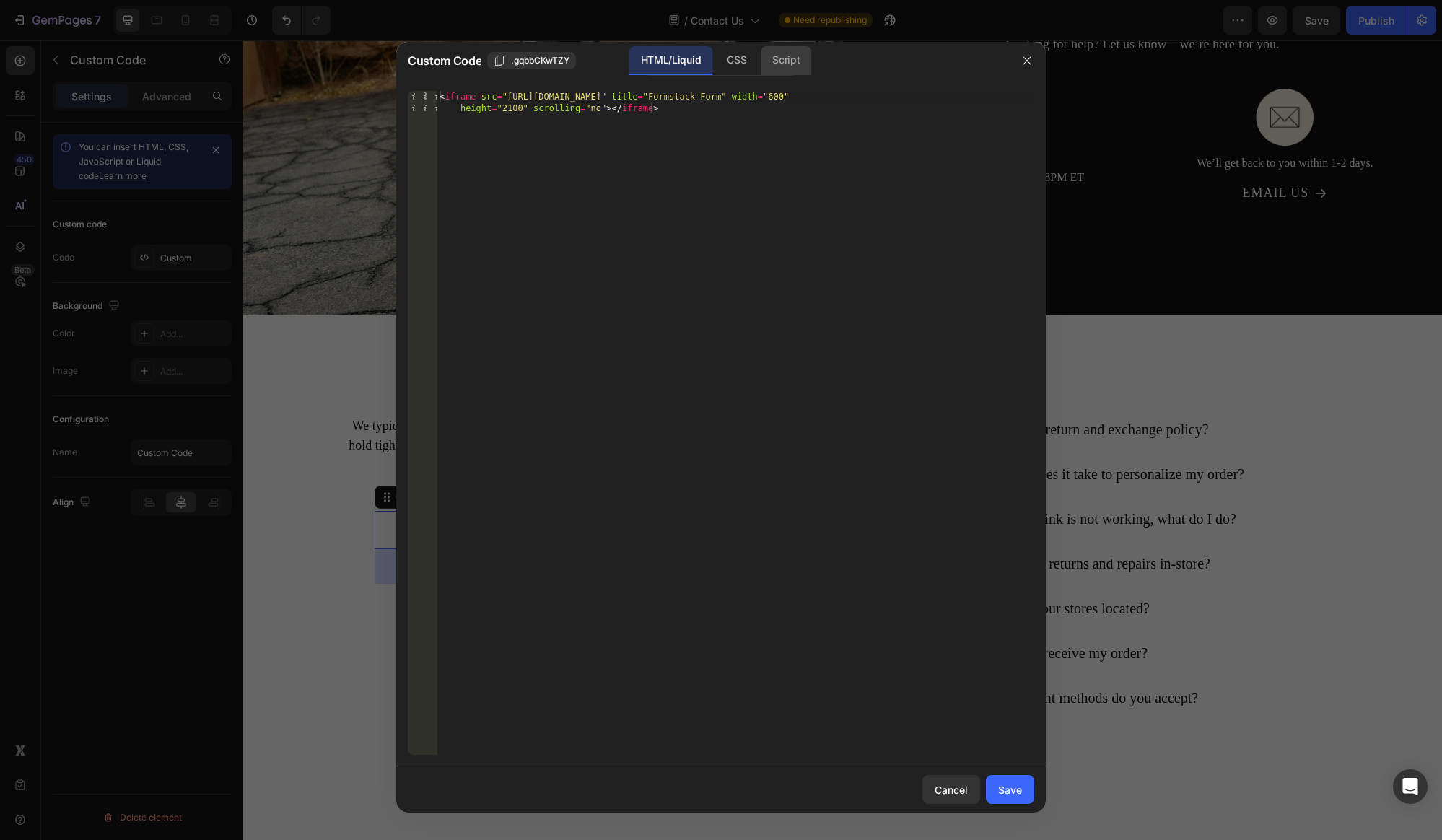
click at [795, 62] on div "Script" at bounding box center [785, 60] width 51 height 29
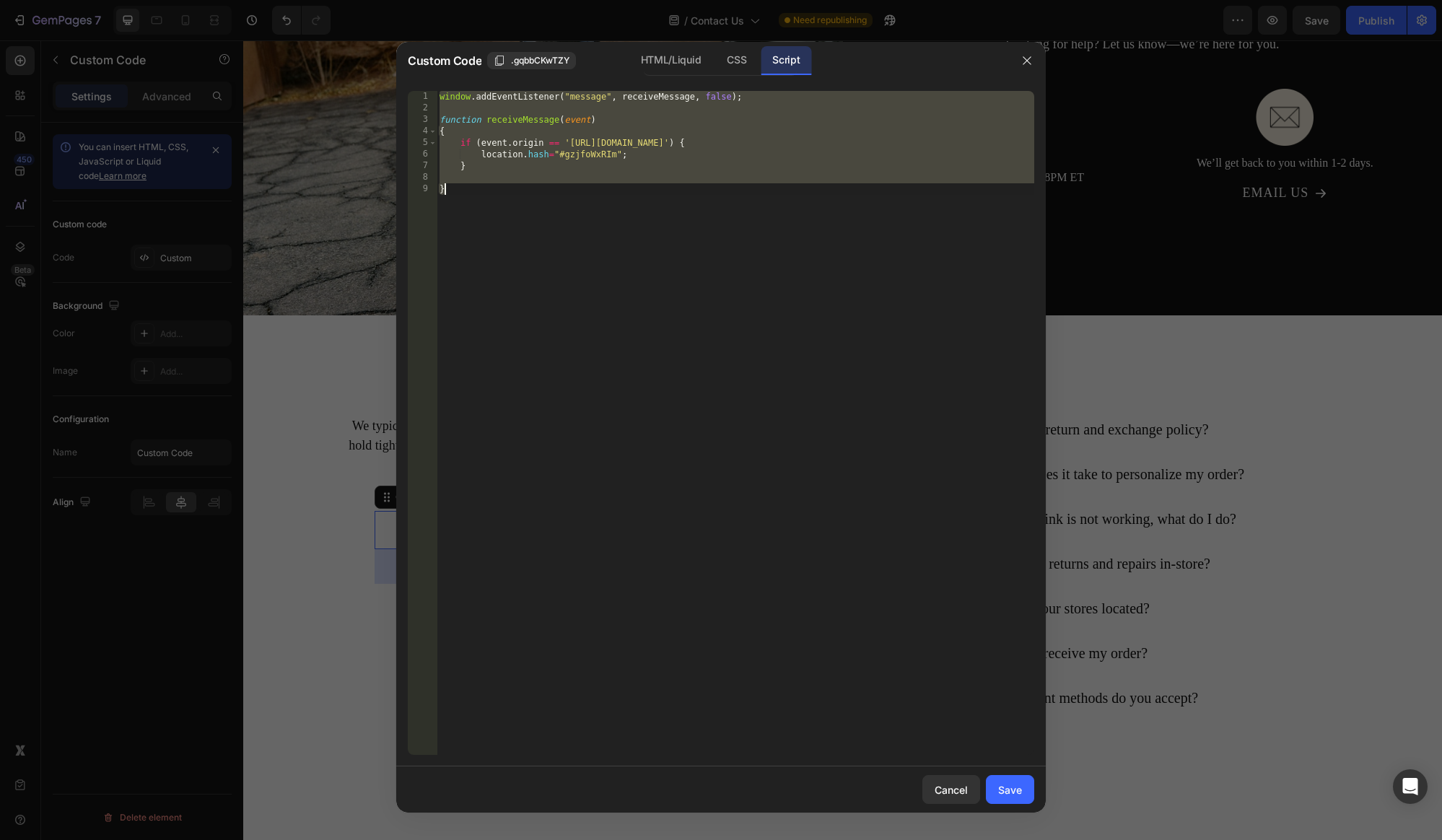
click at [702, 221] on div "window . addEventListener ( "message" , receiveMessage , false ) ; function rec…" at bounding box center [735, 434] width 597 height 687
type textarea "}"
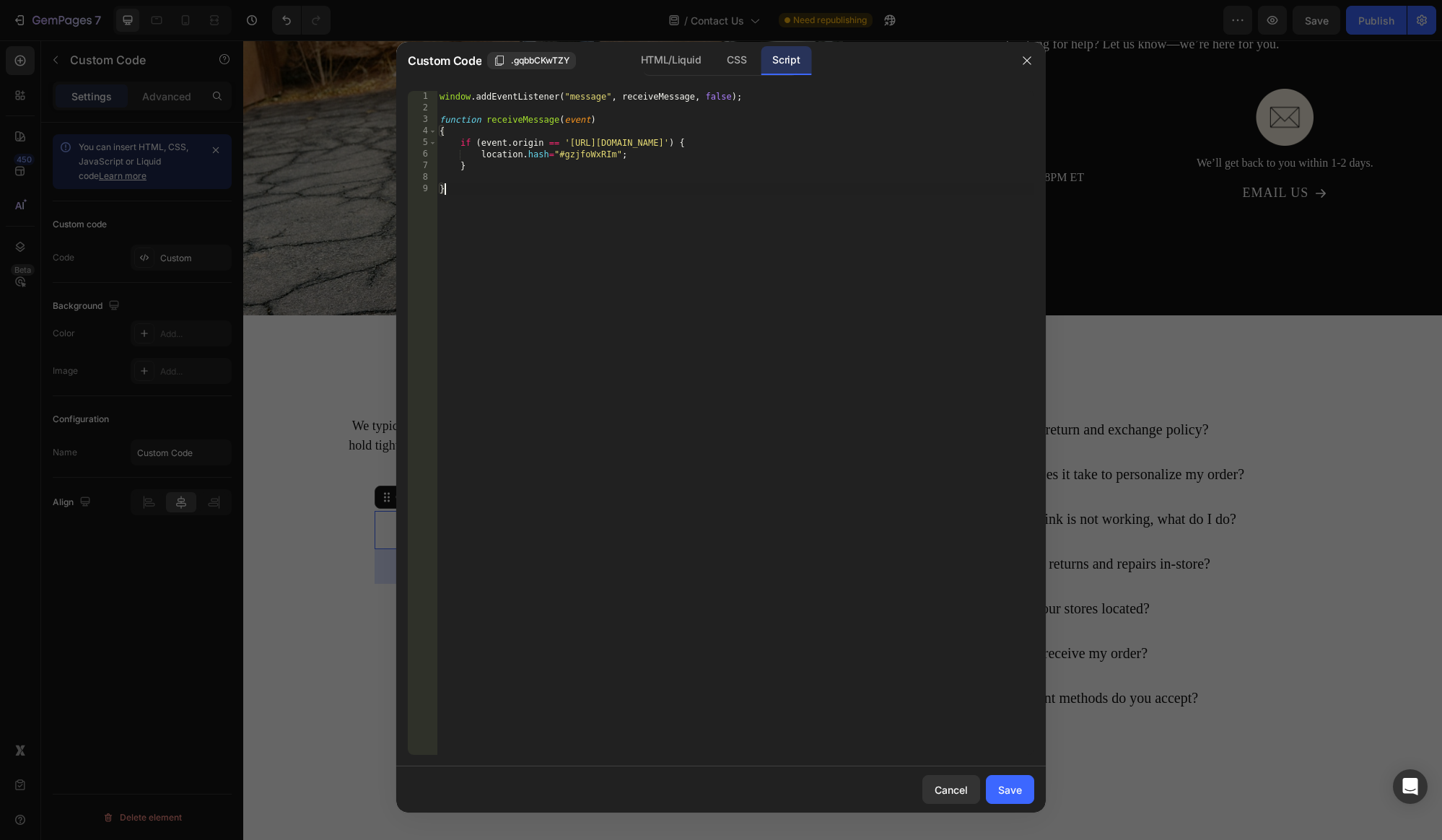
click at [610, 218] on div "window . addEventListener ( "message" , receiveMessage , false ) ; function rec…" at bounding box center [735, 434] width 597 height 687
paste textarea ".gzjfoWxRIm"
type textarea ".gzjfoWxRIm"
drag, startPoint x: 516, startPoint y: 216, endPoint x: 373, endPoint y: 211, distance: 143.1
click at [373, 211] on div "Custom Code .gqbbCKwTZY HTML/Liquid CSS Script .gzjfoWxRIm 1 2 3 4 5 6 7 8 9 10…" at bounding box center [721, 420] width 1442 height 840
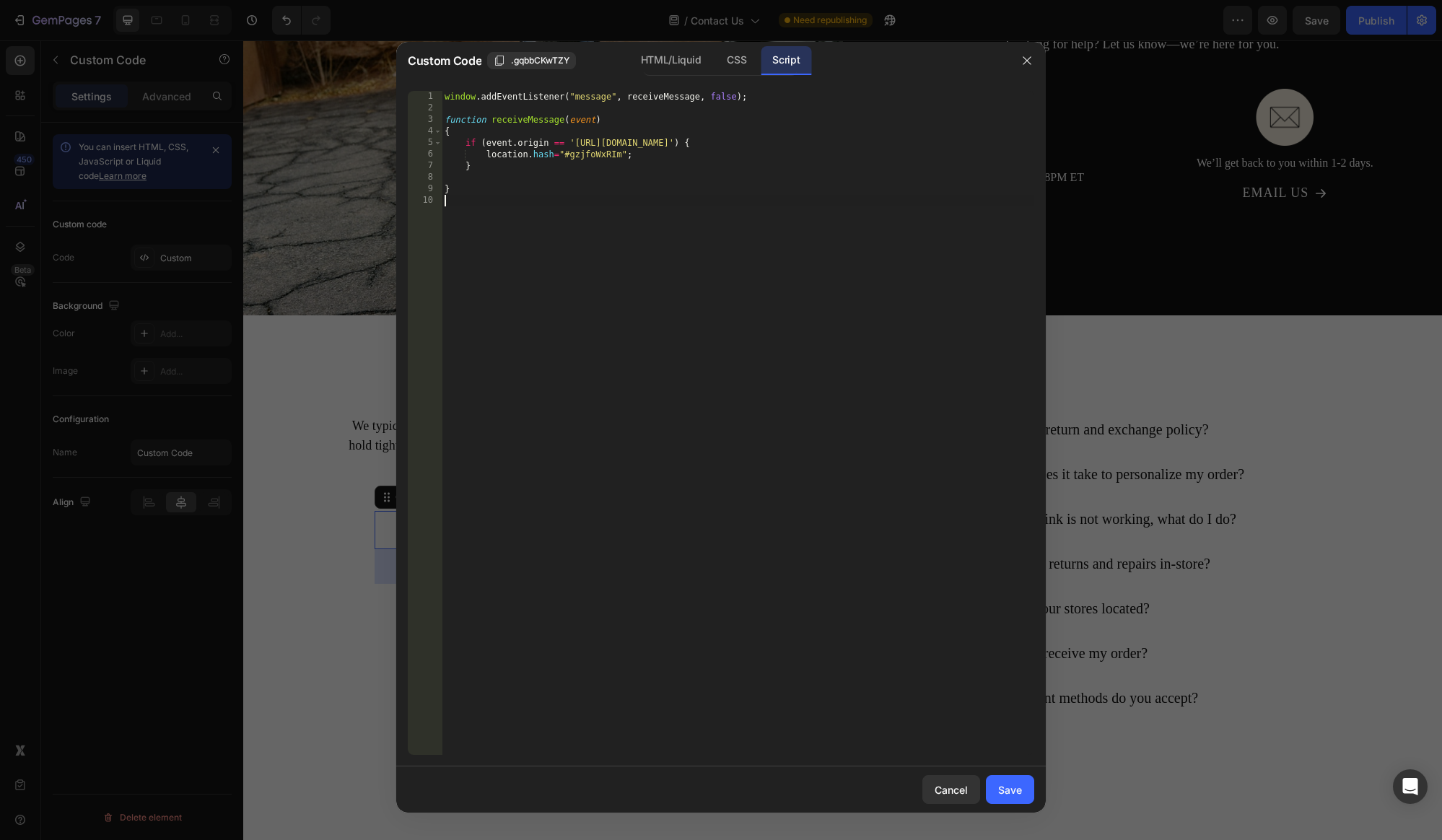
type textarea "}"
click at [1004, 793] on div "Save" at bounding box center [1010, 789] width 24 height 15
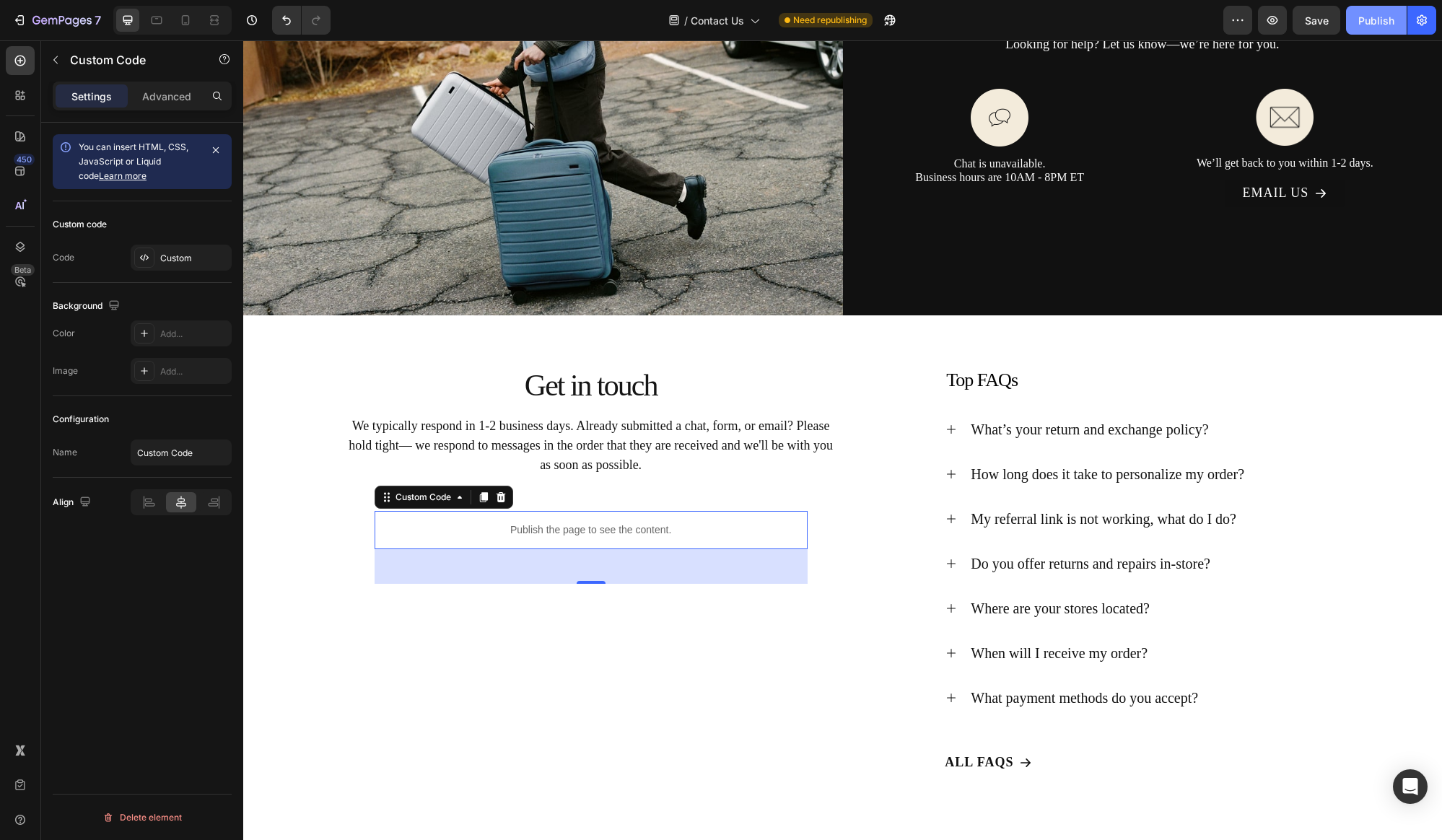
click at [1366, 23] on div "Publish" at bounding box center [1376, 20] width 36 height 15
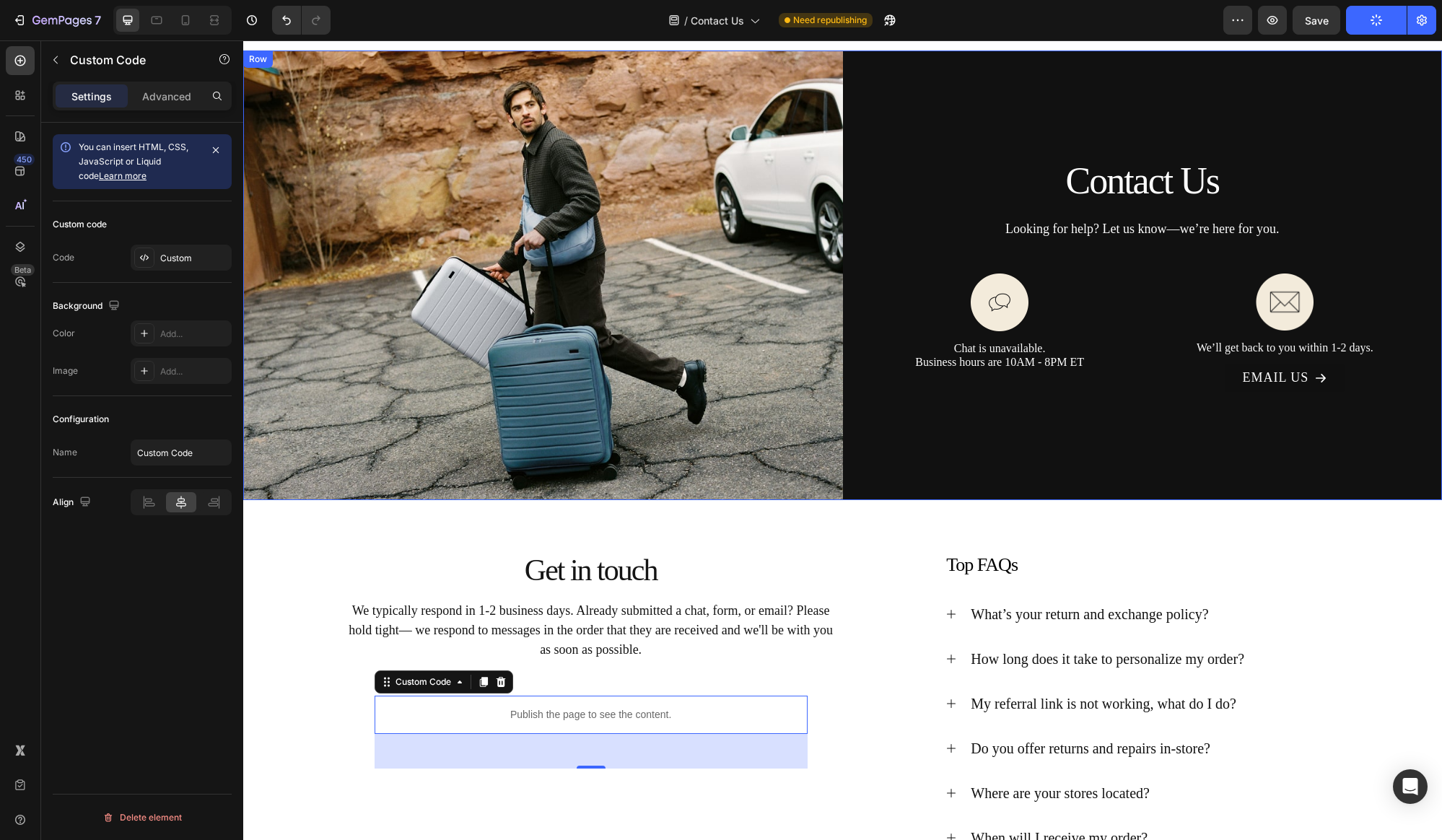
scroll to position [183, 0]
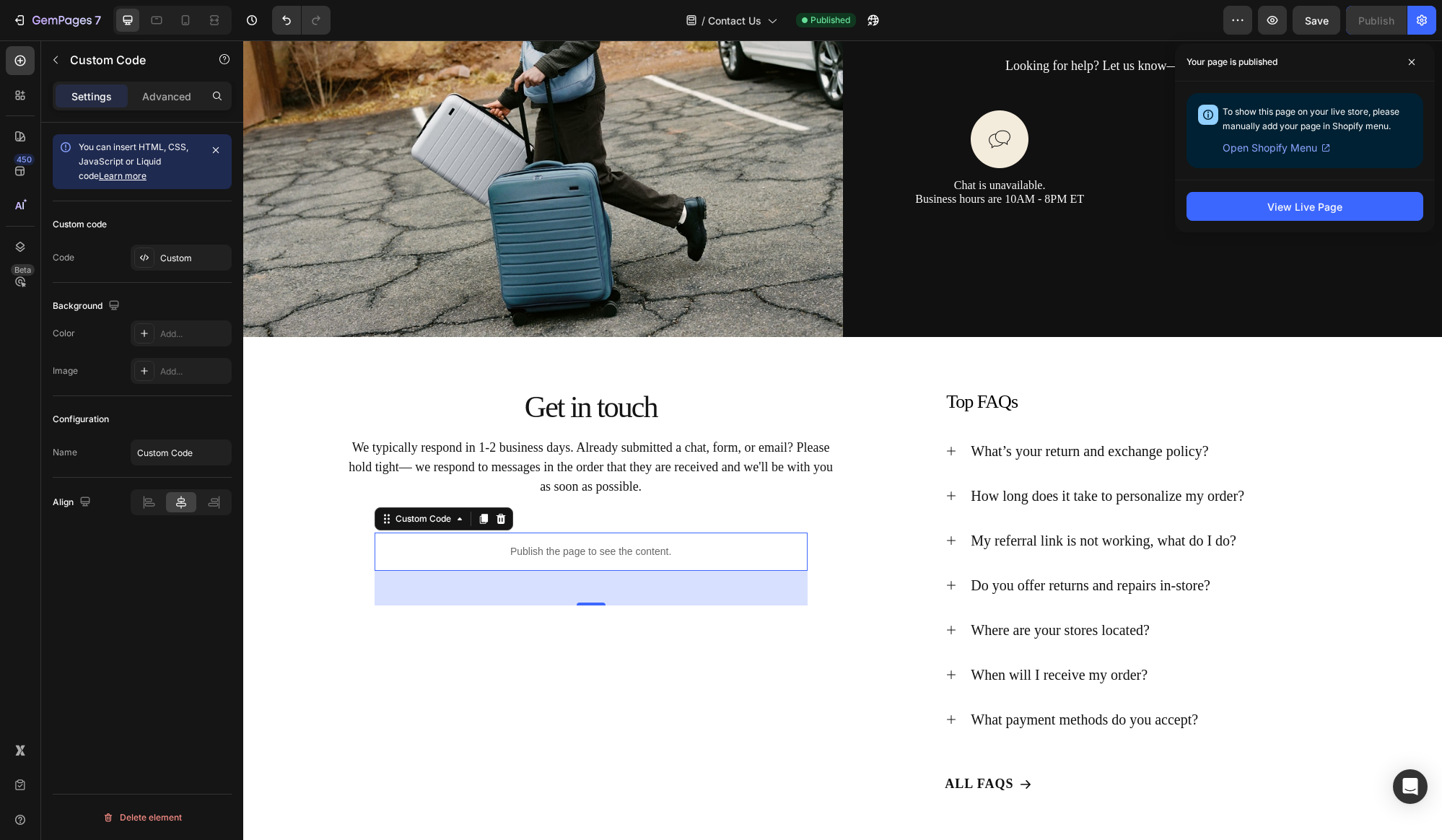
click at [590, 551] on p "Publish the page to see the content." at bounding box center [590, 551] width 433 height 15
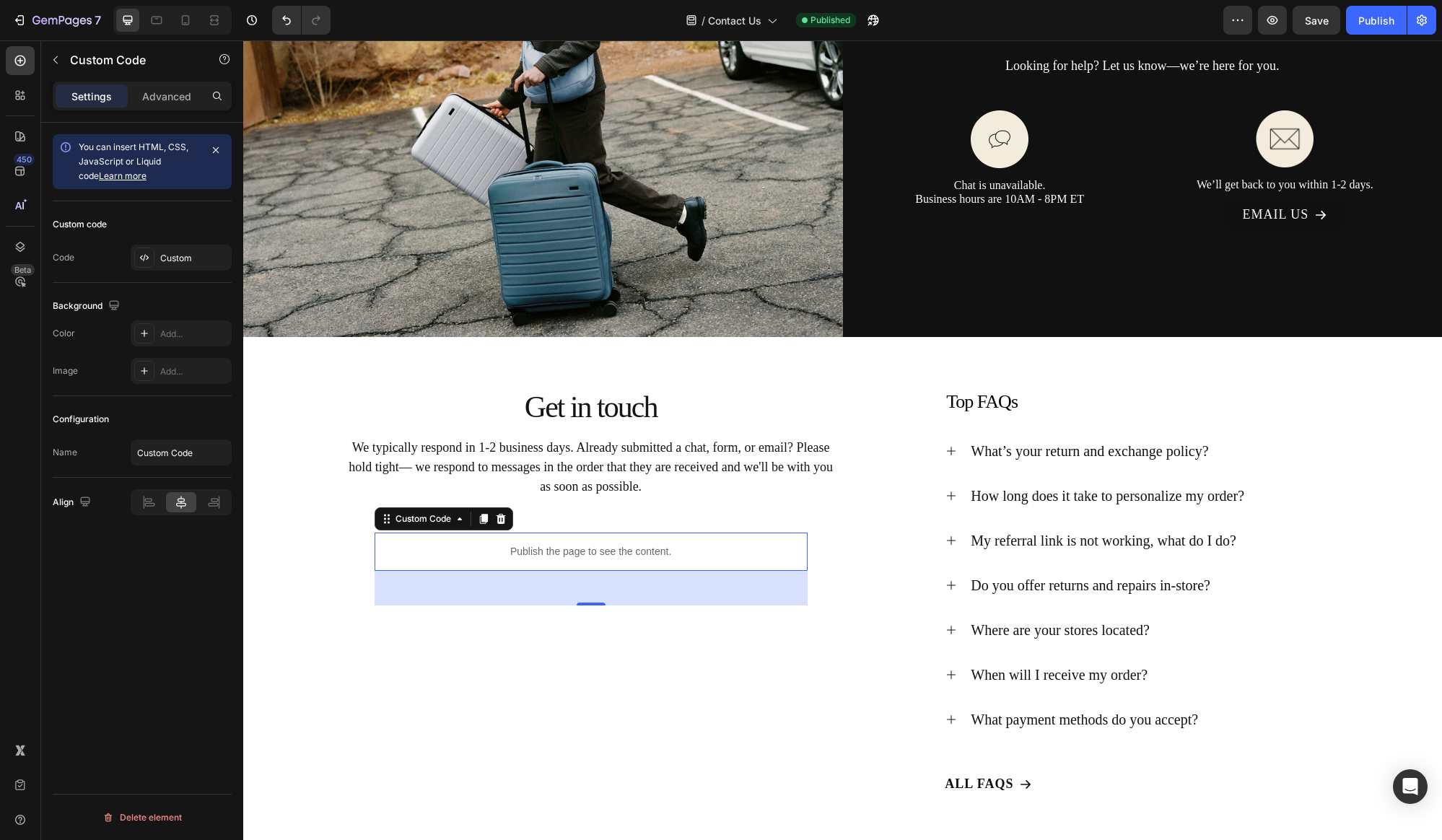
click at [608, 545] on p "Publish the page to see the content." at bounding box center [590, 551] width 433 height 15
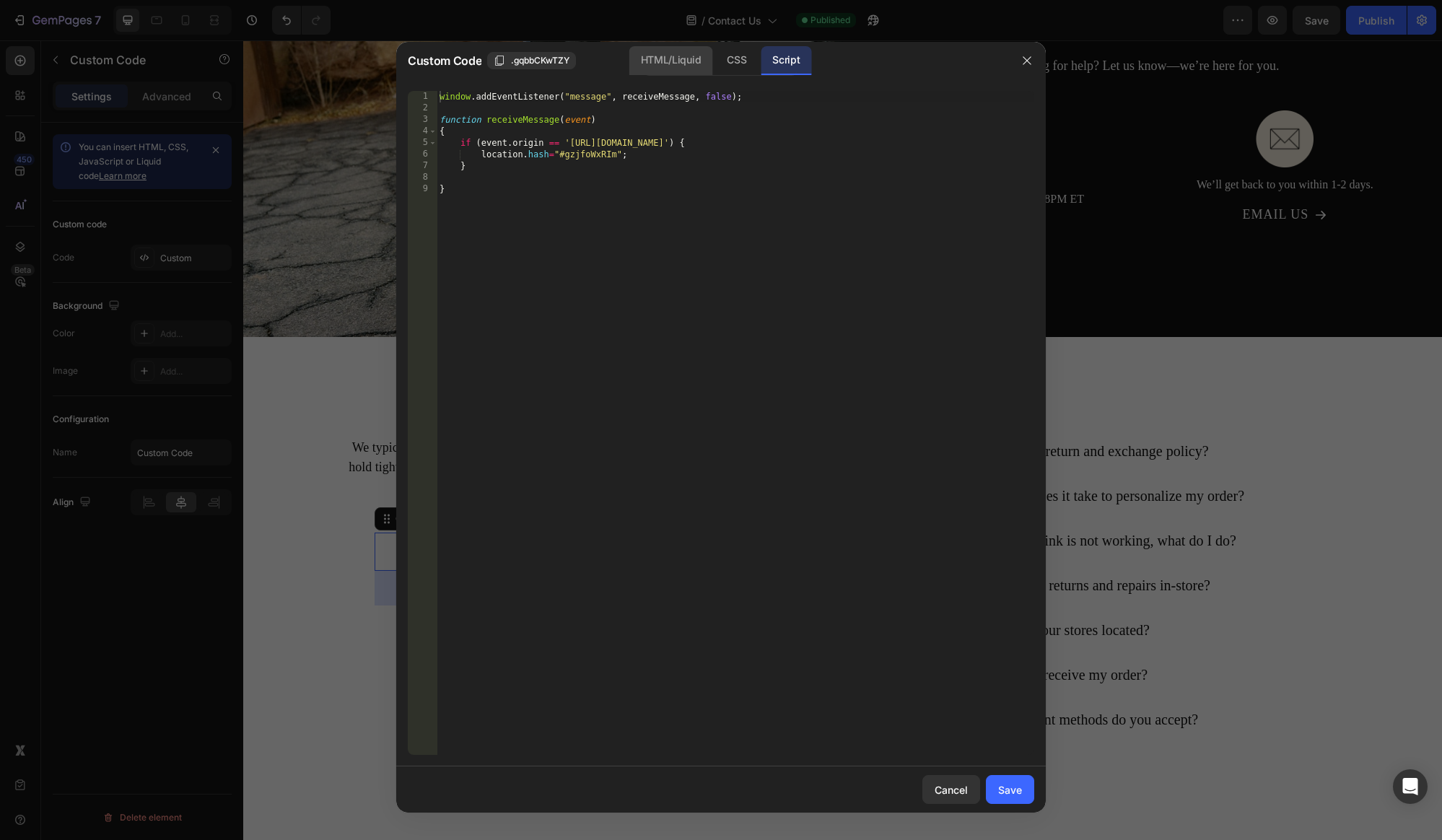
click at [715, 70] on div "HTML/Liquid" at bounding box center [736, 60] width 43 height 29
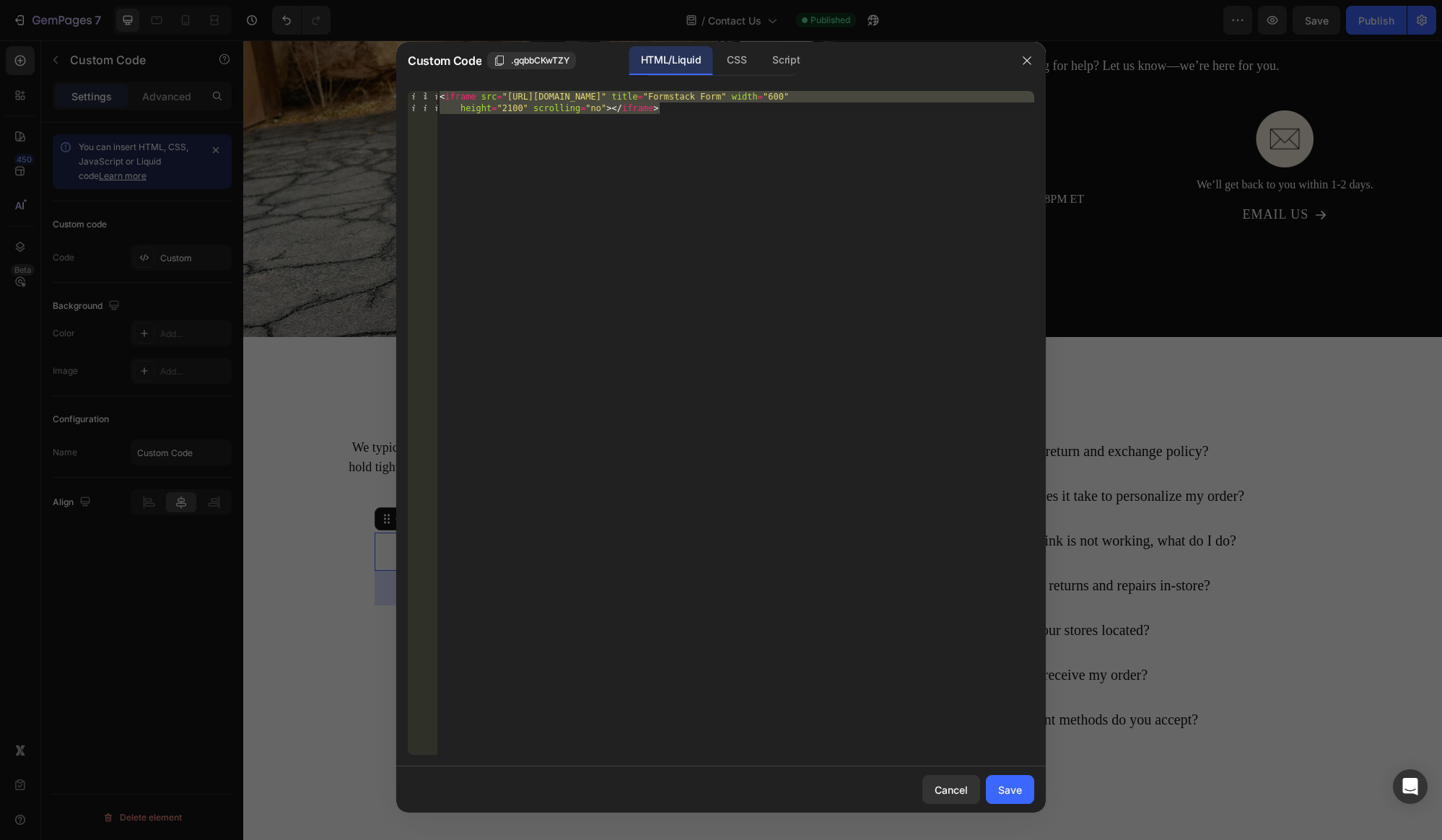
click at [481, 94] on div "< iframe src = "https://jrskincdbaaway.formstack.com/forms/away_contact_us" tit…" at bounding box center [735, 446] width 597 height 710
click at [518, 95] on div "< iframe id = "fsIframe" src = "https://jrskincdbaaway.formstack.com/forms/away…" at bounding box center [735, 446] width 597 height 710
click at [793, 66] on div "Script" at bounding box center [785, 60] width 51 height 29
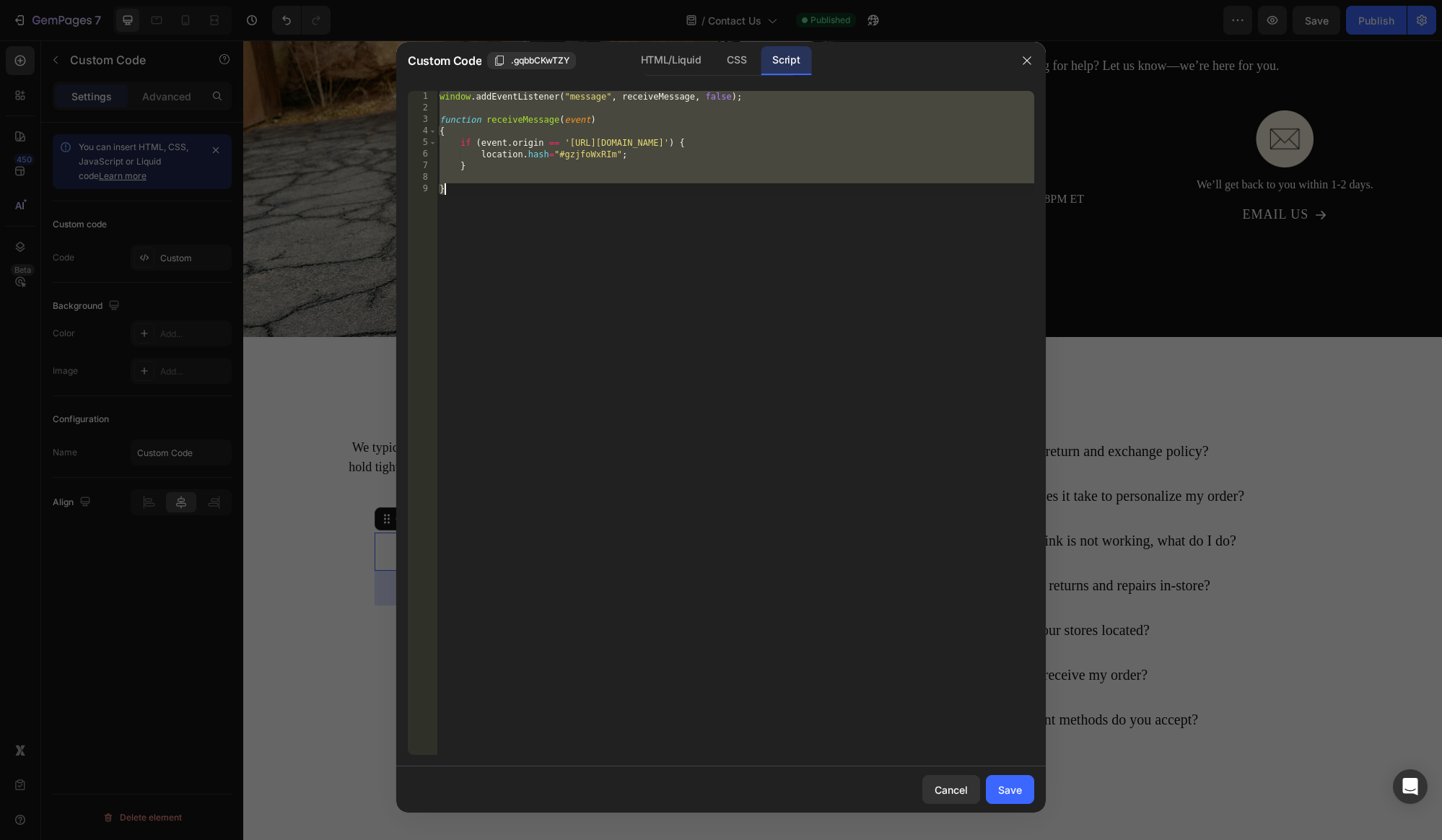
click at [663, 158] on div "window . addEventListener ( "message" , receiveMessage , false ) ; function rec…" at bounding box center [735, 434] width 597 height 687
type textarea "location.hash="#gzjfoWxRIm";"
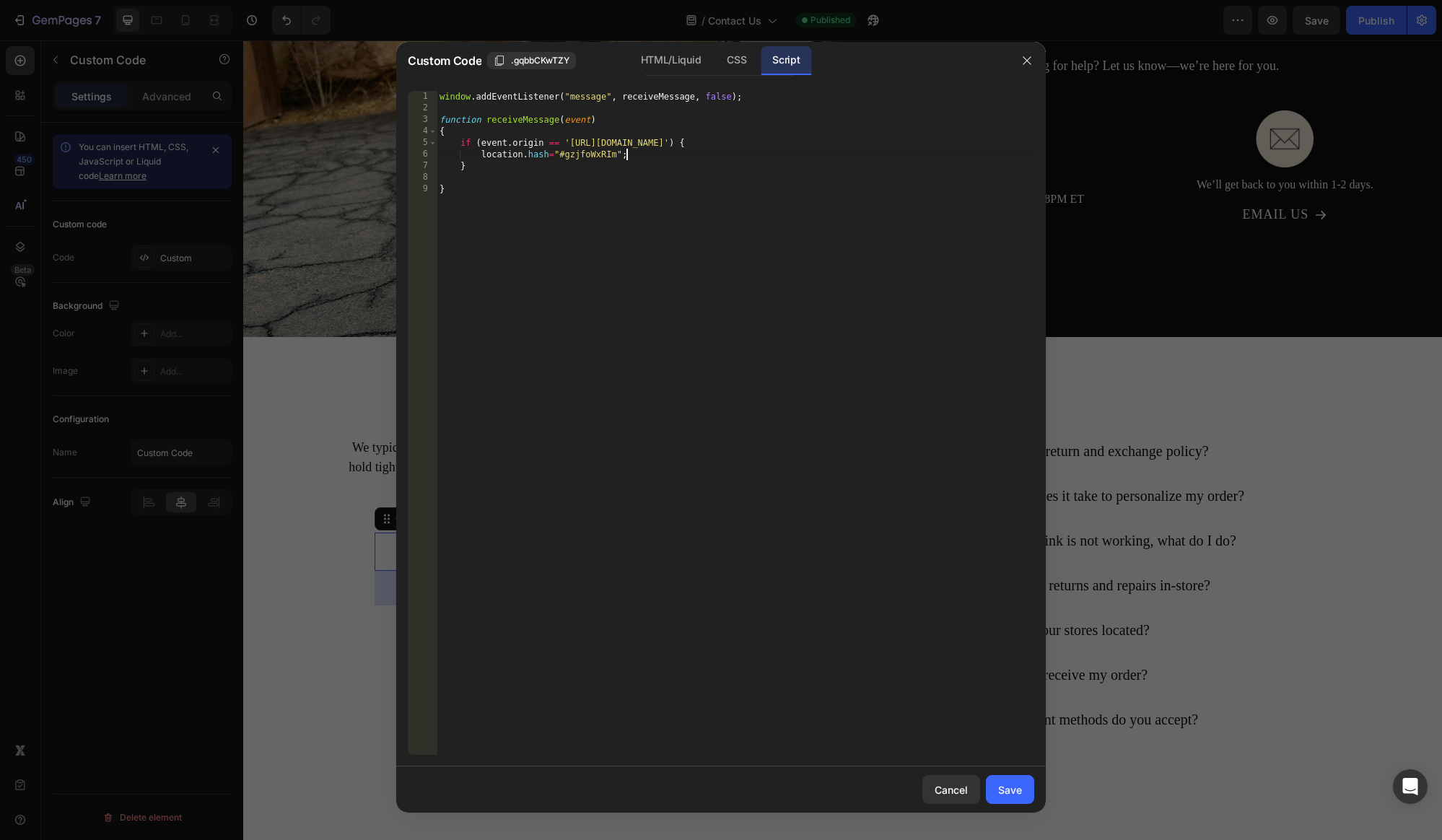
scroll to position [0, 2]
paste textarea "document.getElementById("myIframe").height = "400";"
click at [630, 163] on div "window . addEventListener ( "message" , receiveMessage , false ) ; function rec…" at bounding box center [738, 434] width 593 height 687
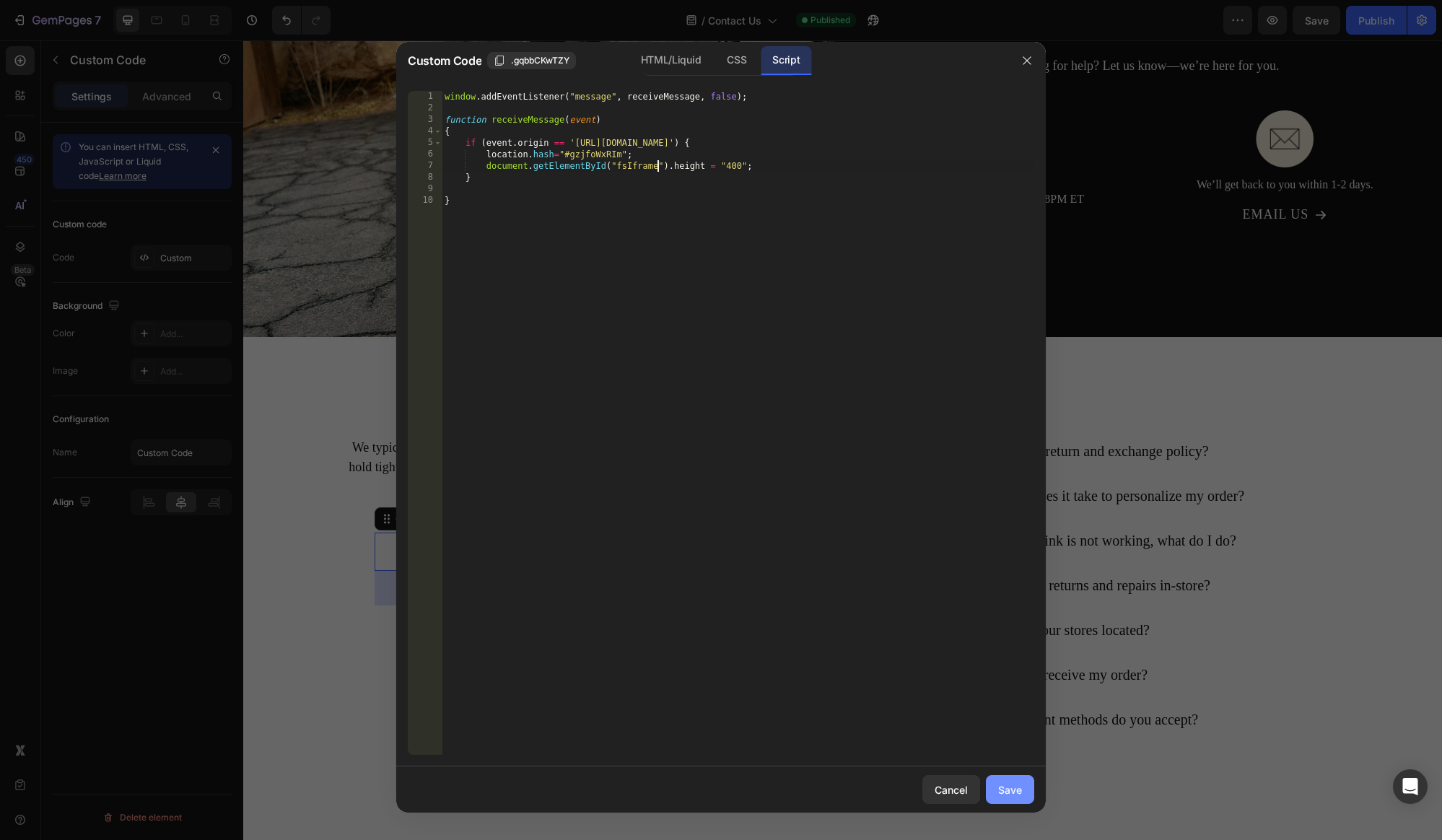
type textarea "document.getElementById("fsIframe").height = "400";"
click at [1015, 789] on div "Save" at bounding box center [1010, 789] width 24 height 15
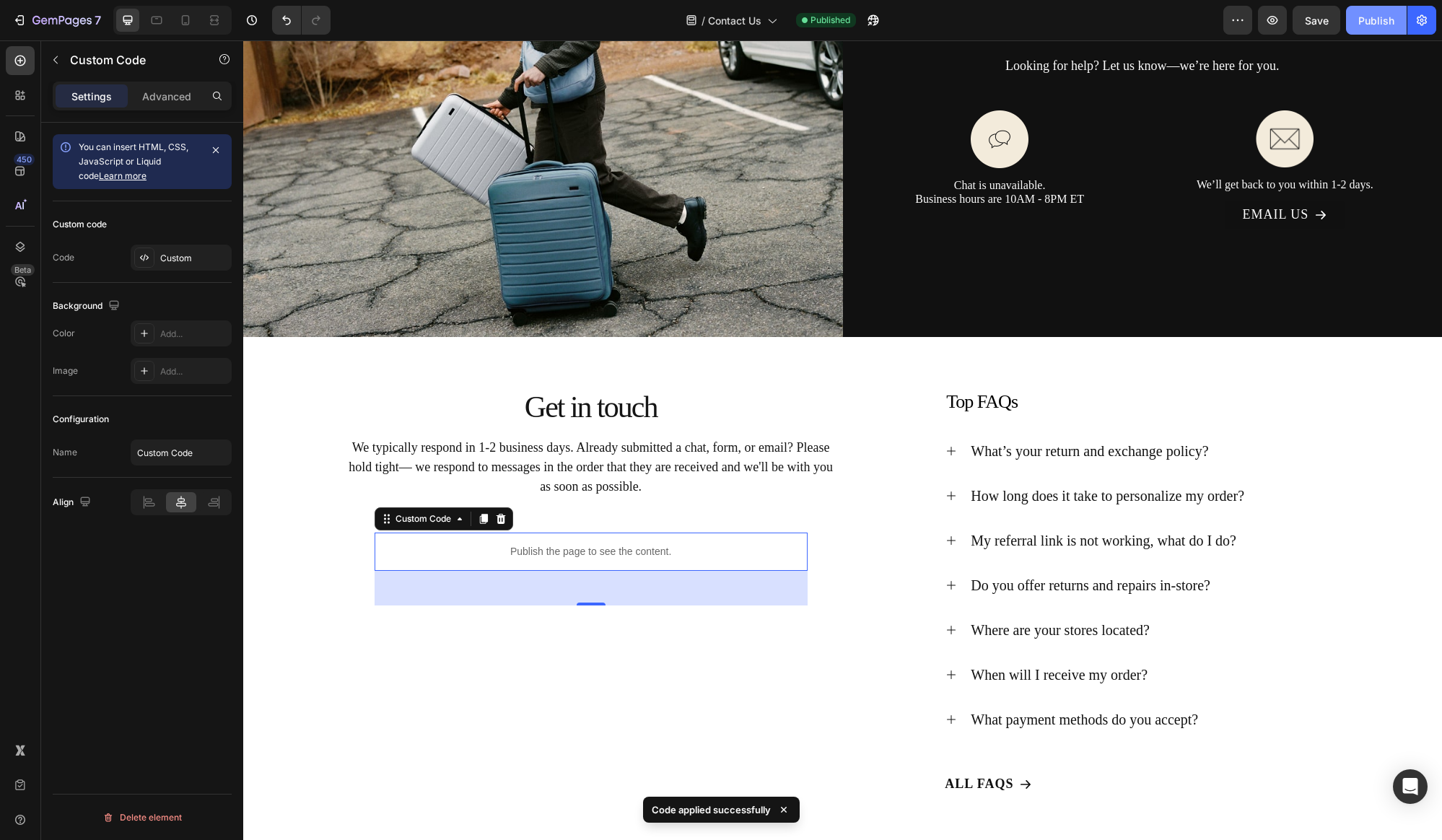
click at [1369, 19] on div "Publish" at bounding box center [1376, 20] width 36 height 15
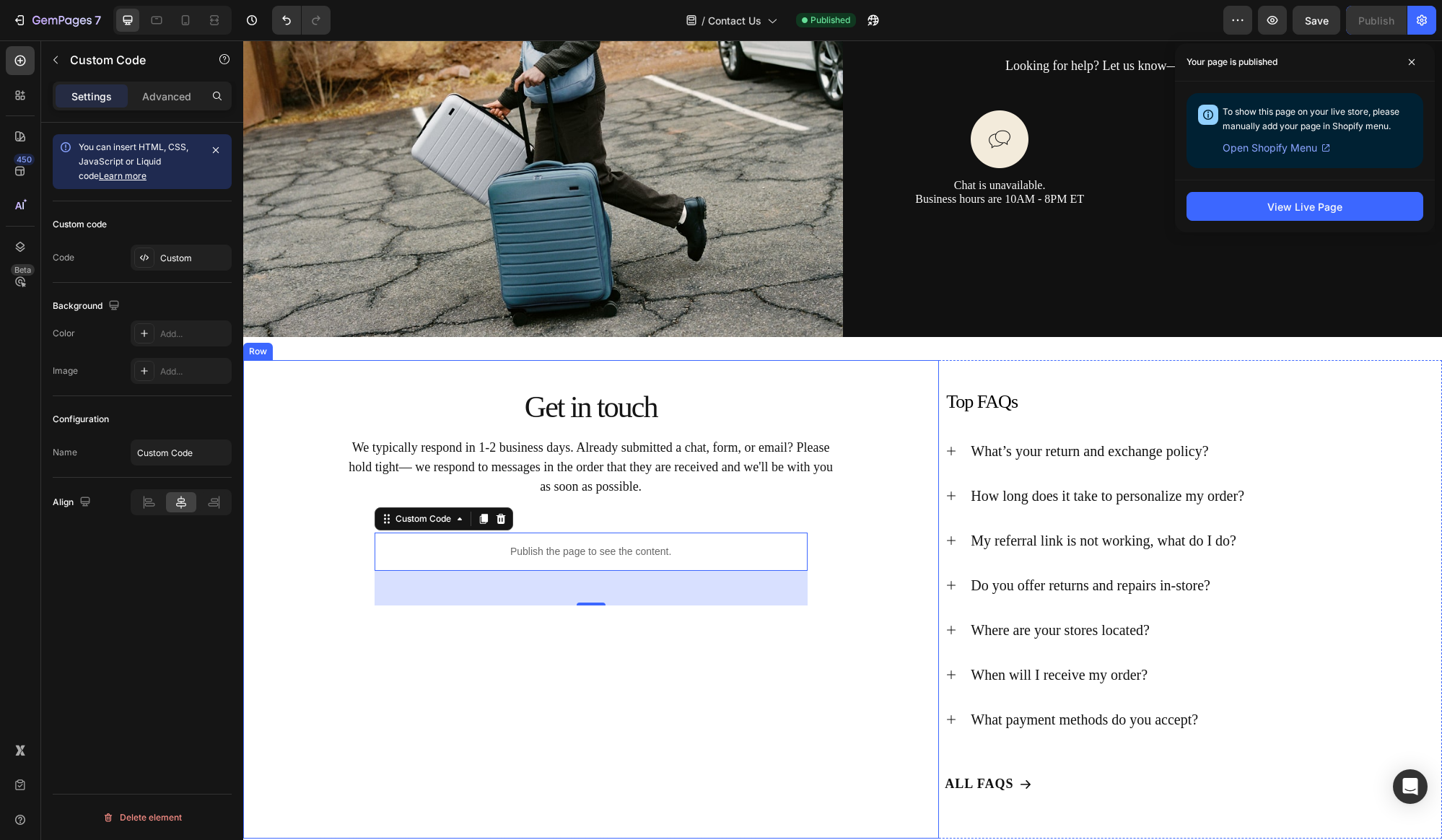
click at [430, 377] on div "Get in touch Heading We typically respond in 1-2 business days. Already submitt…" at bounding box center [591, 483] width 696 height 246
